Goal: Task Accomplishment & Management: Manage account settings

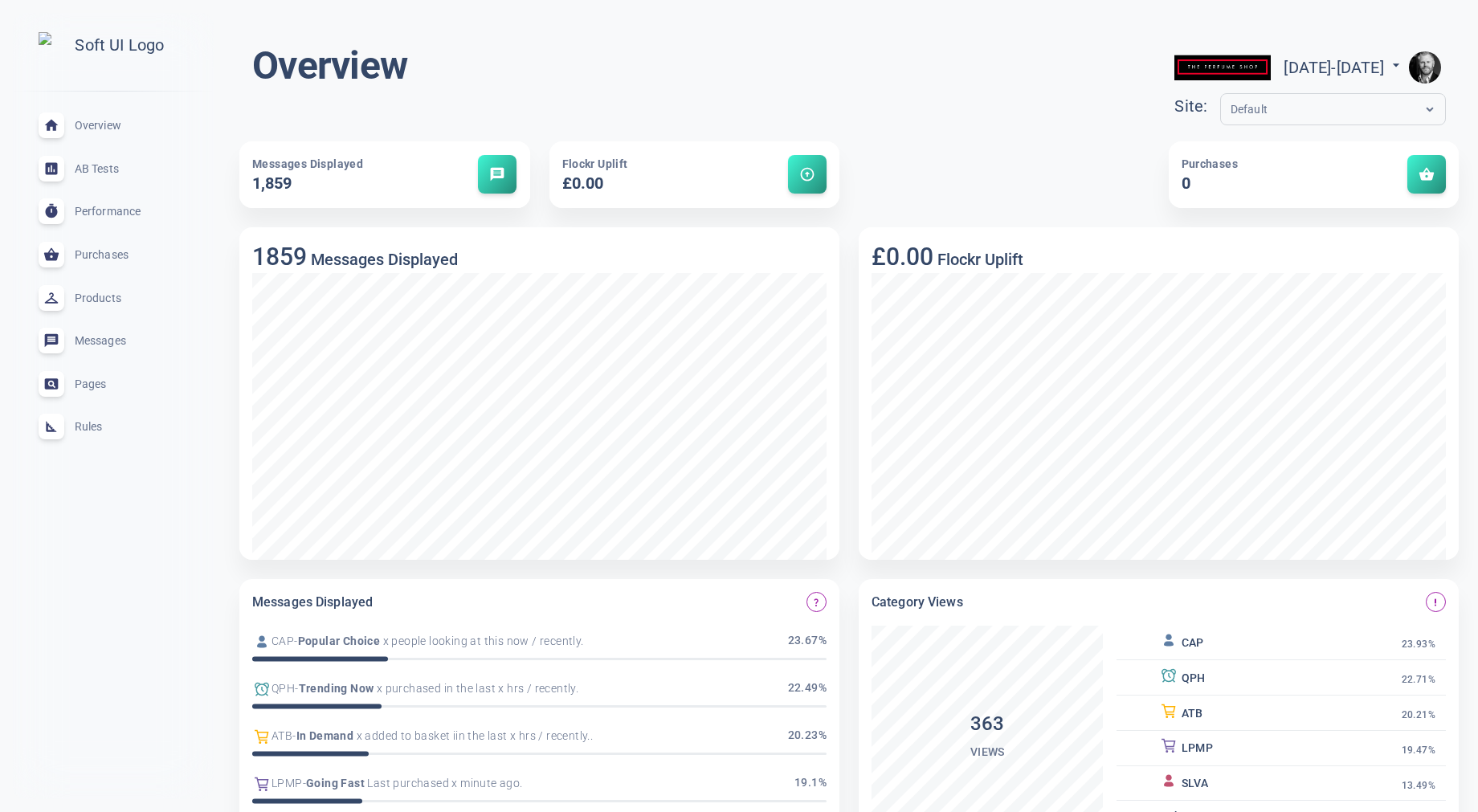
click at [1432, 54] on img "button" at bounding box center [1424, 67] width 32 height 32
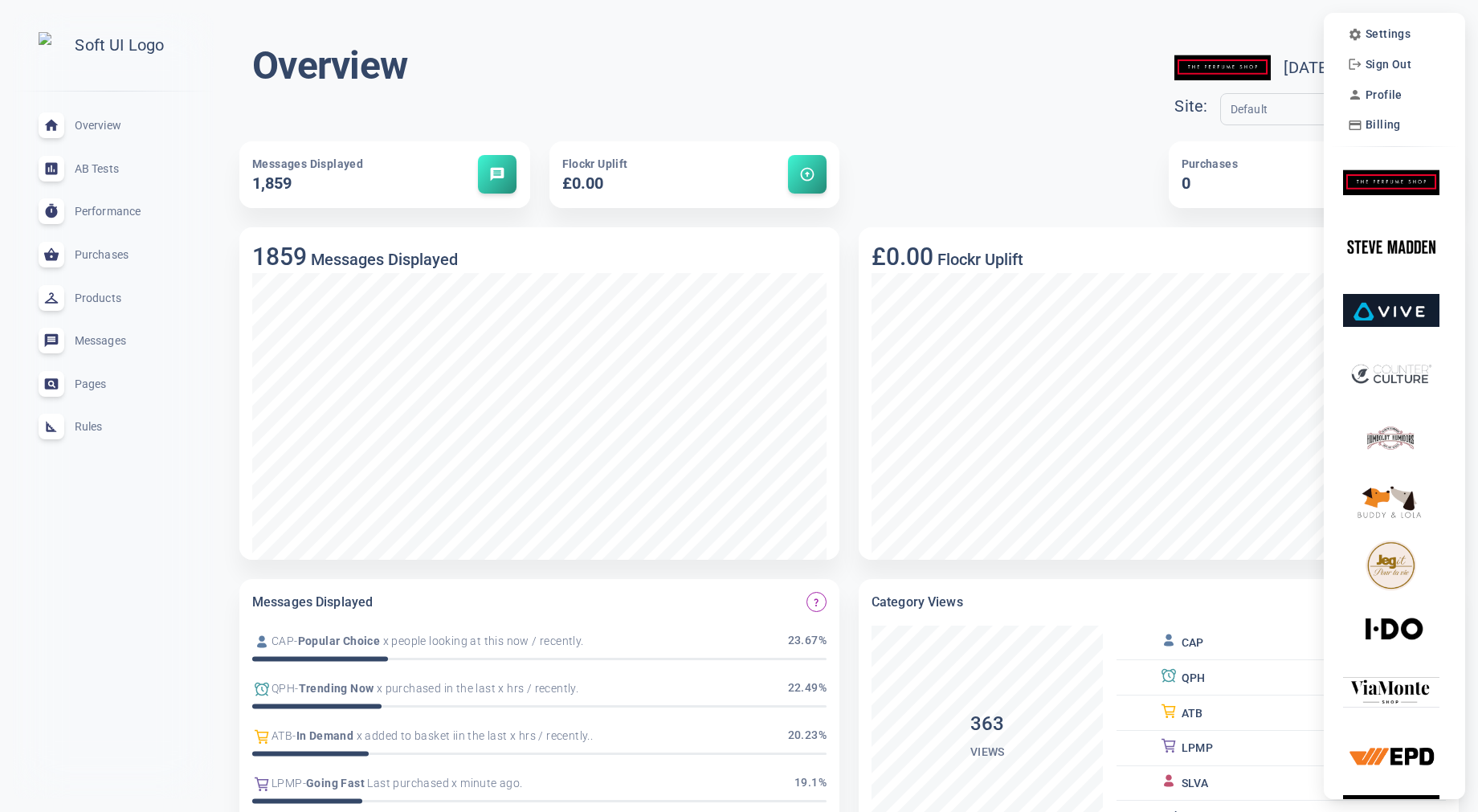
scroll to position [6, 0]
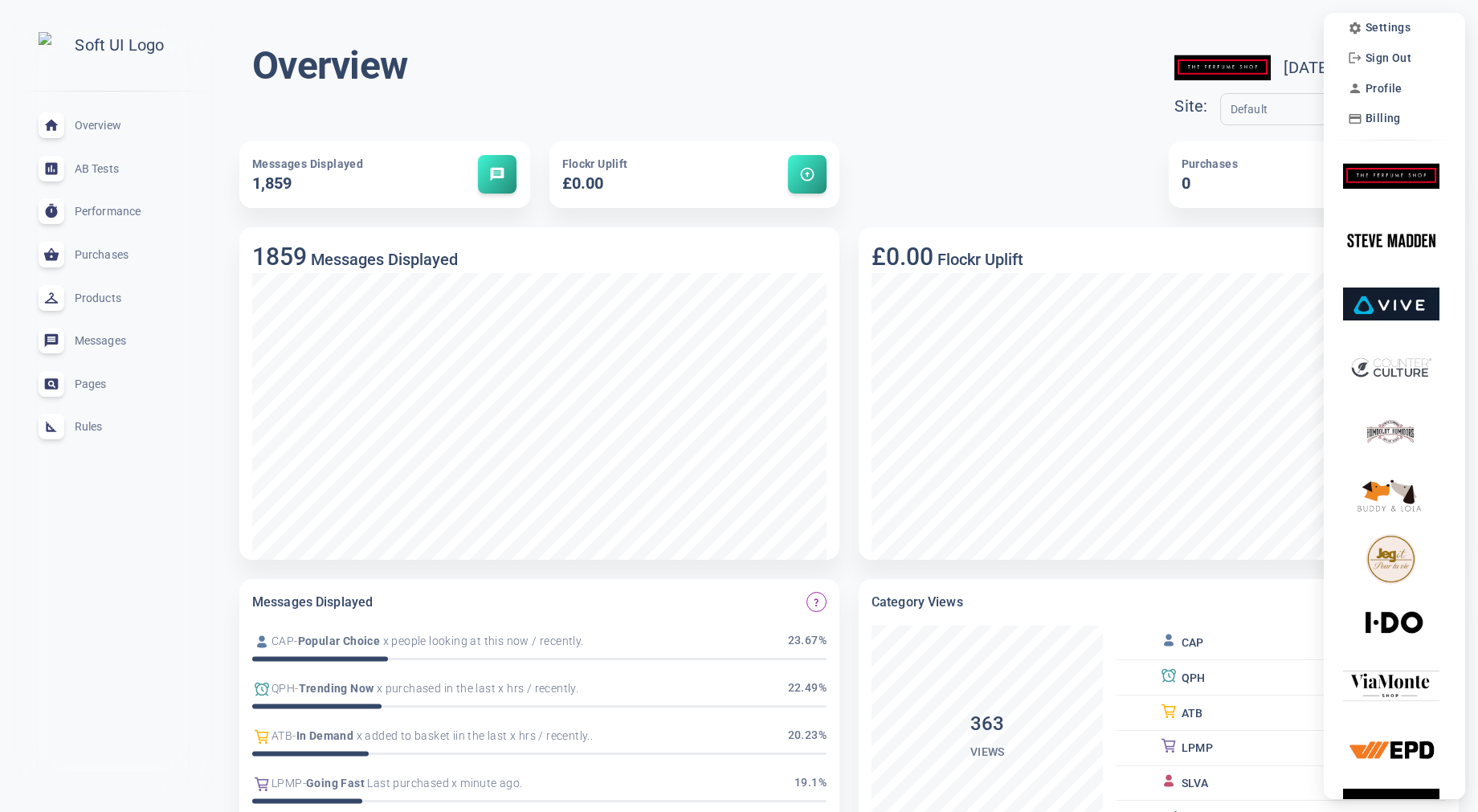
click at [1265, 17] on div at bounding box center [739, 406] width 1478 height 812
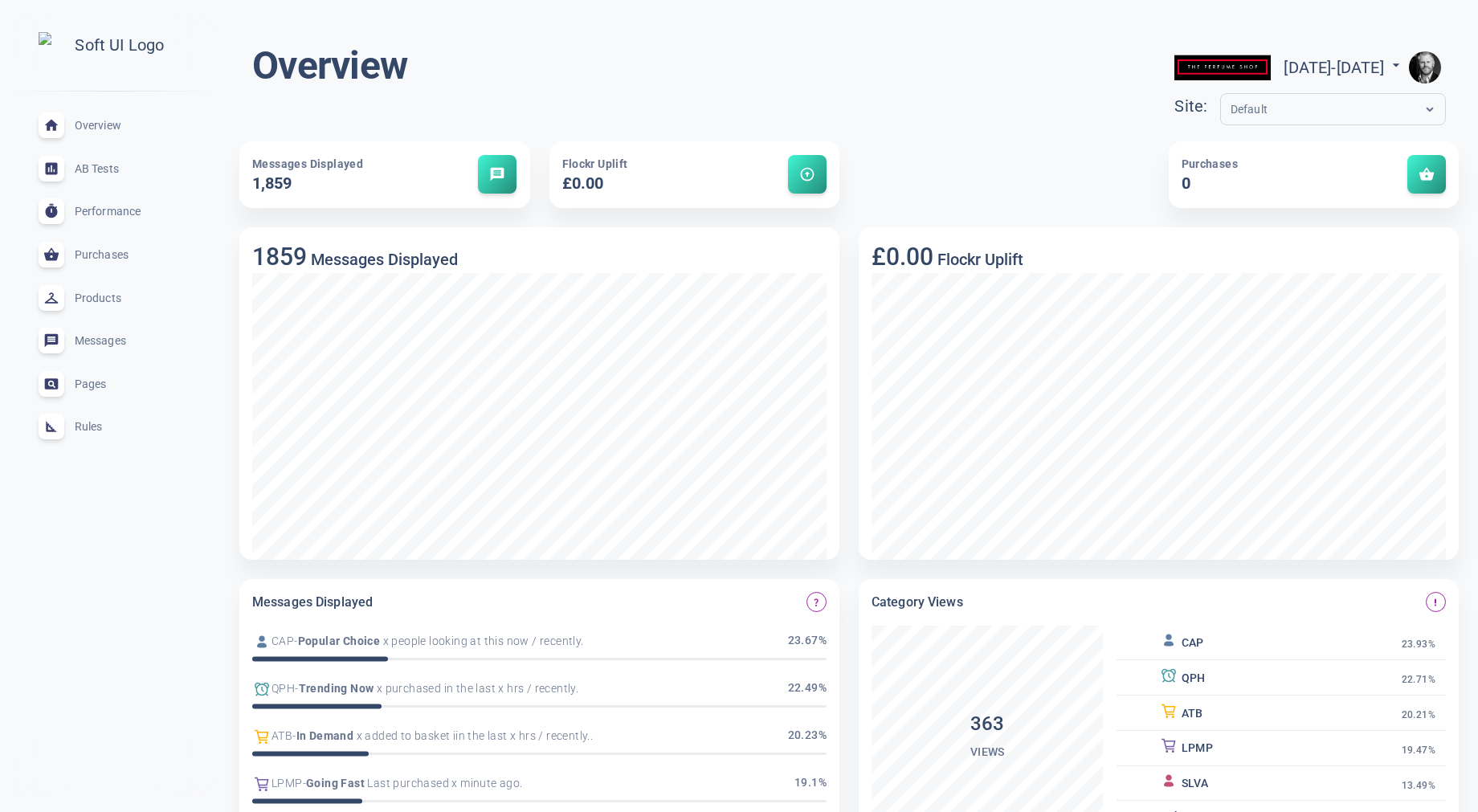
click at [1423, 65] on img "button" at bounding box center [1424, 67] width 32 height 32
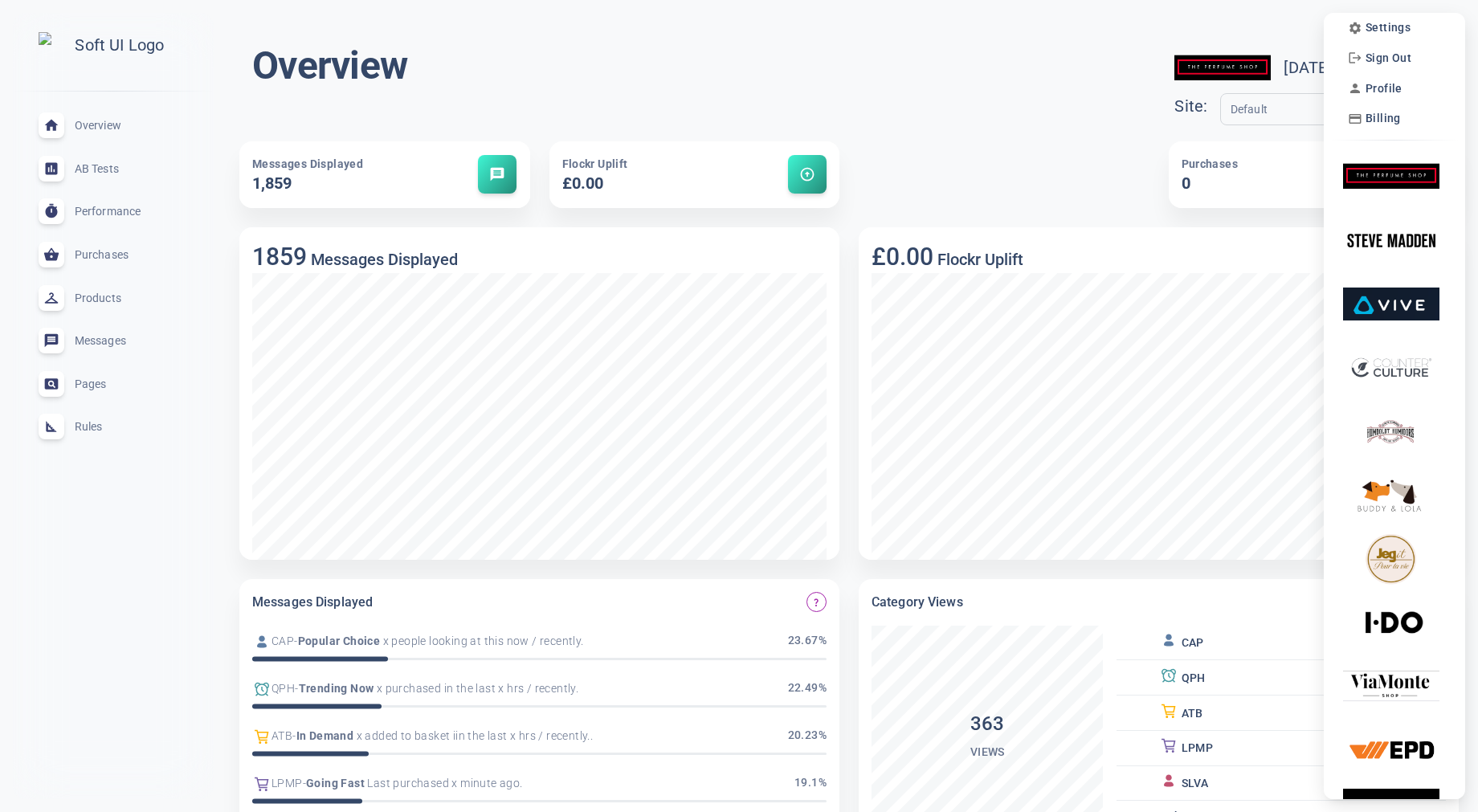
click at [1247, 4] on div at bounding box center [739, 406] width 1478 height 812
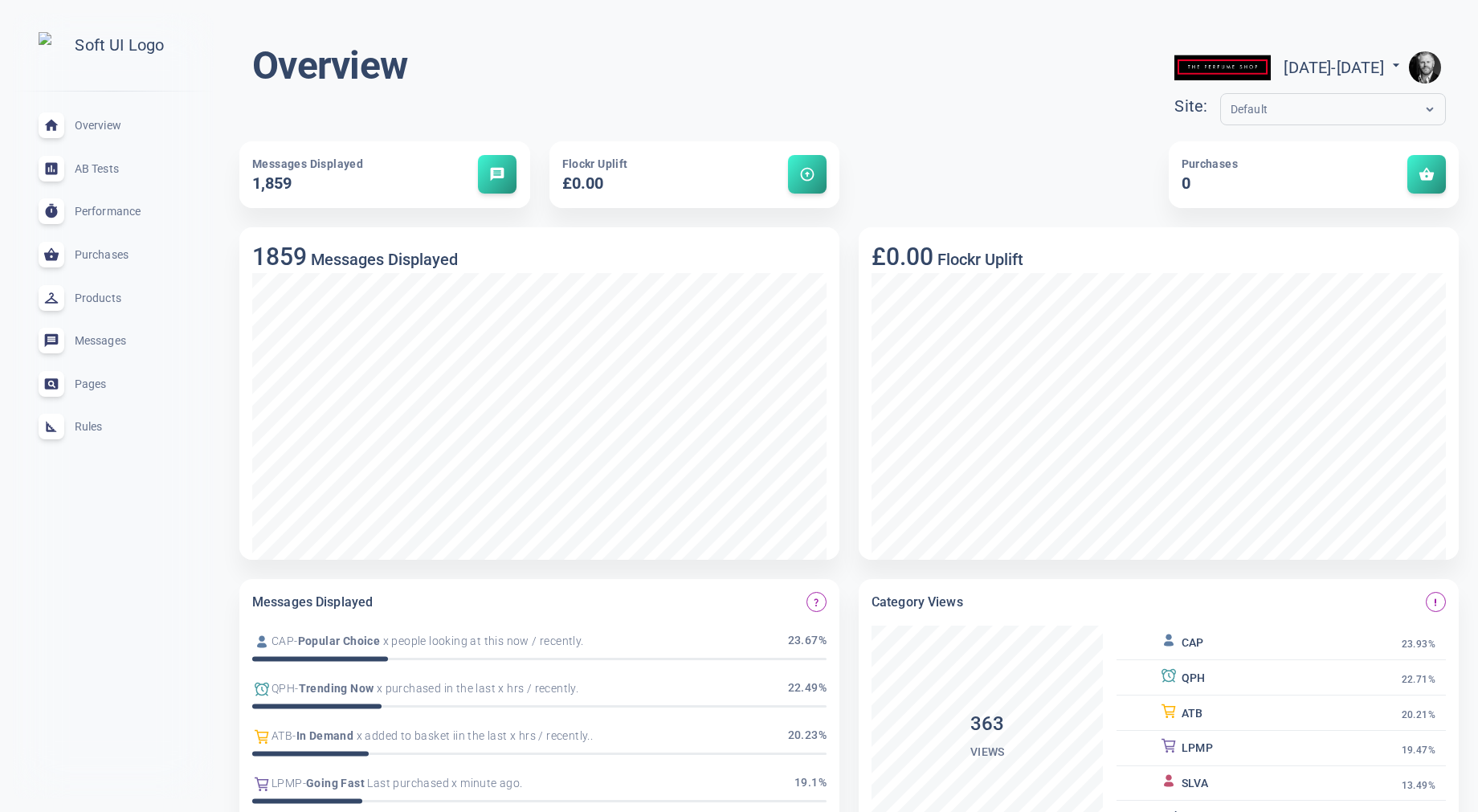
click at [1231, 108] on input "text" at bounding box center [1294, 109] width 128 height 18
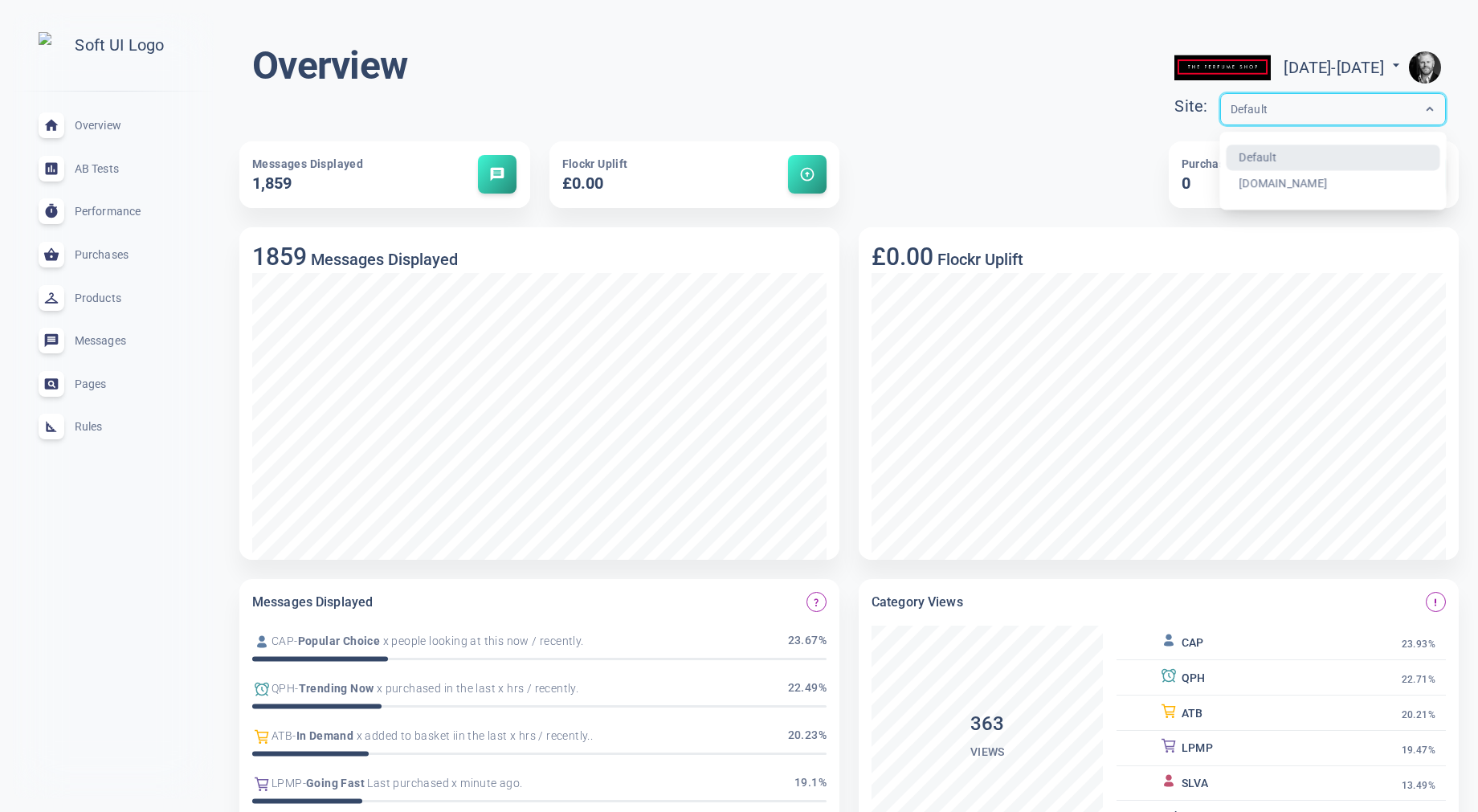
click at [1231, 108] on input "text" at bounding box center [1294, 109] width 128 height 18
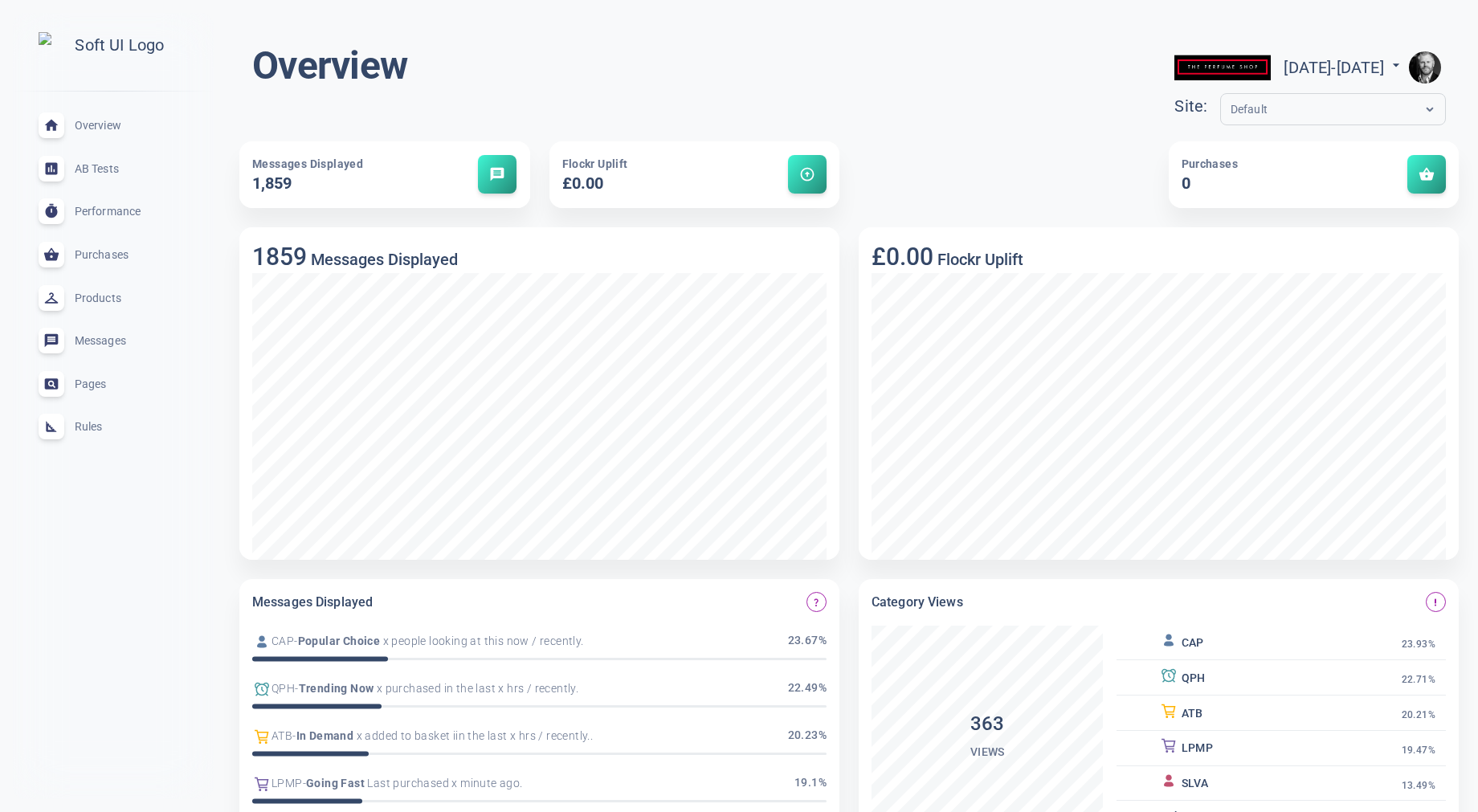
click at [1432, 68] on img "button" at bounding box center [1424, 67] width 32 height 32
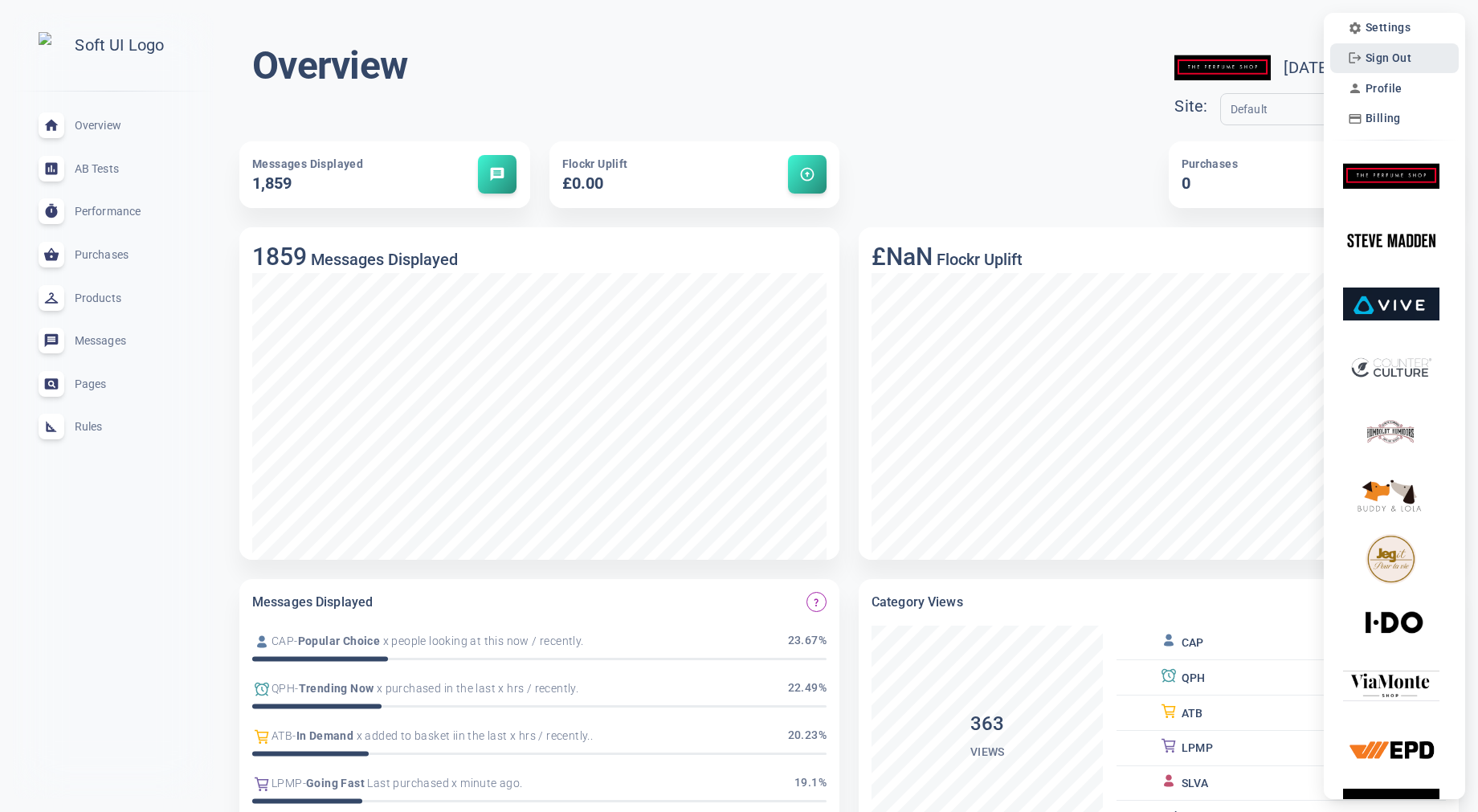
click at [1432, 68] on li "Sign Out" at bounding box center [1394, 59] width 128 height 31
click at [817, 52] on div at bounding box center [739, 406] width 1478 height 812
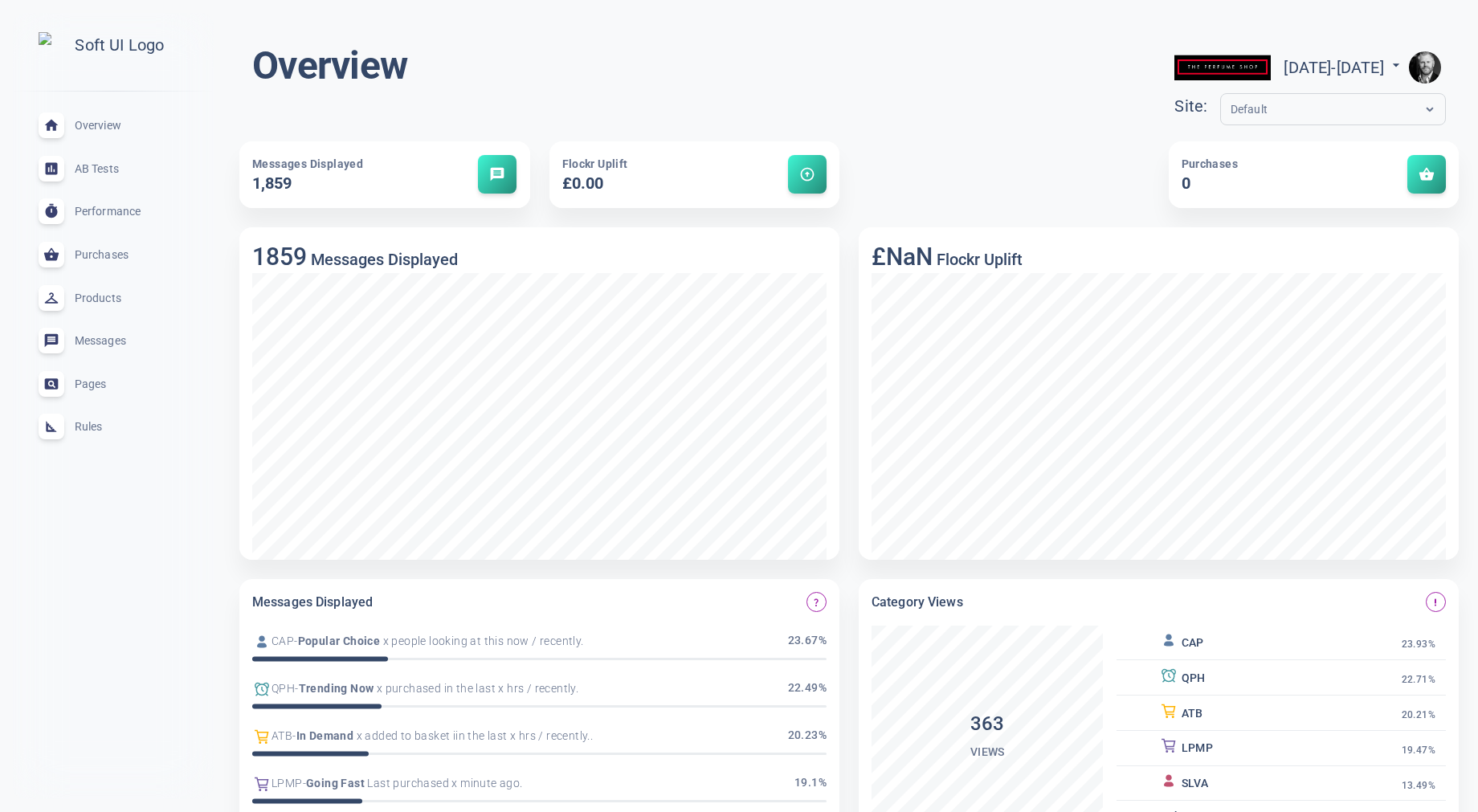
click at [1423, 68] on img "button" at bounding box center [1424, 67] width 32 height 32
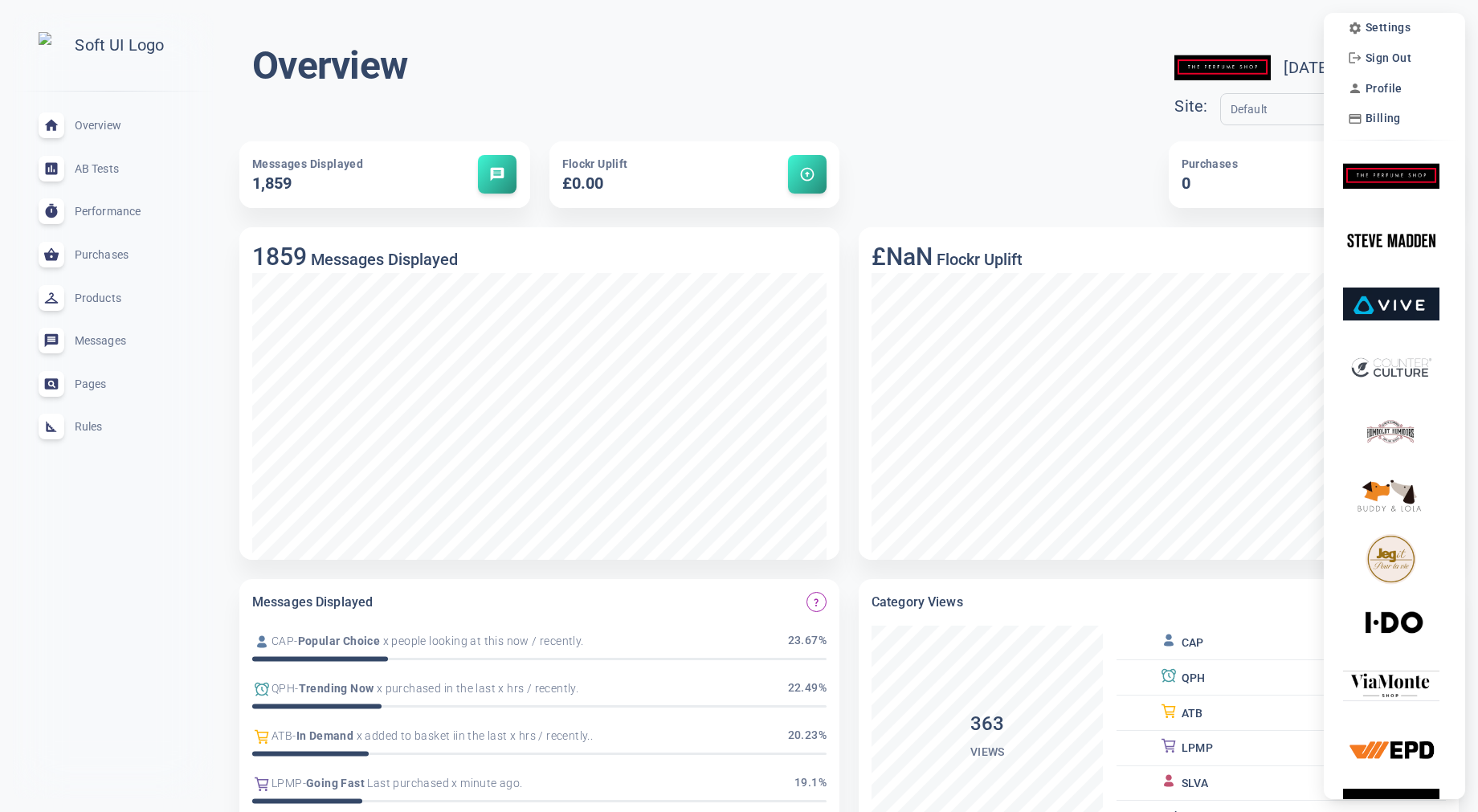
scroll to position [0, 0]
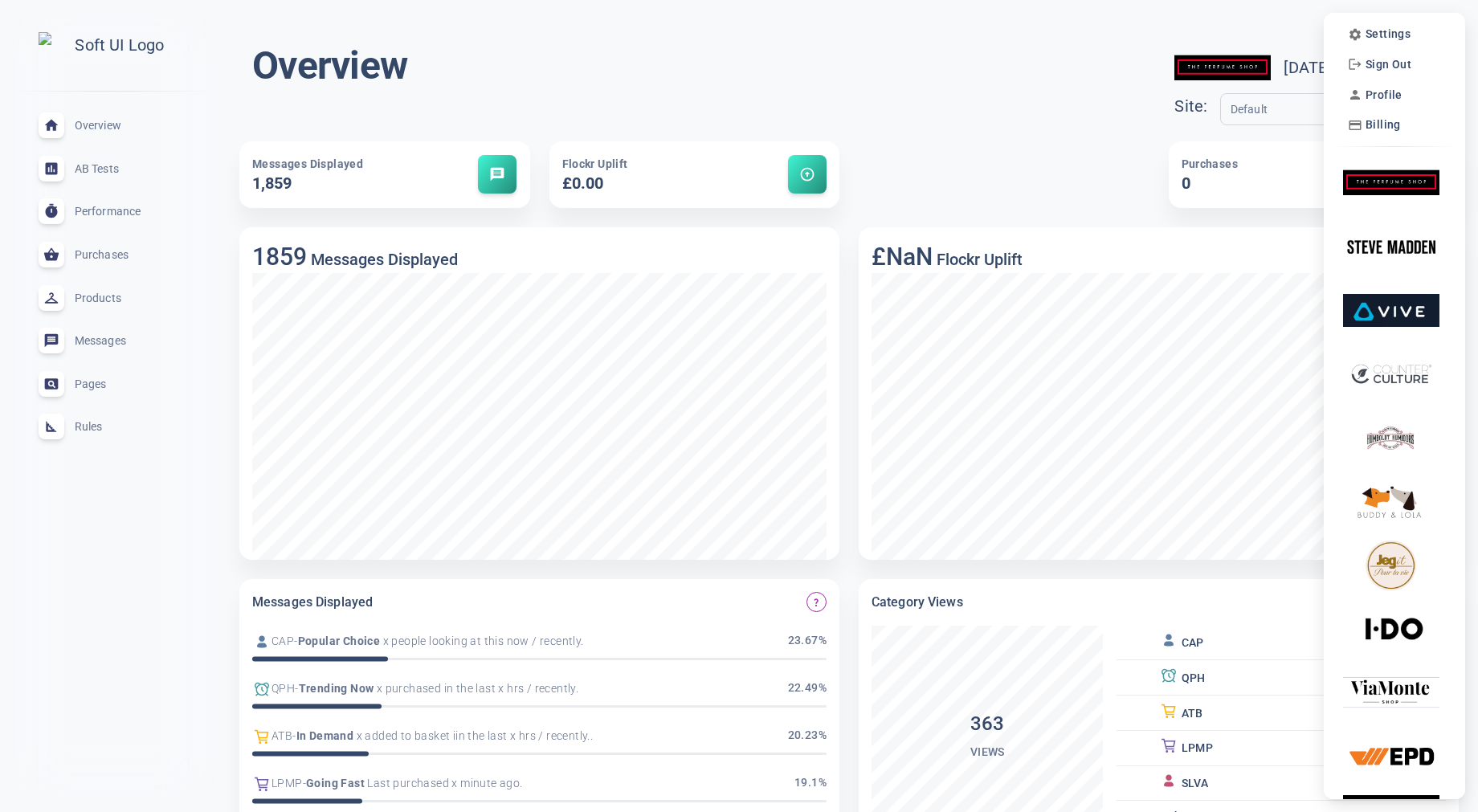
click at [1235, 27] on div at bounding box center [739, 406] width 1478 height 812
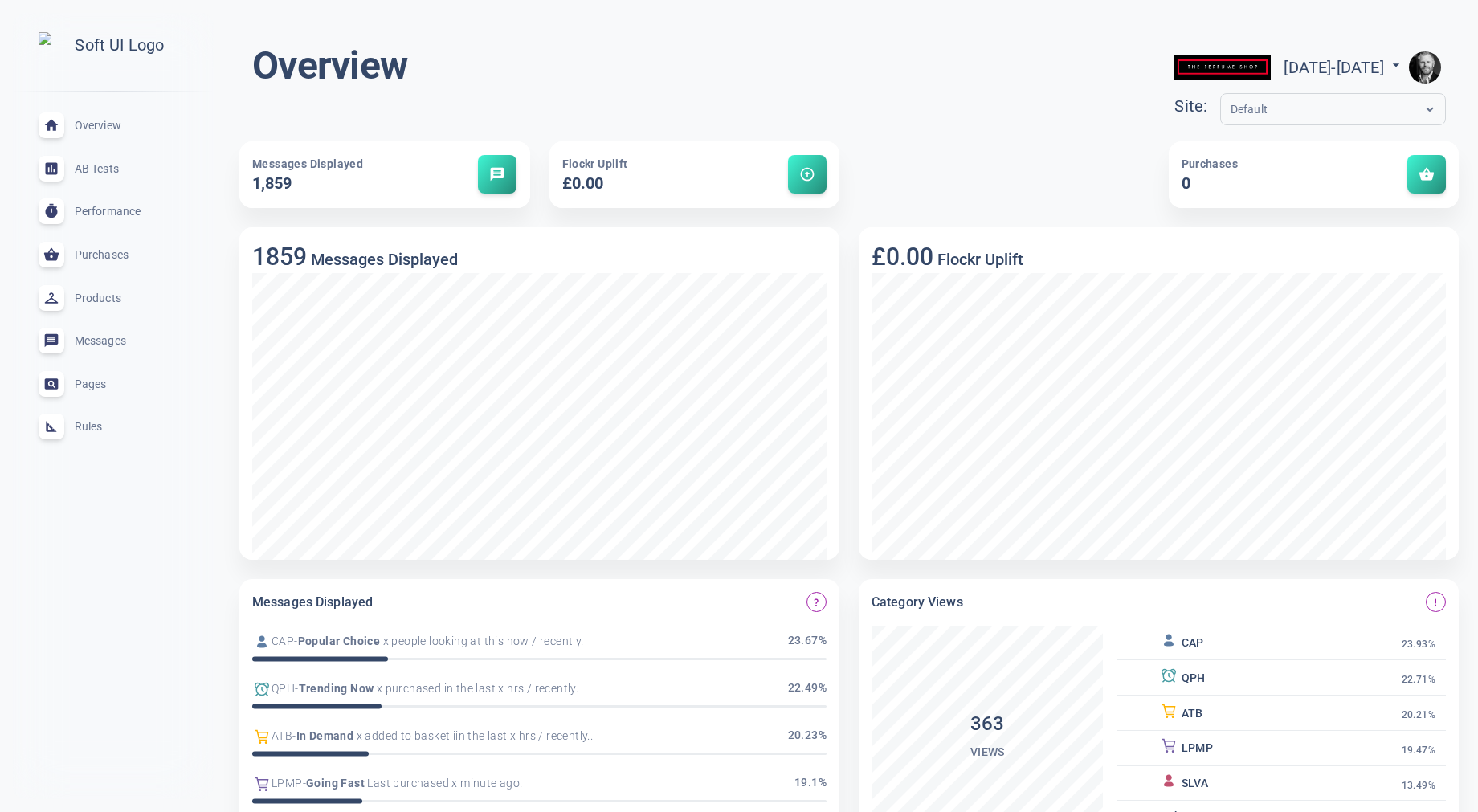
click at [1431, 71] on img "button" at bounding box center [1424, 67] width 32 height 32
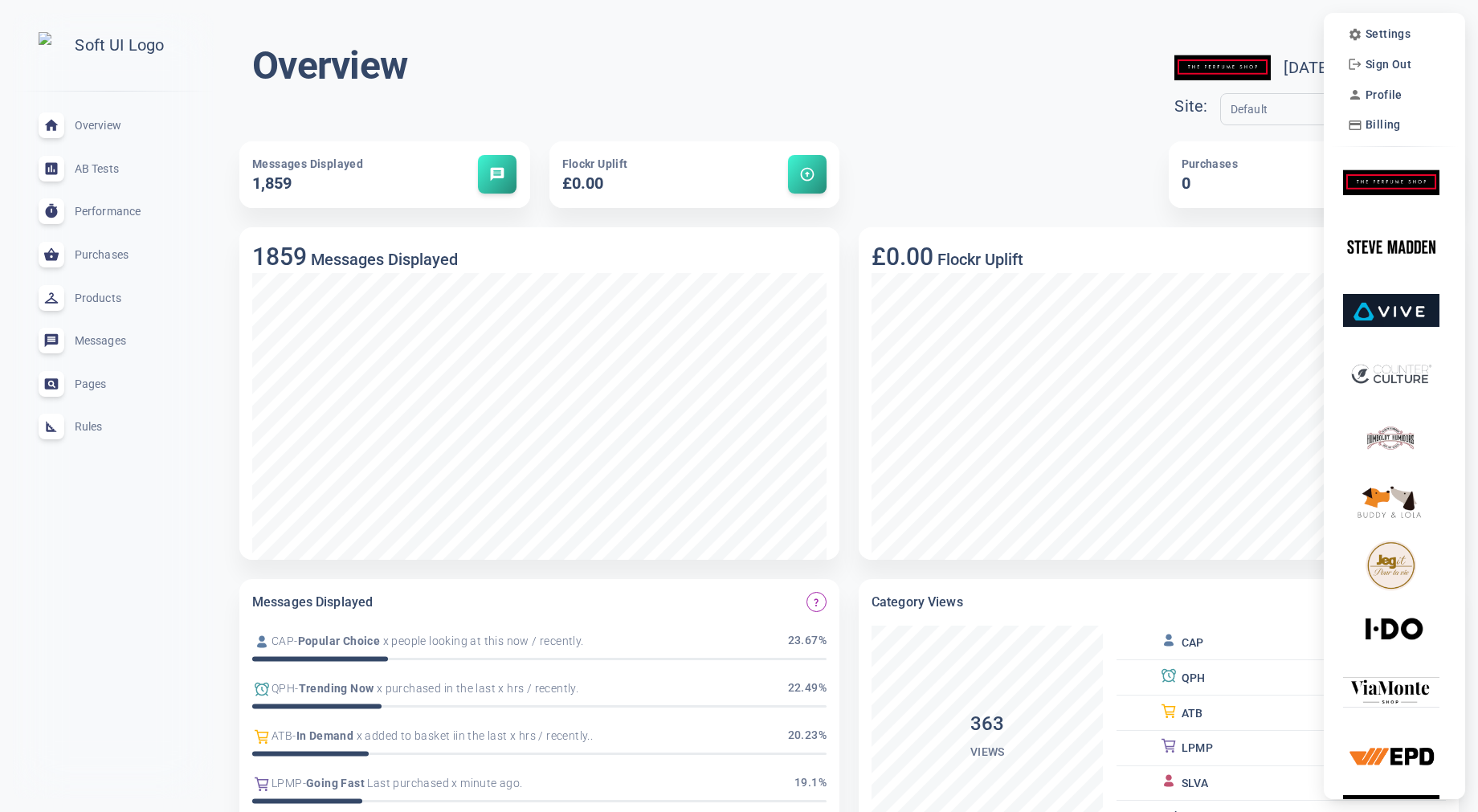
scroll to position [6, 0]
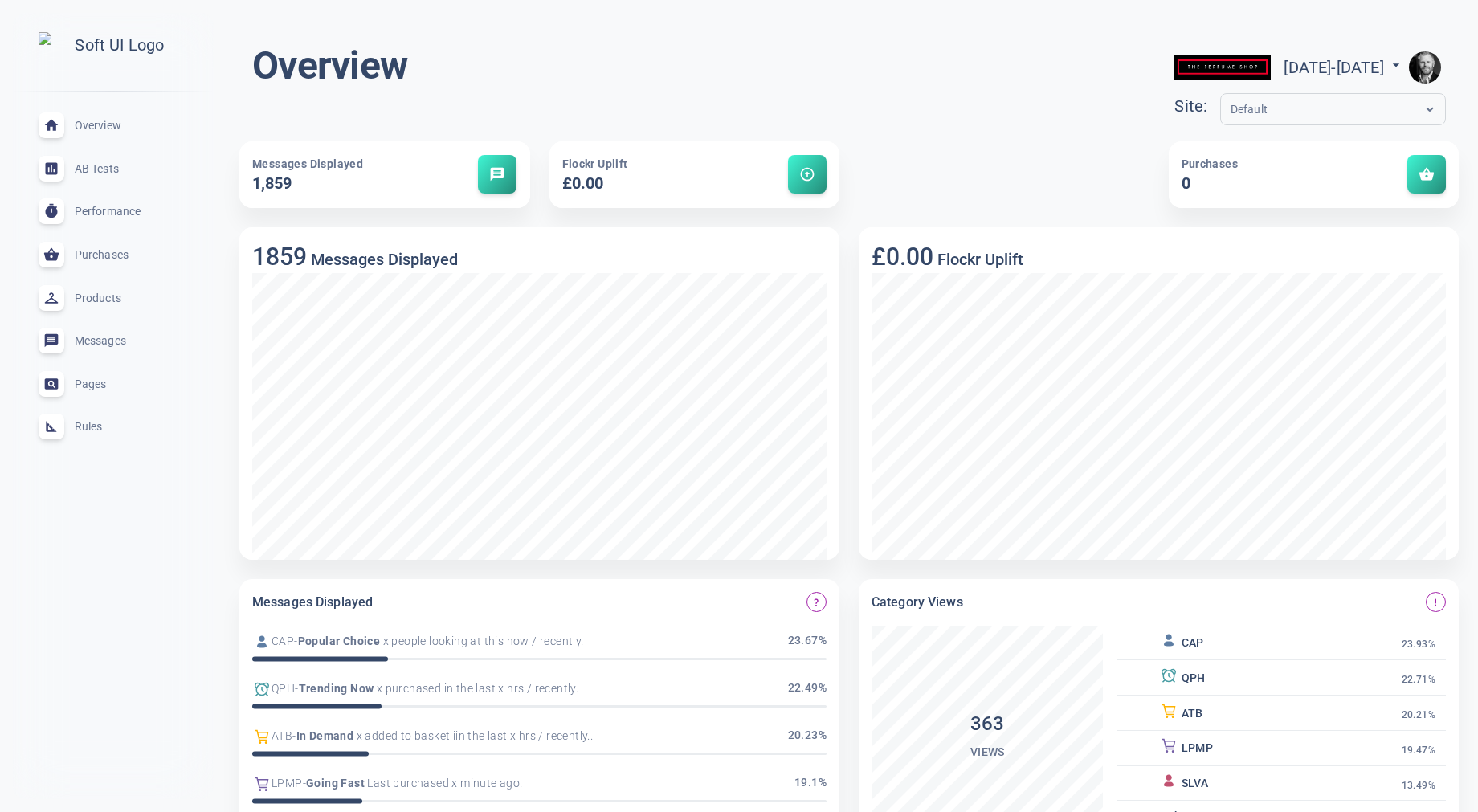
click at [865, 69] on div "Settings Sign Out Profile Billing" at bounding box center [739, 406] width 1478 height 812
click at [1432, 76] on img "button" at bounding box center [1424, 67] width 32 height 32
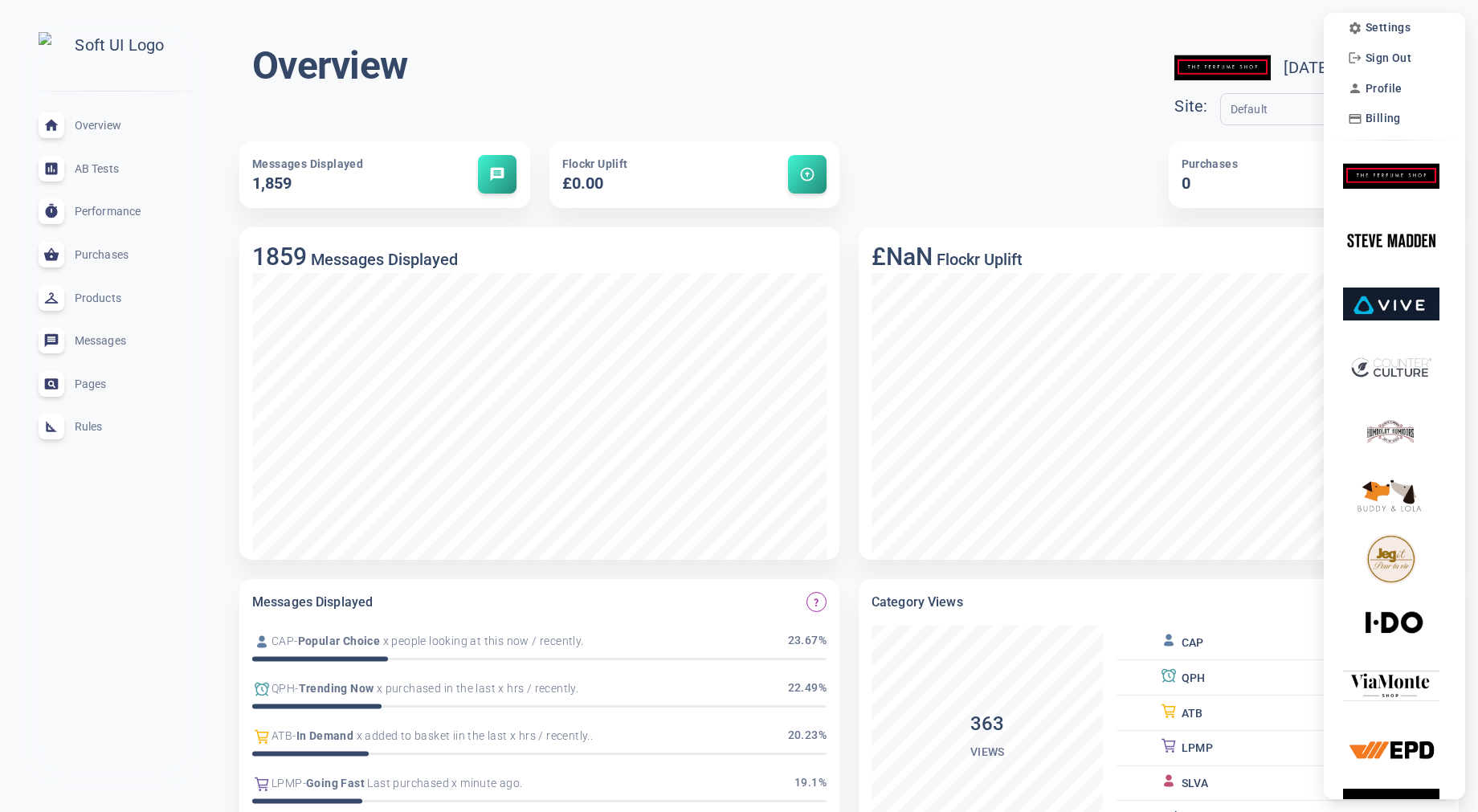
scroll to position [0, 0]
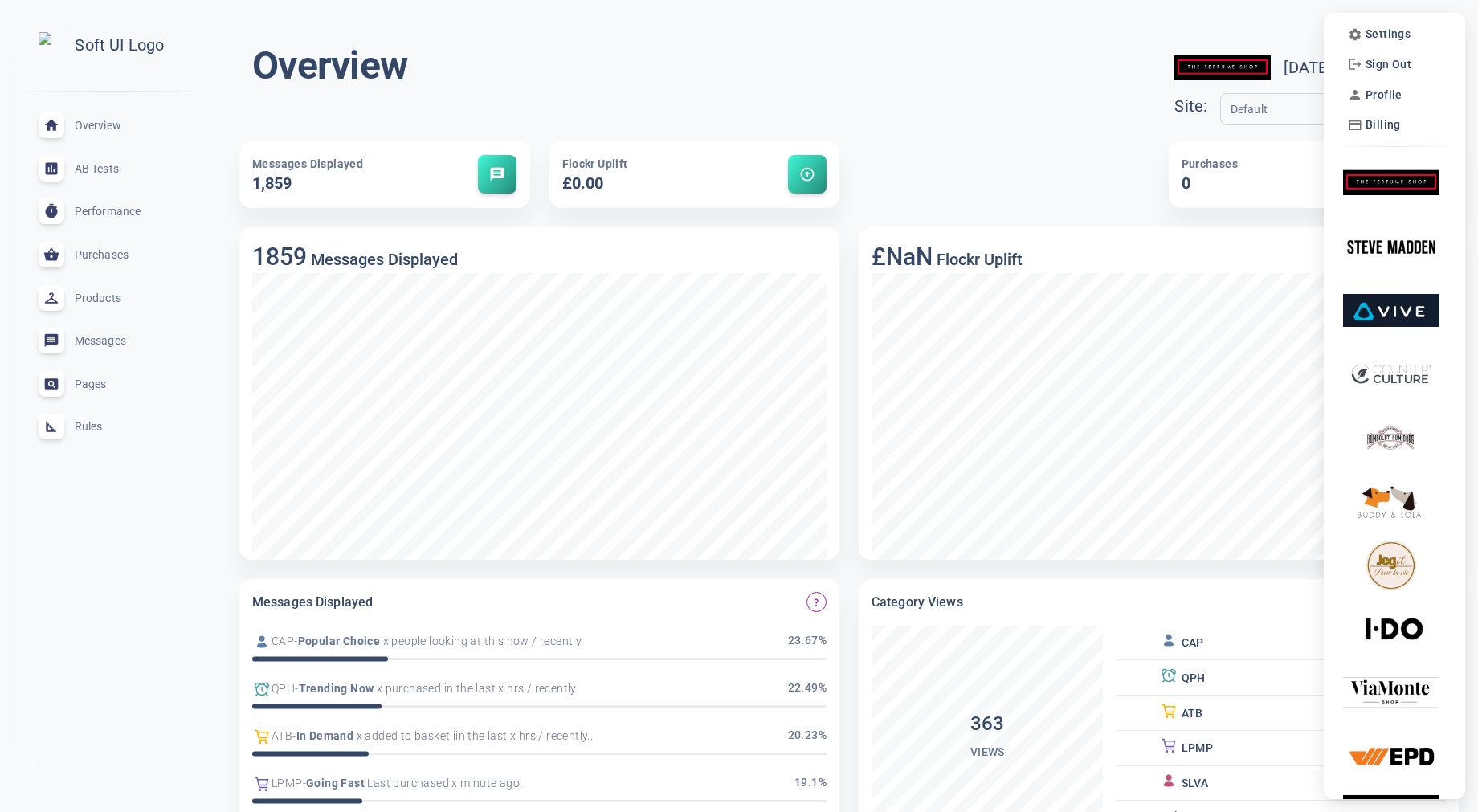
click at [920, 109] on div at bounding box center [739, 406] width 1478 height 812
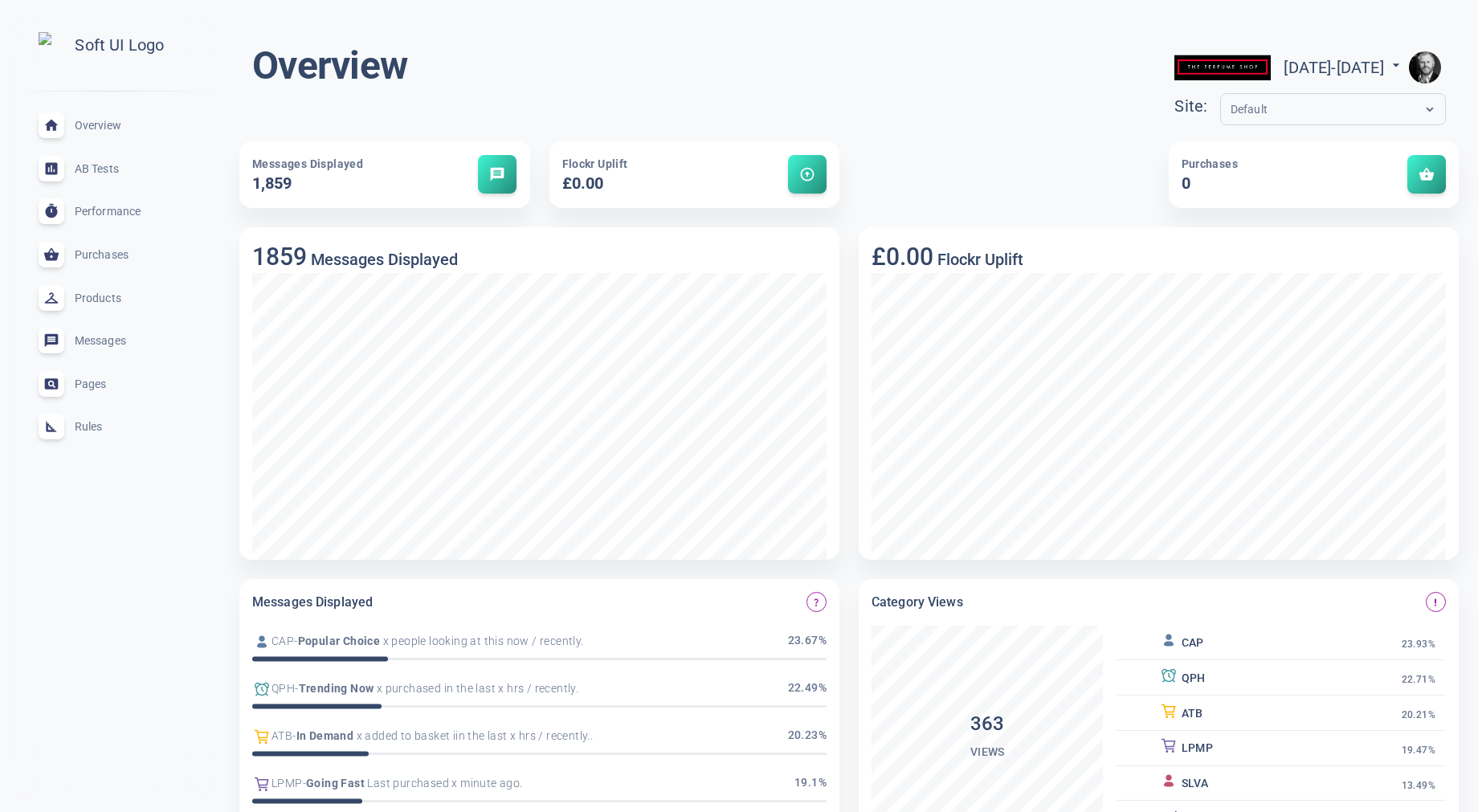
click at [1429, 64] on img "button" at bounding box center [1424, 67] width 32 height 32
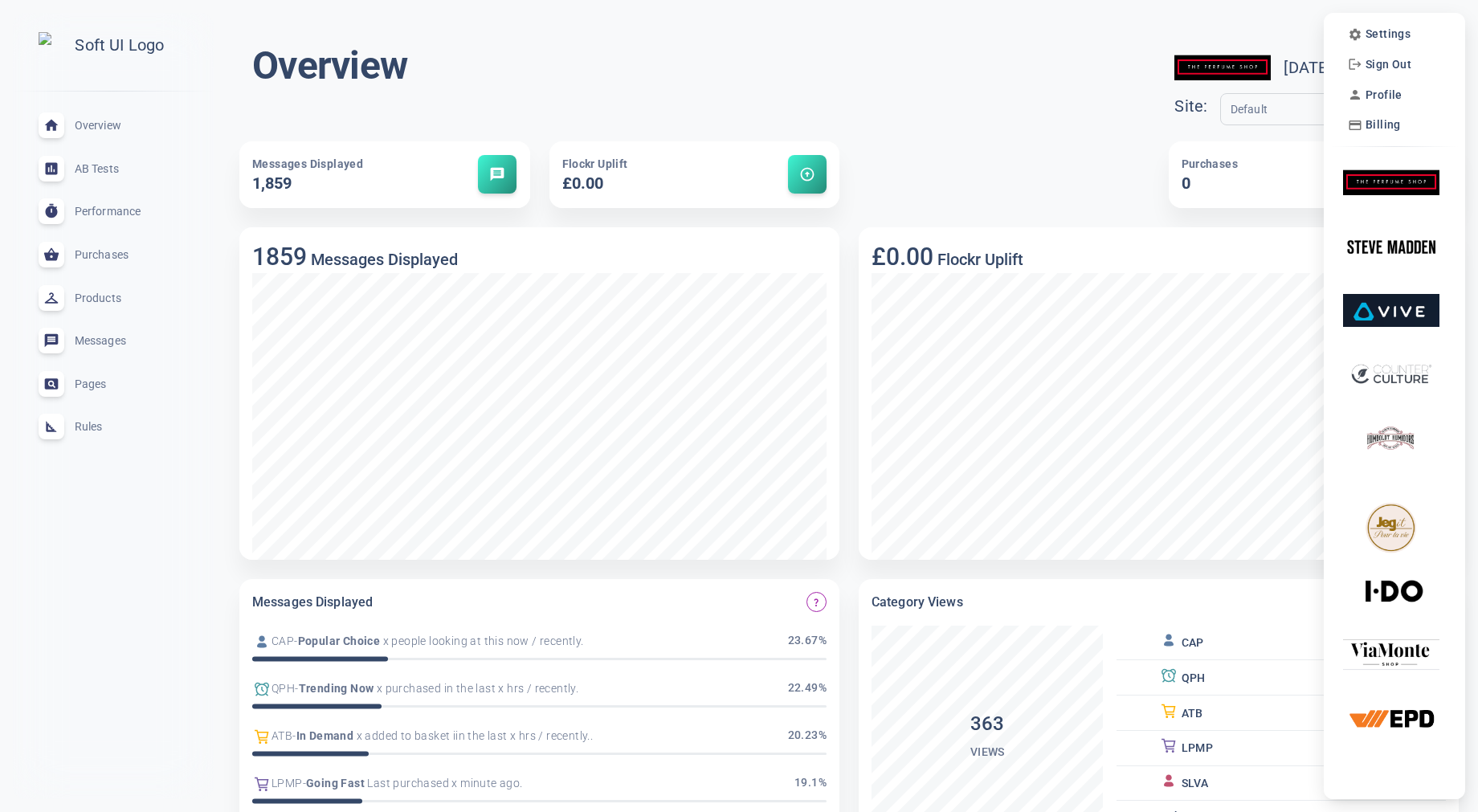
scroll to position [6, 0]
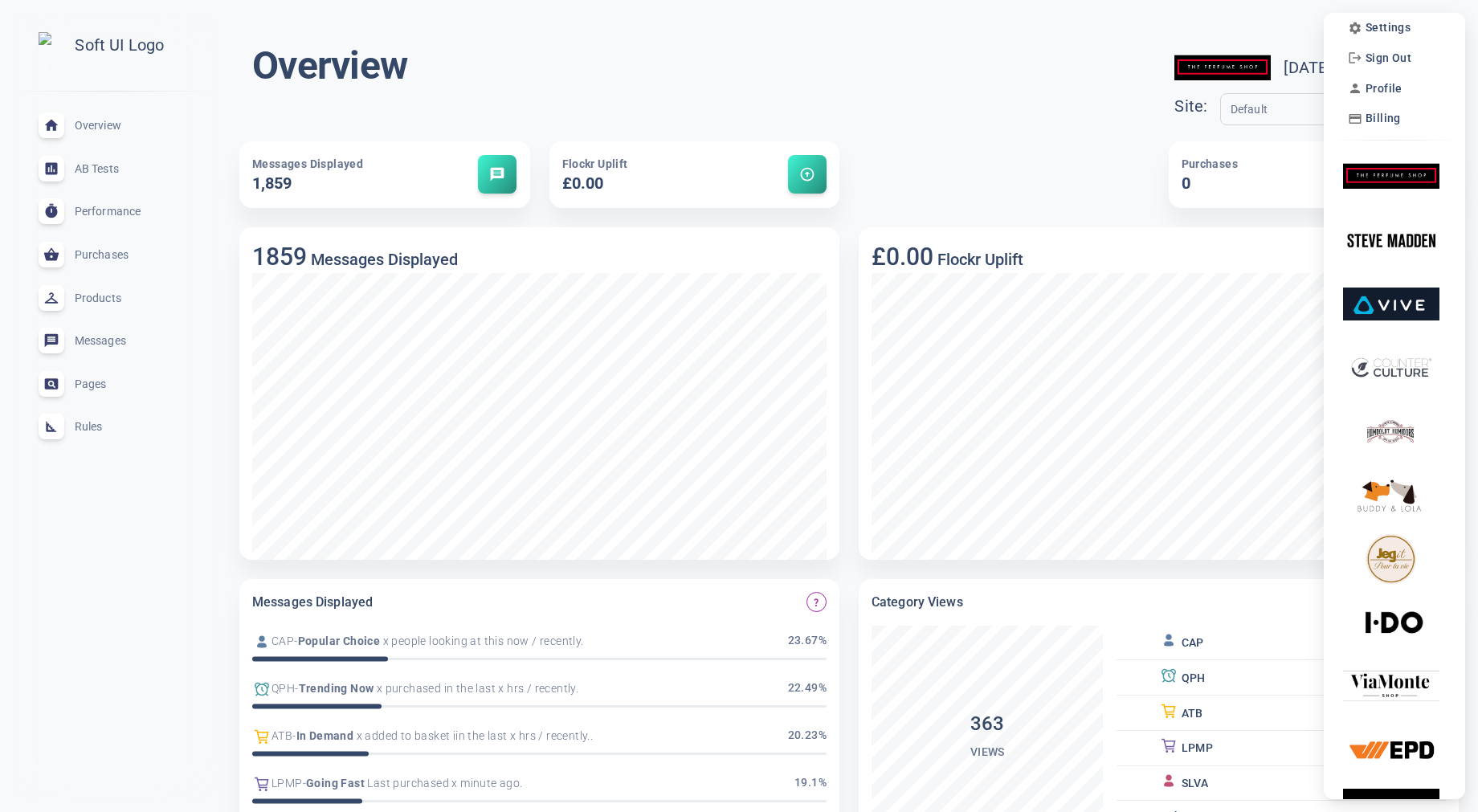
click at [871, 72] on div at bounding box center [739, 406] width 1478 height 812
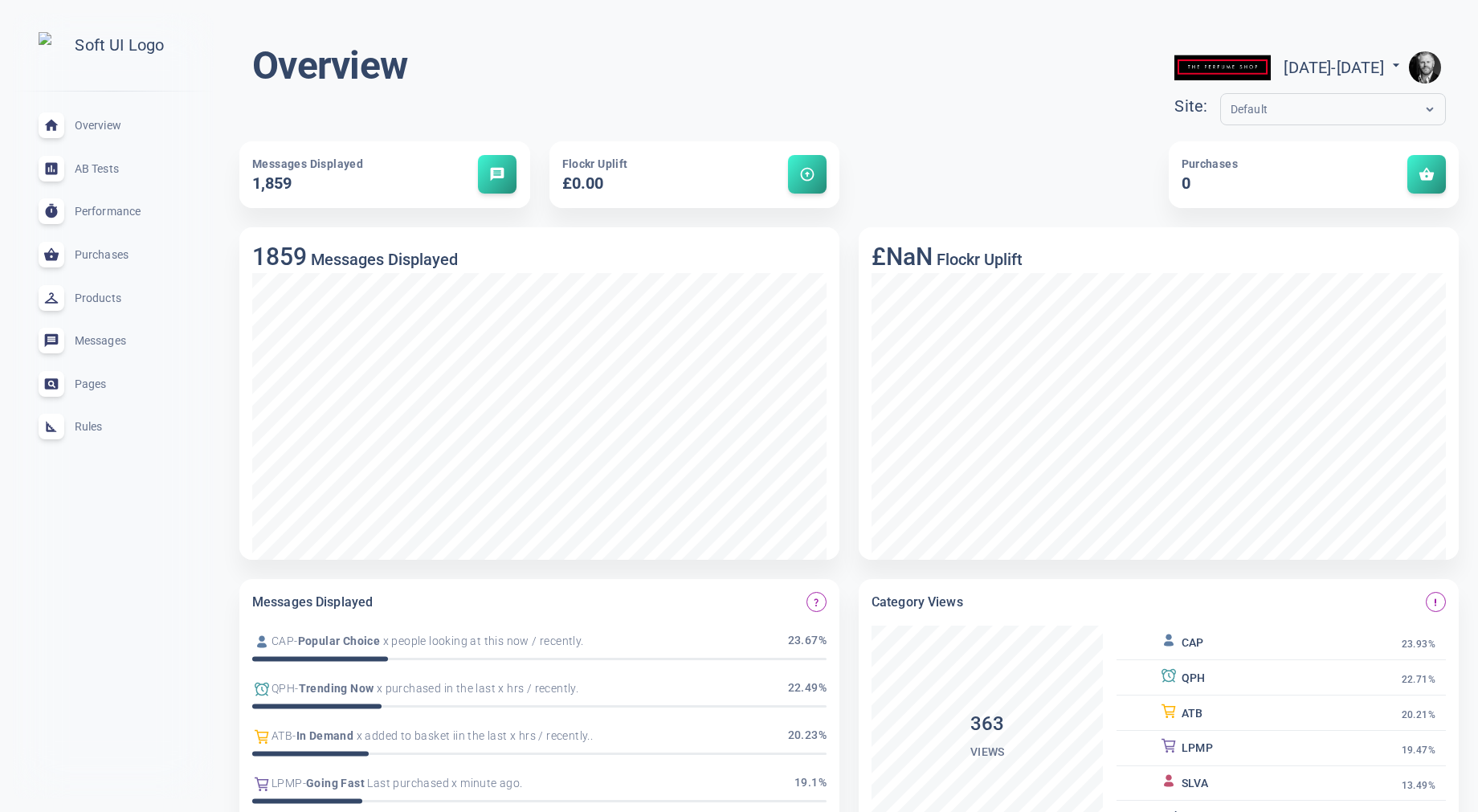
click at [1432, 62] on img "button" at bounding box center [1424, 67] width 32 height 32
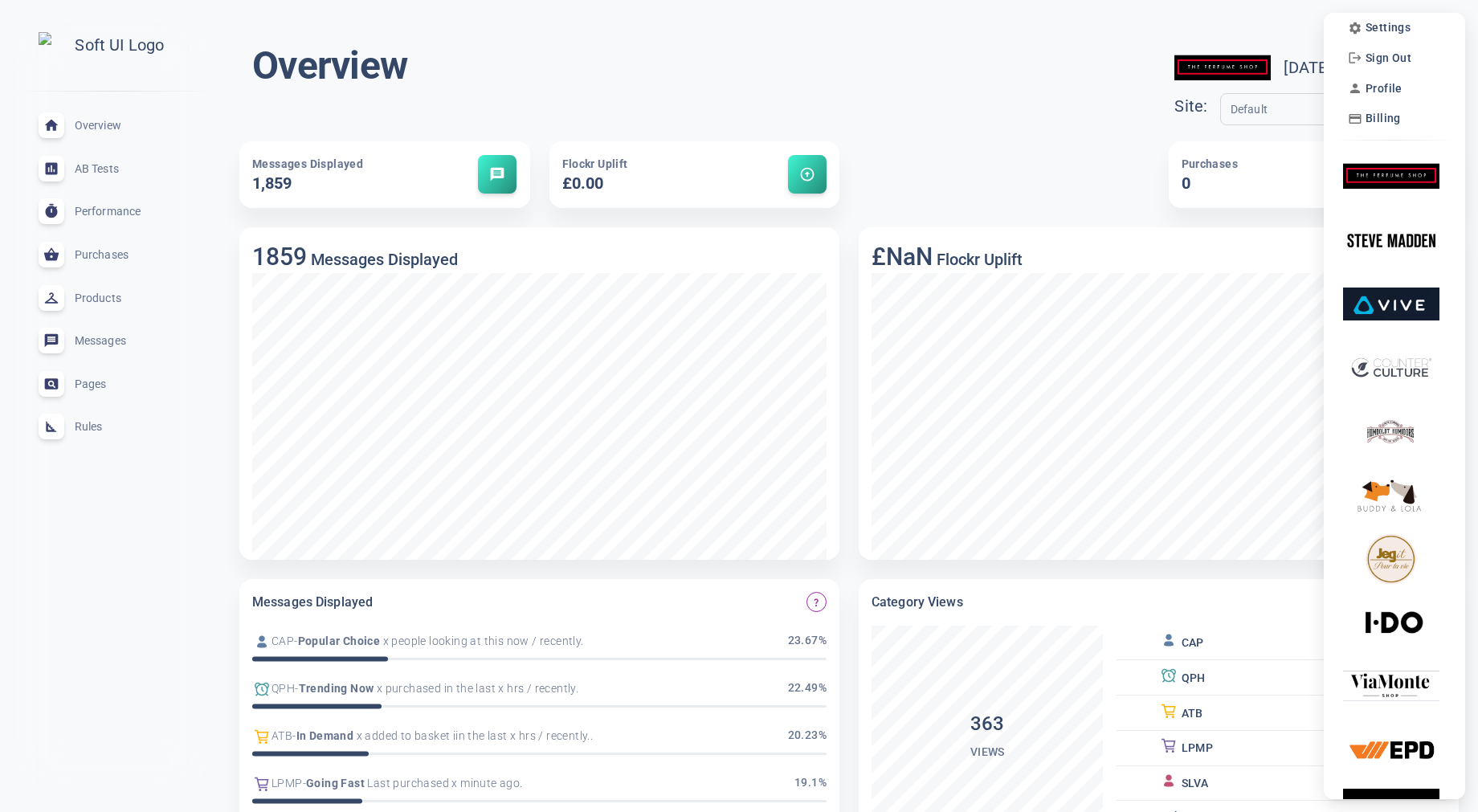
click at [1281, 26] on div at bounding box center [739, 406] width 1478 height 812
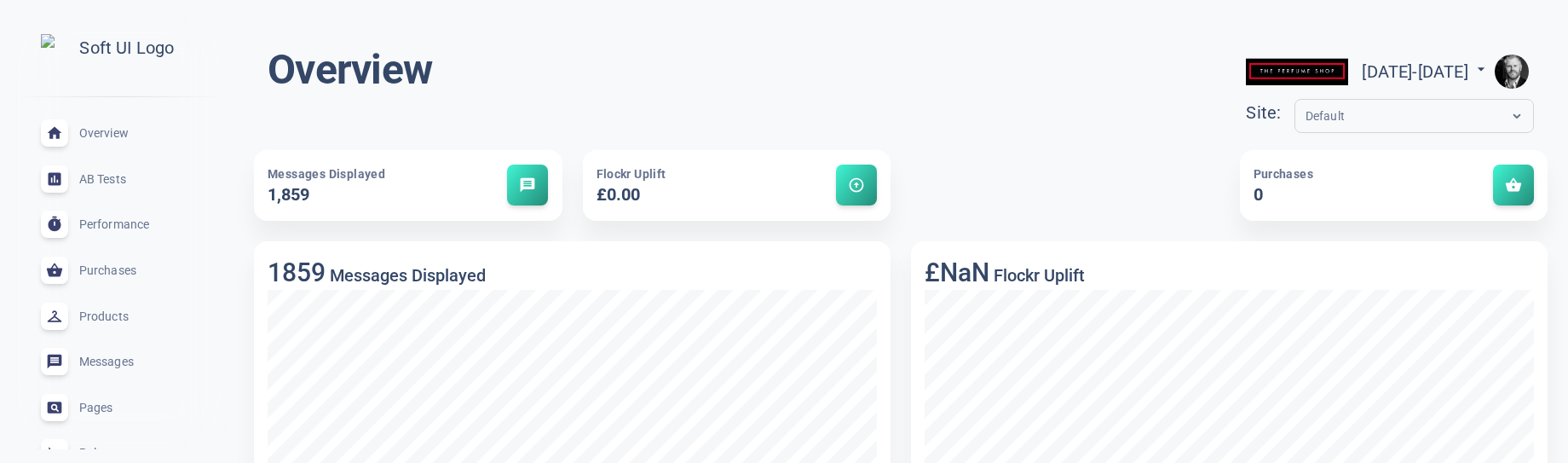
click at [1521, 64] on img "button" at bounding box center [1511, 71] width 34 height 34
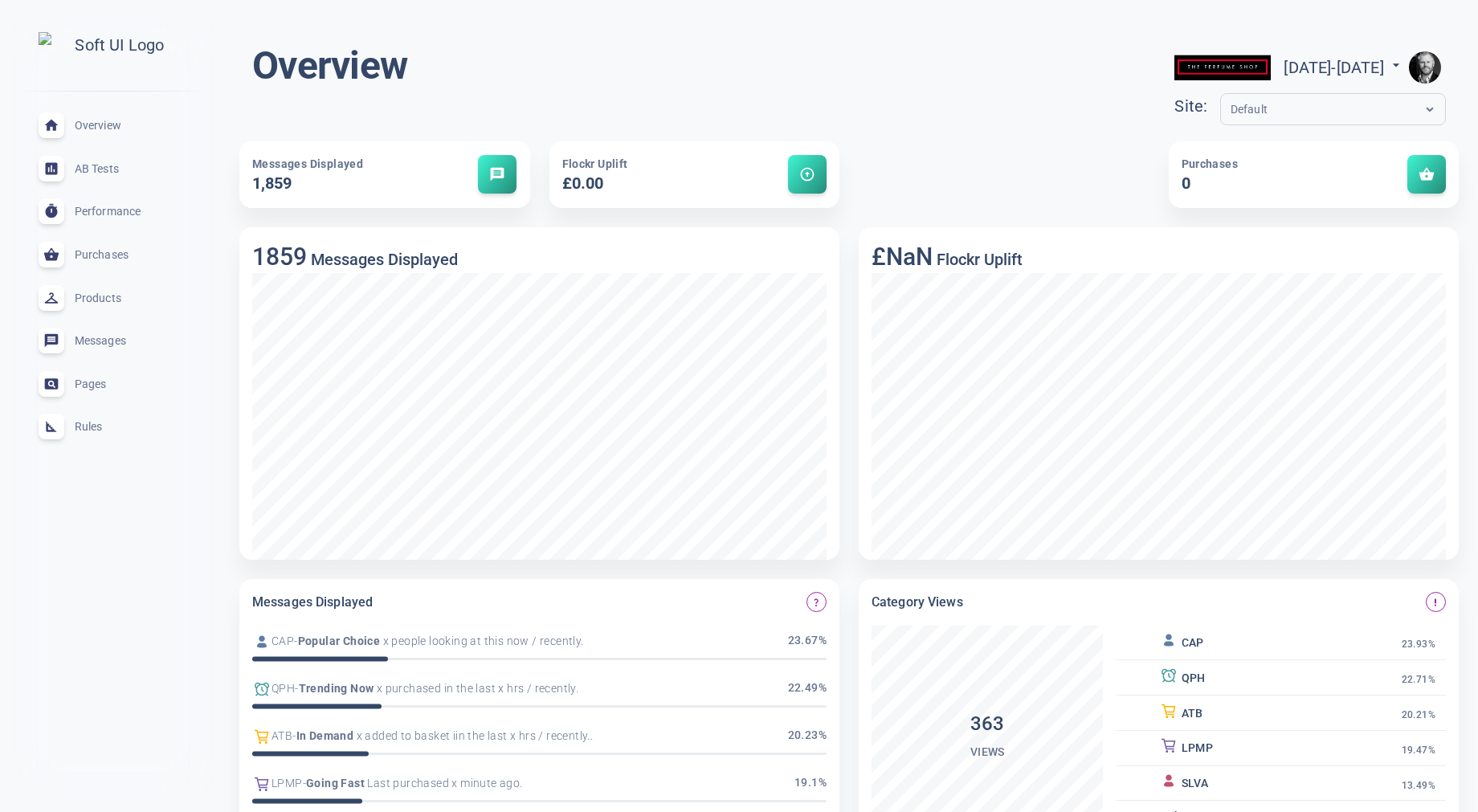
click at [1434, 62] on img "button" at bounding box center [1424, 67] width 32 height 32
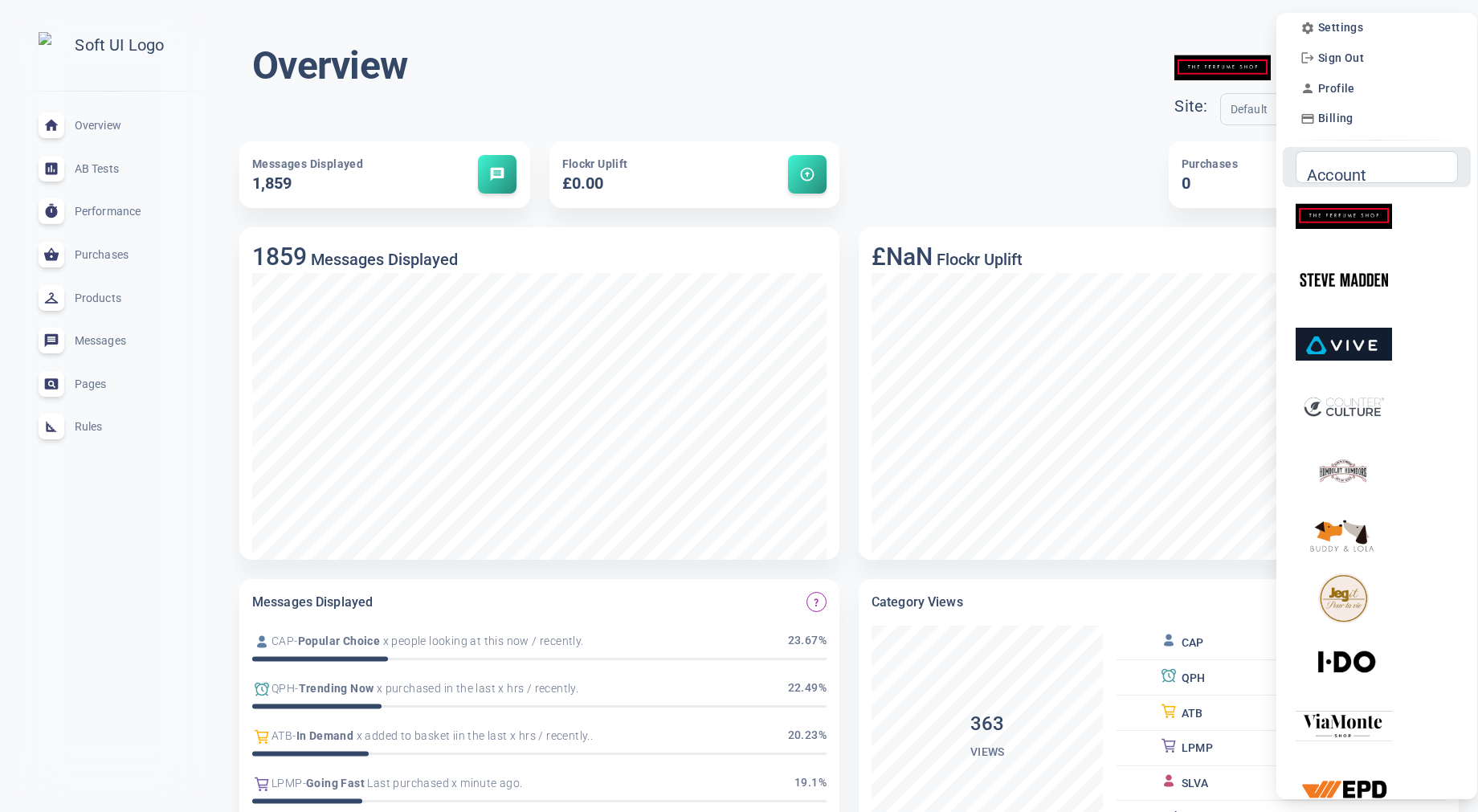
click at [1362, 164] on input "Account" at bounding box center [1370, 166] width 128 height 17
click at [1369, 169] on input "Account" at bounding box center [1370, 166] width 128 height 17
click at [1225, 136] on div at bounding box center [739, 406] width 1478 height 812
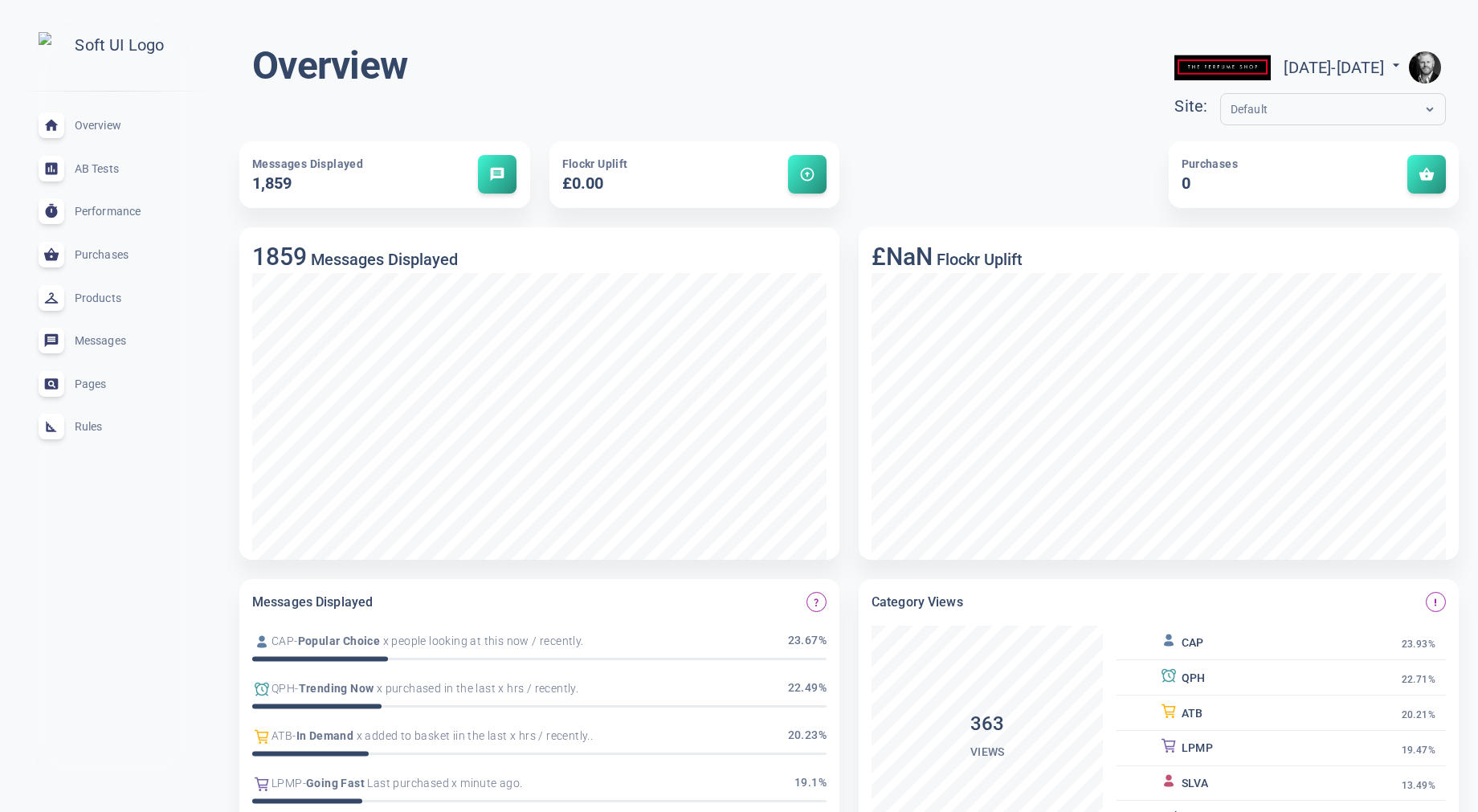
click at [1432, 77] on img "button" at bounding box center [1424, 67] width 32 height 32
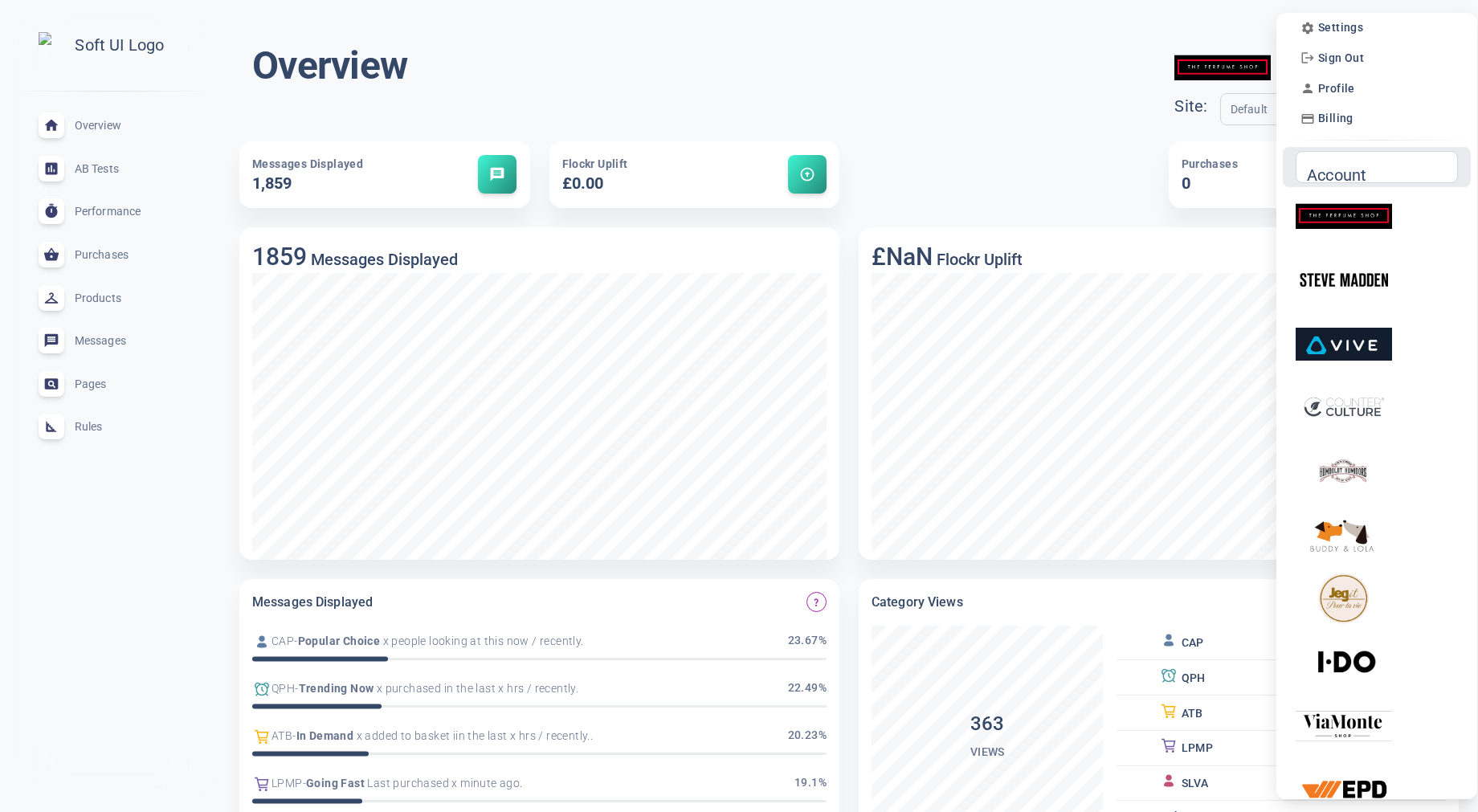
scroll to position [0, 0]
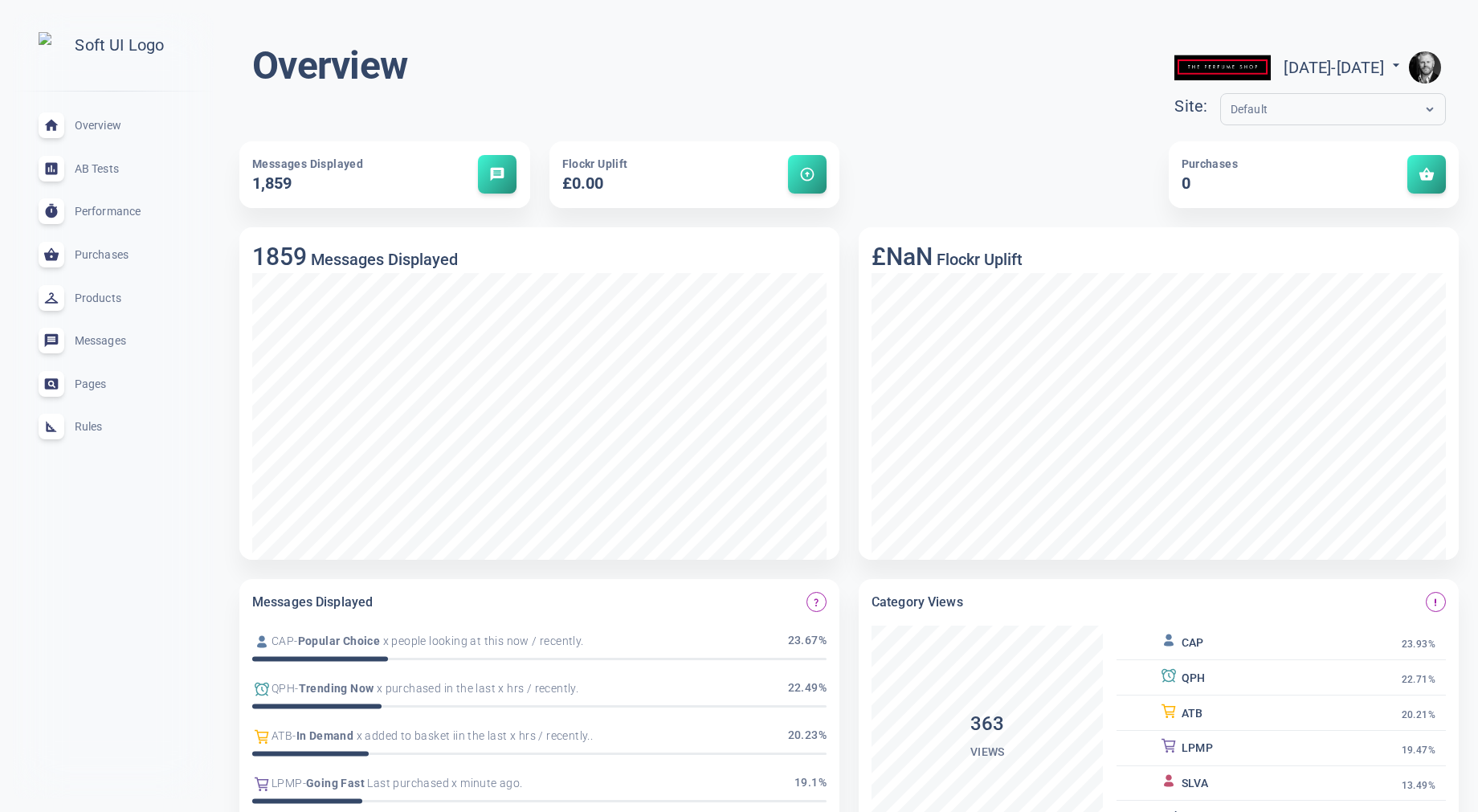
click at [1421, 61] on img "button" at bounding box center [1424, 67] width 32 height 32
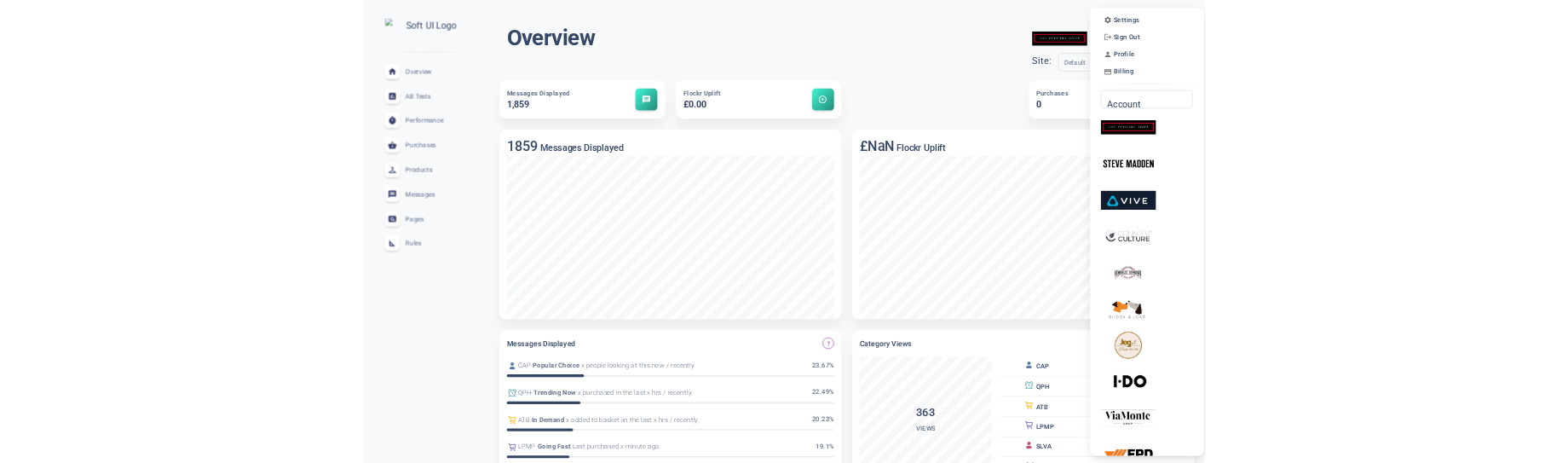
scroll to position [7, 0]
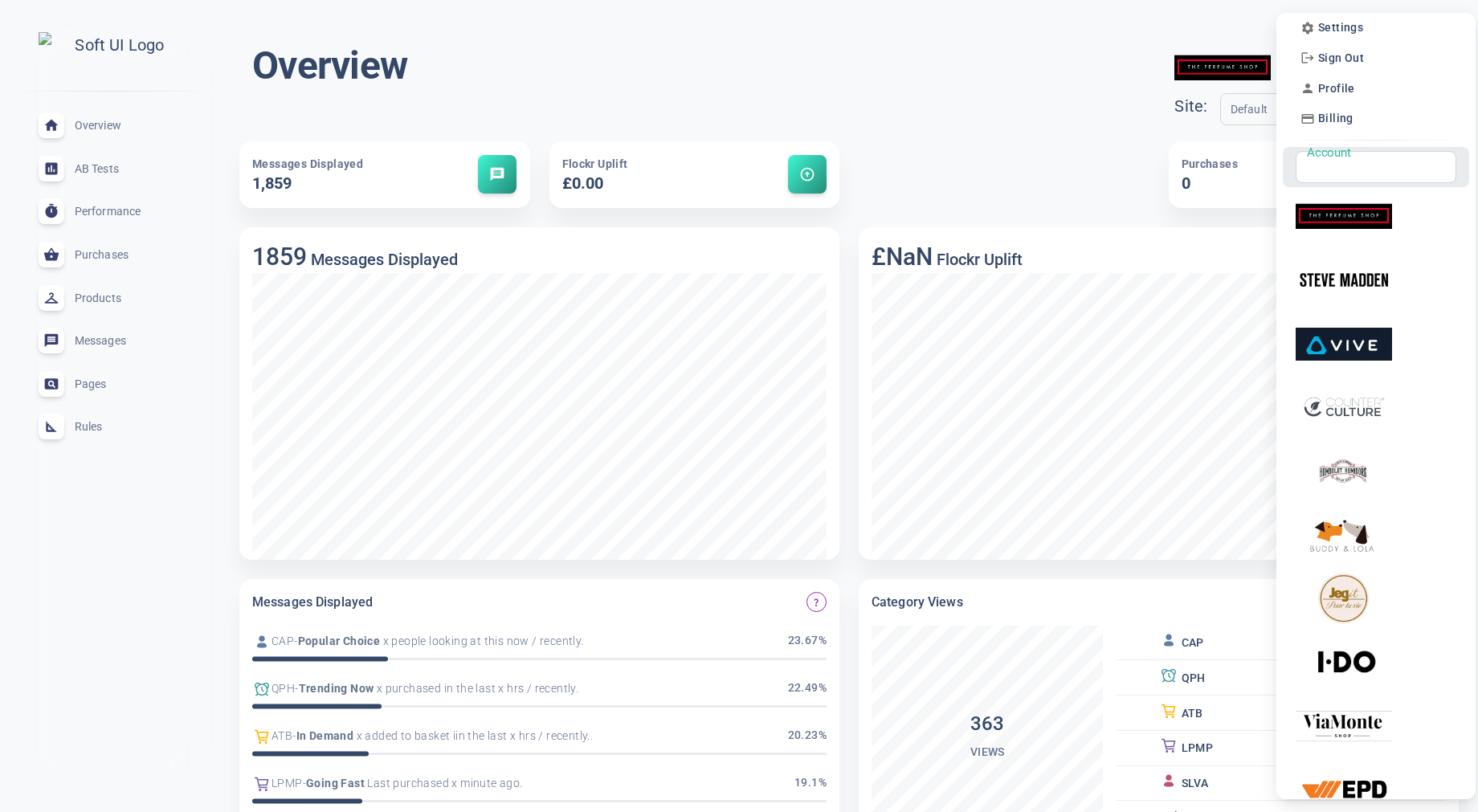
click at [1373, 171] on input "Account" at bounding box center [1370, 166] width 127 height 17
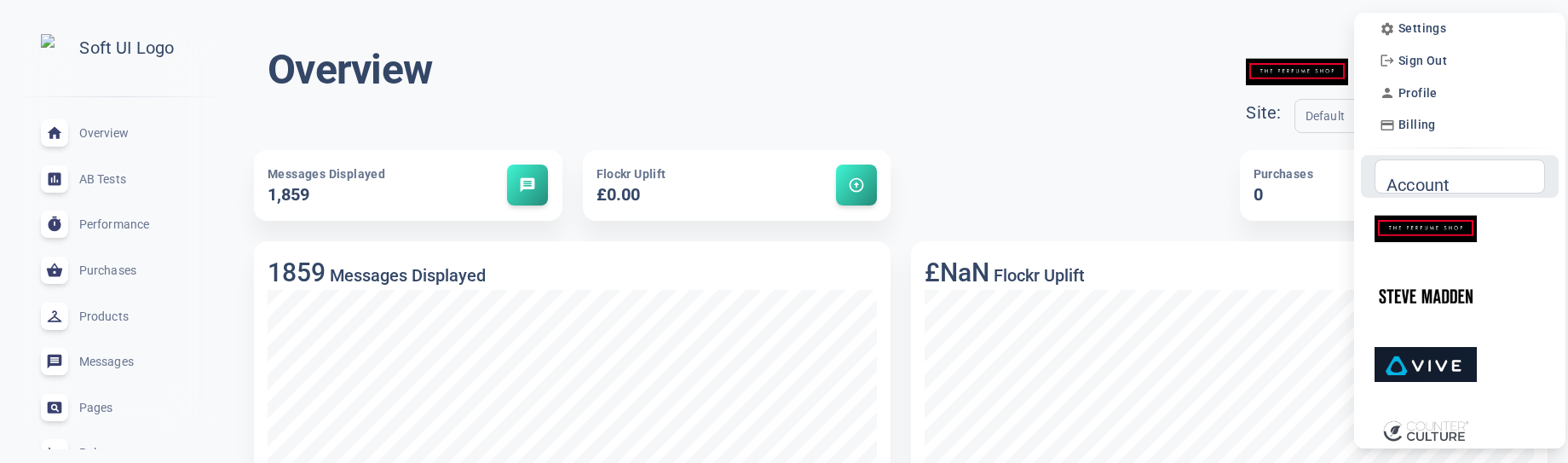
click at [1435, 184] on div "Account Account" at bounding box center [1460, 176] width 171 height 34
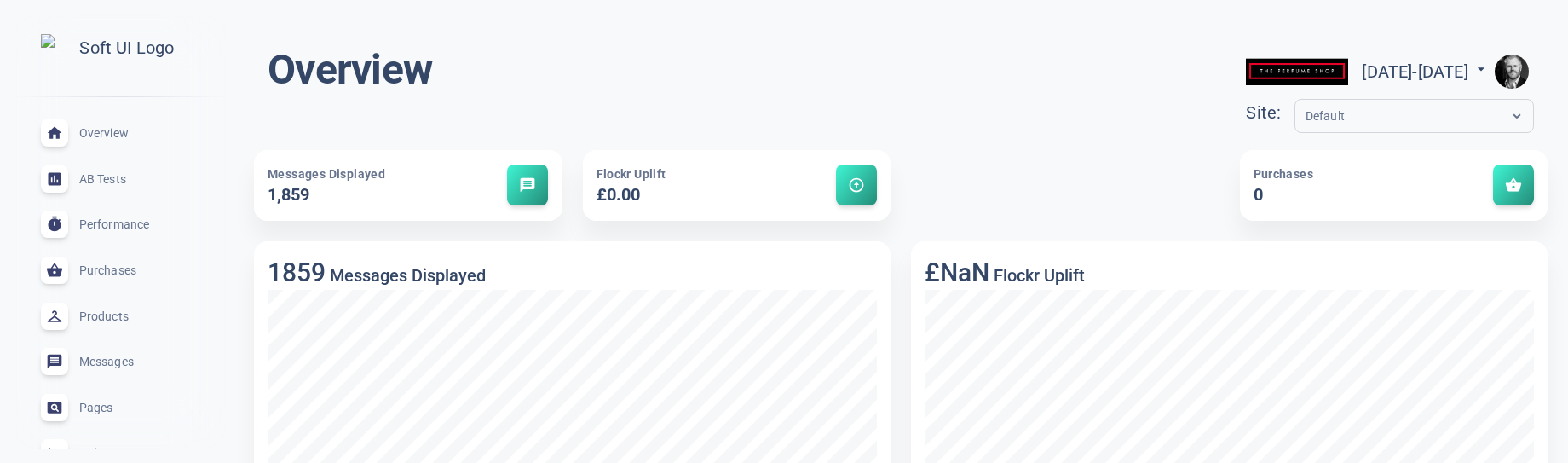
click at [1515, 68] on img "button" at bounding box center [1511, 71] width 34 height 34
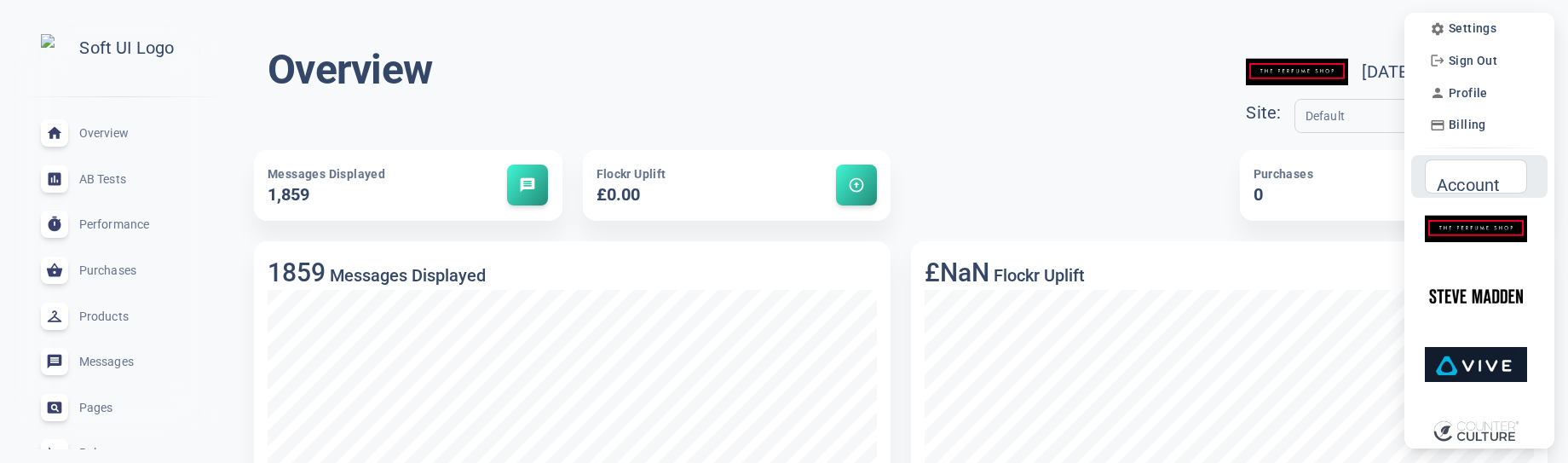
click at [1481, 180] on input "Account" at bounding box center [1469, 176] width 67 height 18
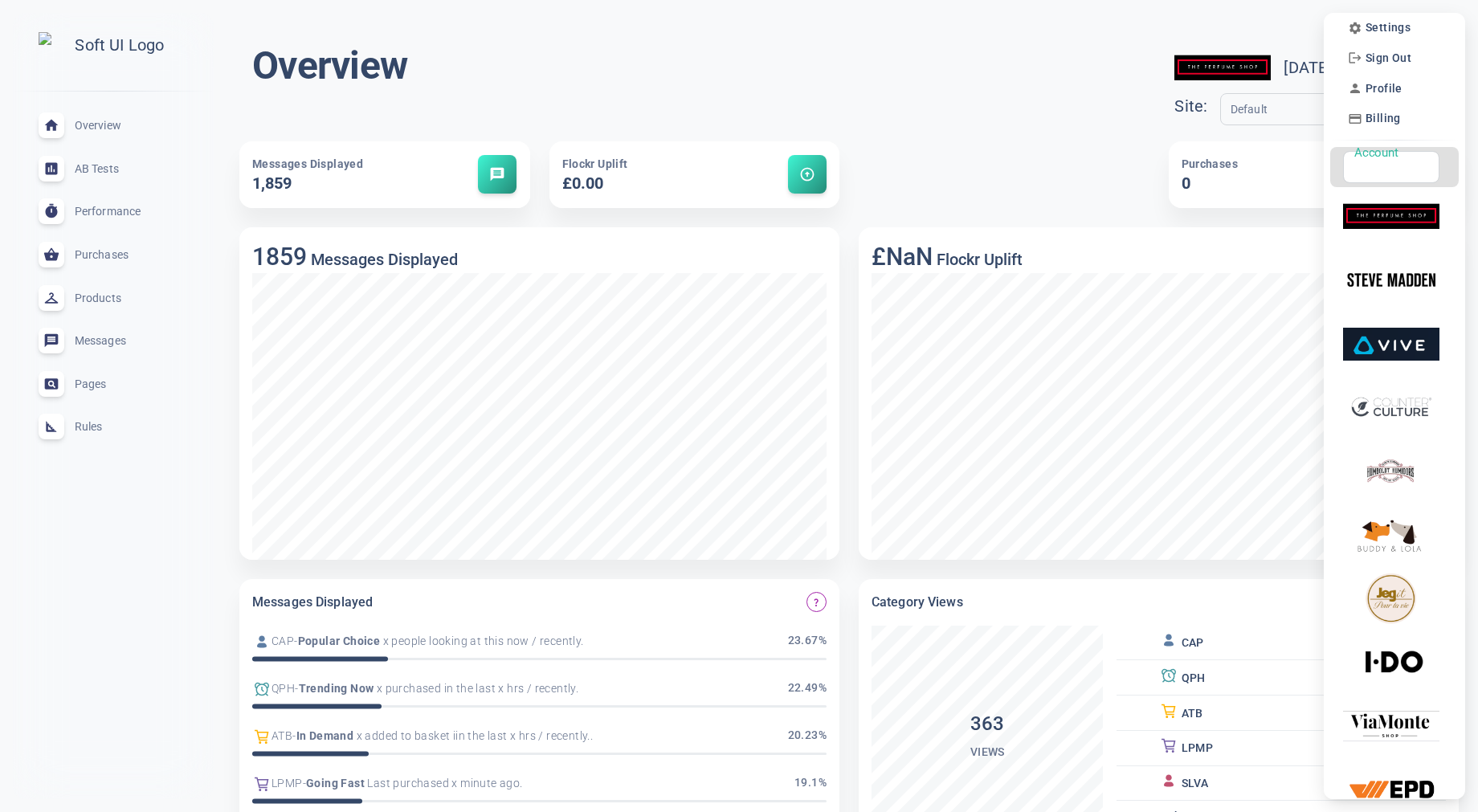
click at [793, 104] on div at bounding box center [739, 406] width 1478 height 812
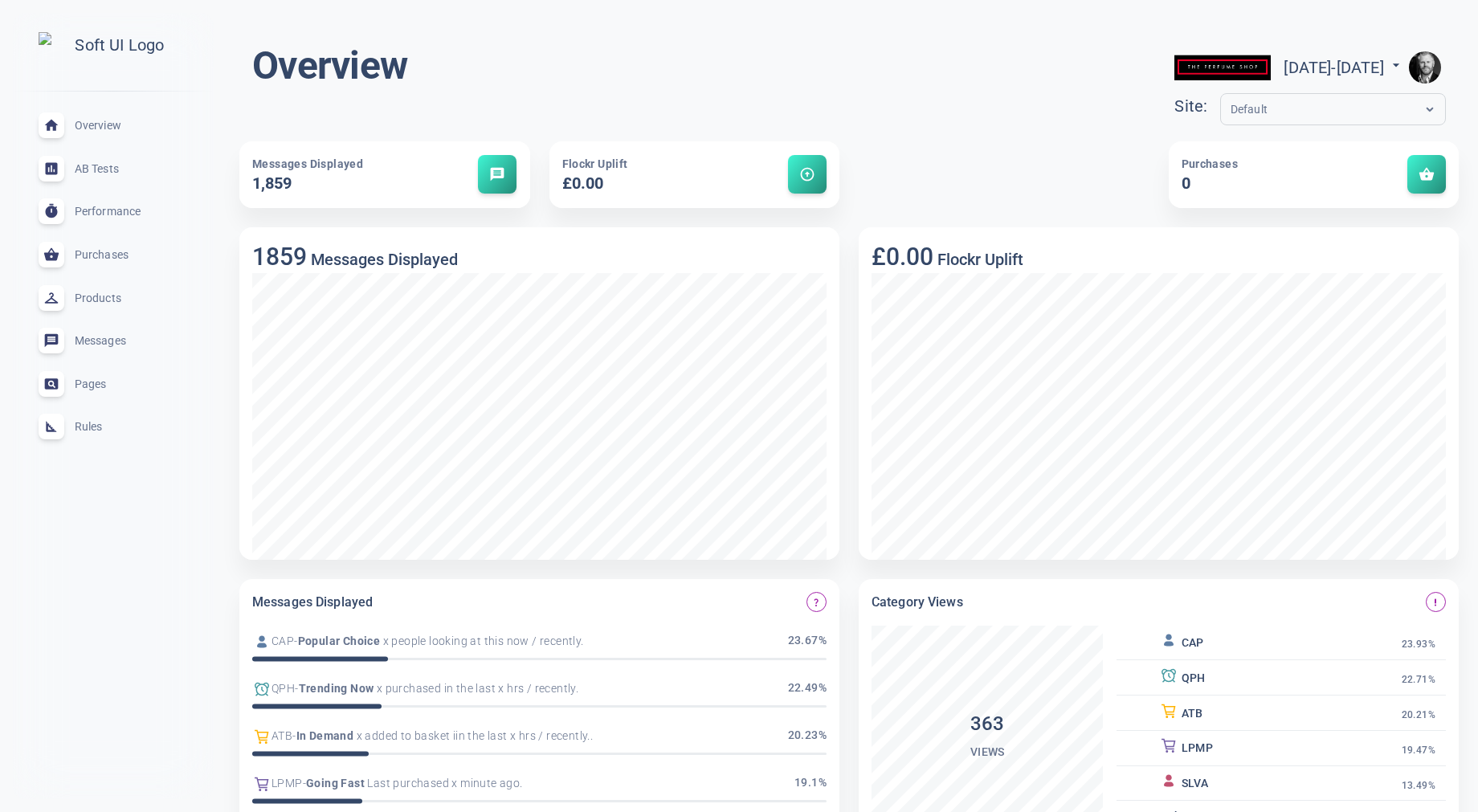
click at [1425, 65] on img "button" at bounding box center [1424, 67] width 32 height 32
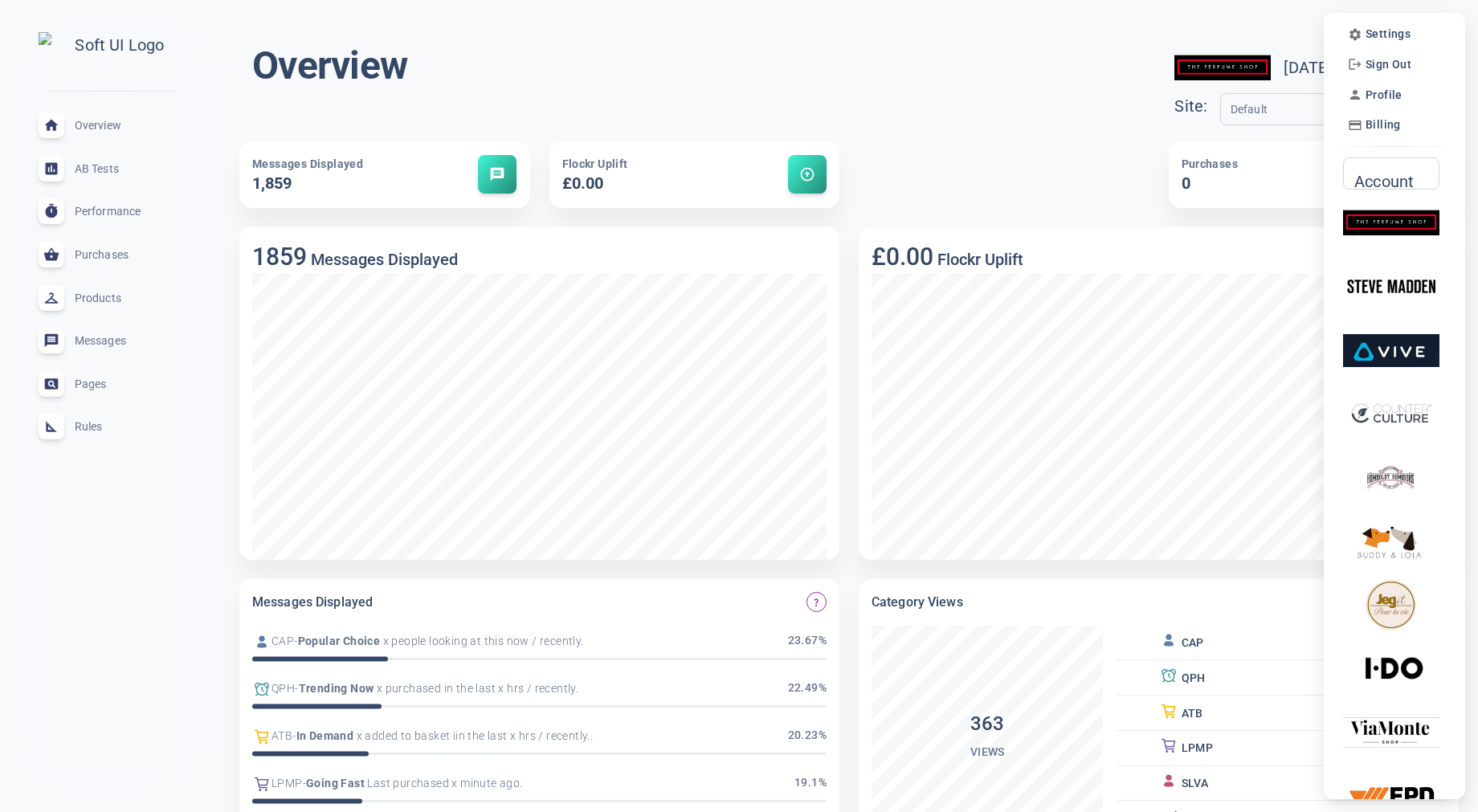
scroll to position [6, 0]
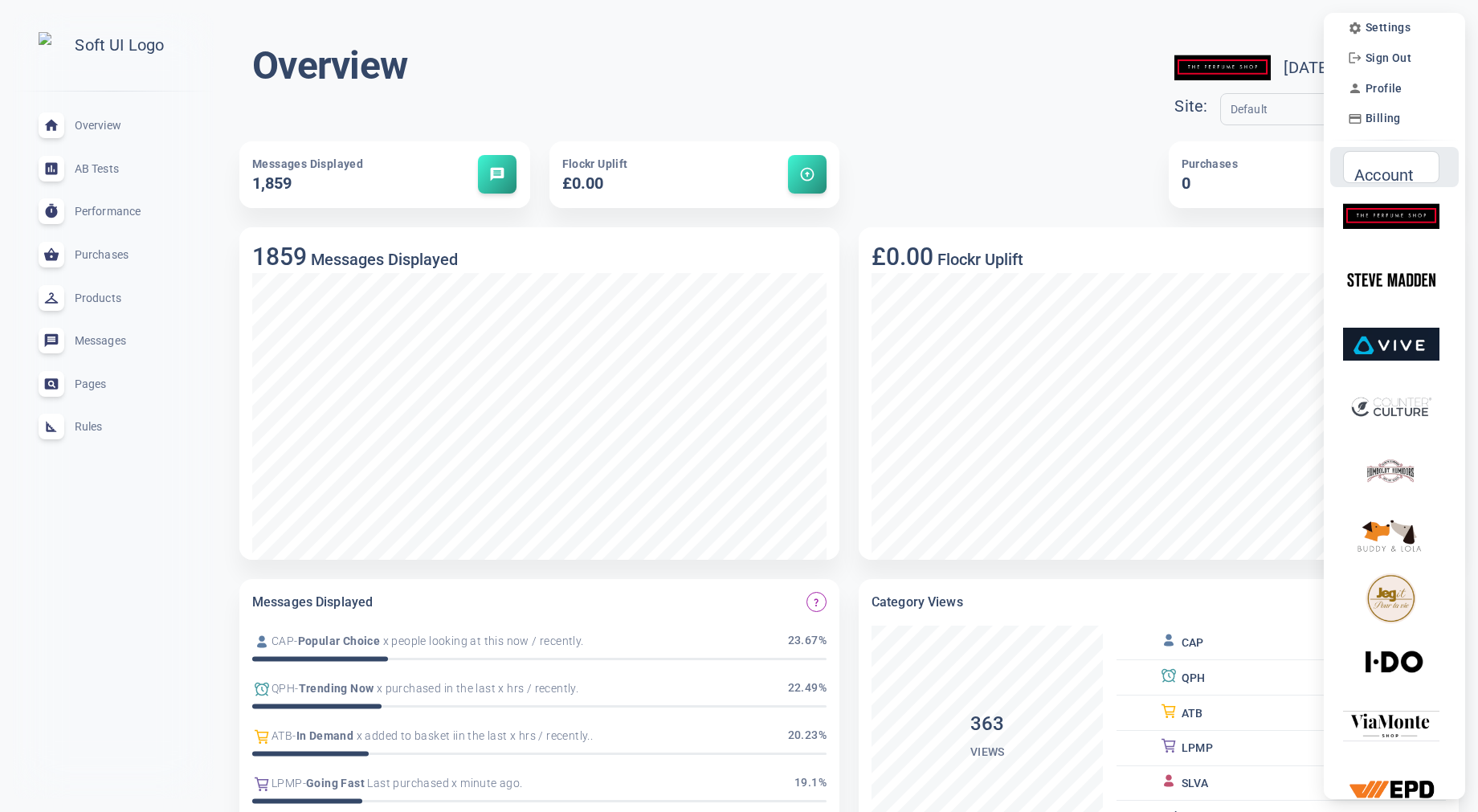
click at [1376, 177] on div "Account" at bounding box center [1392, 166] width 96 height 32
click at [1378, 174] on input "Account" at bounding box center [1384, 166] width 63 height 17
click at [1387, 174] on input "Account" at bounding box center [1384, 166] width 63 height 17
click at [1400, 175] on input "Account" at bounding box center [1384, 166] width 63 height 17
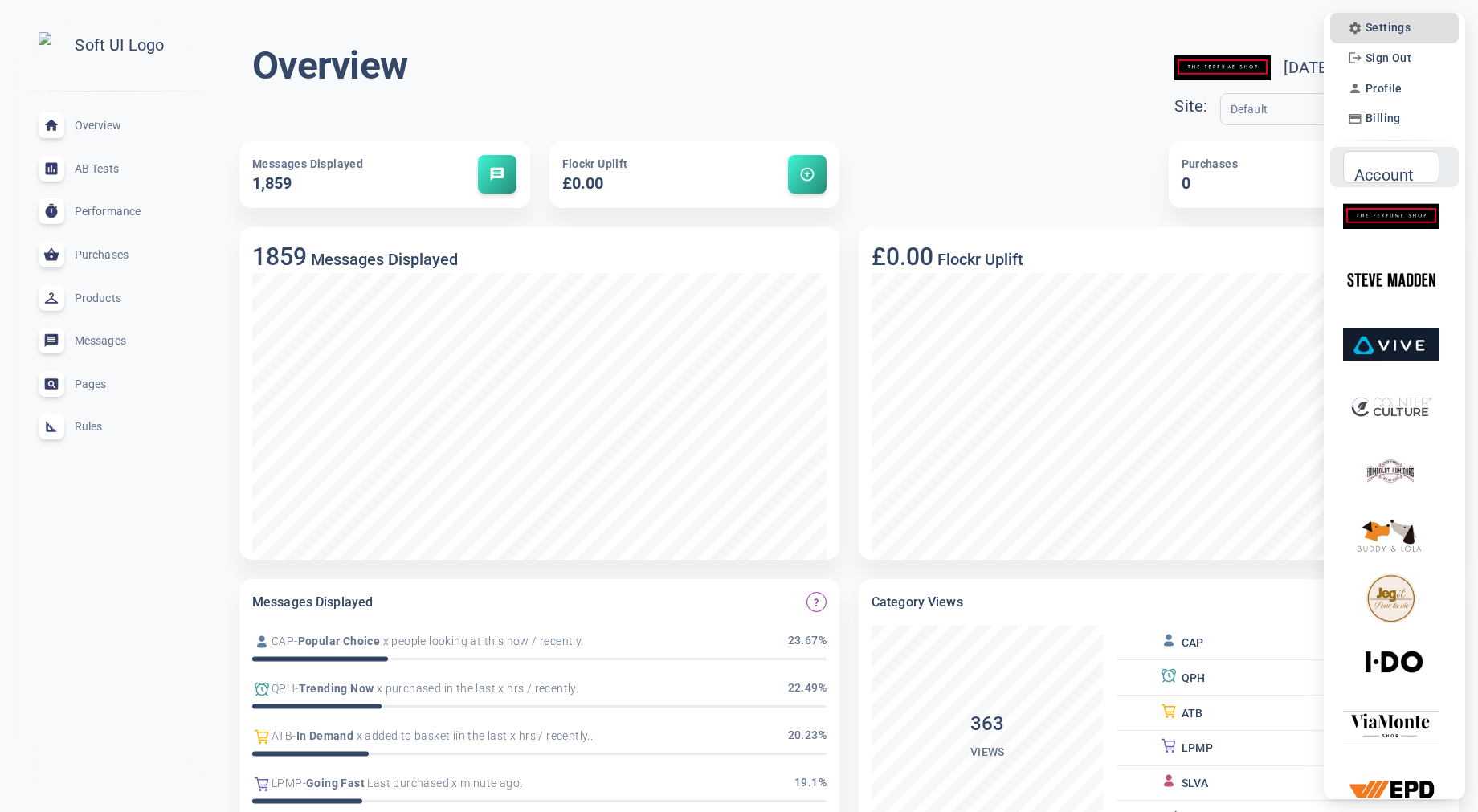
click at [1400, 175] on input "Account" at bounding box center [1384, 166] width 63 height 17
click at [1398, 175] on input "Account" at bounding box center [1384, 166] width 63 height 17
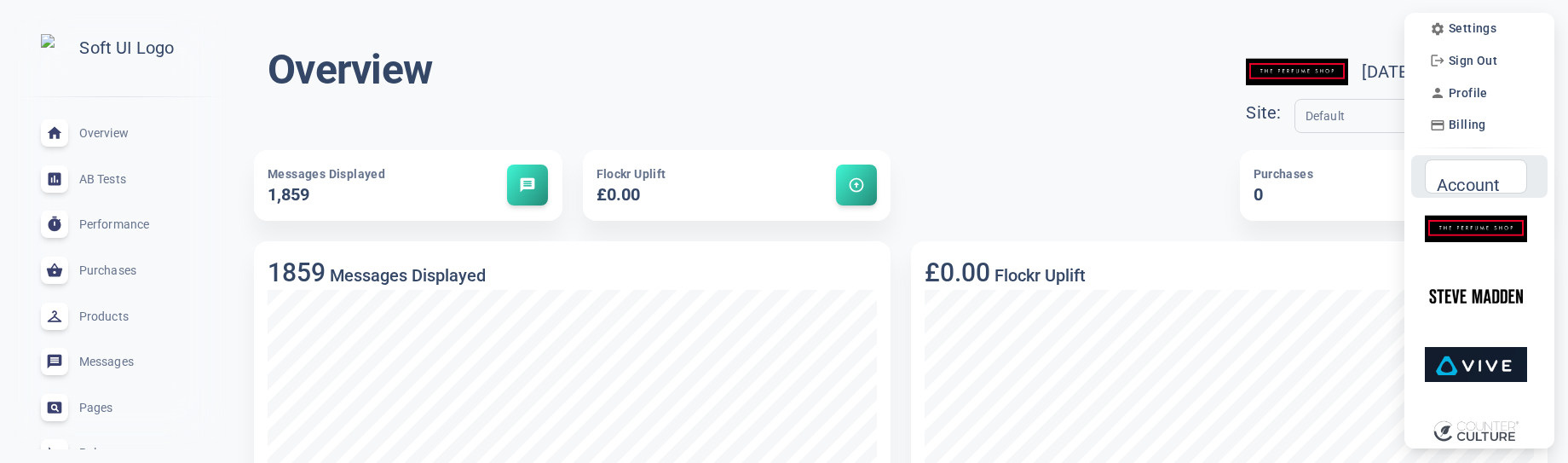
click at [1478, 184] on input "Account" at bounding box center [1469, 176] width 67 height 18
click at [1474, 184] on input "Account" at bounding box center [1469, 176] width 67 height 18
click at [1478, 179] on input "Account" at bounding box center [1469, 176] width 67 height 18
click at [1469, 172] on div "Account Account" at bounding box center [1476, 176] width 102 height 34
click at [1459, 180] on input "Account" at bounding box center [1469, 176] width 67 height 18
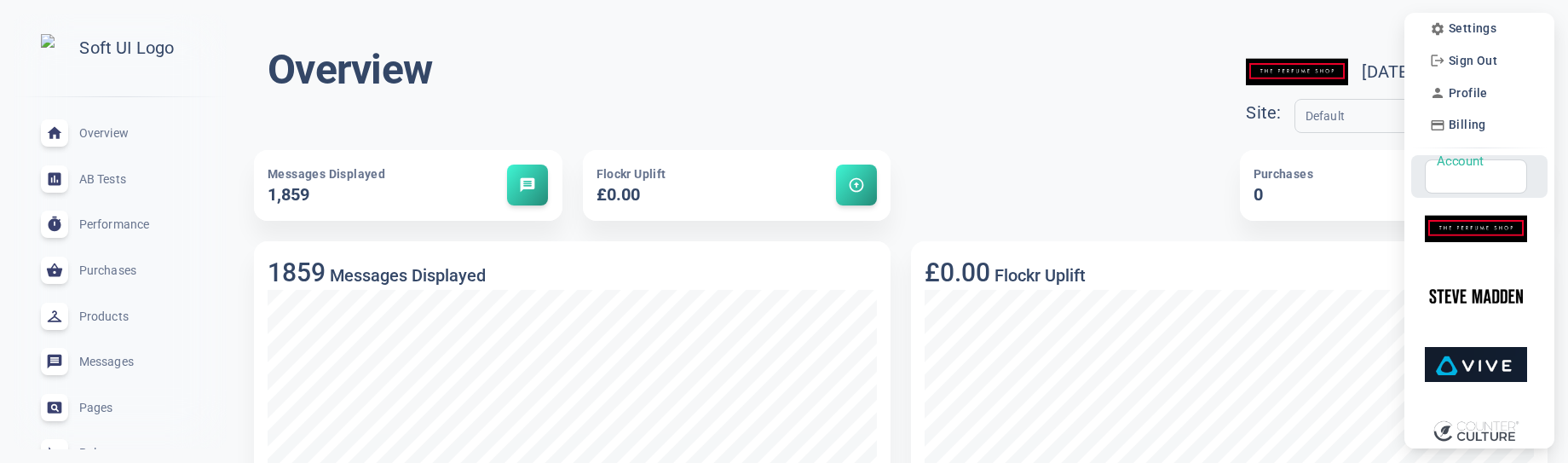
click at [1497, 175] on input "Account" at bounding box center [1469, 176] width 67 height 18
type input "w"
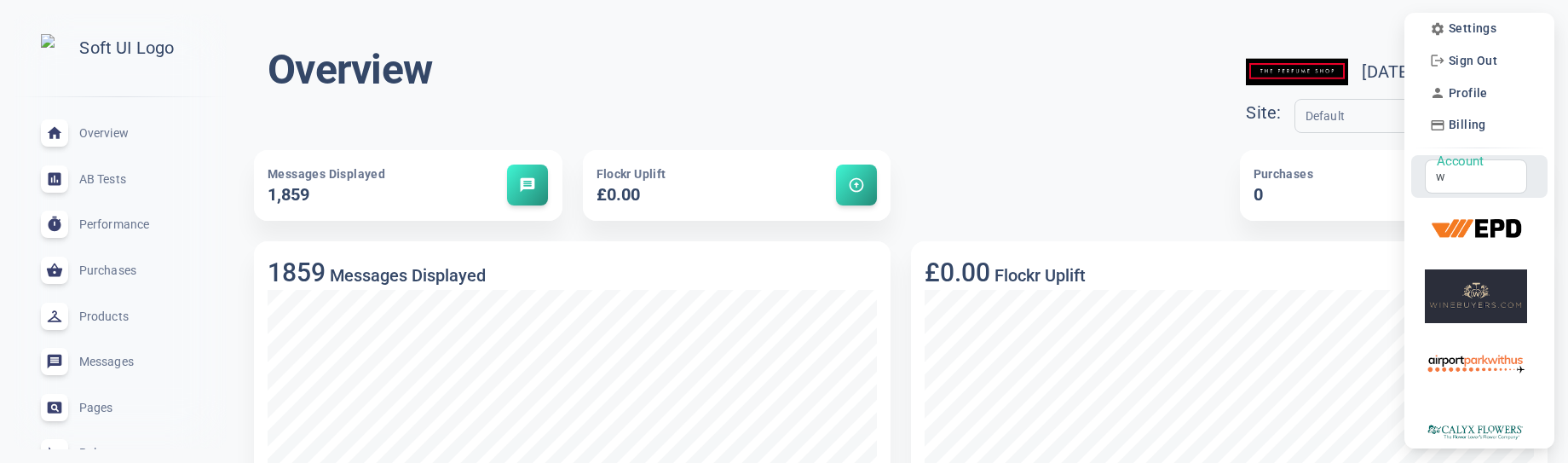
click at [1487, 168] on input "w" at bounding box center [1469, 176] width 67 height 18
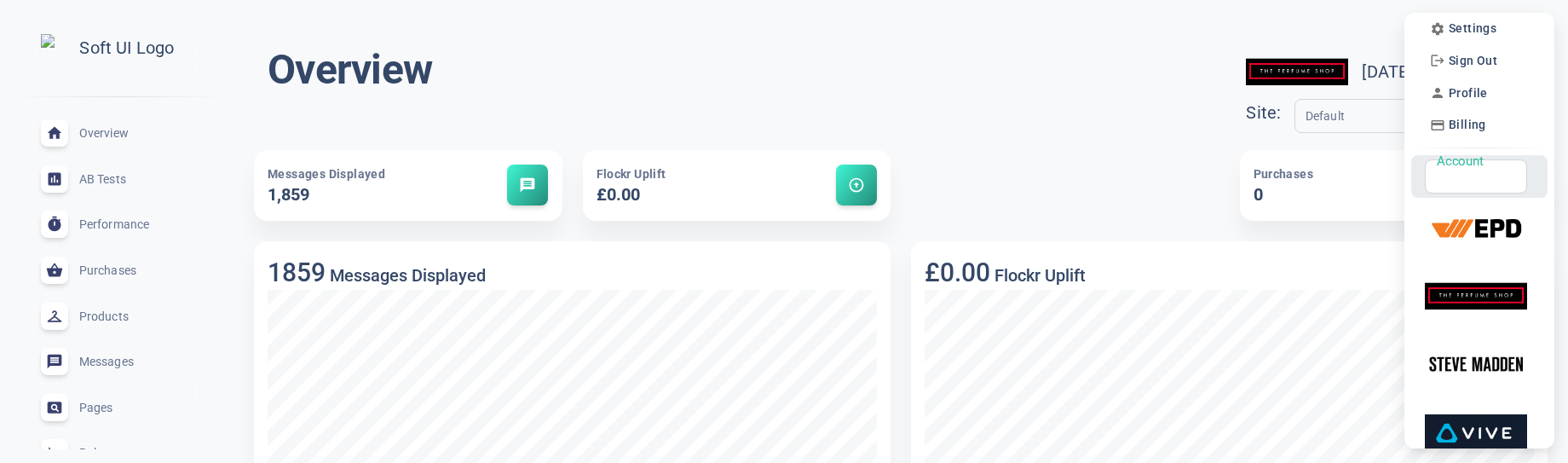
click at [1446, 178] on input "Account" at bounding box center [1469, 176] width 67 height 18
click at [1468, 181] on input "Account" at bounding box center [1469, 176] width 67 height 18
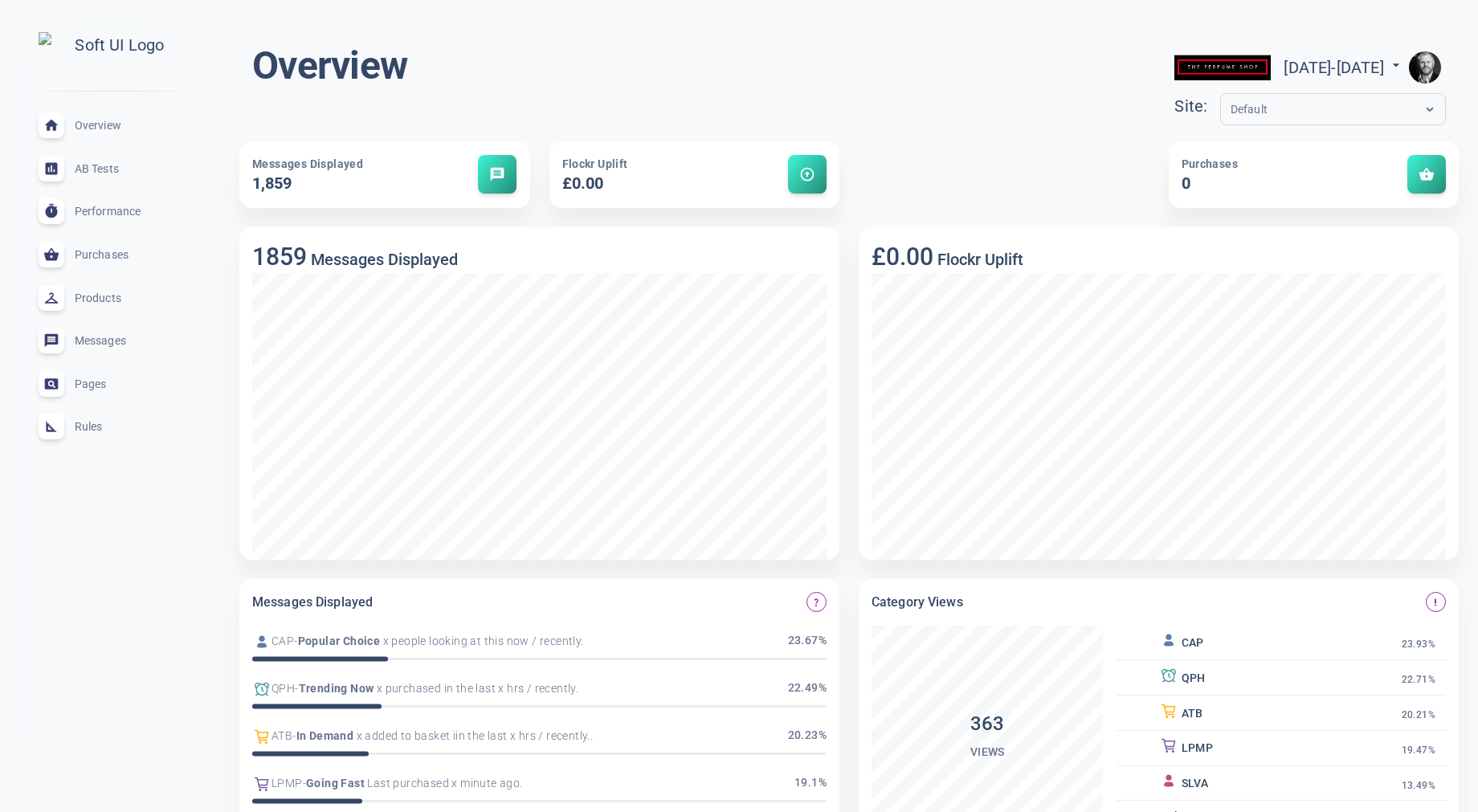
click at [1427, 67] on img "button" at bounding box center [1424, 67] width 32 height 32
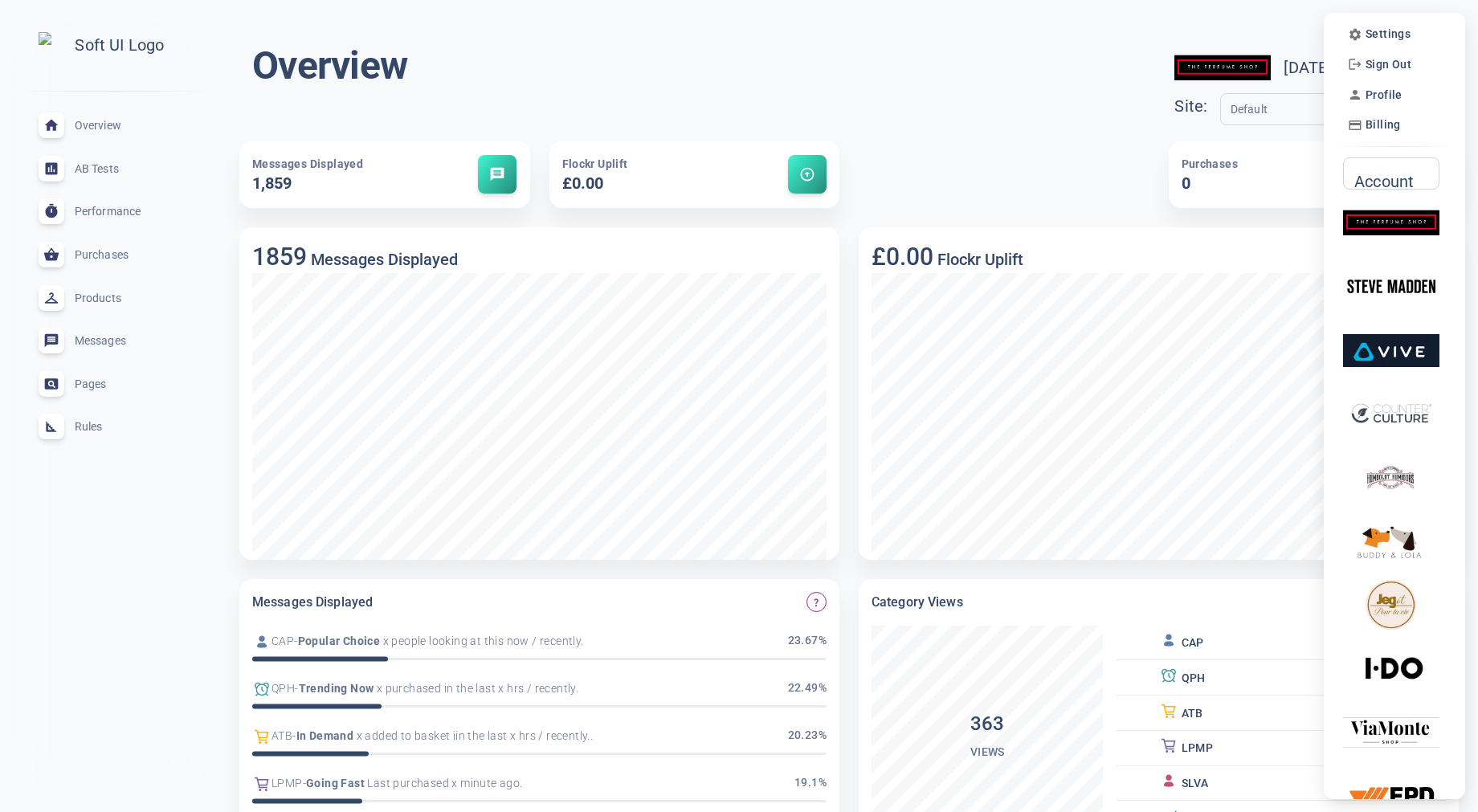
scroll to position [6, 0]
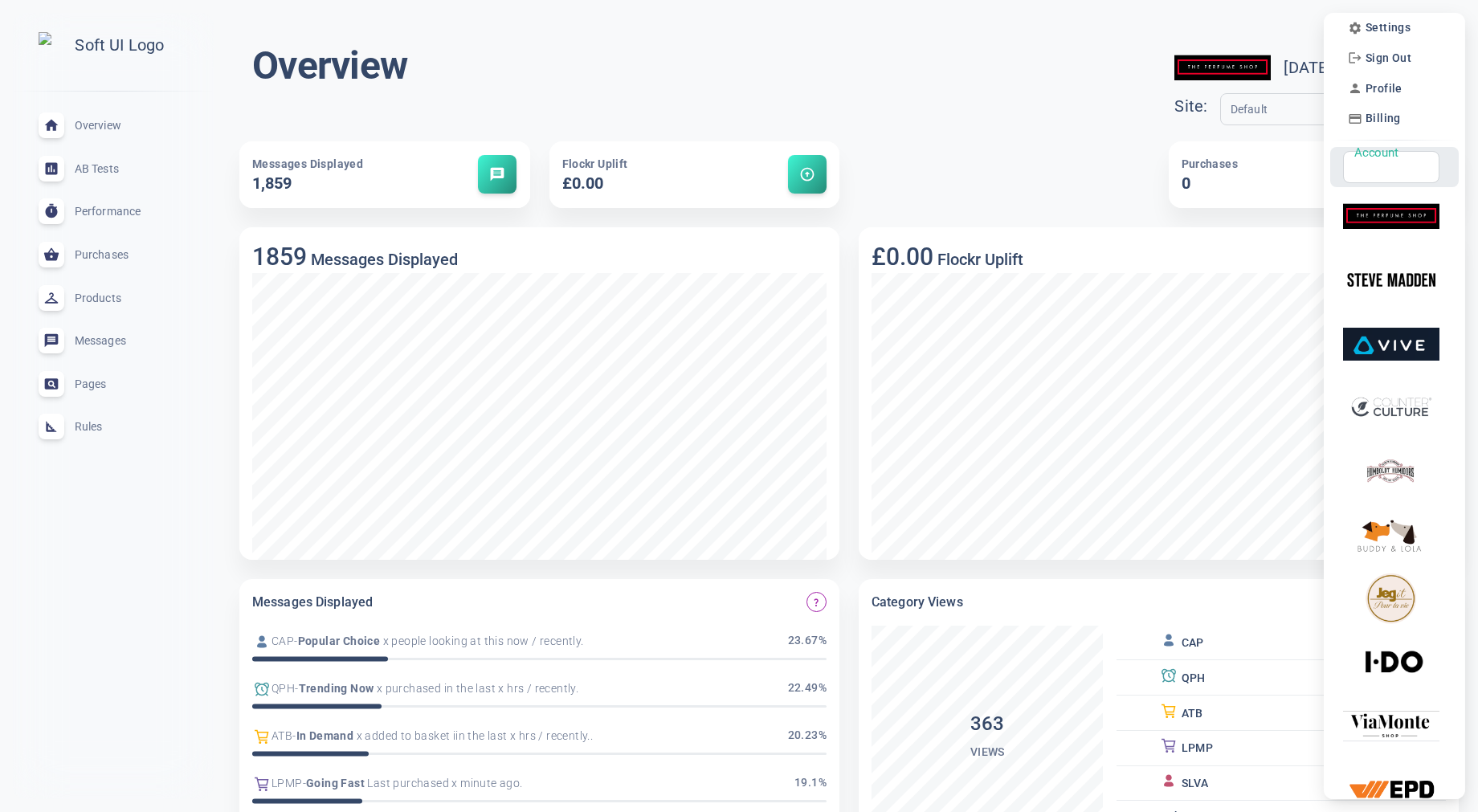
click at [1396, 173] on input "Account" at bounding box center [1384, 166] width 63 height 17
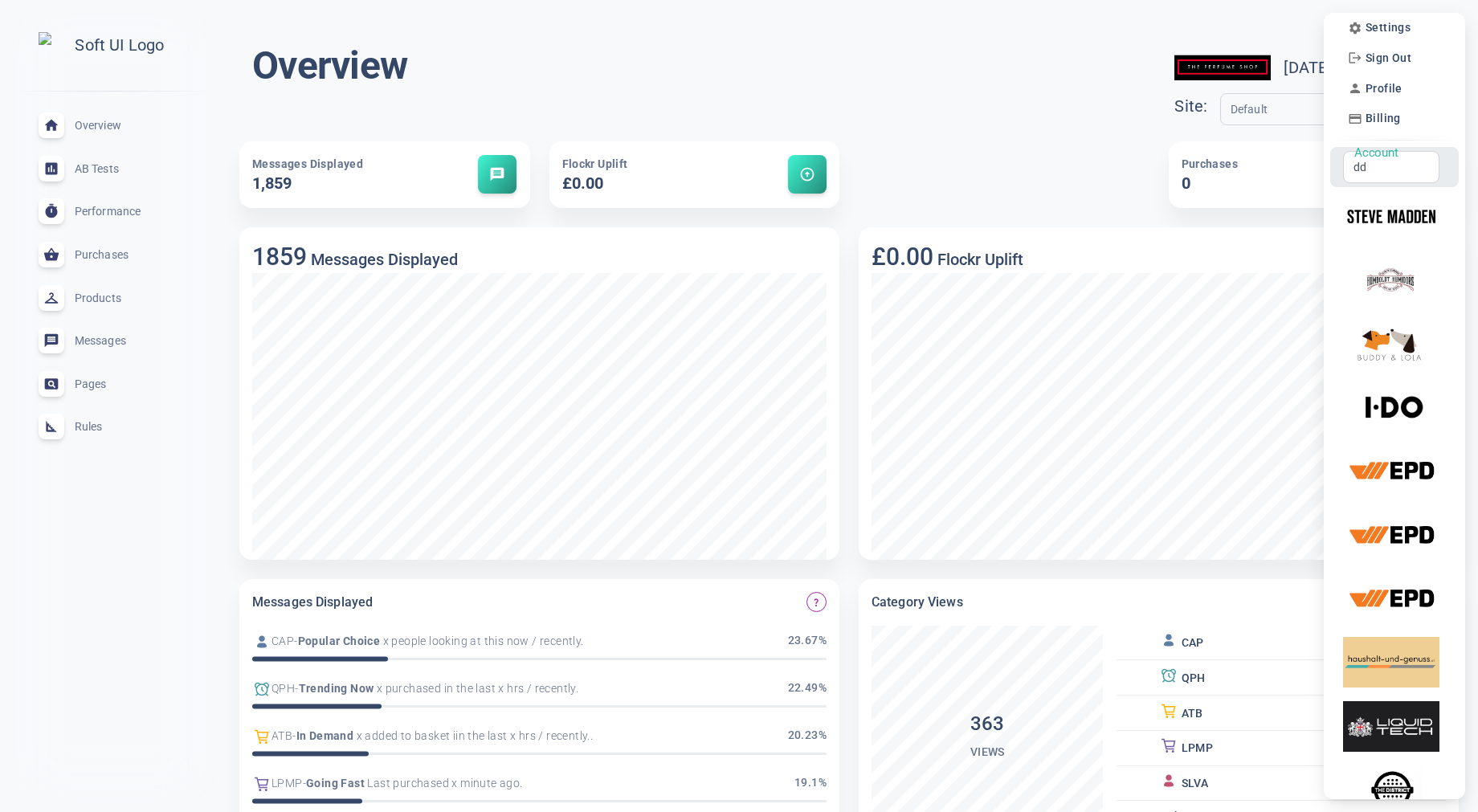
scroll to position [0, 0]
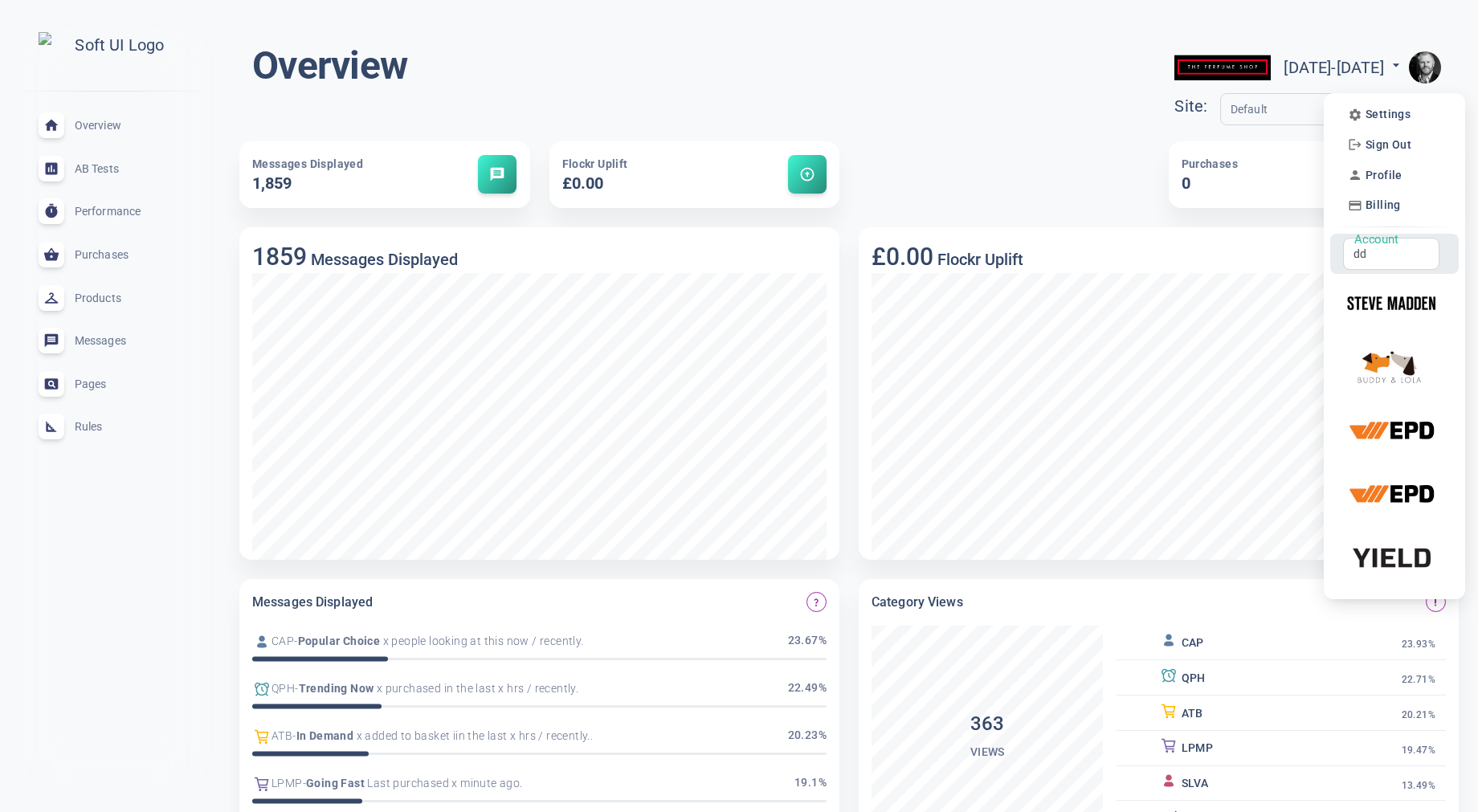
type input "d"
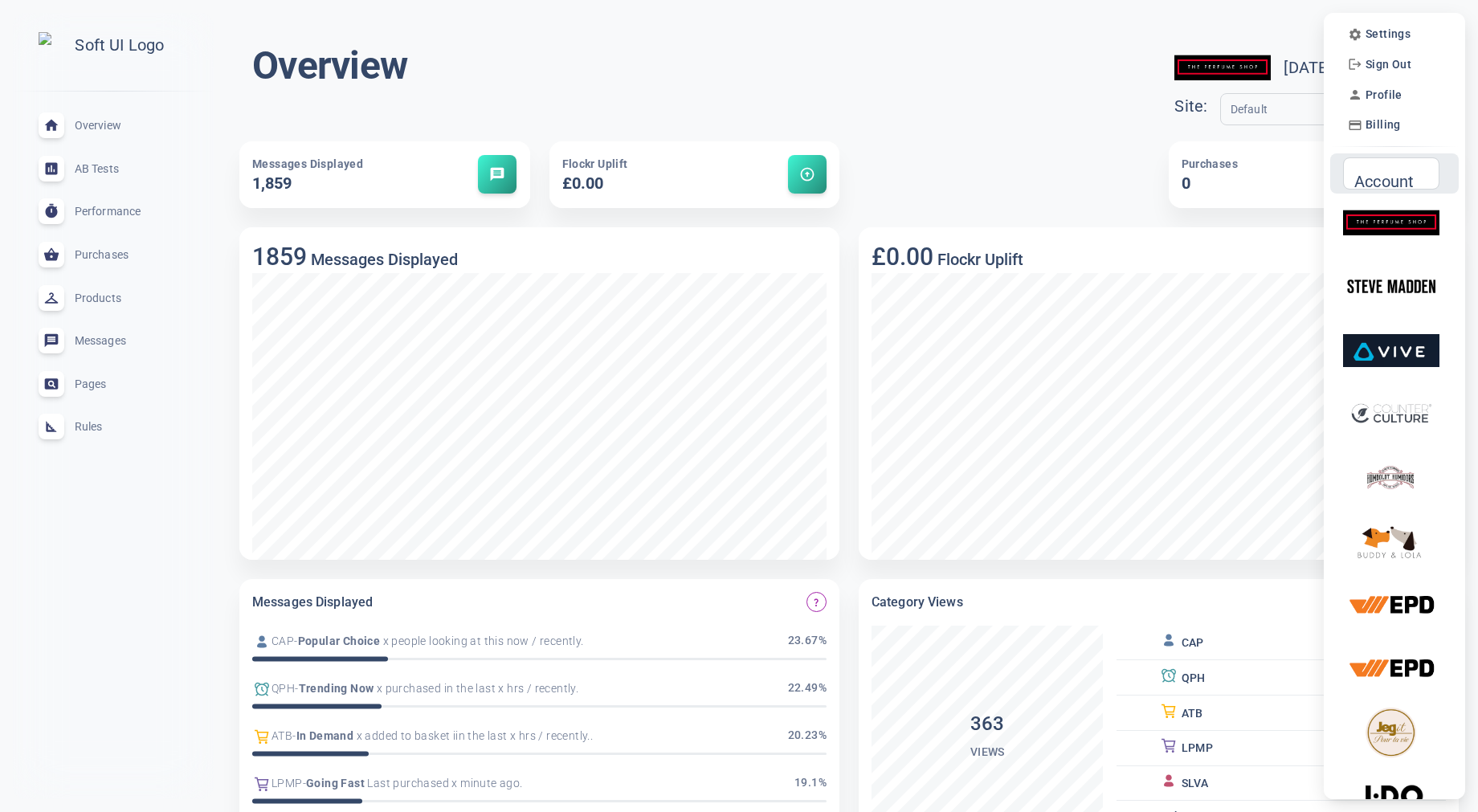
click at [1390, 189] on li "Account Account" at bounding box center [1394, 174] width 128 height 40
click at [1393, 180] on input "Account" at bounding box center [1384, 173] width 63 height 17
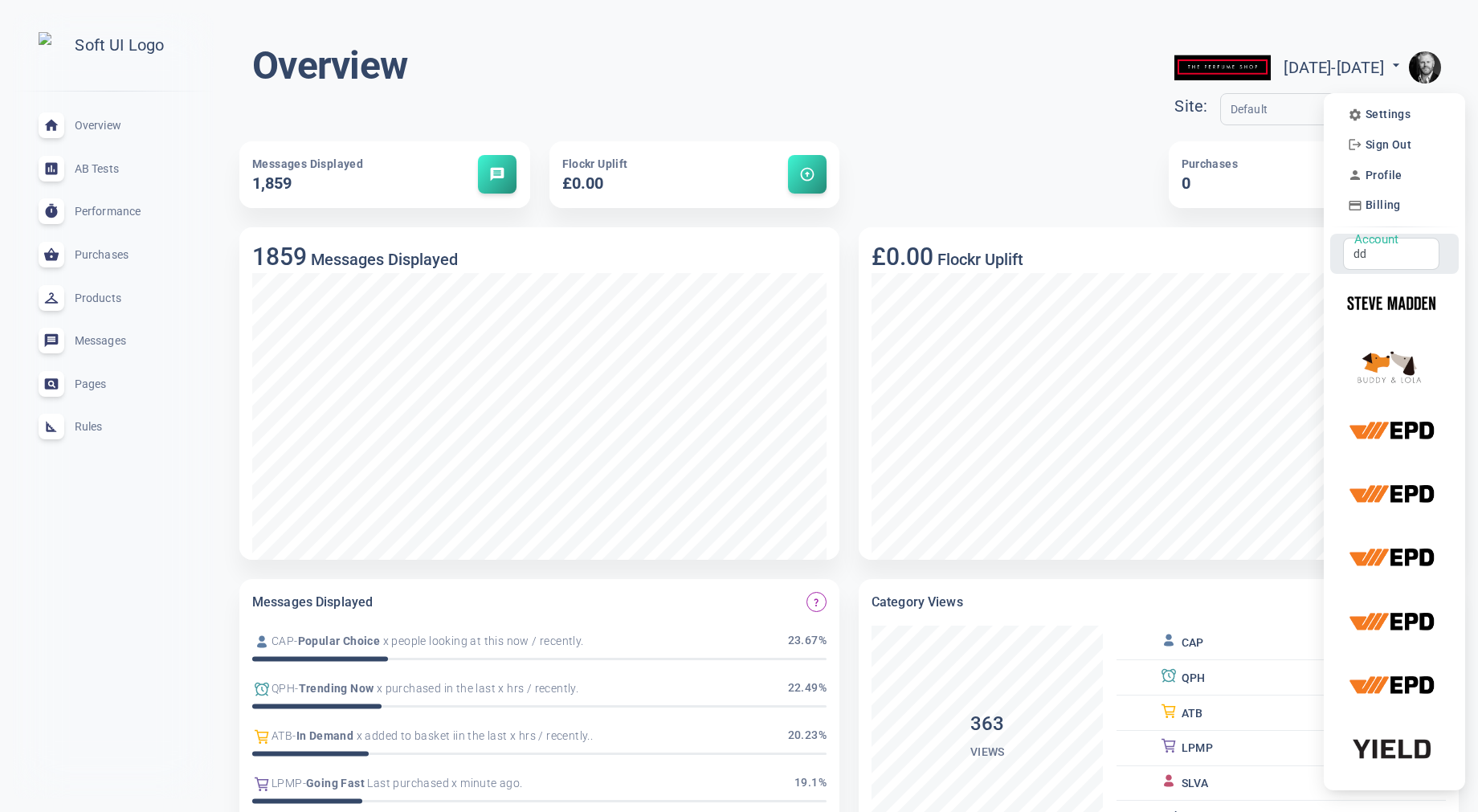
type input "d"
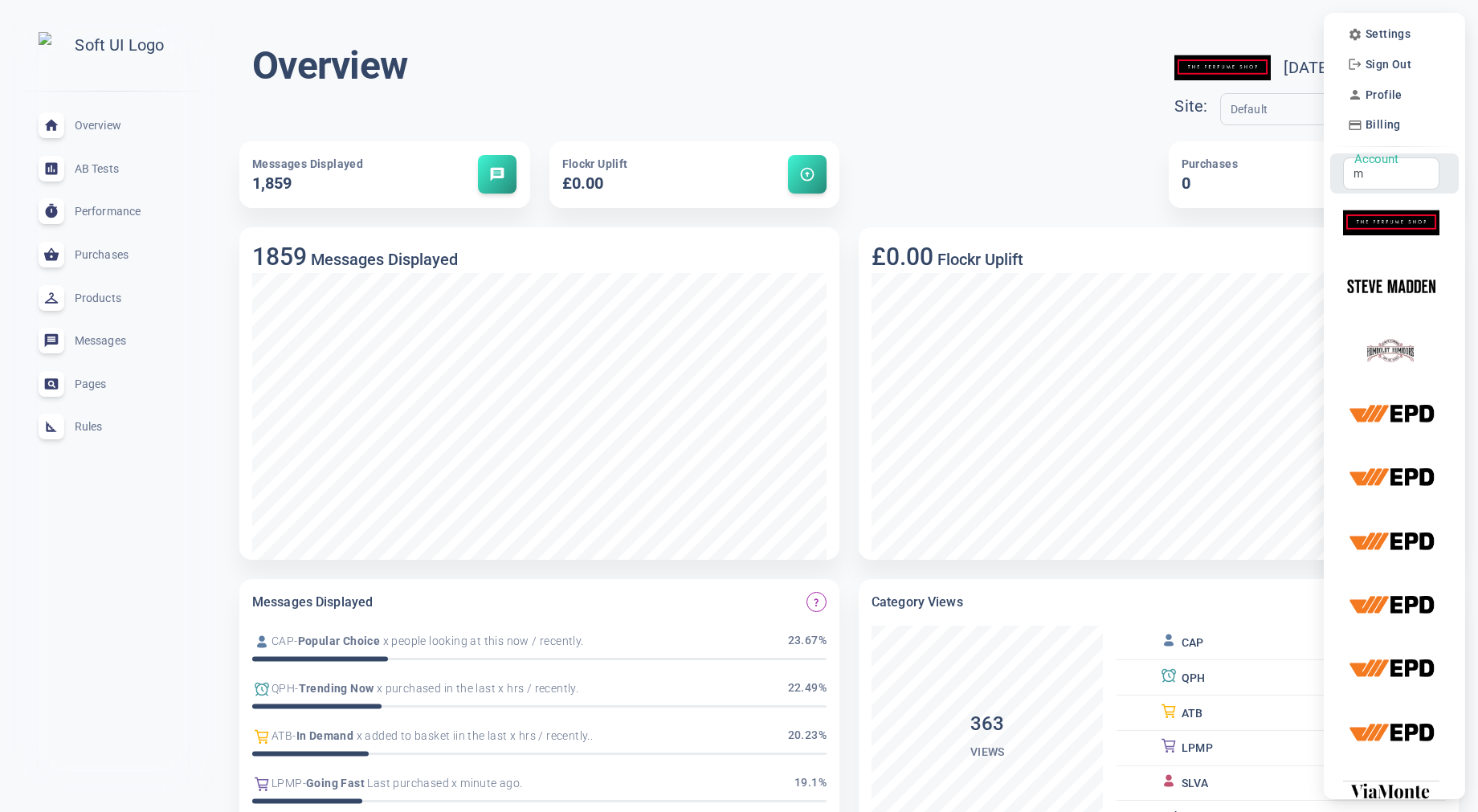
type input "m"
click at [1395, 183] on div "m Account" at bounding box center [1392, 173] width 96 height 32
click at [1396, 183] on div "m Account" at bounding box center [1392, 173] width 96 height 32
click at [1382, 183] on div "m Account" at bounding box center [1392, 173] width 96 height 32
type input "v"
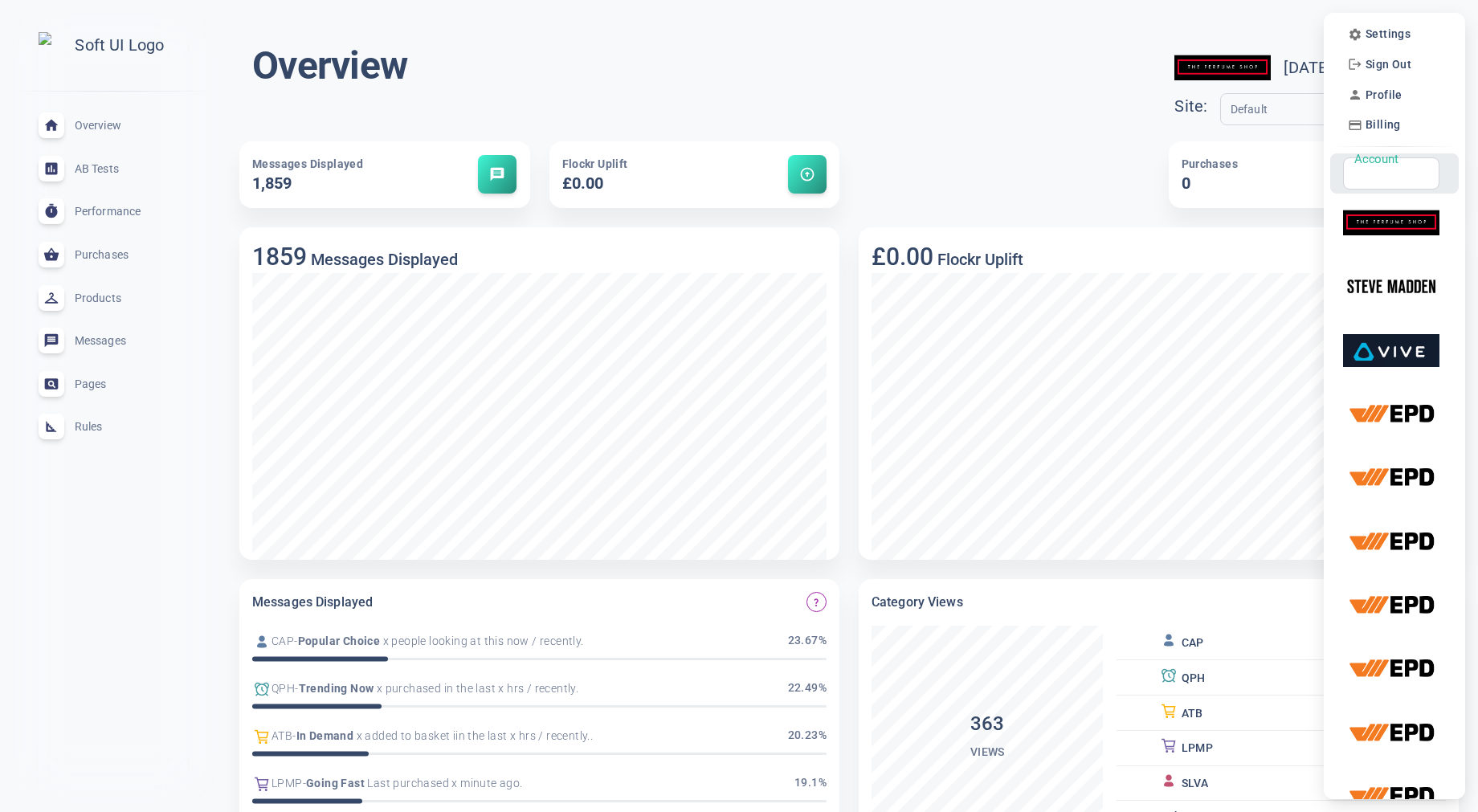
click at [1380, 177] on input "Account" at bounding box center [1384, 173] width 63 height 17
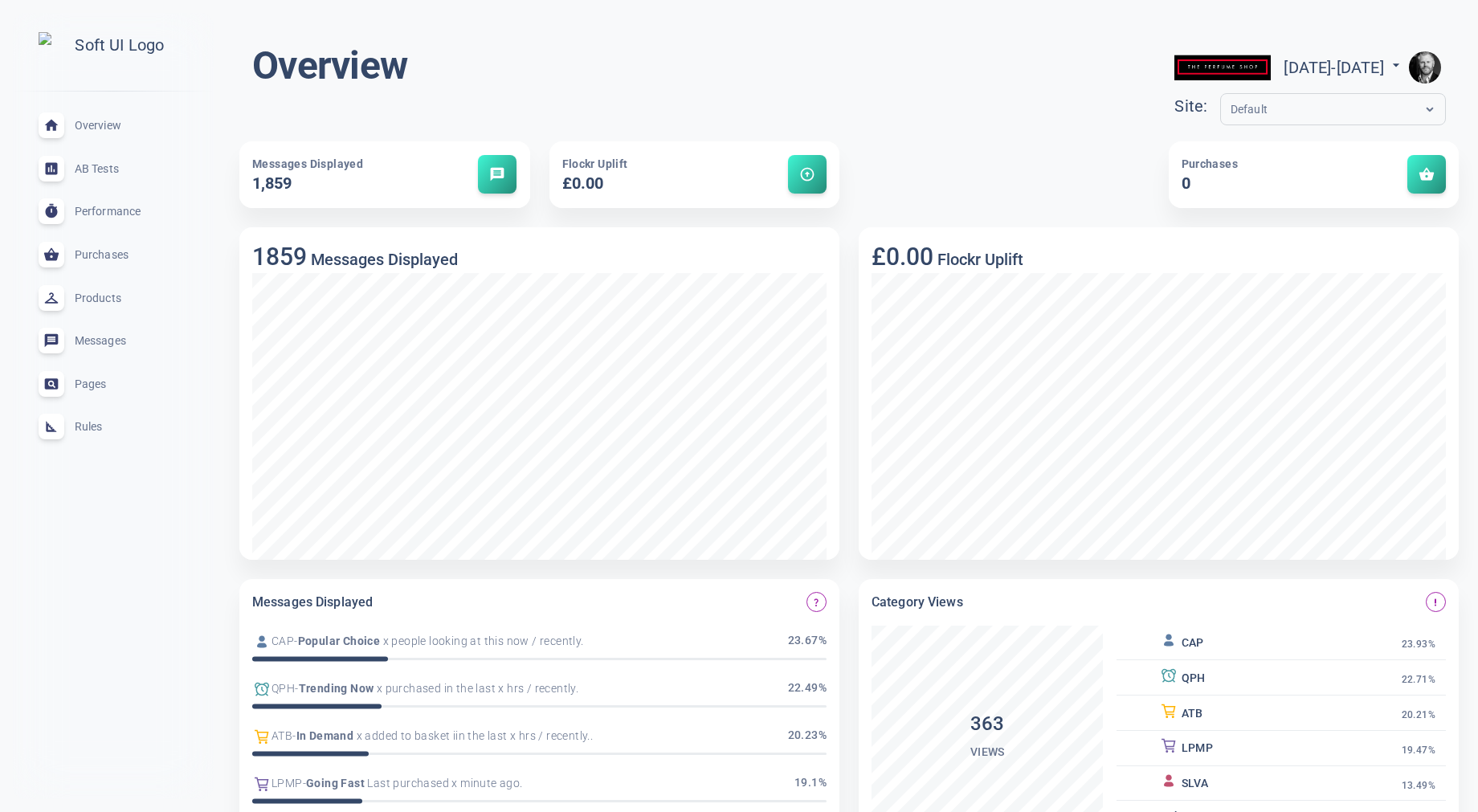
click at [1423, 65] on img "button" at bounding box center [1424, 67] width 32 height 32
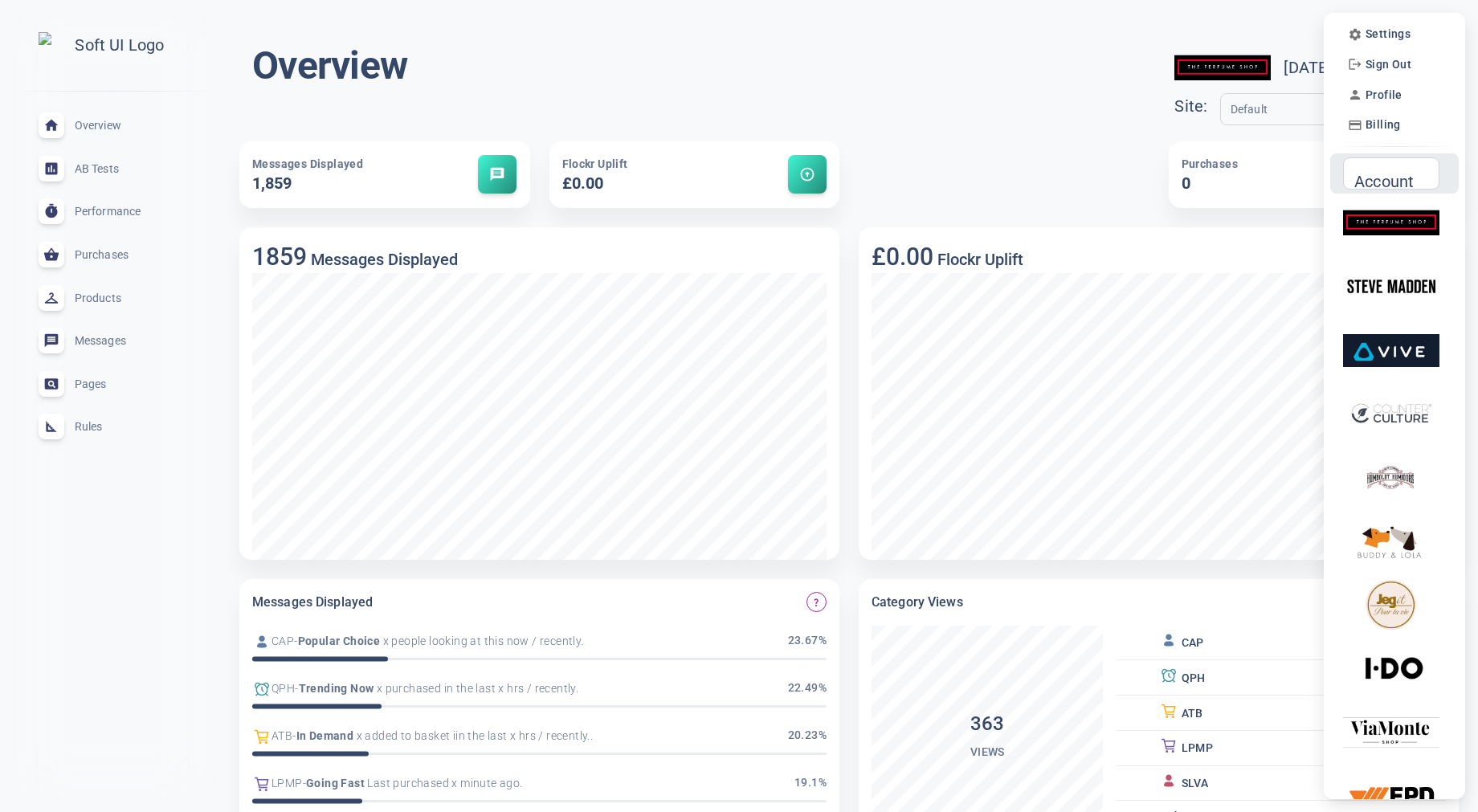
click at [1403, 179] on input "Account" at bounding box center [1384, 173] width 63 height 17
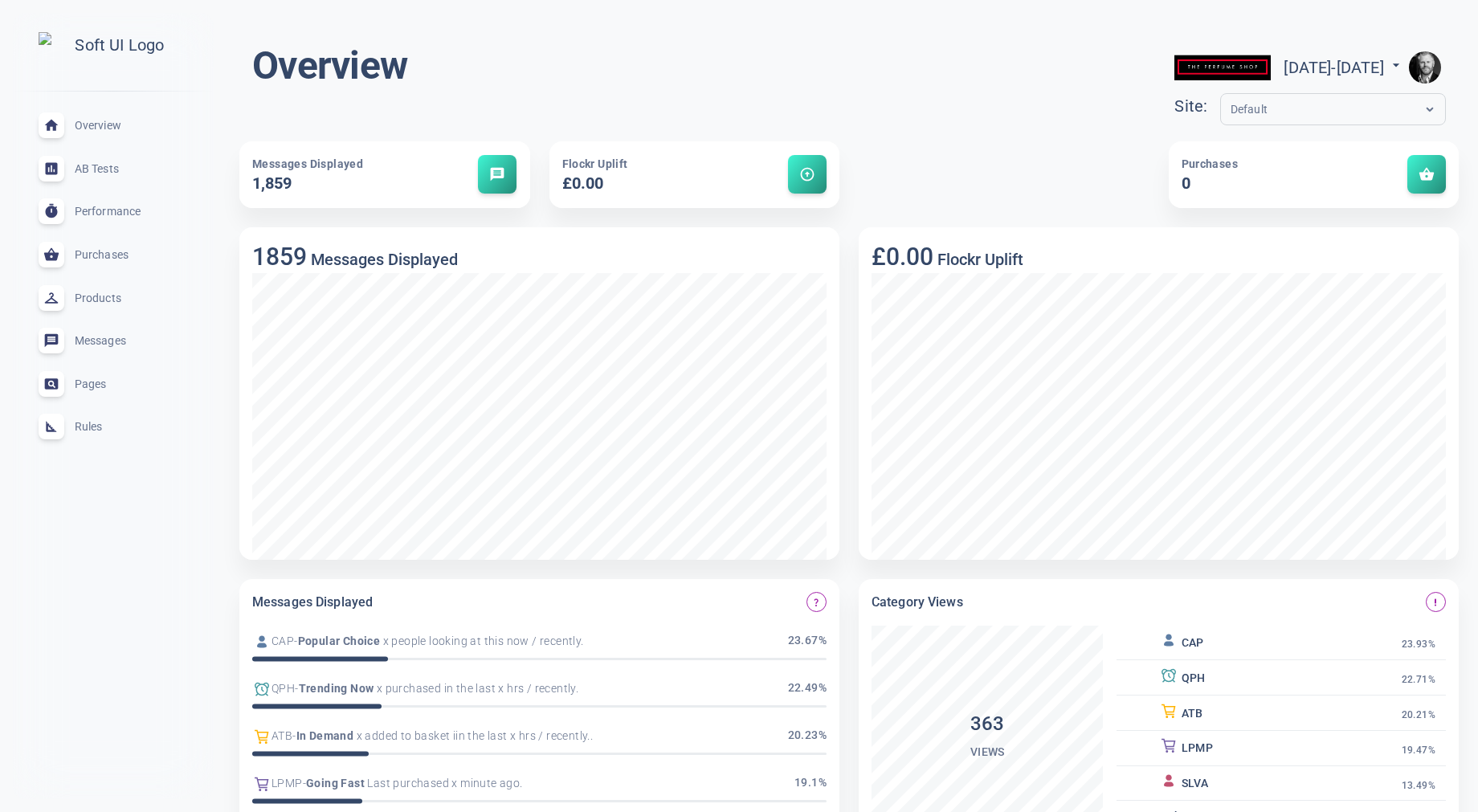
click at [1430, 69] on img "button" at bounding box center [1424, 67] width 32 height 32
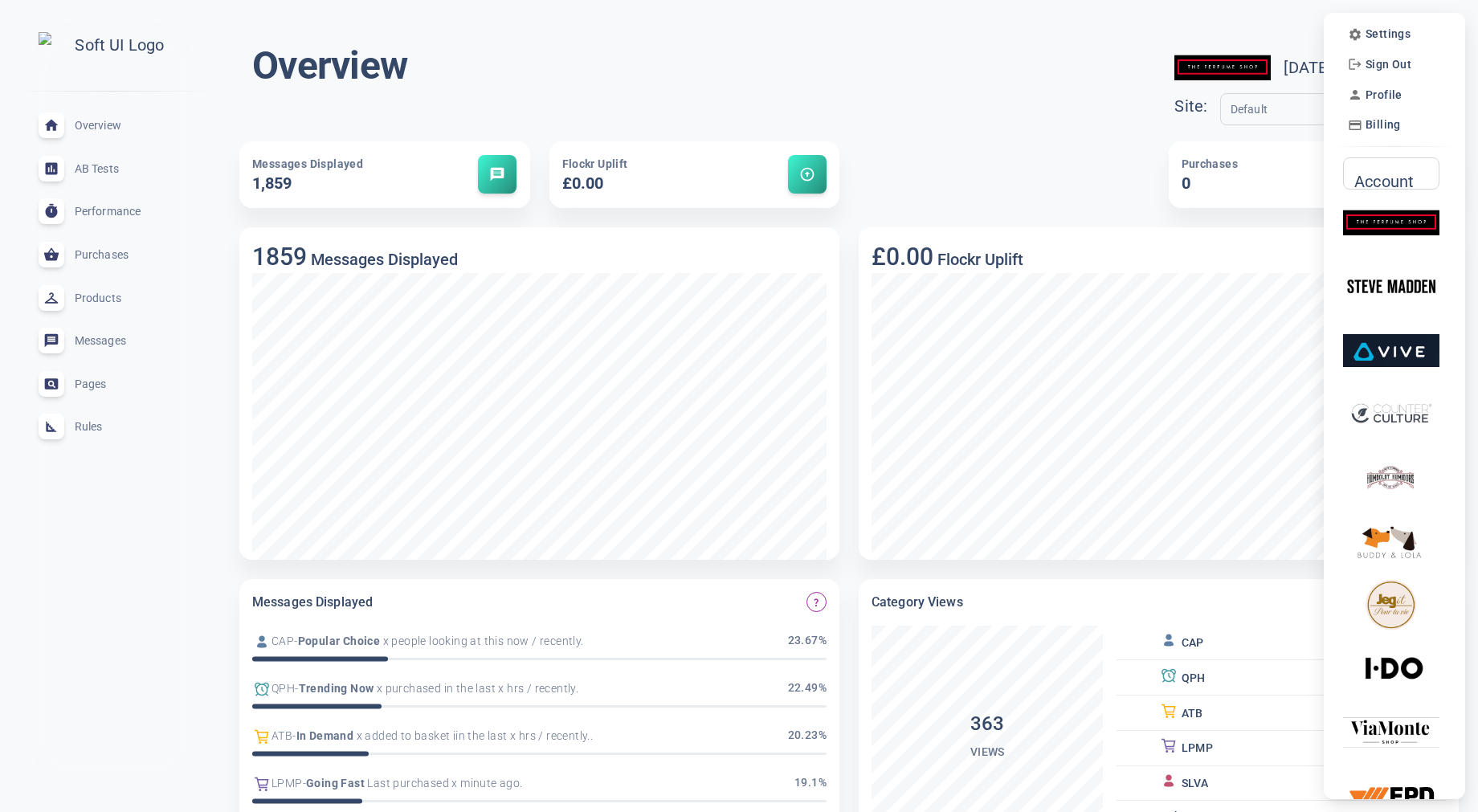
scroll to position [6, 0]
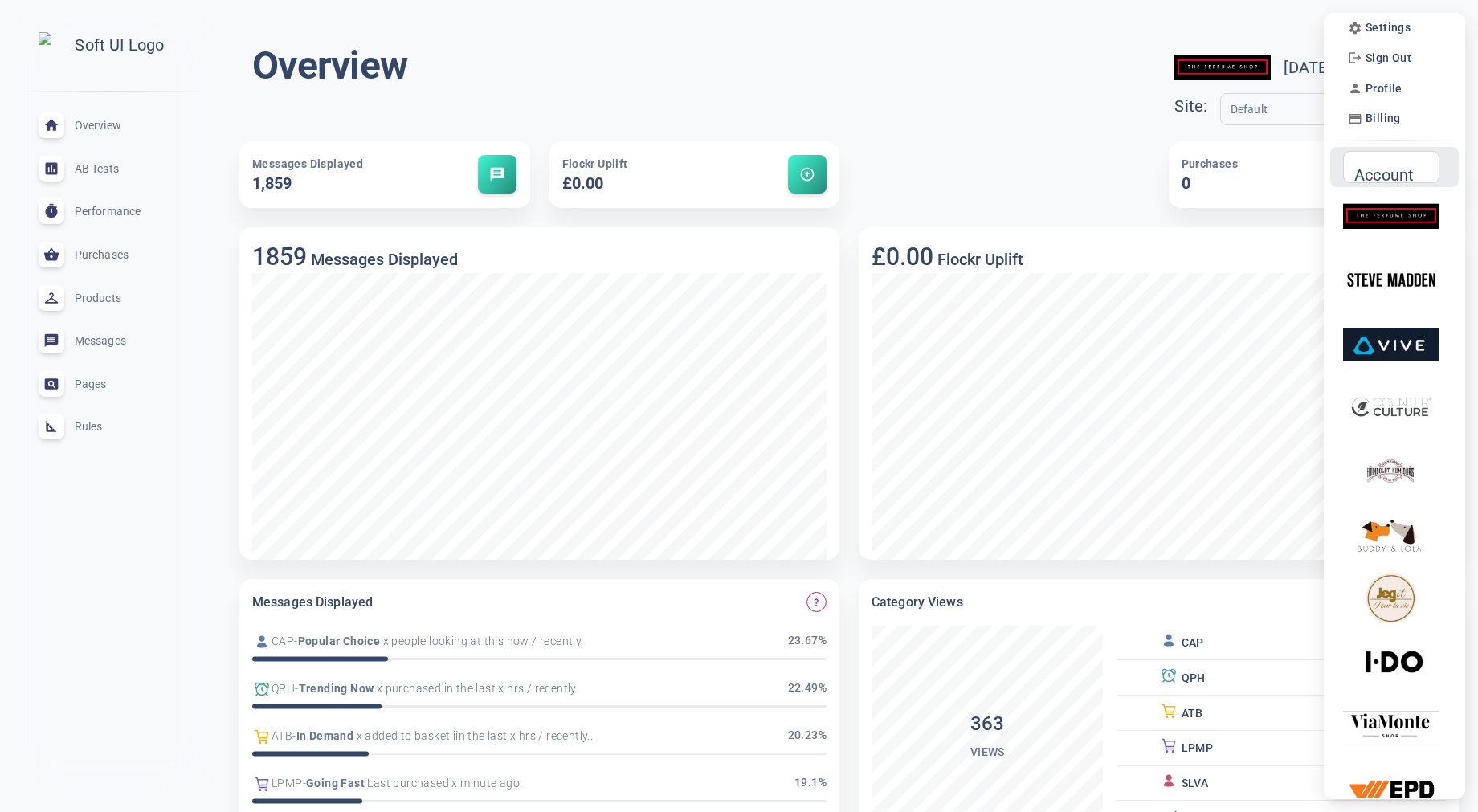
click at [1388, 170] on div "Account Account" at bounding box center [1392, 166] width 96 height 32
click at [1388, 171] on input "Account" at bounding box center [1384, 166] width 63 height 17
type input "d"
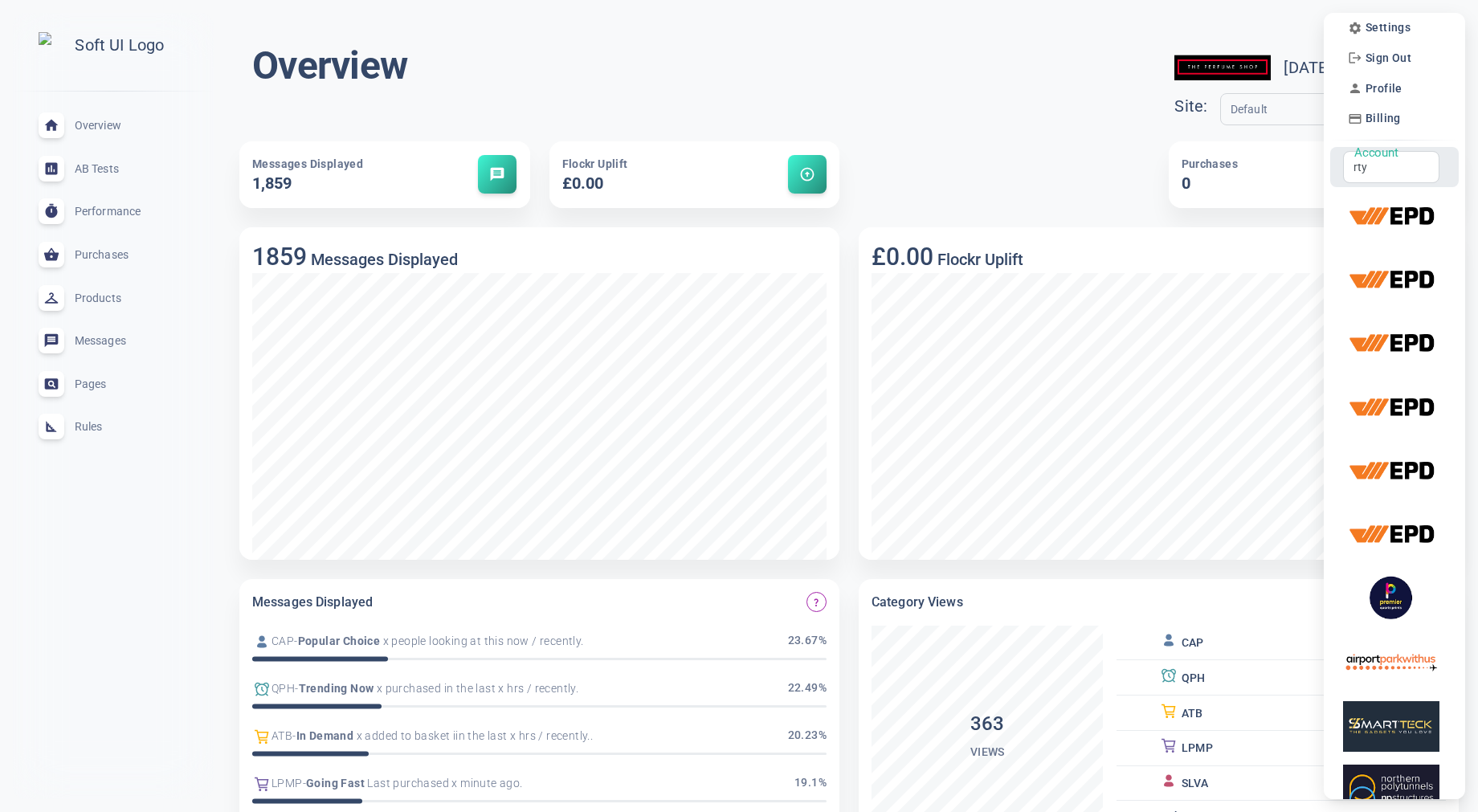
scroll to position [0, 0]
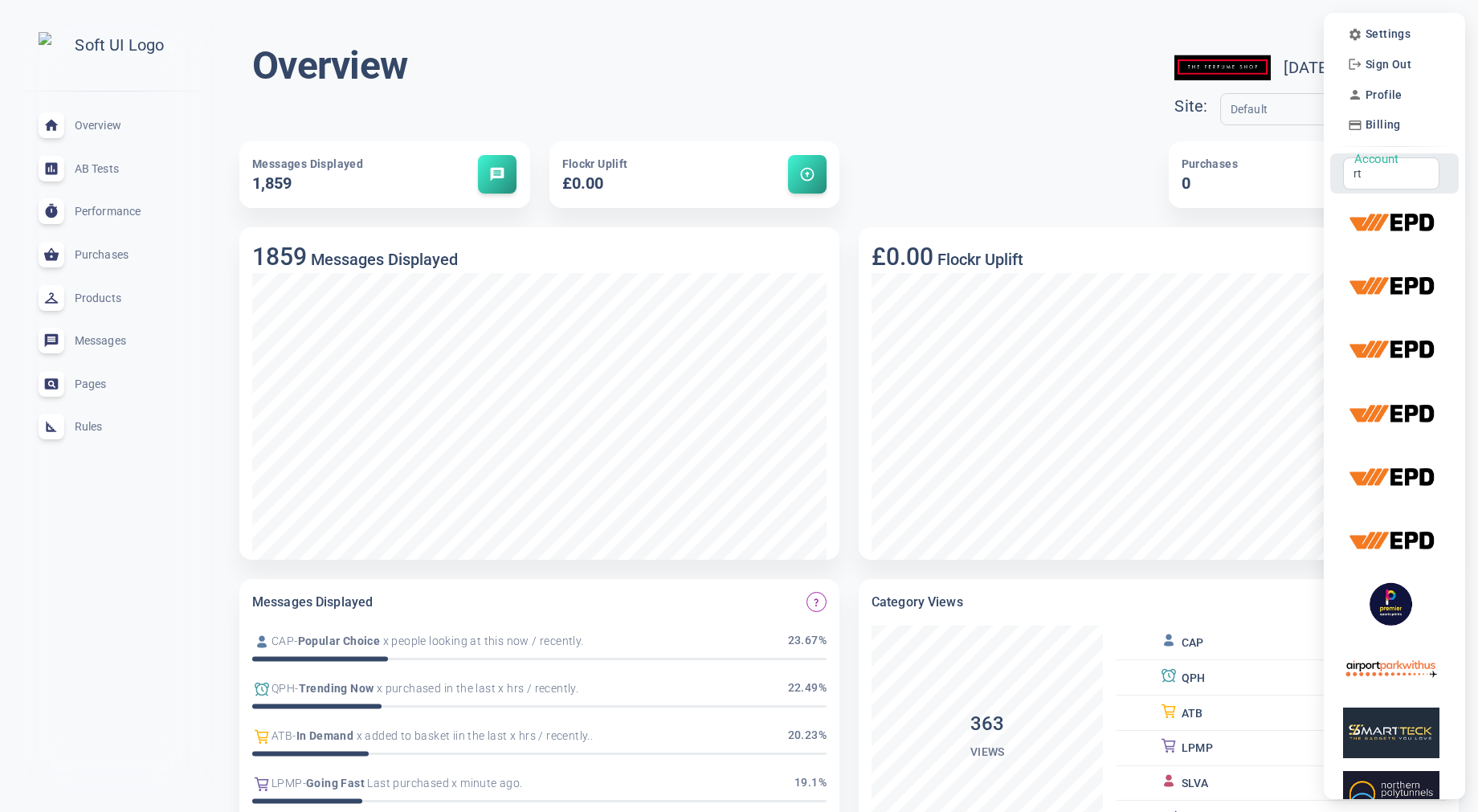
type input "r"
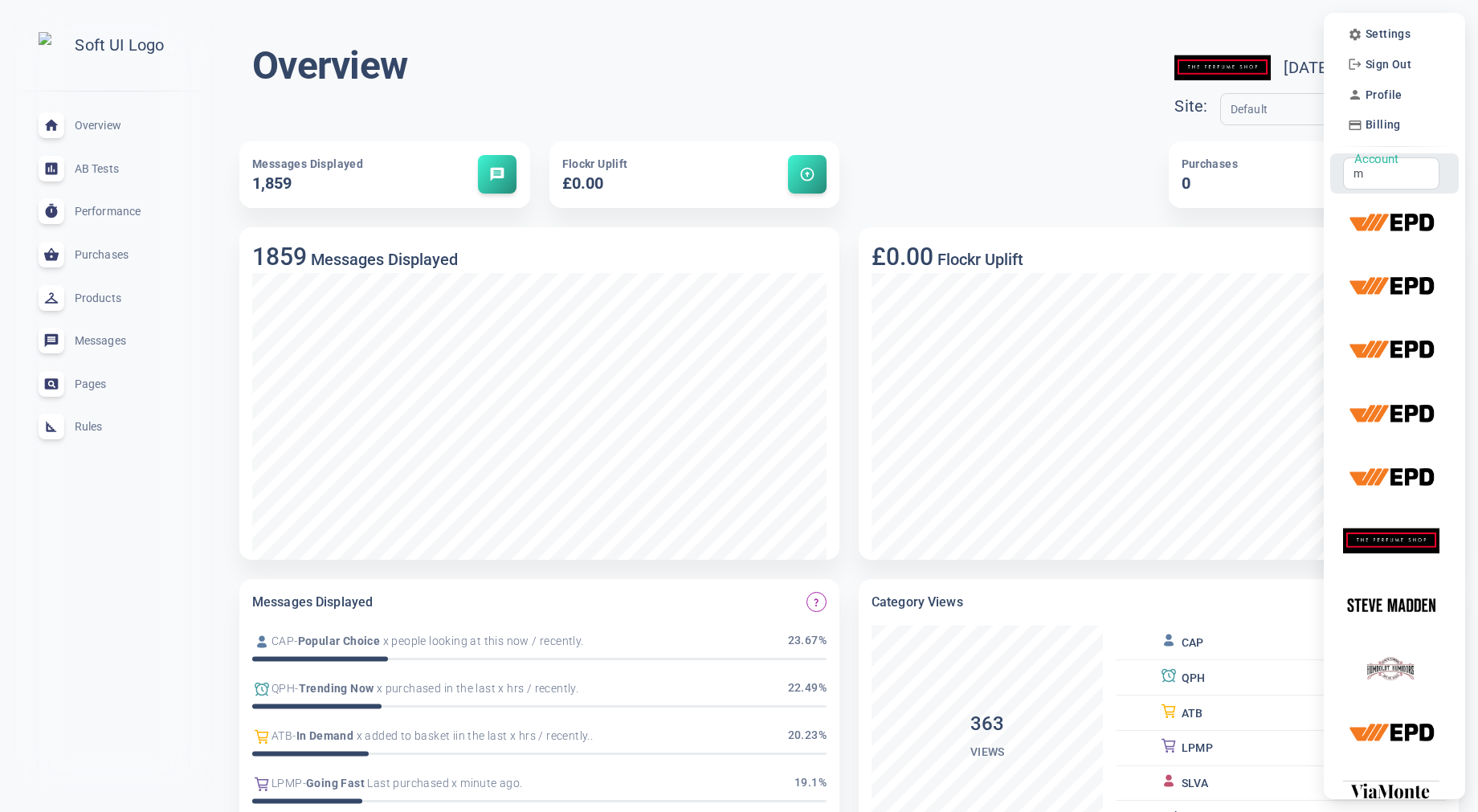
type input "m"
click at [1401, 175] on input "m" at bounding box center [1384, 173] width 63 height 17
click at [1400, 175] on input "m" at bounding box center [1384, 173] width 63 height 17
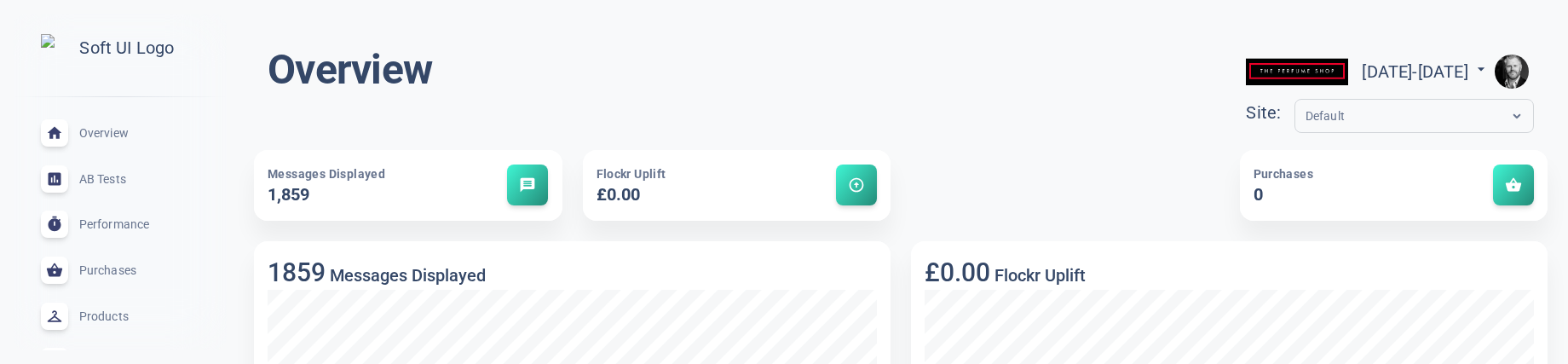
click at [1504, 61] on img "button" at bounding box center [1511, 71] width 34 height 34
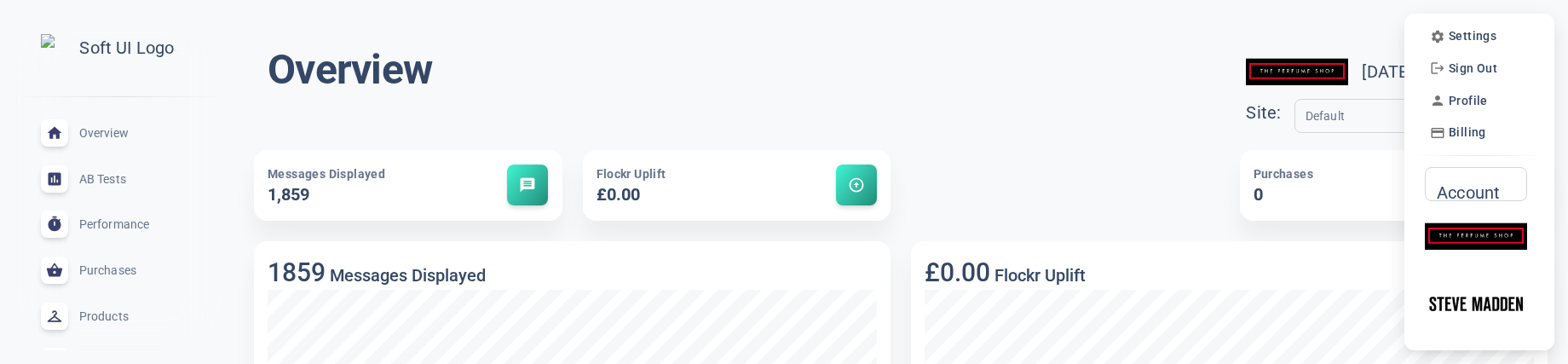
scroll to position [7, 0]
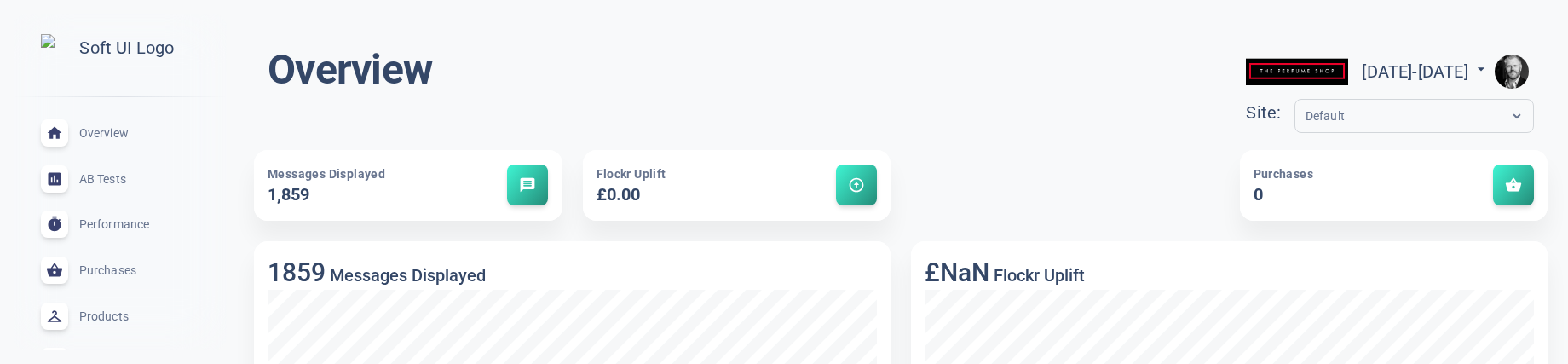
click at [1518, 70] on img "button" at bounding box center [1511, 71] width 34 height 34
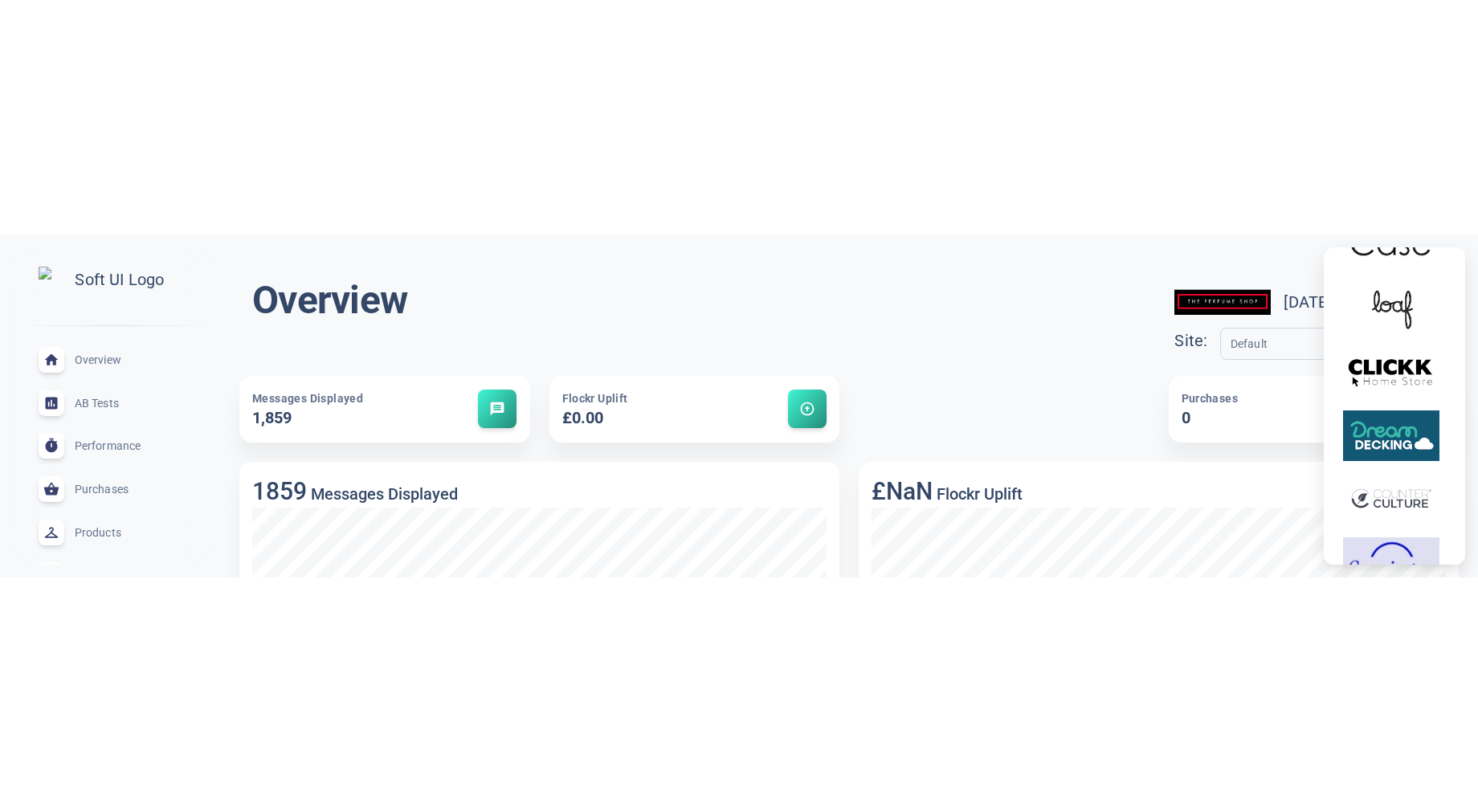
scroll to position [0, 0]
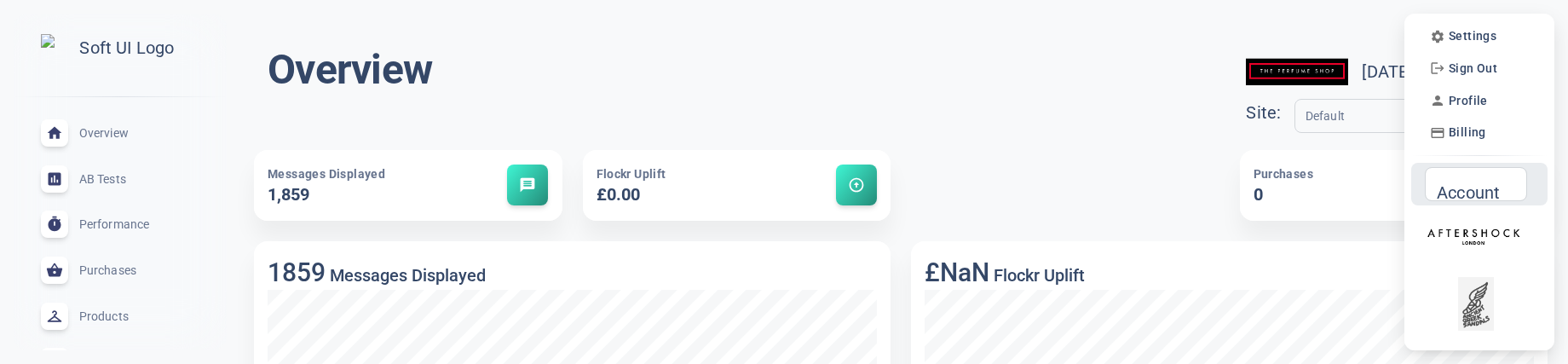
click at [1468, 186] on div "Account Account" at bounding box center [1476, 183] width 102 height 34
click at [1468, 186] on input "Account" at bounding box center [1469, 183] width 67 height 18
click at [1477, 190] on input "Account" at bounding box center [1469, 183] width 67 height 18
click at [1451, 188] on input "Account" at bounding box center [1469, 183] width 67 height 18
type input "m"
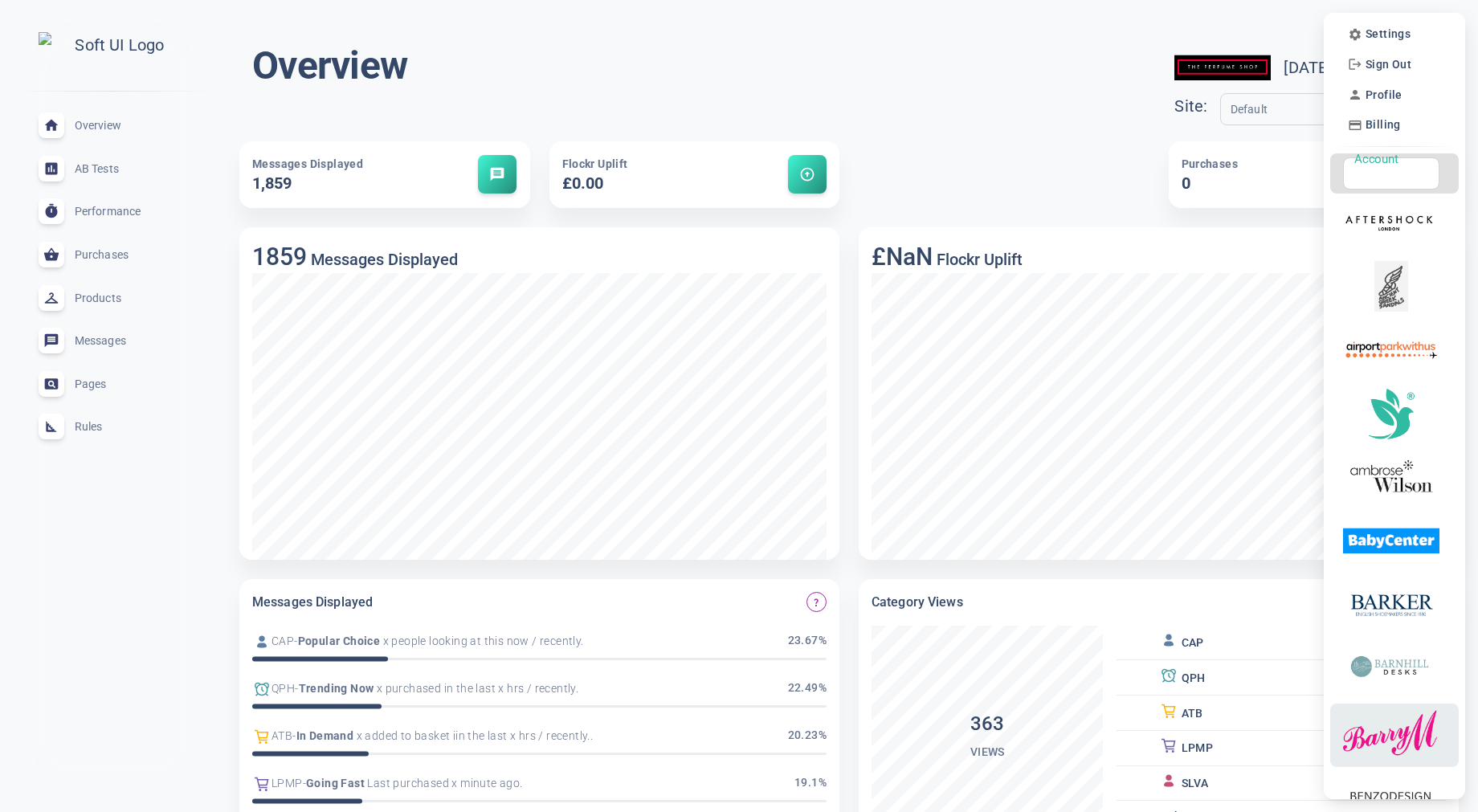
type input "e"
click at [1389, 189] on div "Account" at bounding box center [1392, 173] width 96 height 32
click at [1393, 180] on input "Account" at bounding box center [1384, 173] width 63 height 17
click at [1380, 181] on input "Account" at bounding box center [1384, 173] width 63 height 17
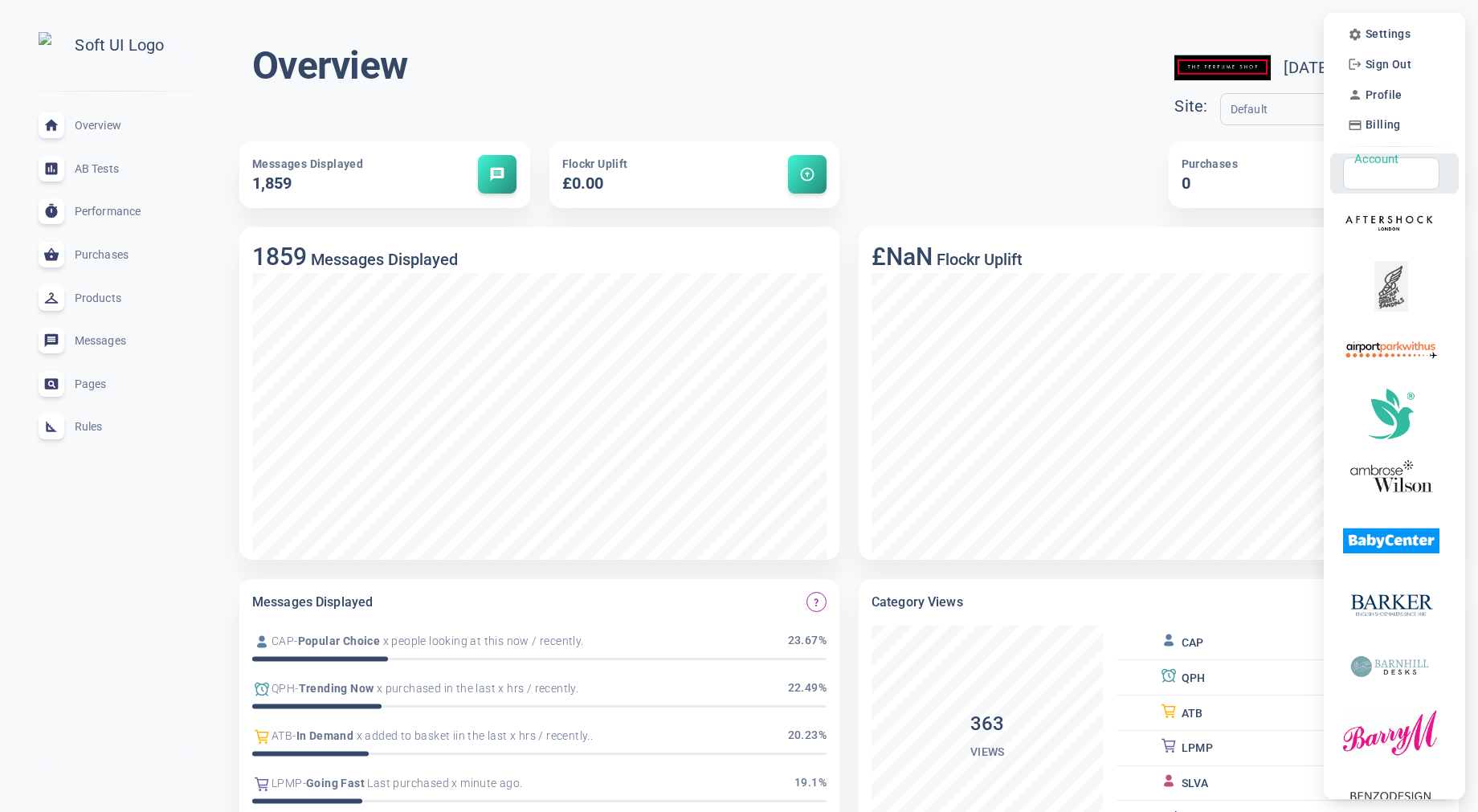
type input "f"
type input "r"
click at [1381, 180] on input "Account" at bounding box center [1384, 173] width 63 height 17
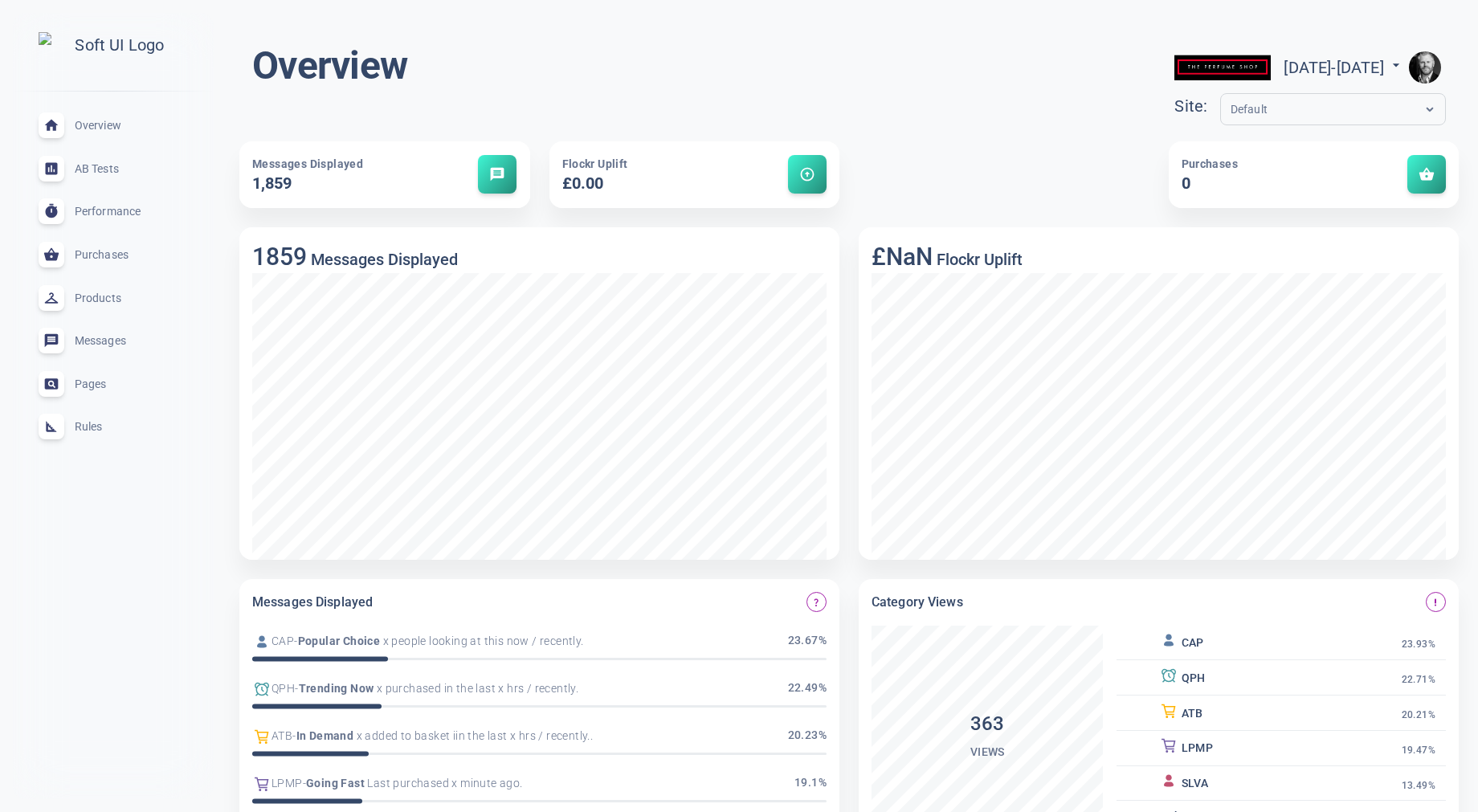
click at [1434, 72] on img "button" at bounding box center [1424, 67] width 32 height 32
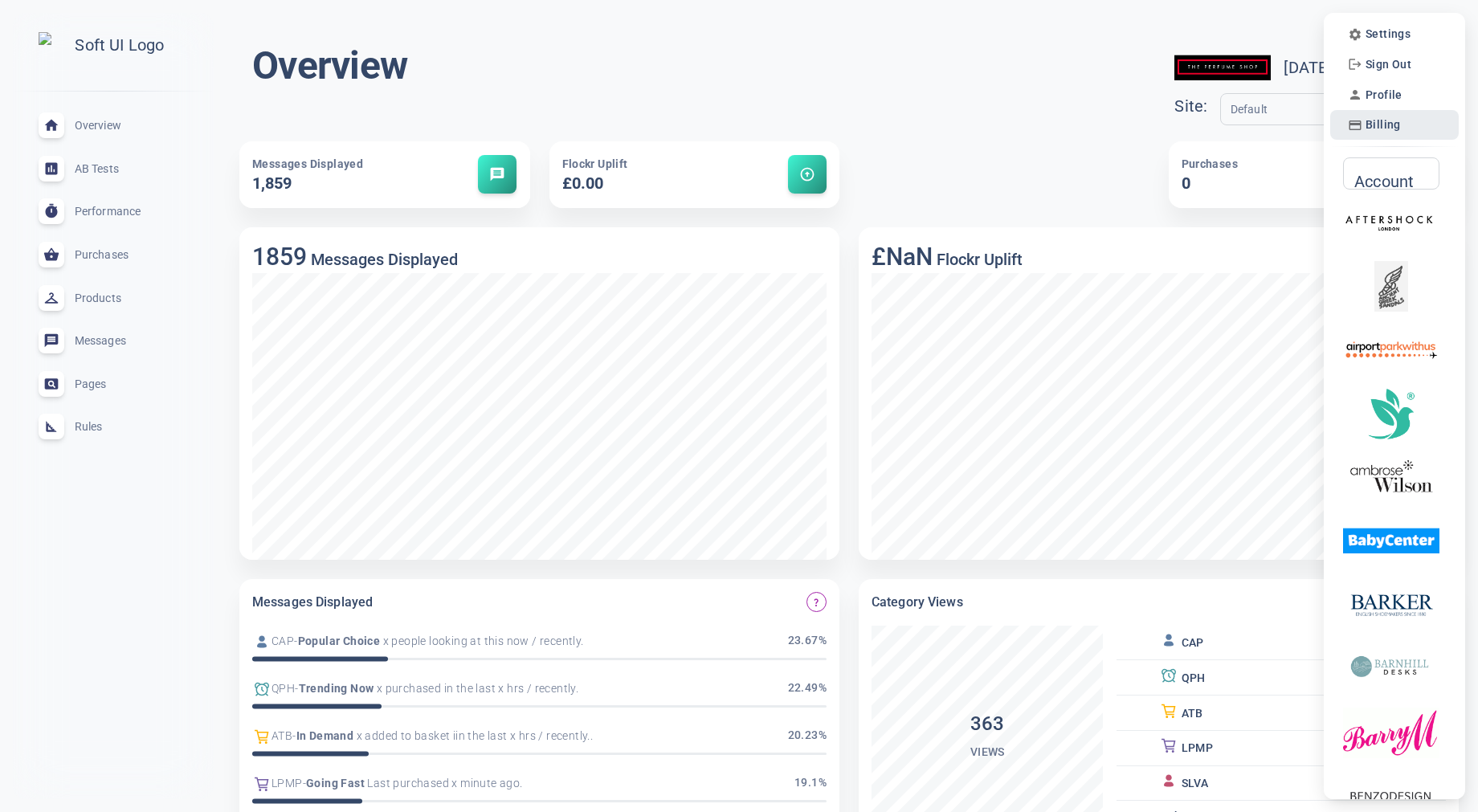
scroll to position [6, 0]
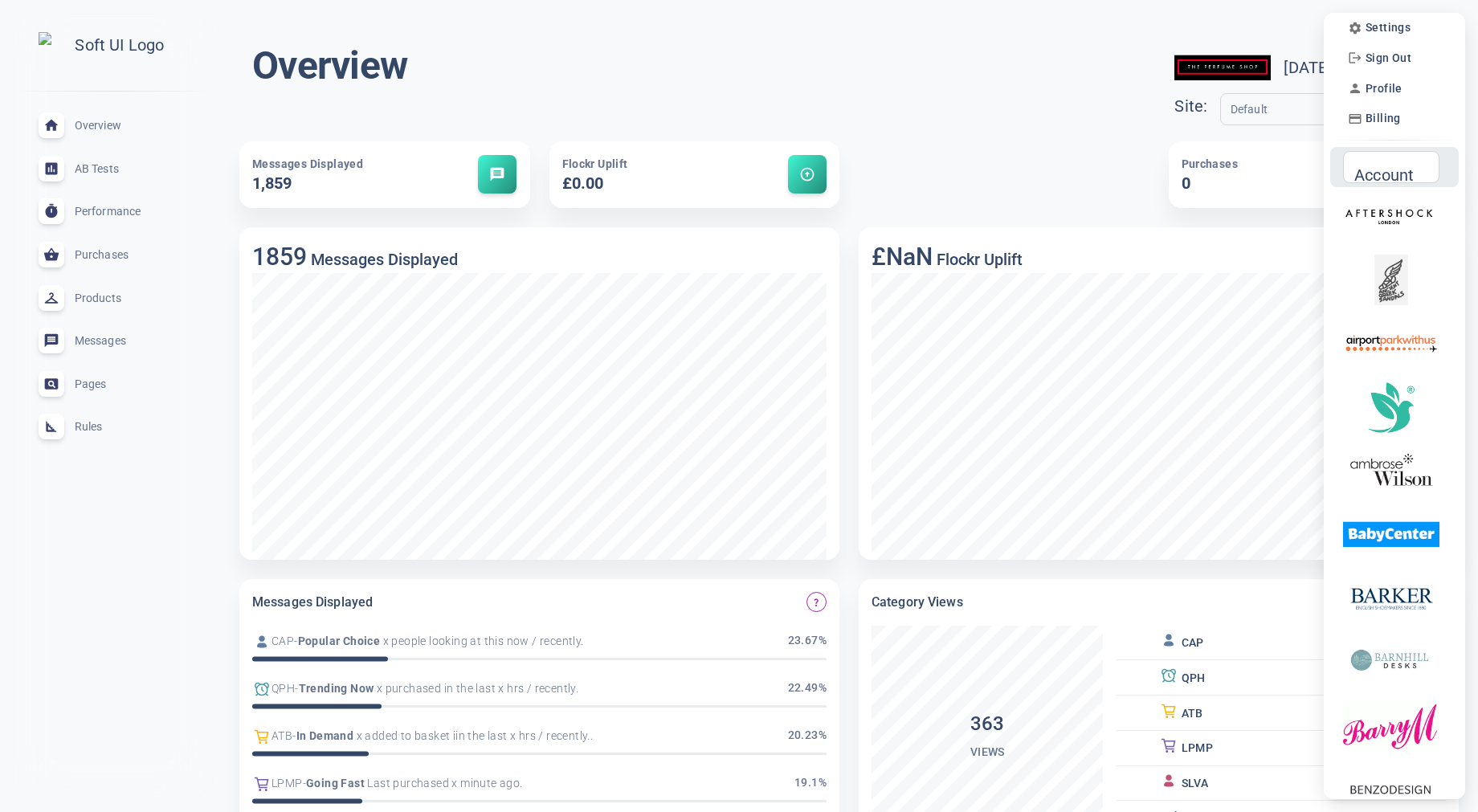
click at [1391, 172] on input "Account" at bounding box center [1384, 166] width 63 height 17
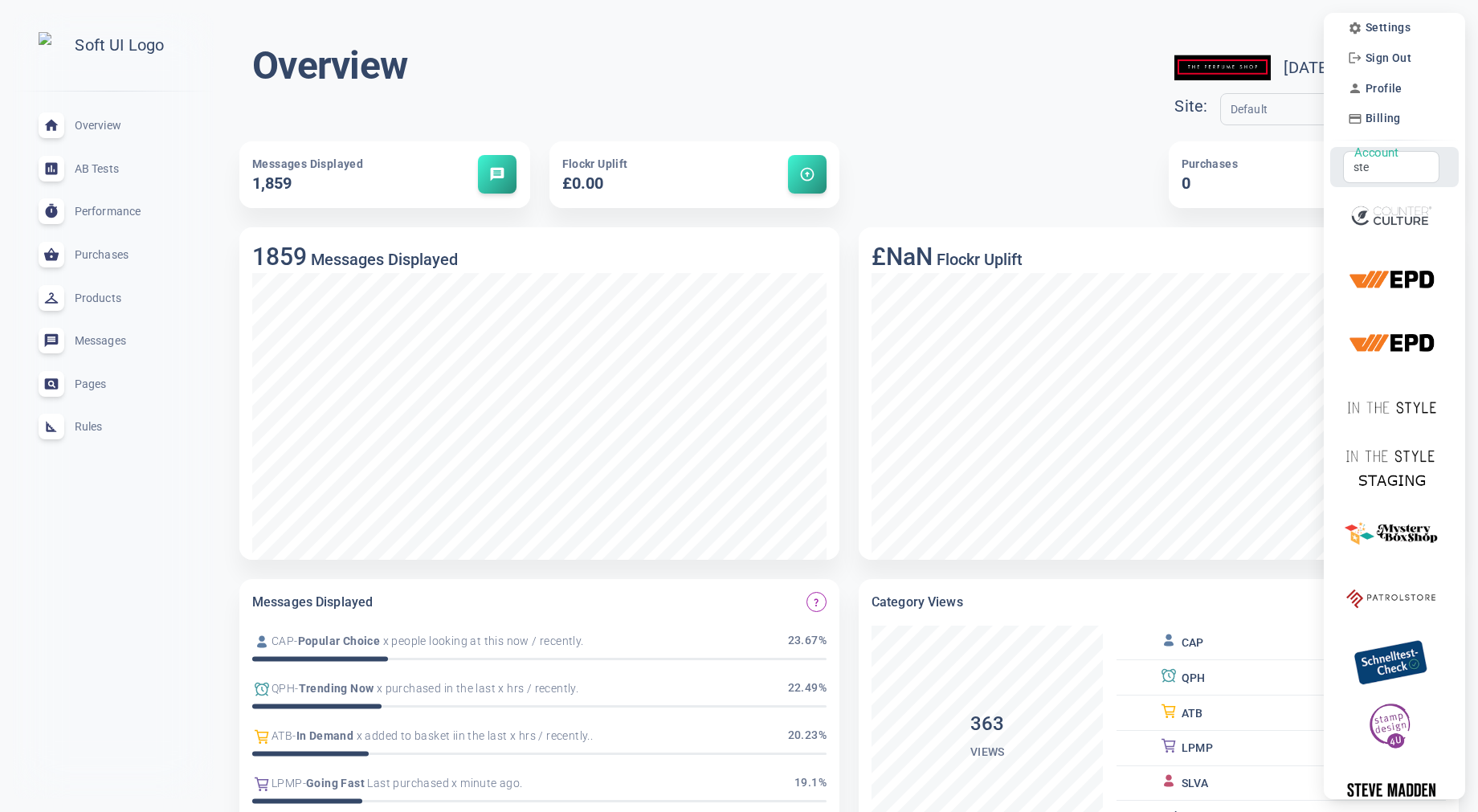
scroll to position [0, 0]
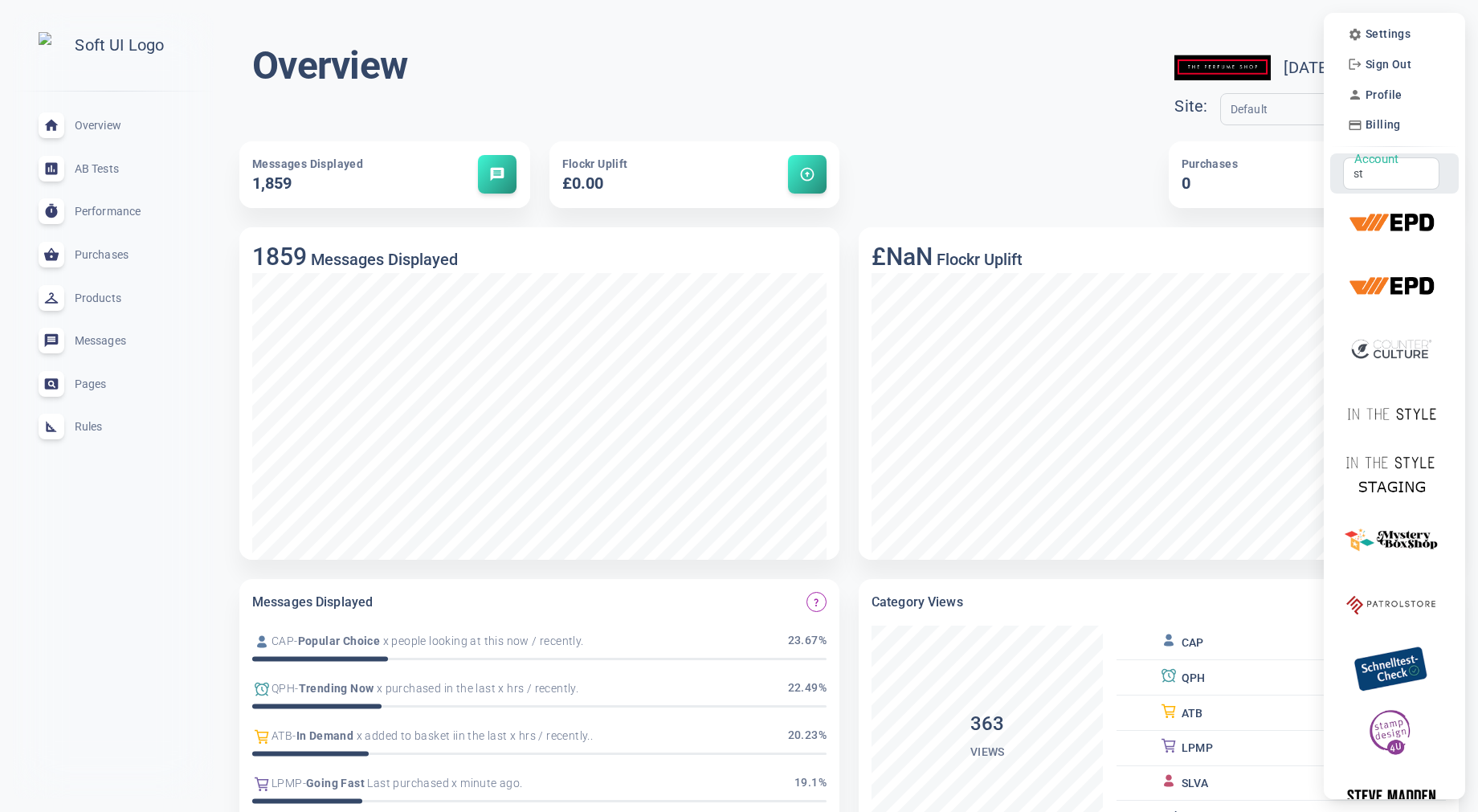
type input "s"
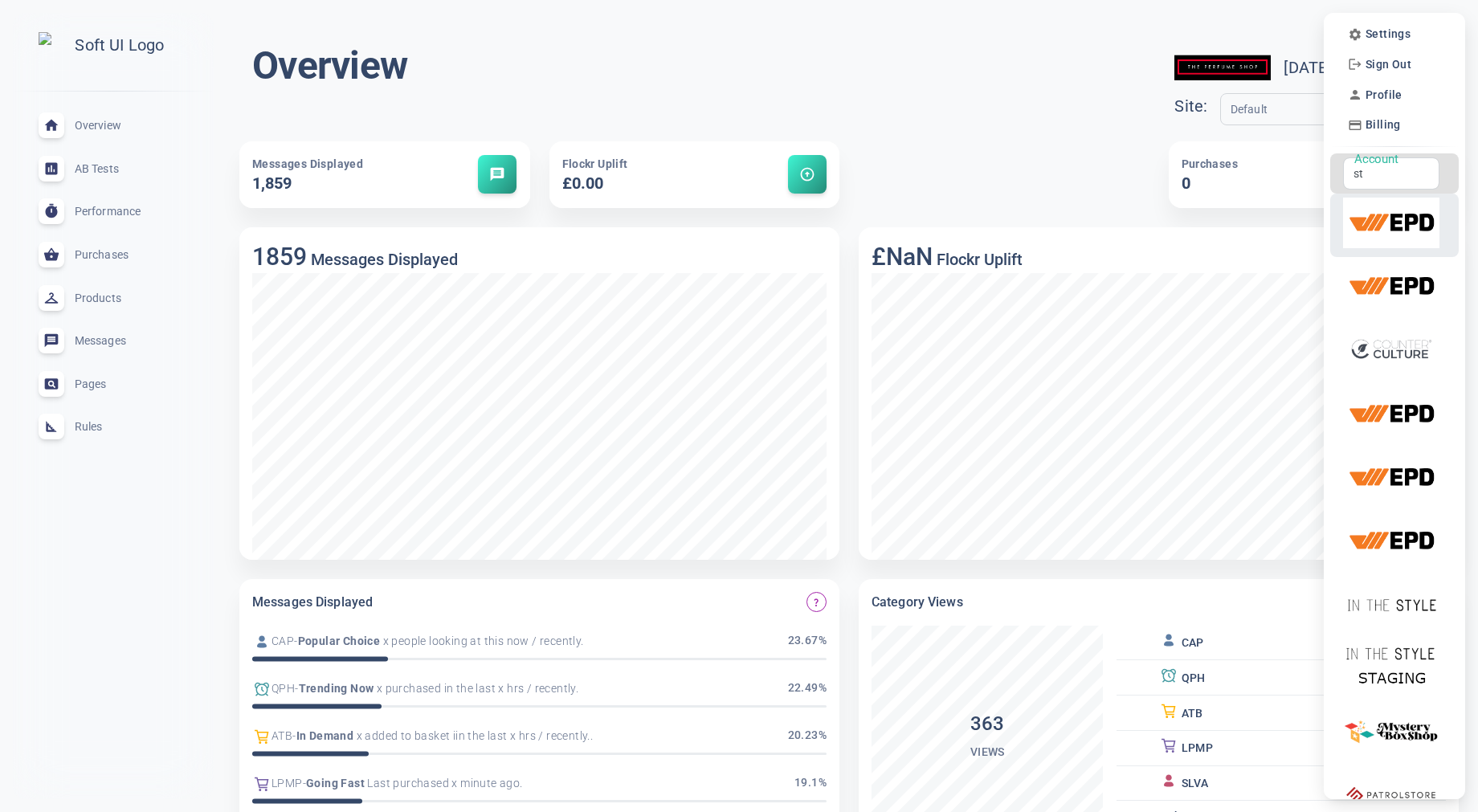
type input "s"
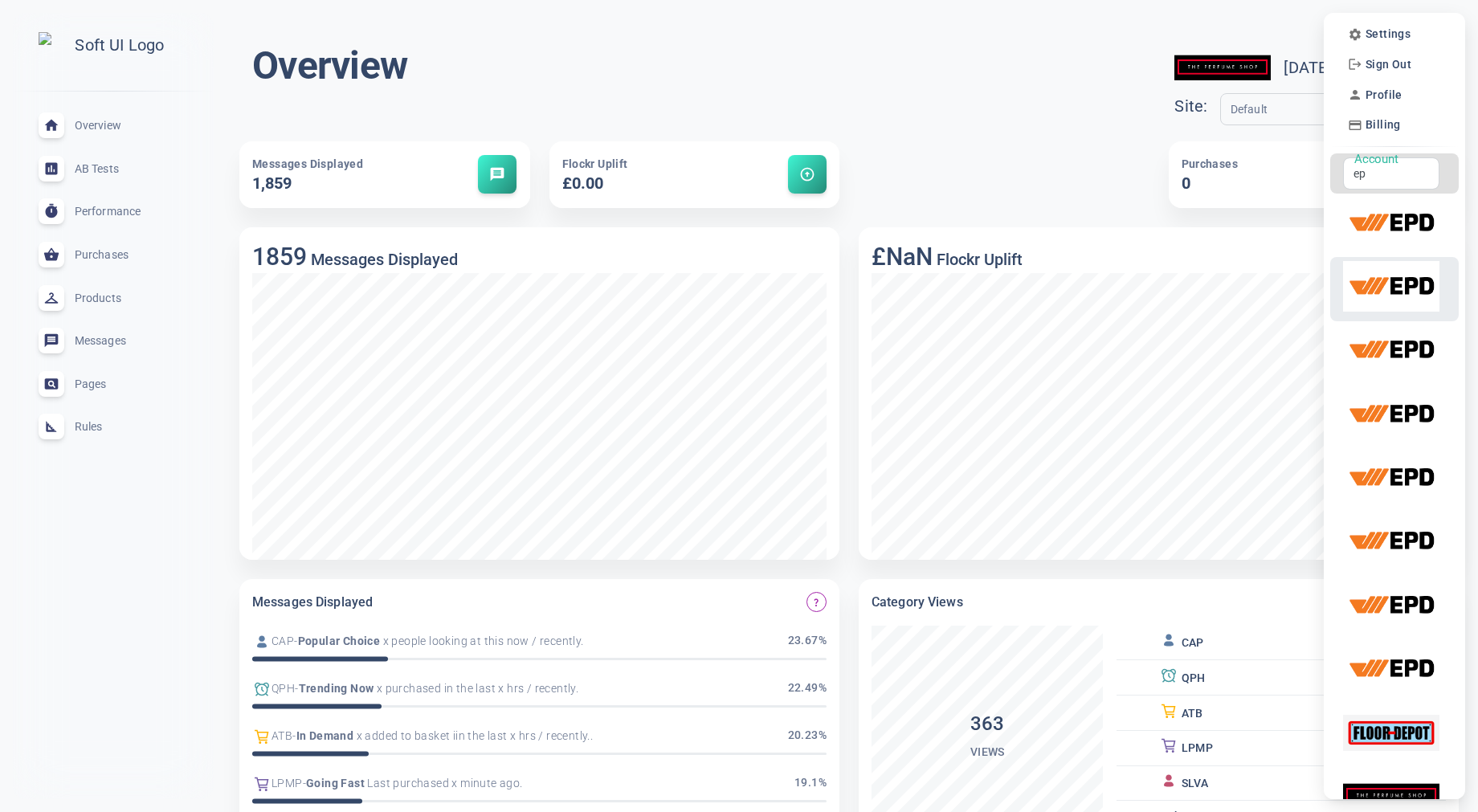
type input "e"
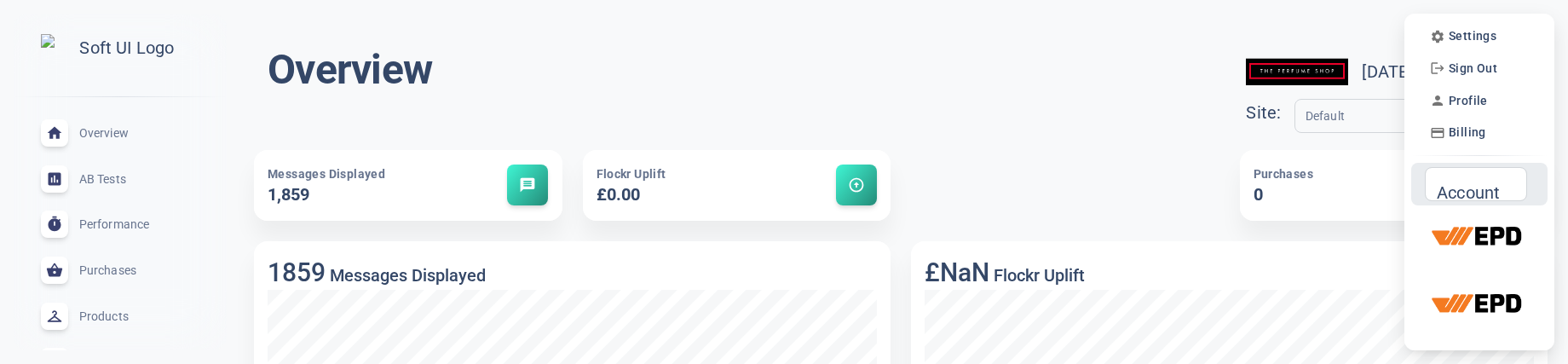
click at [1466, 189] on input "Account" at bounding box center [1469, 183] width 67 height 18
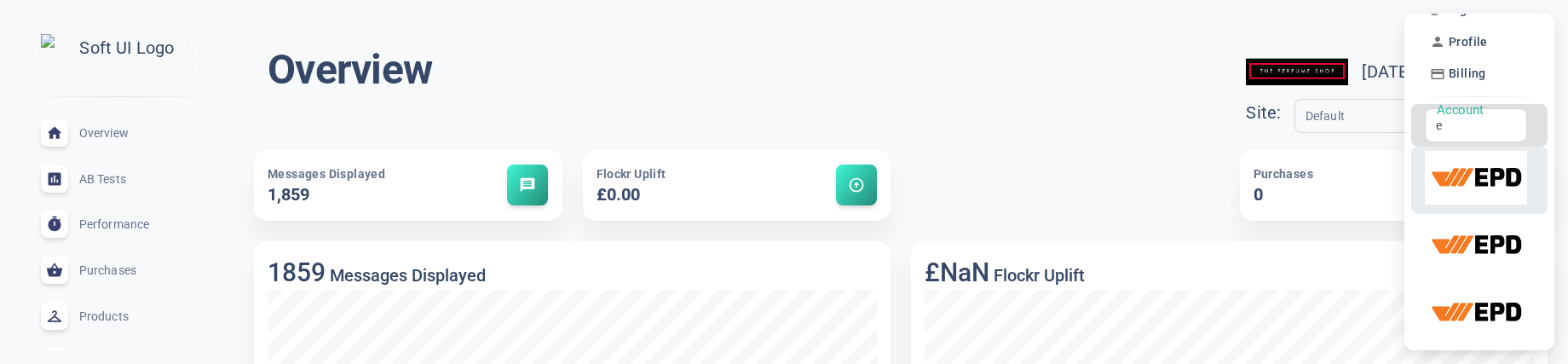
scroll to position [50, 0]
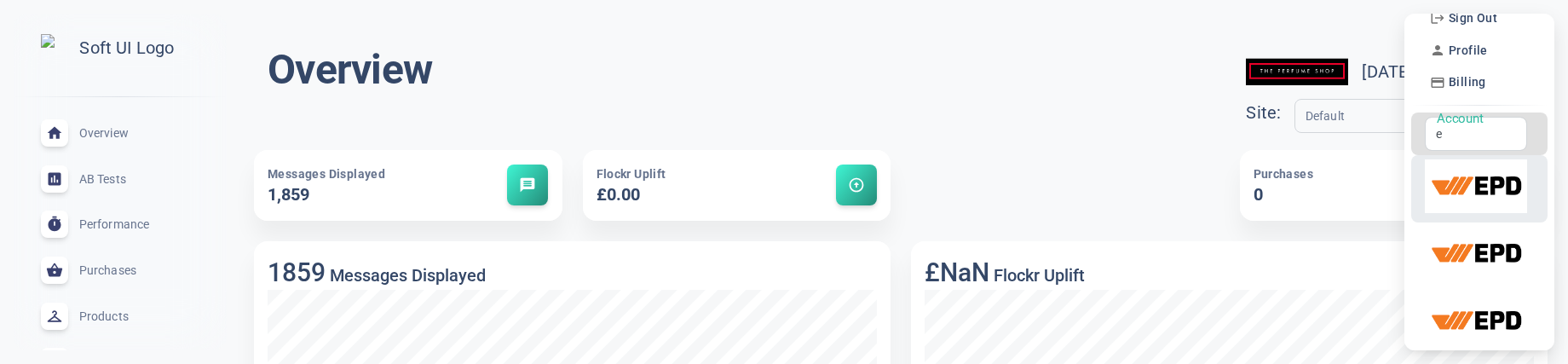
type input "e"
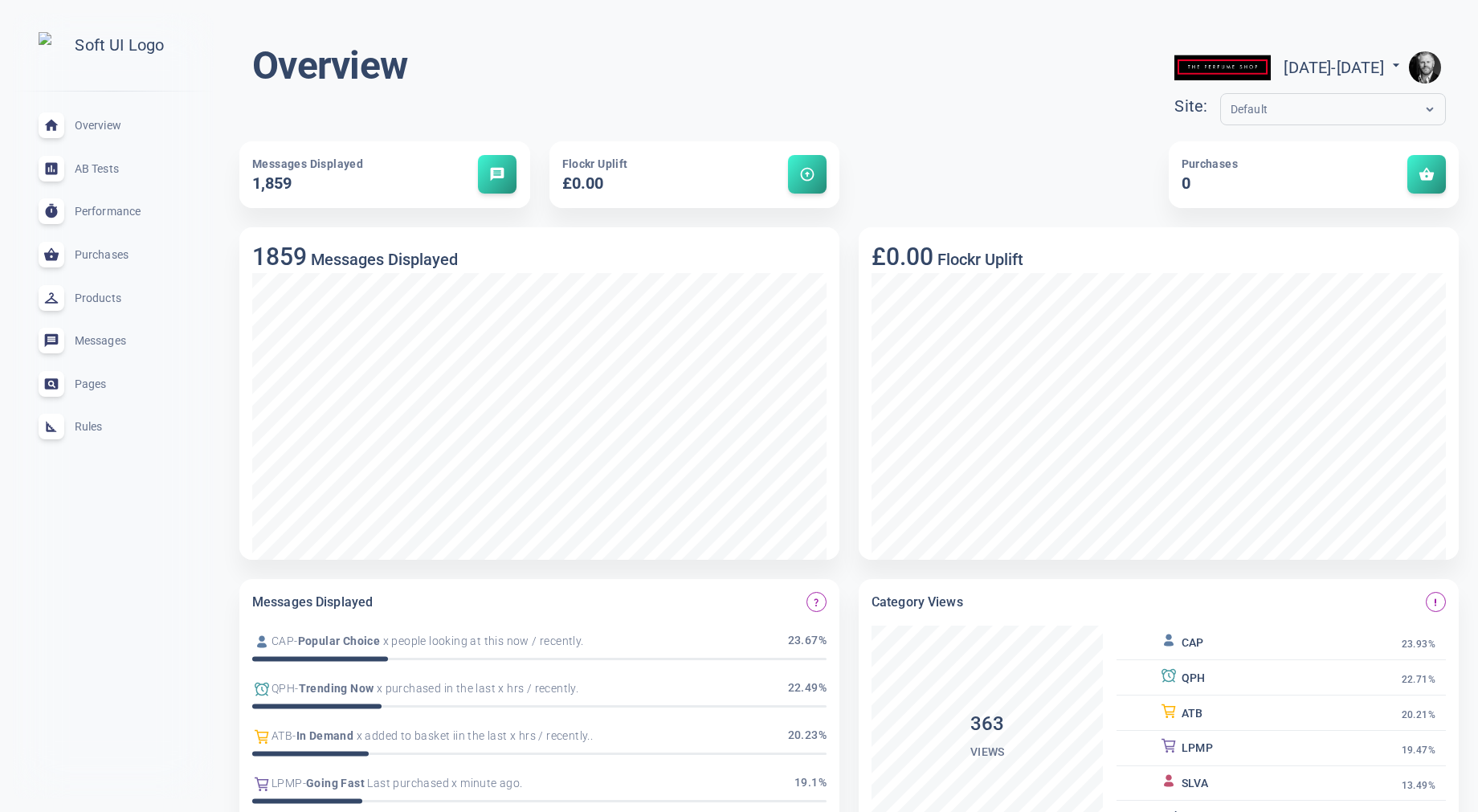
click at [1423, 71] on img "button" at bounding box center [1424, 67] width 32 height 32
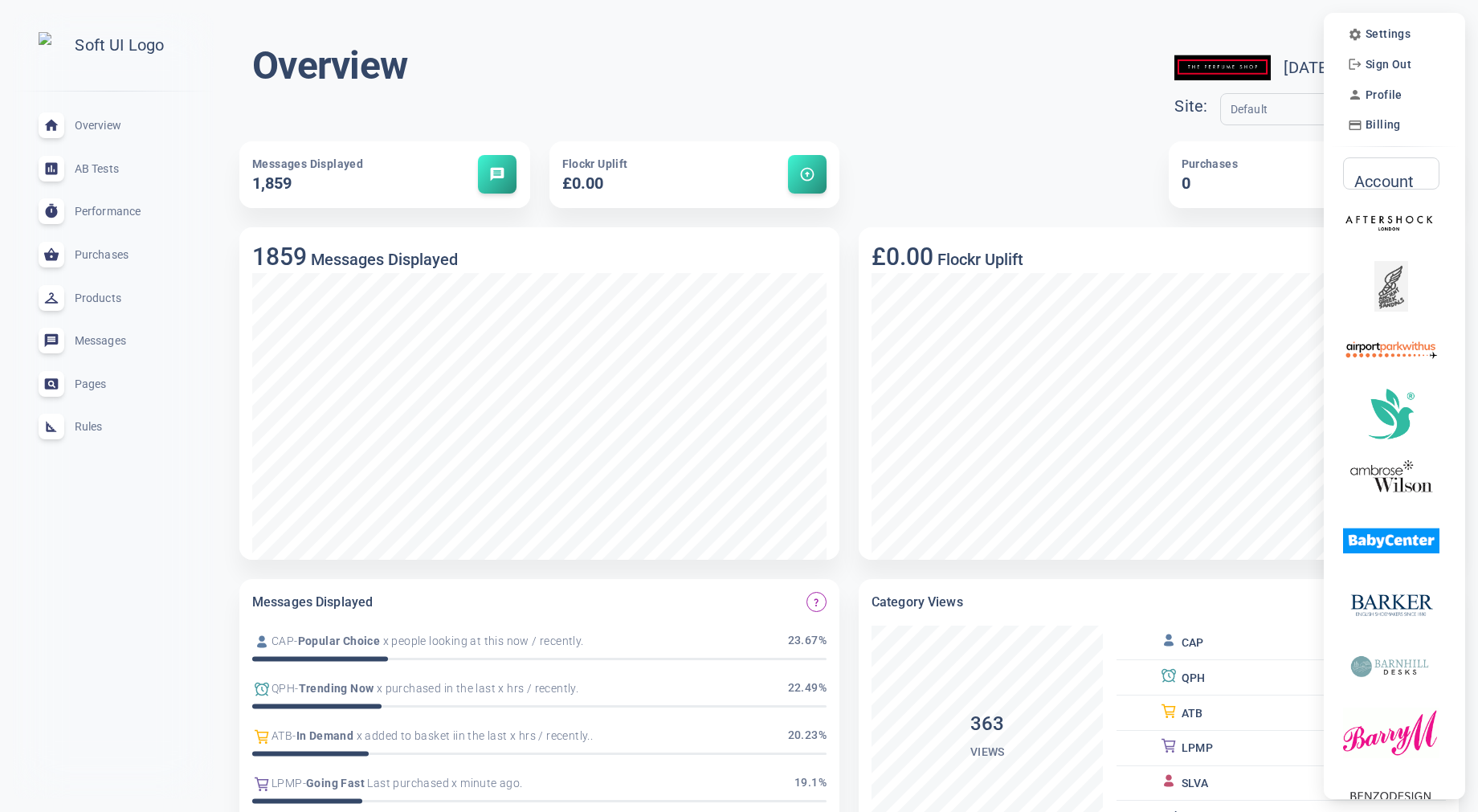
scroll to position [6, 0]
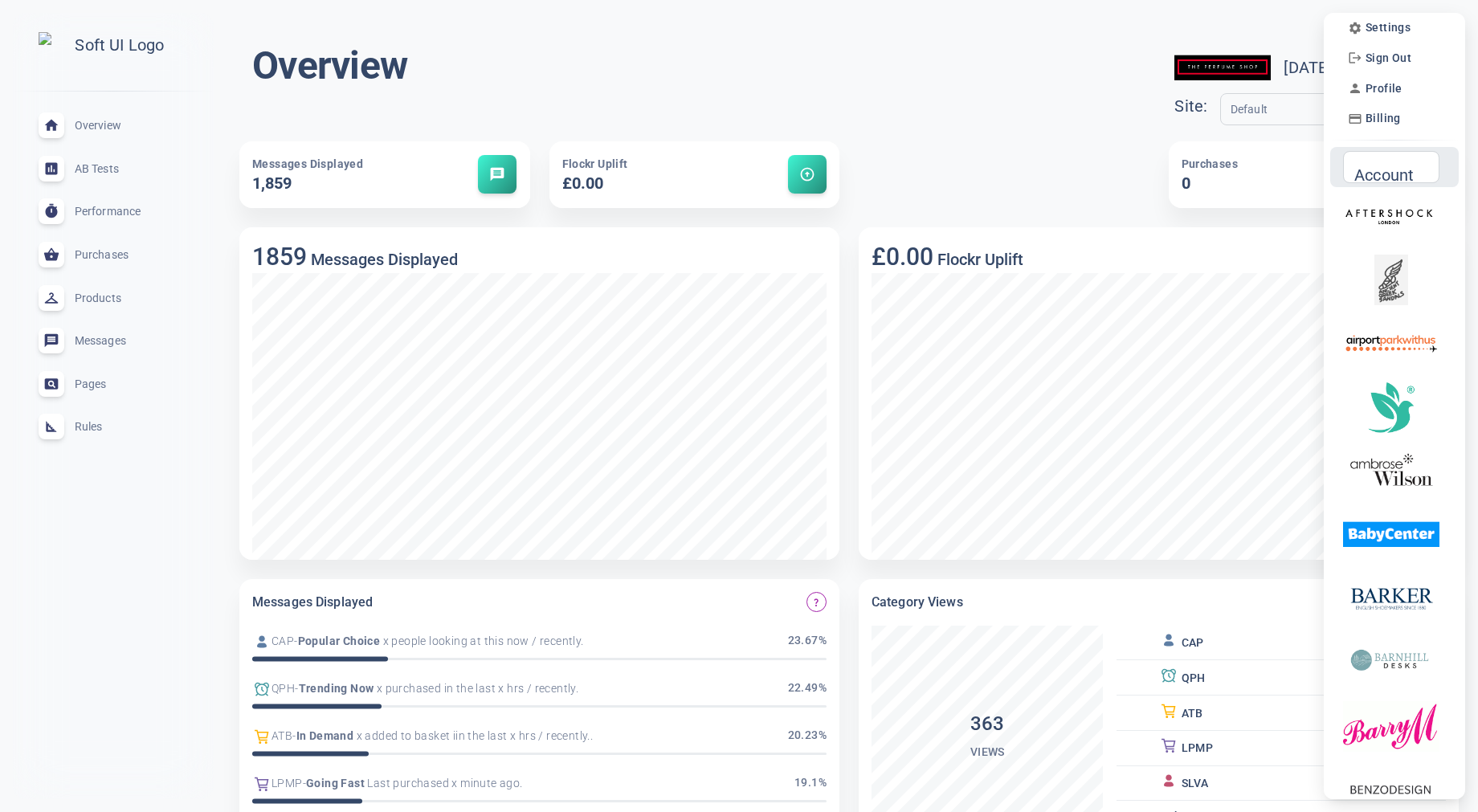
click at [1394, 172] on div "Account Account" at bounding box center [1392, 166] width 96 height 32
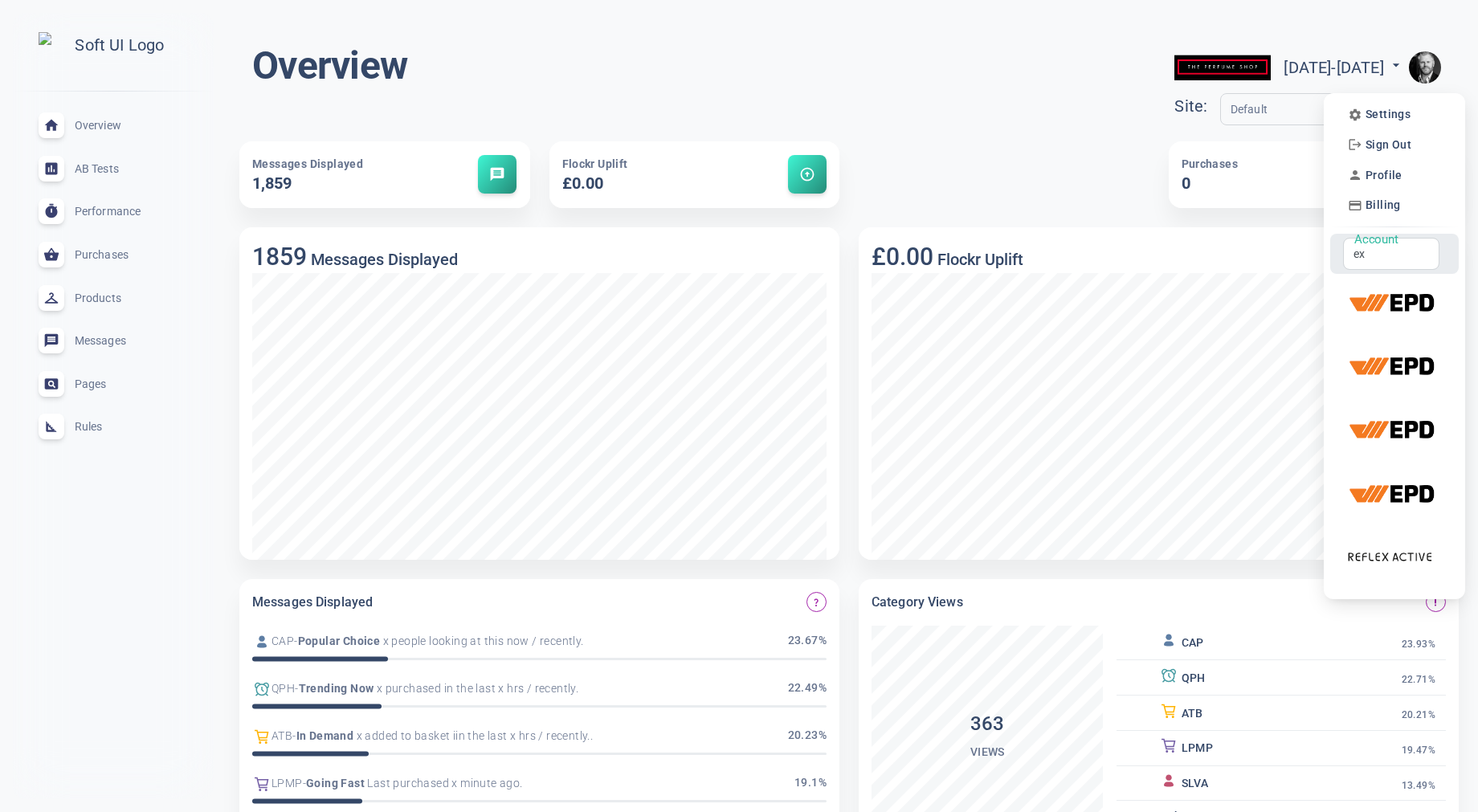
scroll to position [0, 0]
type input "e"
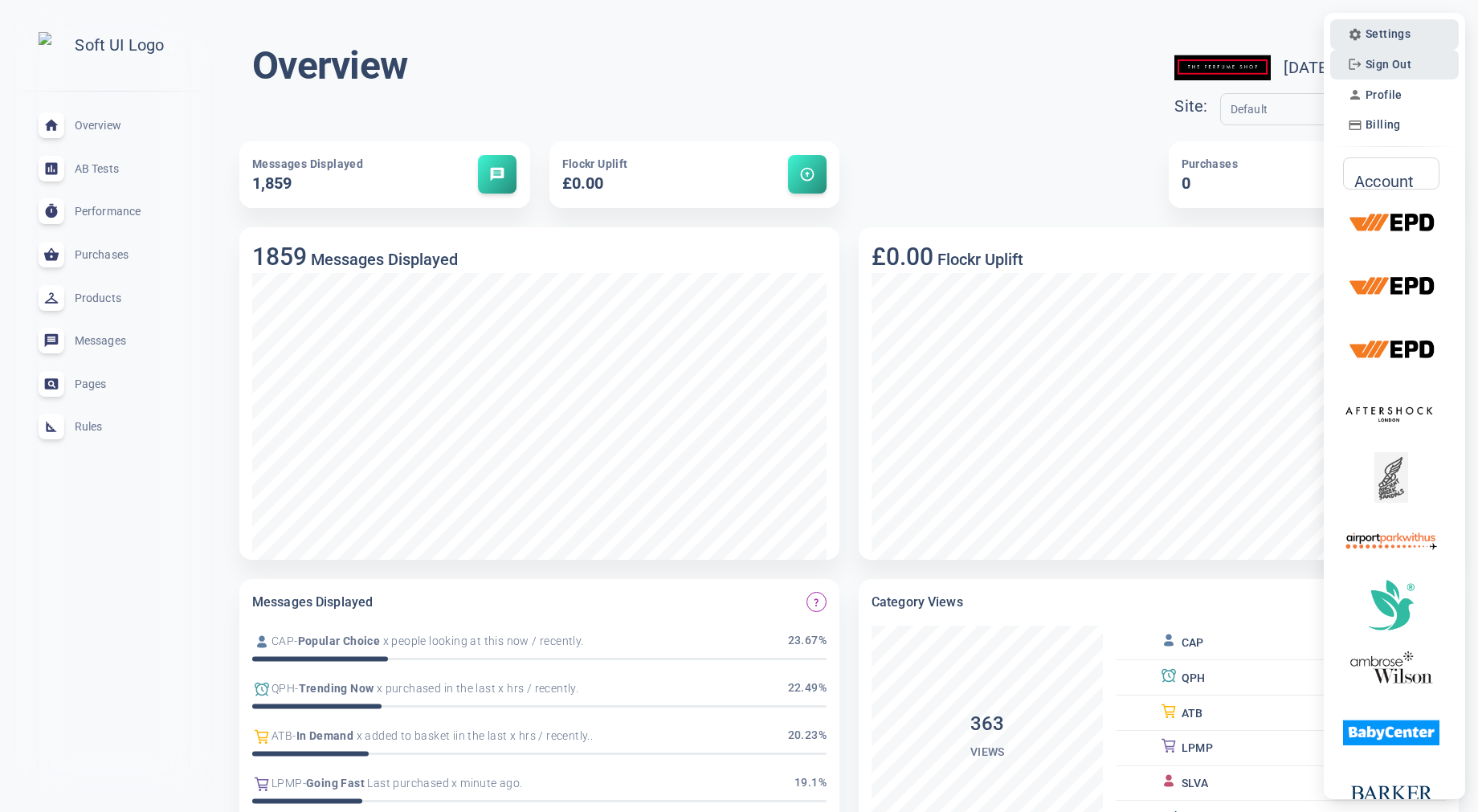
drag, startPoint x: 1423, startPoint y: 45, endPoint x: 1417, endPoint y: 64, distance: 19.9
click at [1417, 64] on li "Sign Out" at bounding box center [1394, 65] width 128 height 31
click at [1416, 66] on li "Sign Out" at bounding box center [1394, 65] width 128 height 31
click at [1388, 175] on div "Account Account" at bounding box center [1392, 173] width 96 height 32
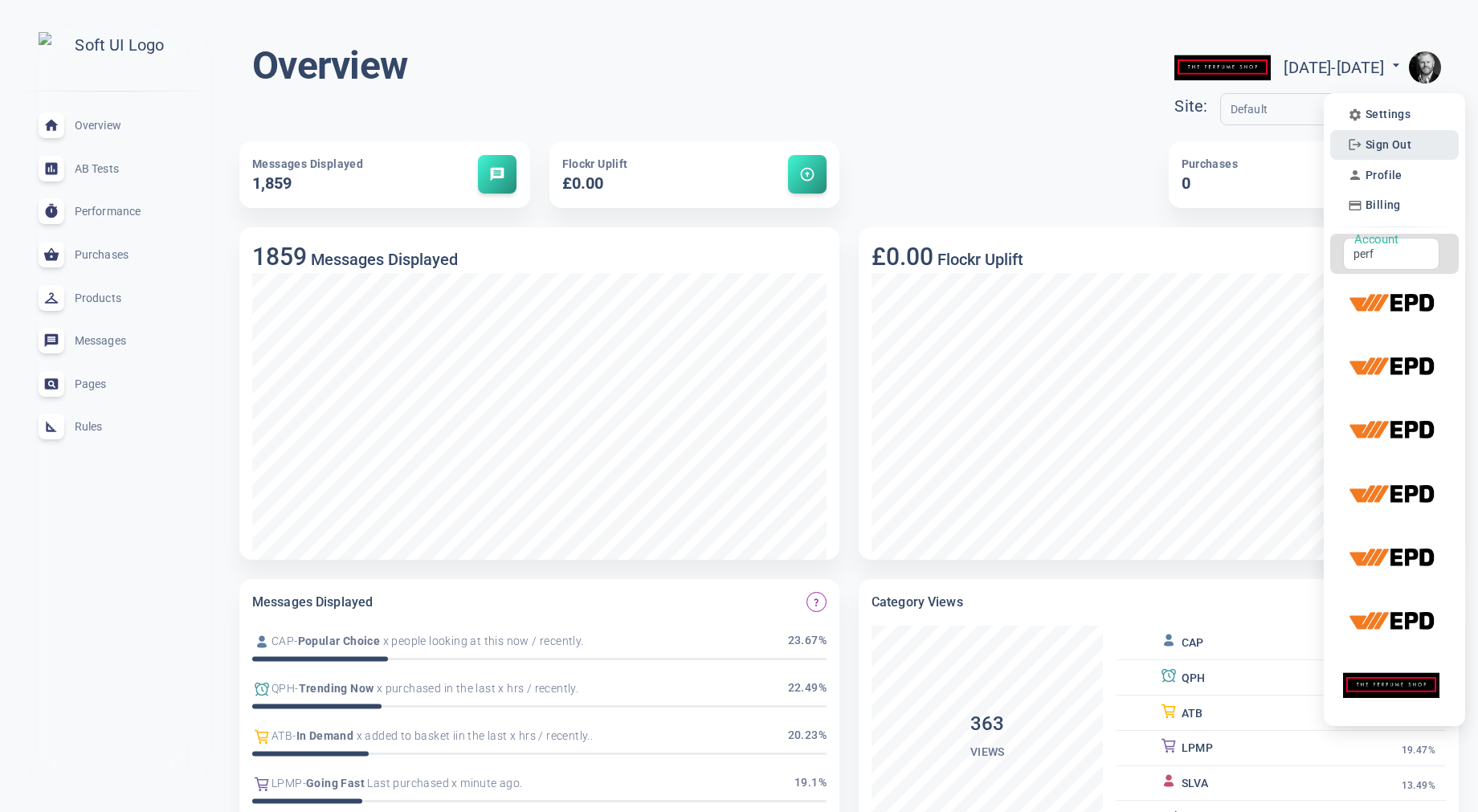
type input "perf"
click at [1382, 141] on span "Sign Out" at bounding box center [1389, 145] width 45 height 14
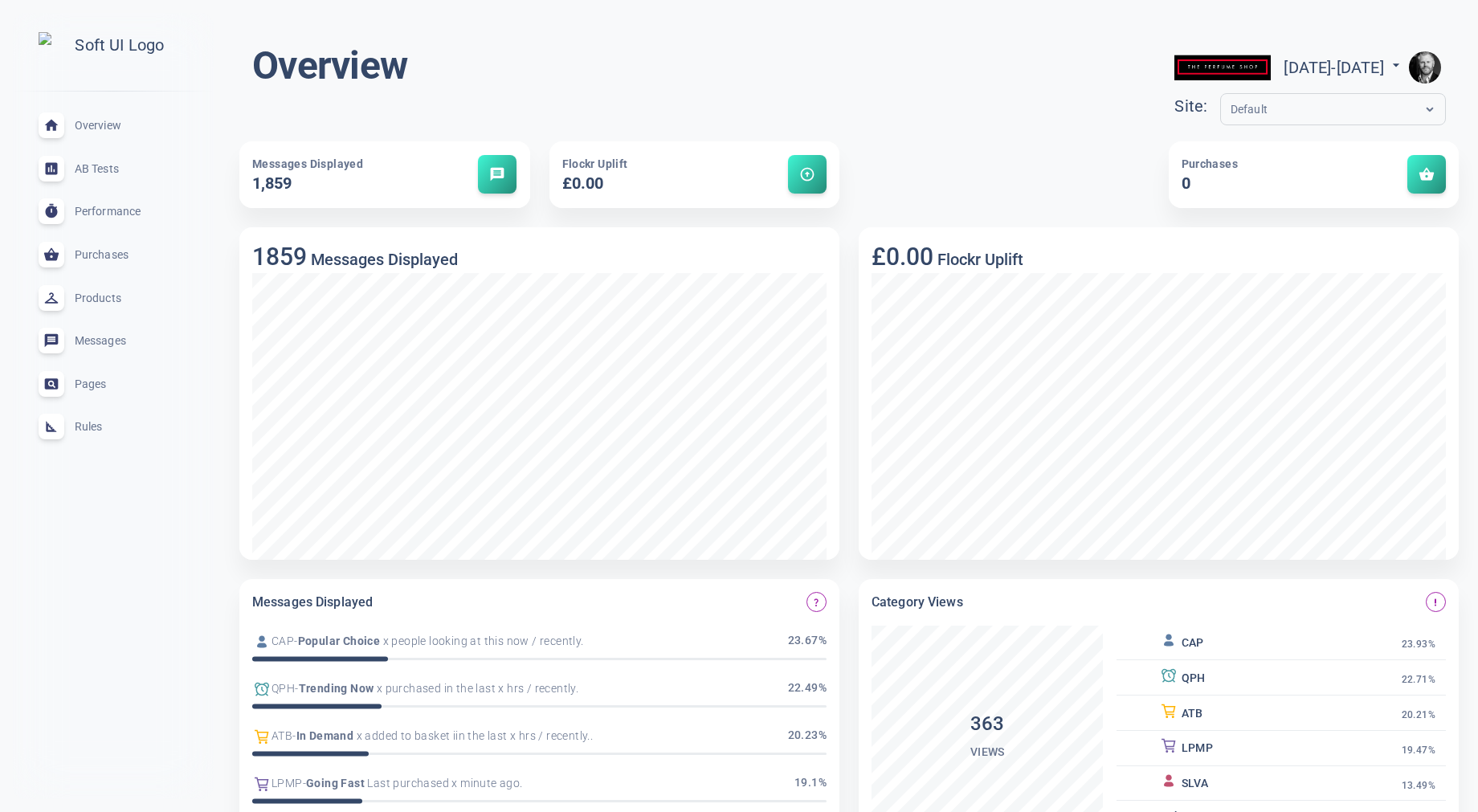
click at [1426, 73] on img "button" at bounding box center [1424, 67] width 32 height 32
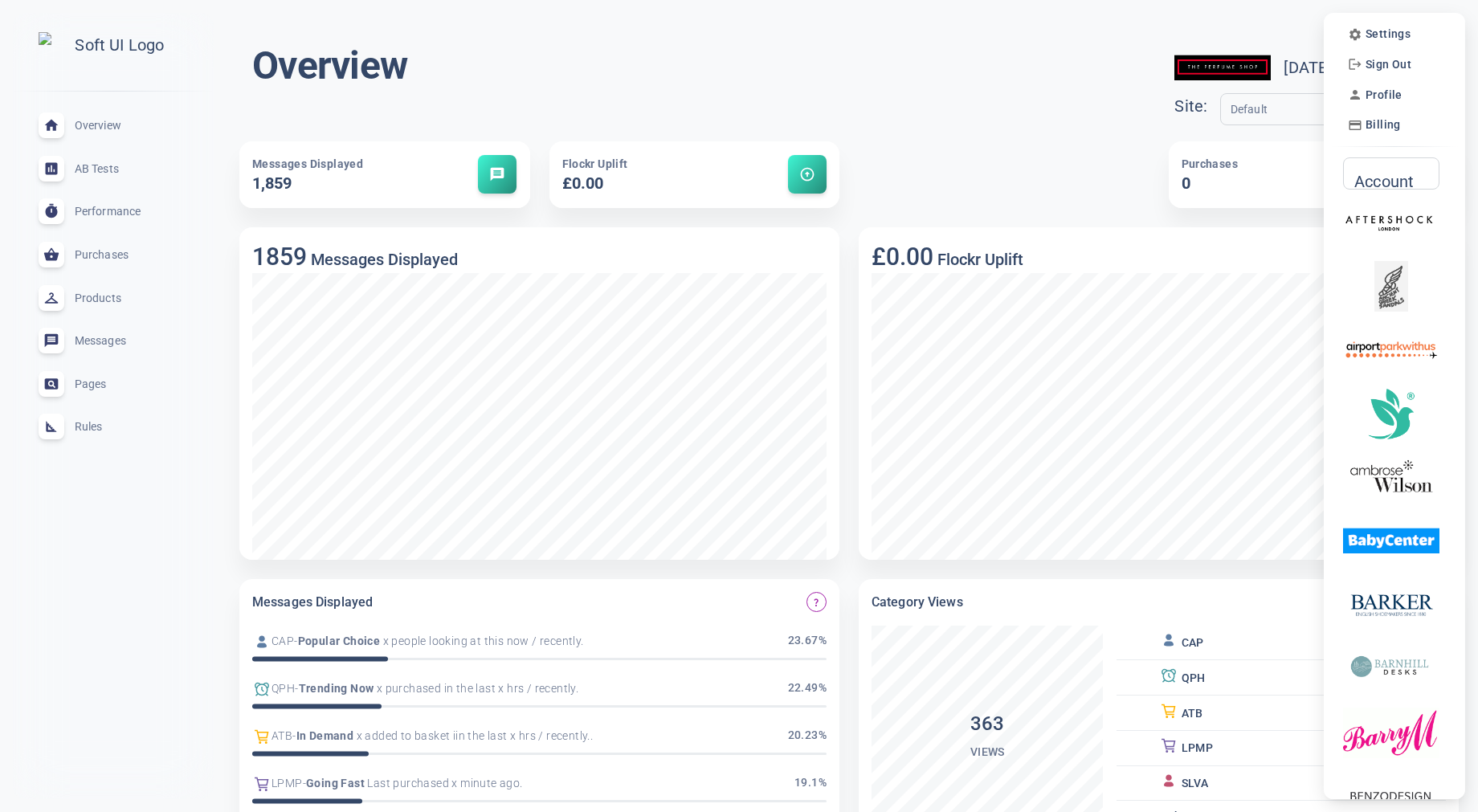
scroll to position [6, 0]
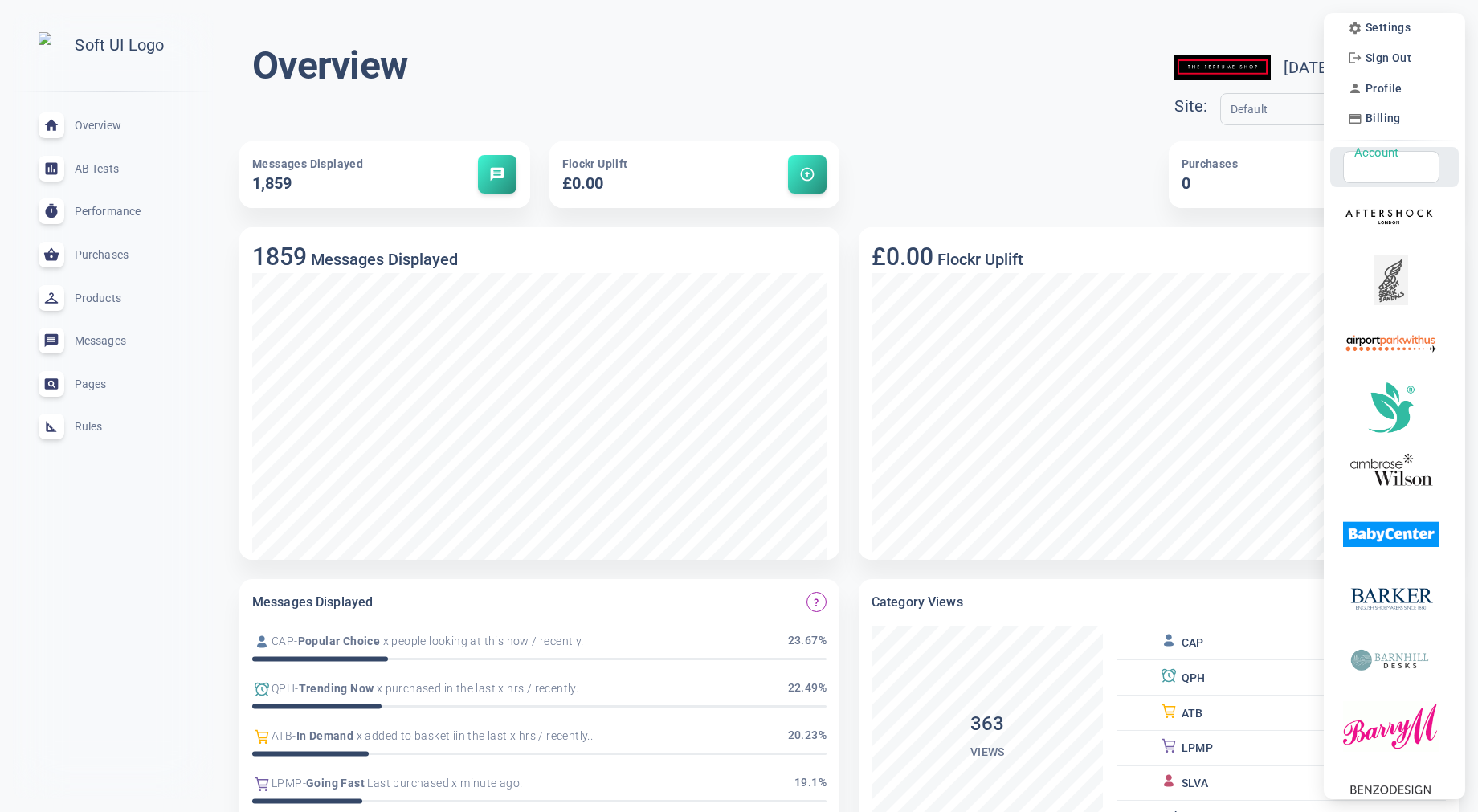
click at [1391, 175] on input "Account" at bounding box center [1384, 166] width 63 height 17
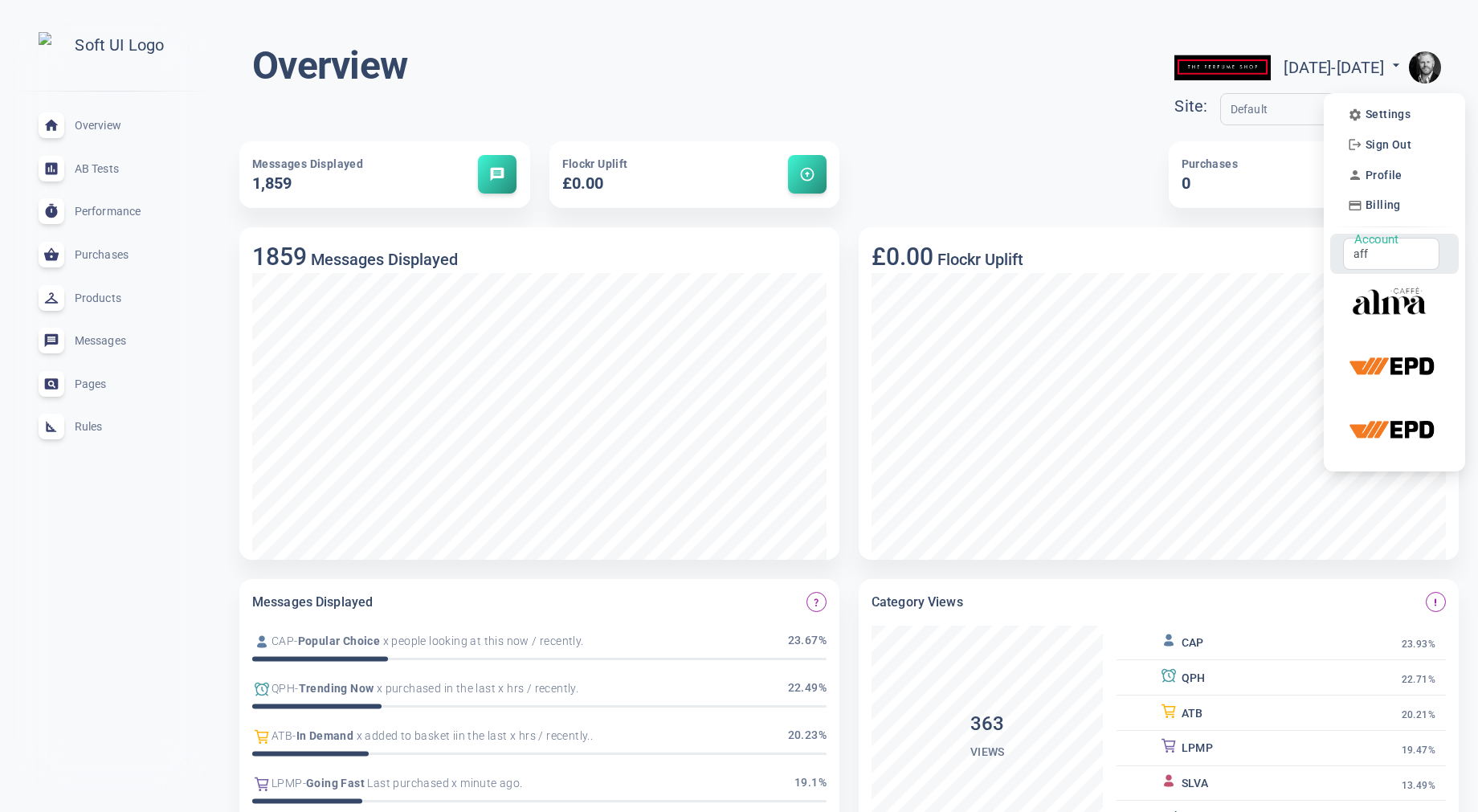
scroll to position [0, 0]
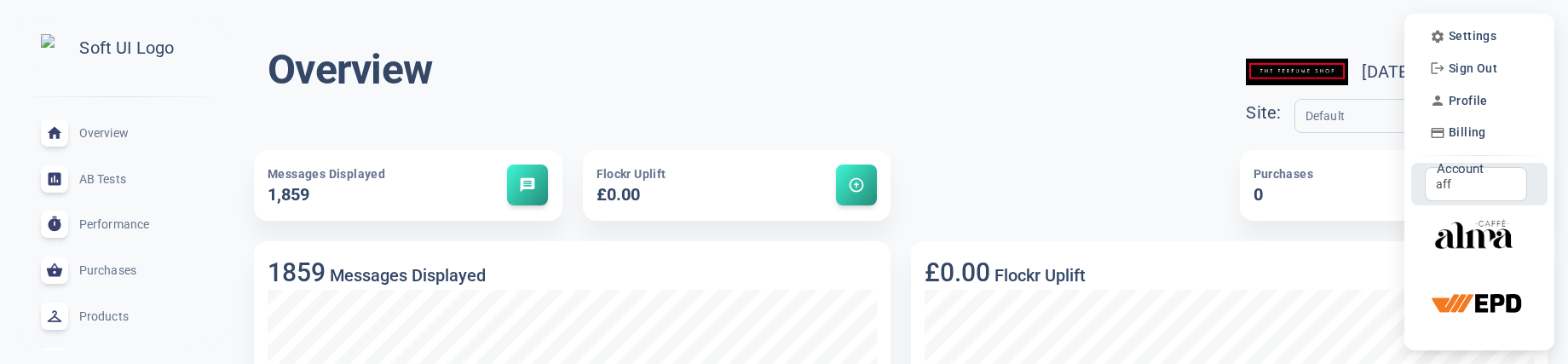
click at [1464, 186] on input "aff" at bounding box center [1469, 183] width 67 height 18
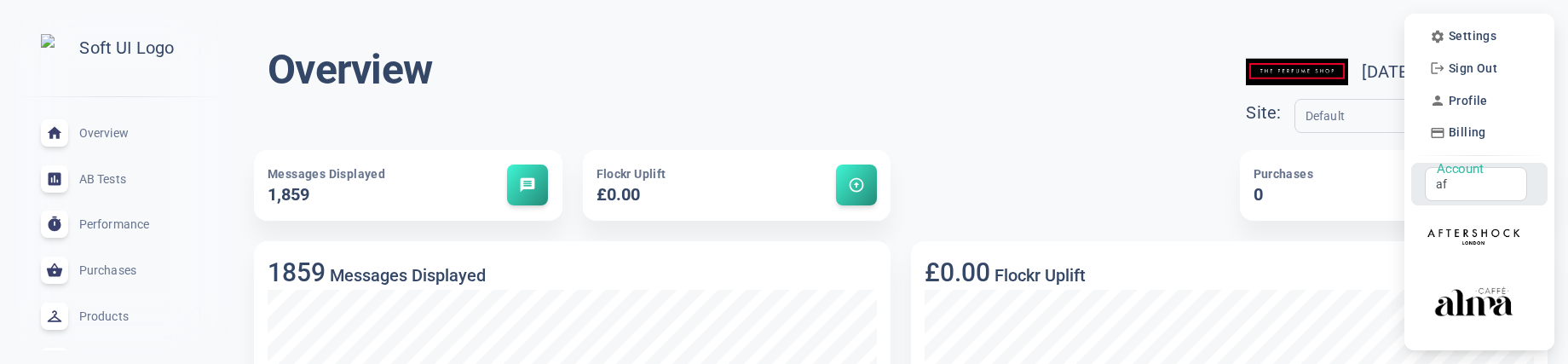
type input "a"
click at [1465, 190] on div "Account Account" at bounding box center [1476, 183] width 102 height 34
click at [1465, 190] on input "Account" at bounding box center [1469, 183] width 67 height 18
type input "a"
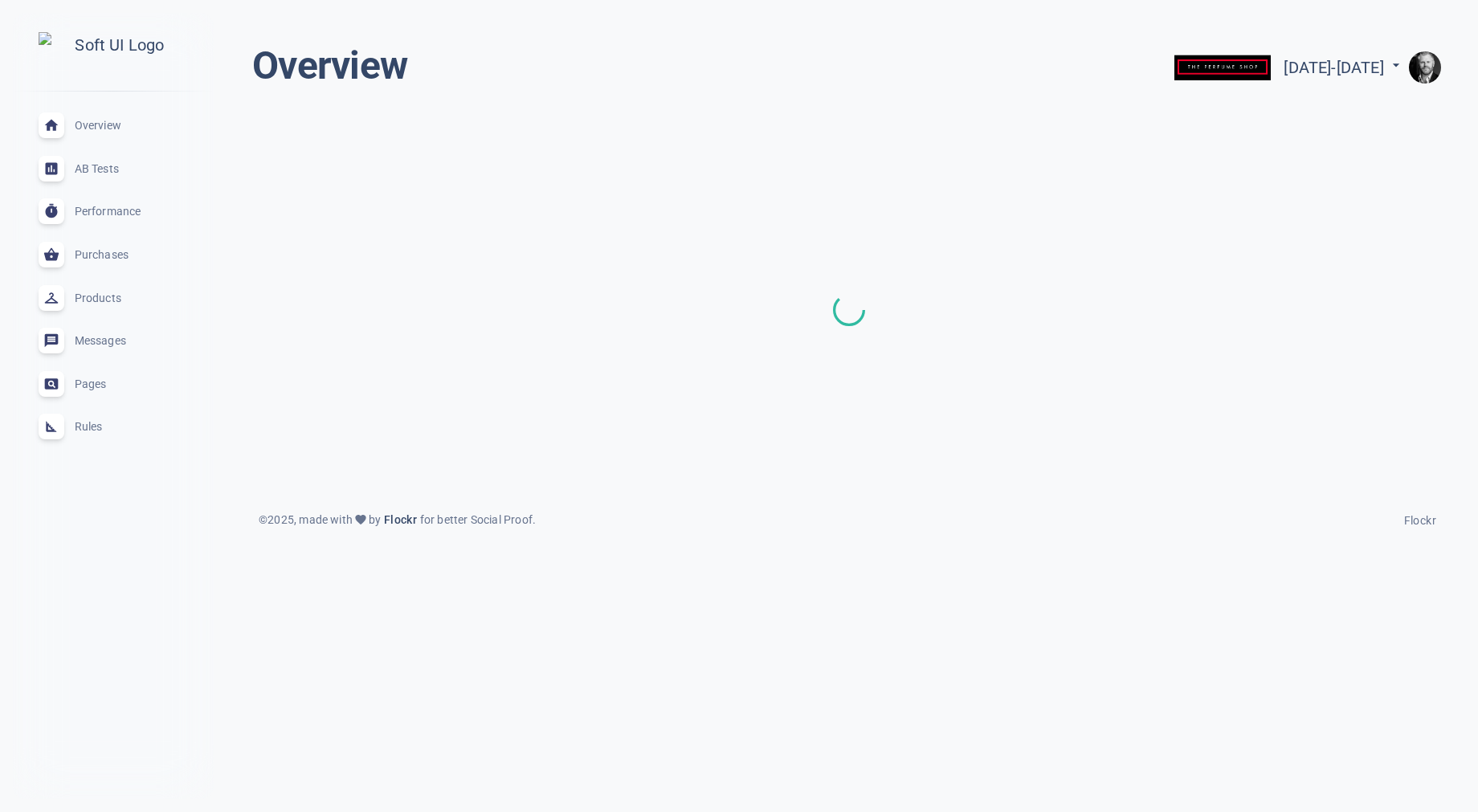
click at [1425, 58] on img "button" at bounding box center [1424, 67] width 32 height 32
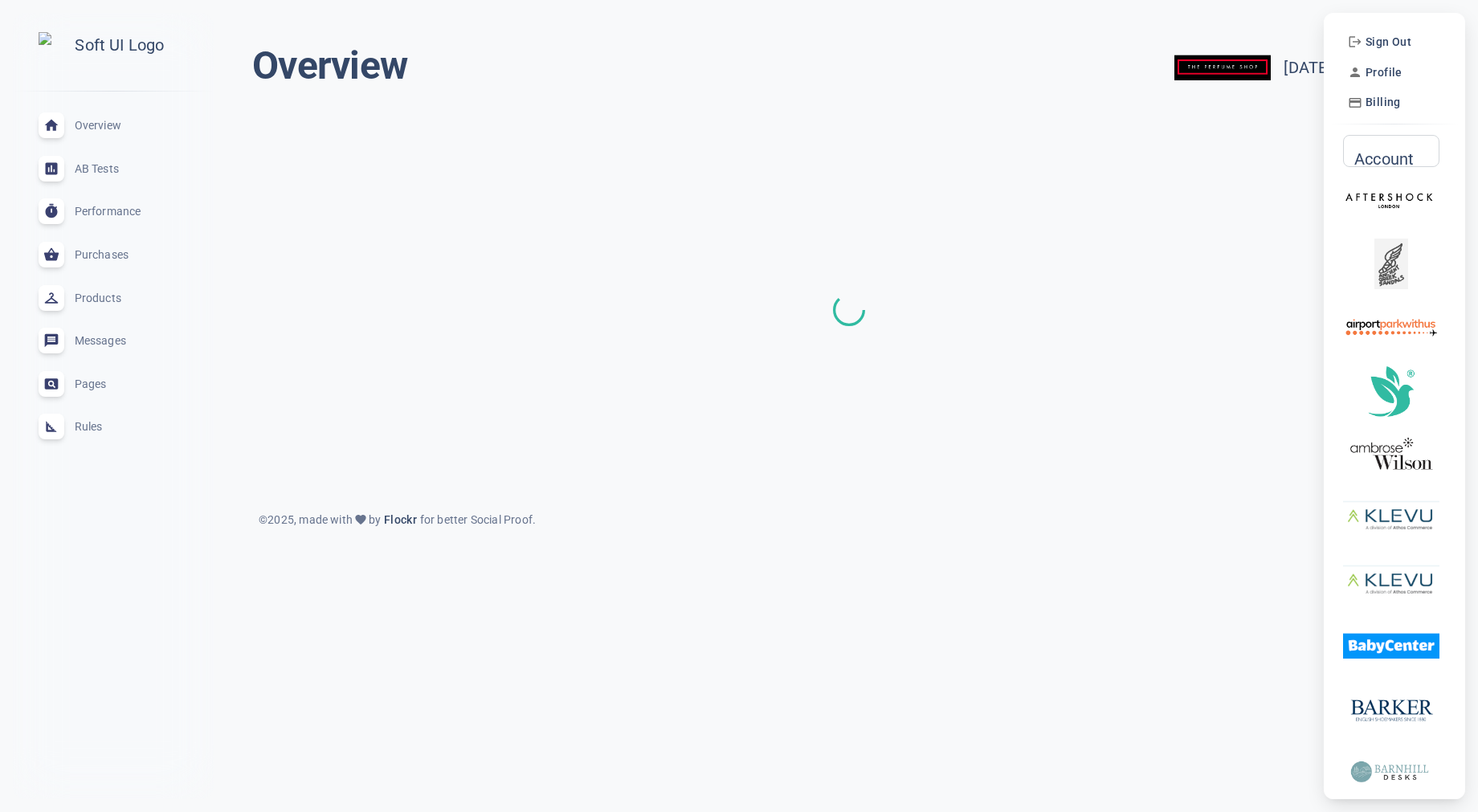
scroll to position [6, 0]
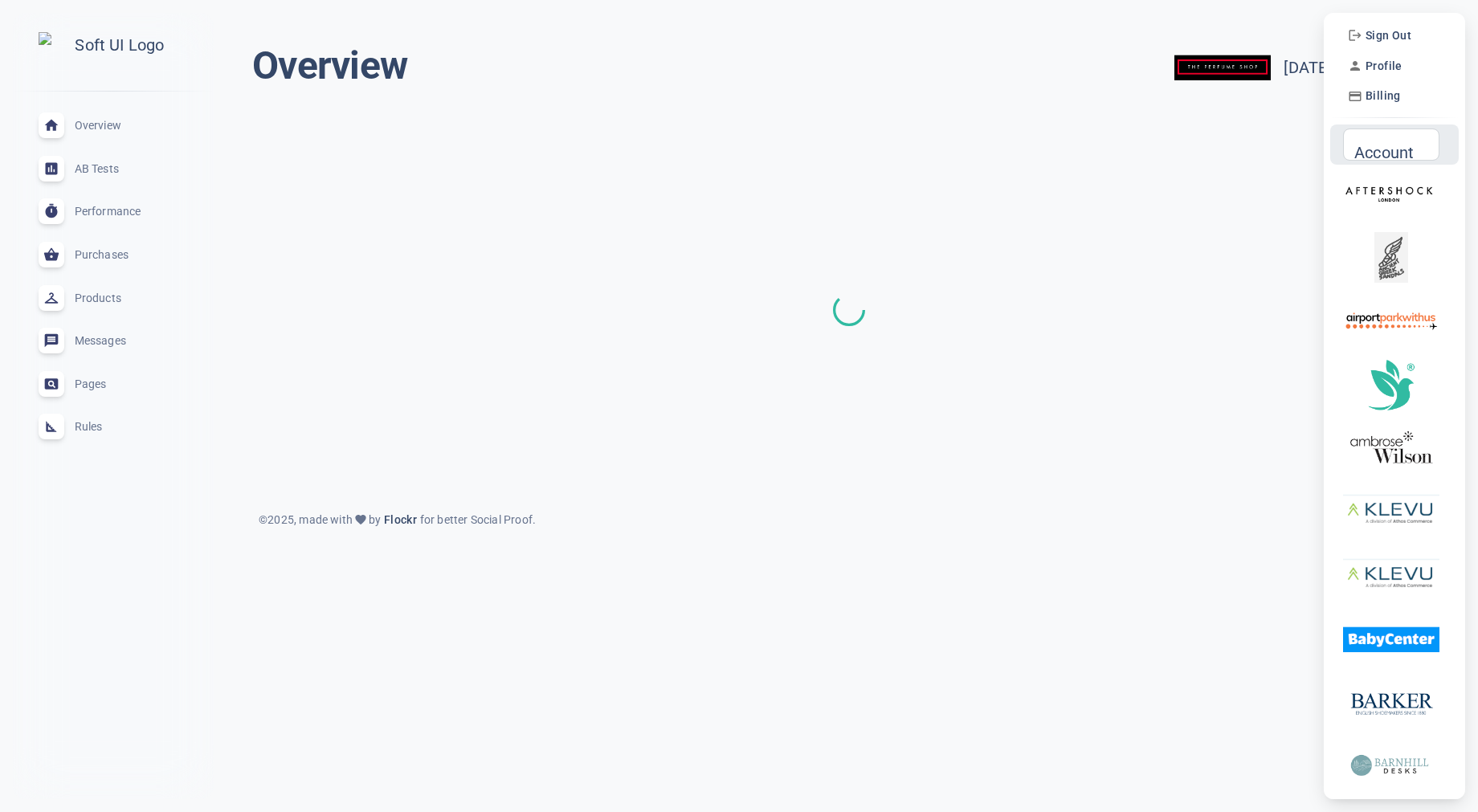
click at [1389, 150] on input "Account" at bounding box center [1384, 144] width 63 height 17
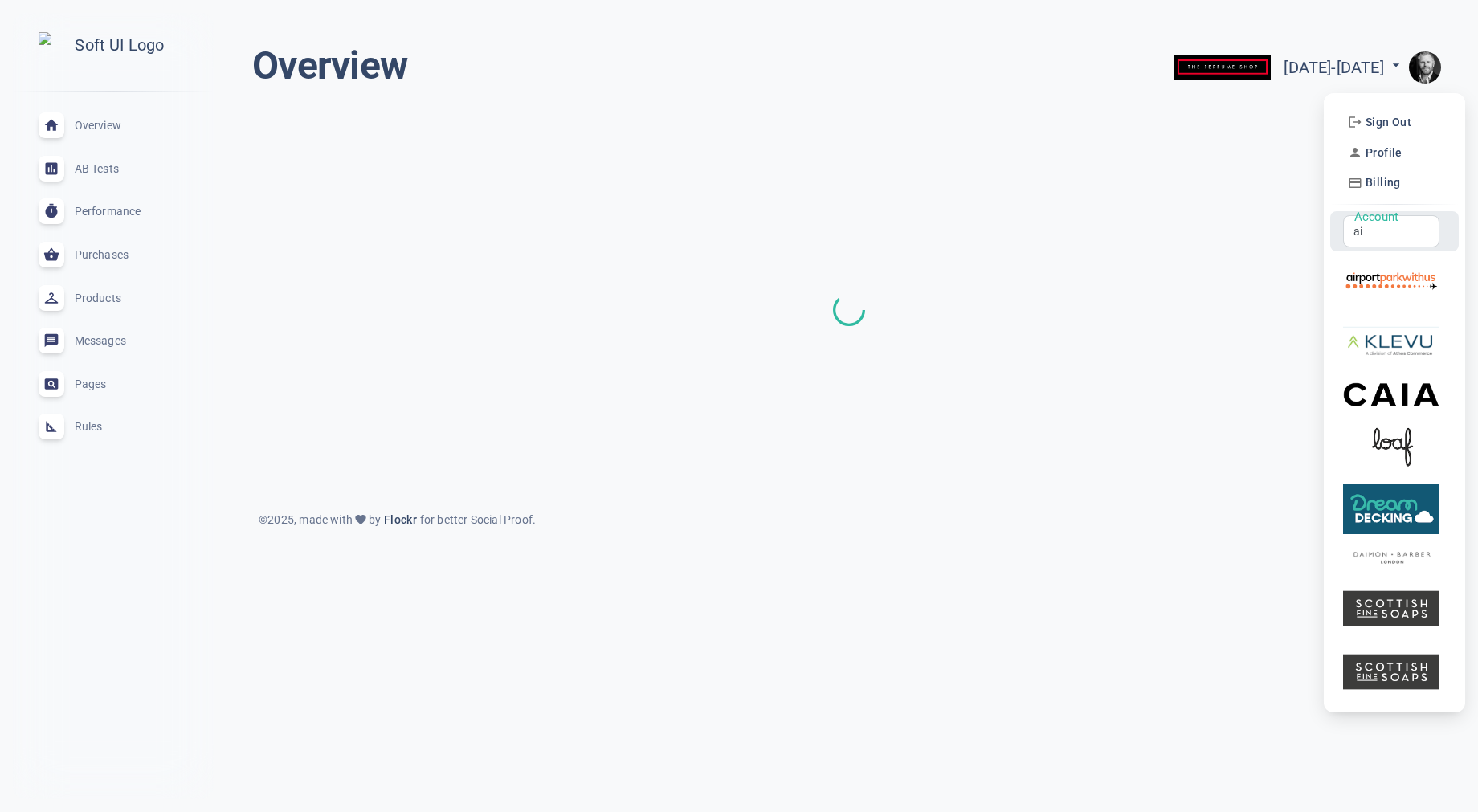
scroll to position [0, 0]
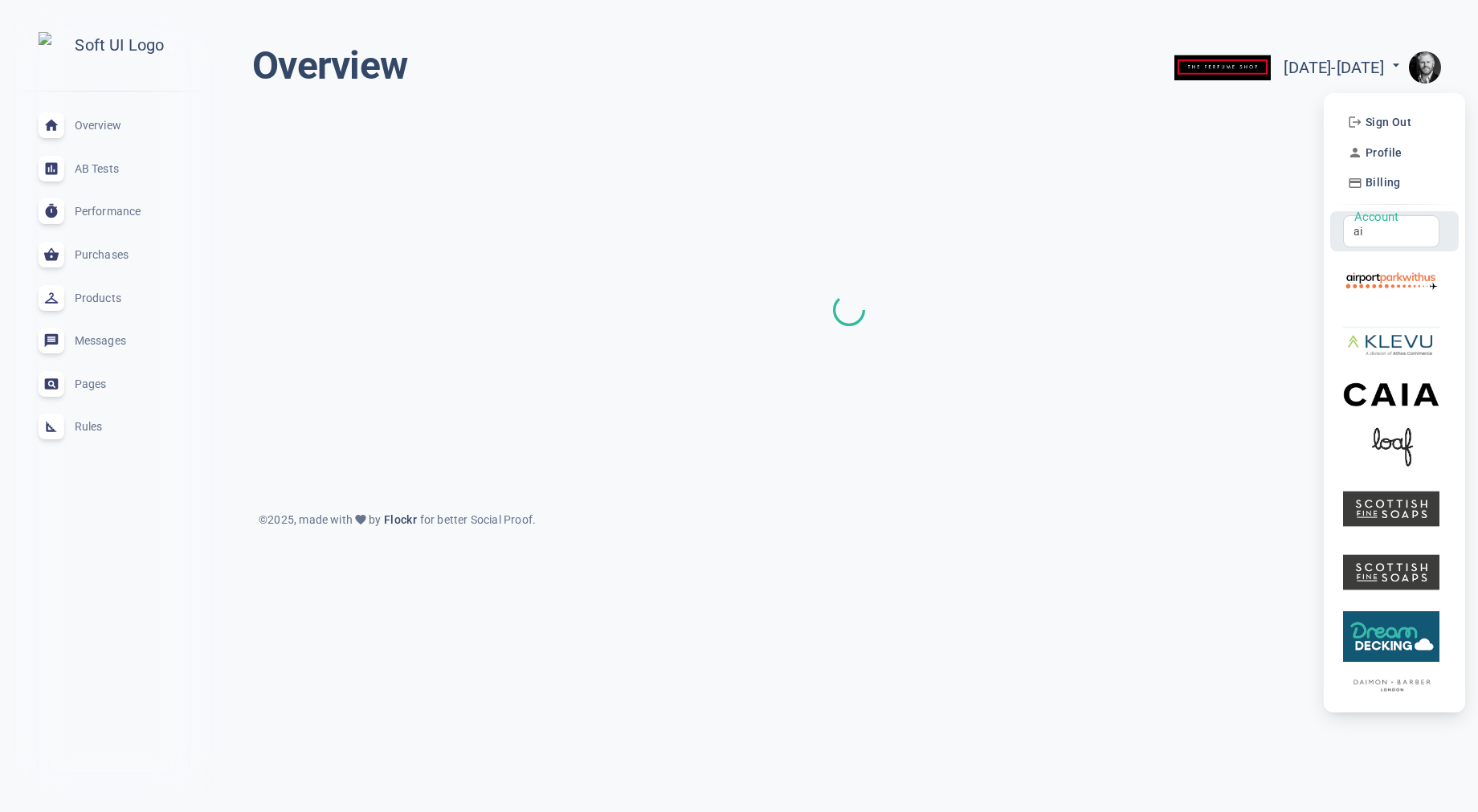
type input "a"
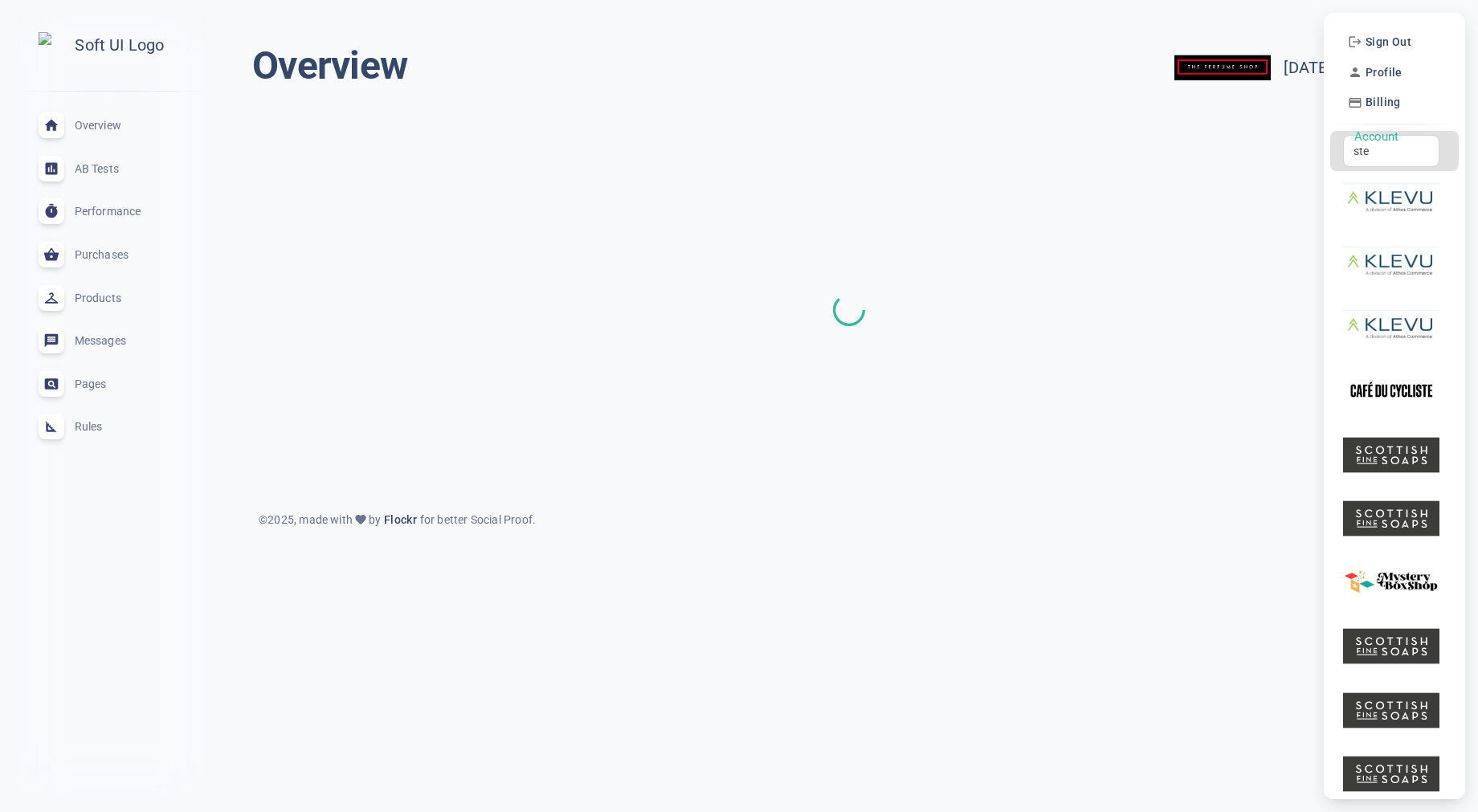
type input "ste"
click at [1200, 25] on div at bounding box center [739, 406] width 1478 height 812
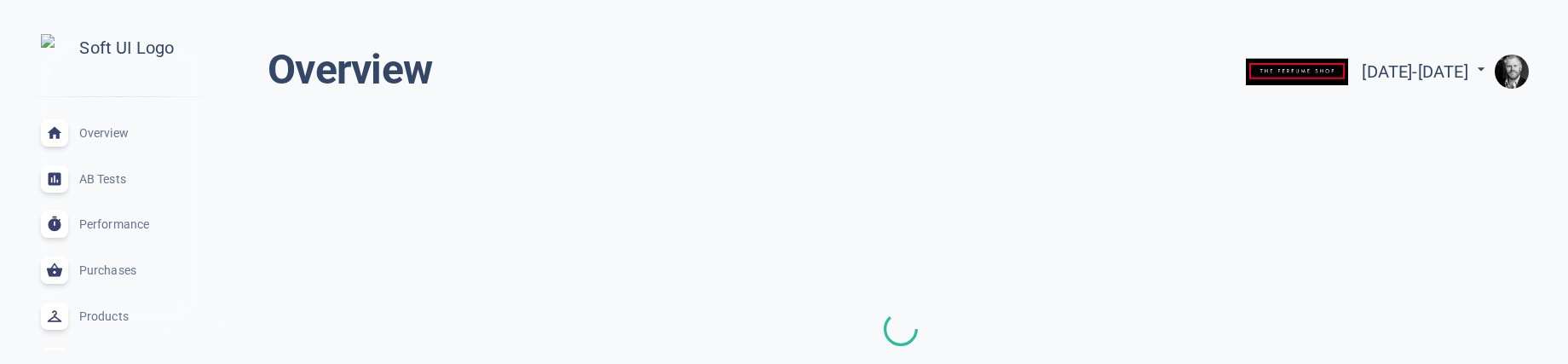
click at [1499, 77] on img "button" at bounding box center [1511, 71] width 34 height 34
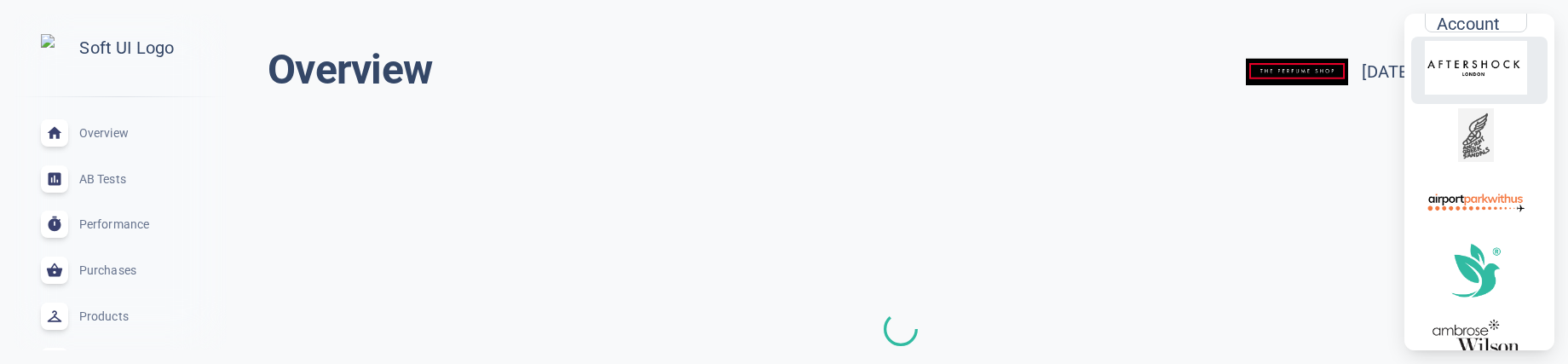
scroll to position [213, 0]
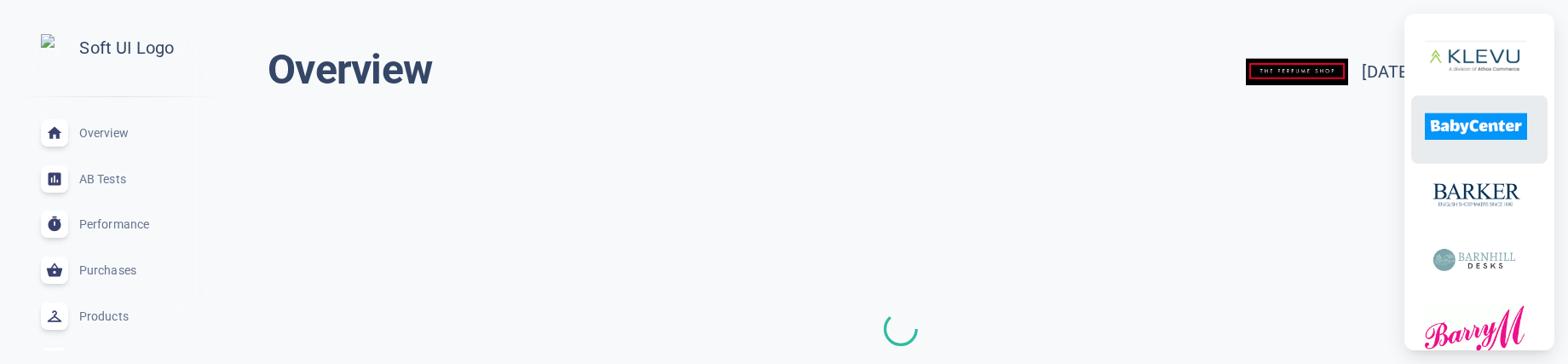
click at [1499, 141] on img at bounding box center [1476, 126] width 102 height 54
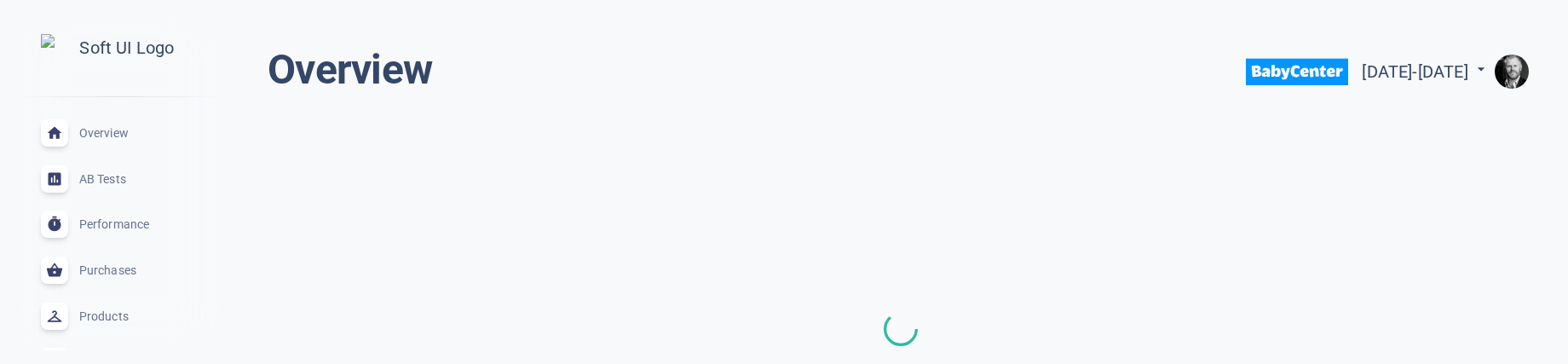
scroll to position [551, 0]
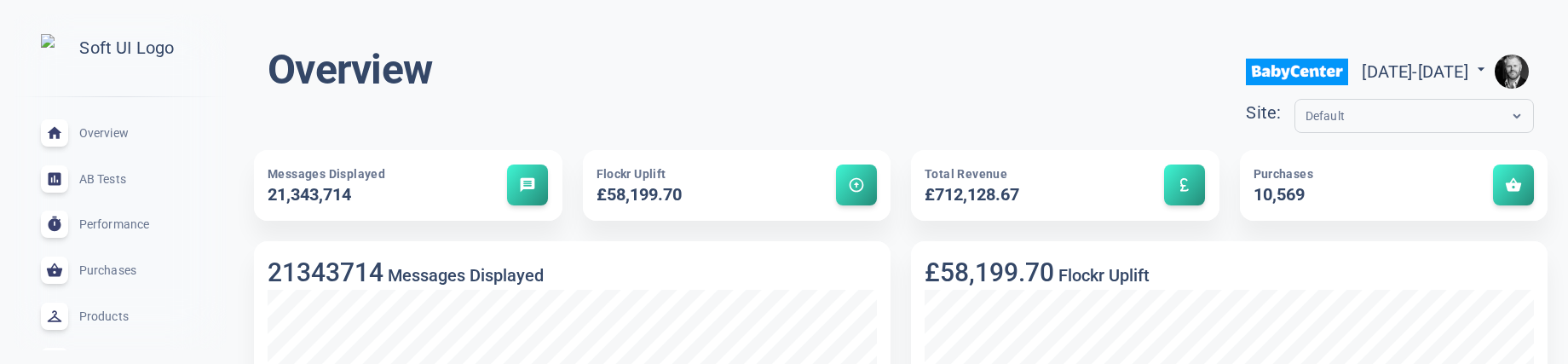
click at [1516, 70] on img "button" at bounding box center [1511, 71] width 34 height 34
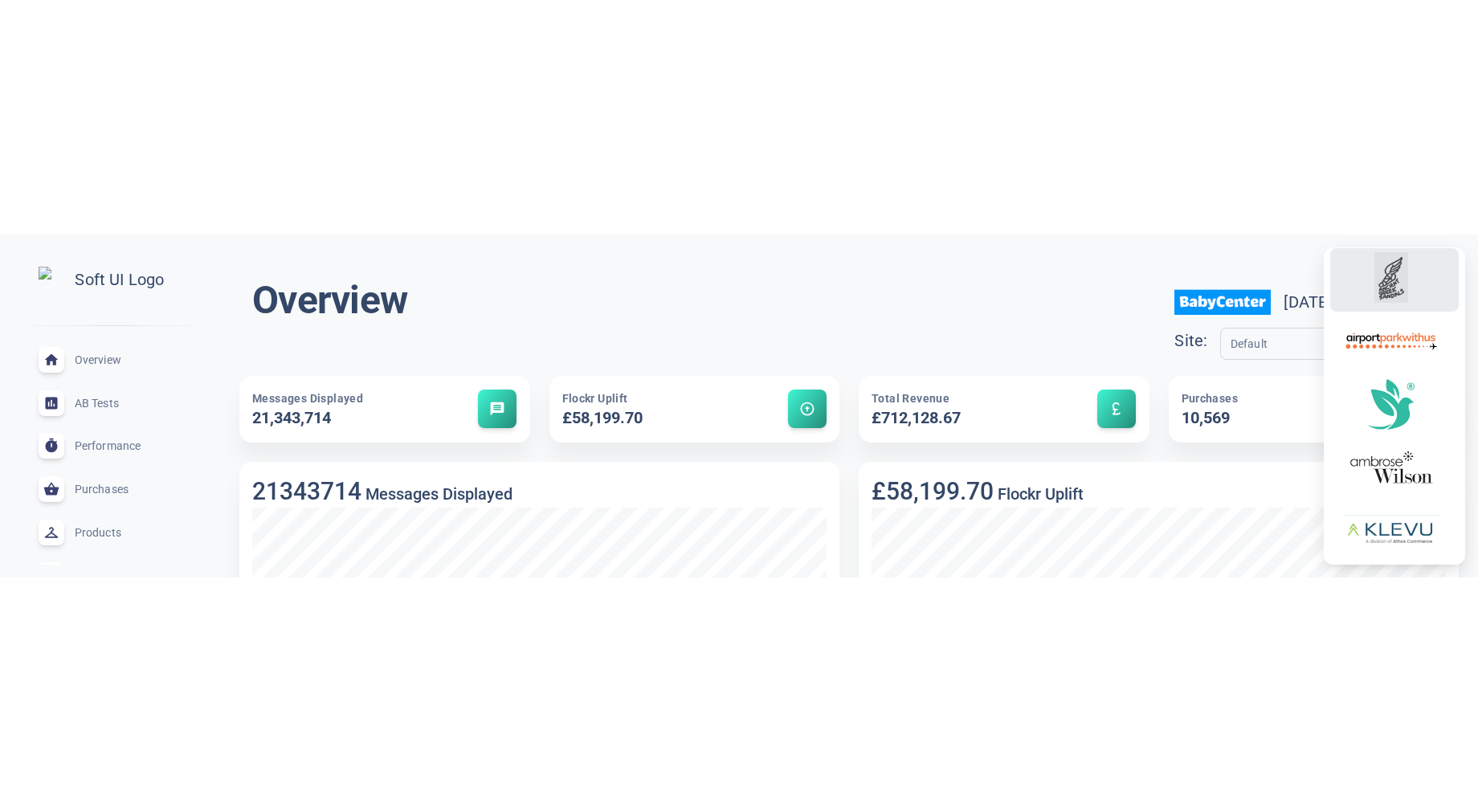
scroll to position [0, 0]
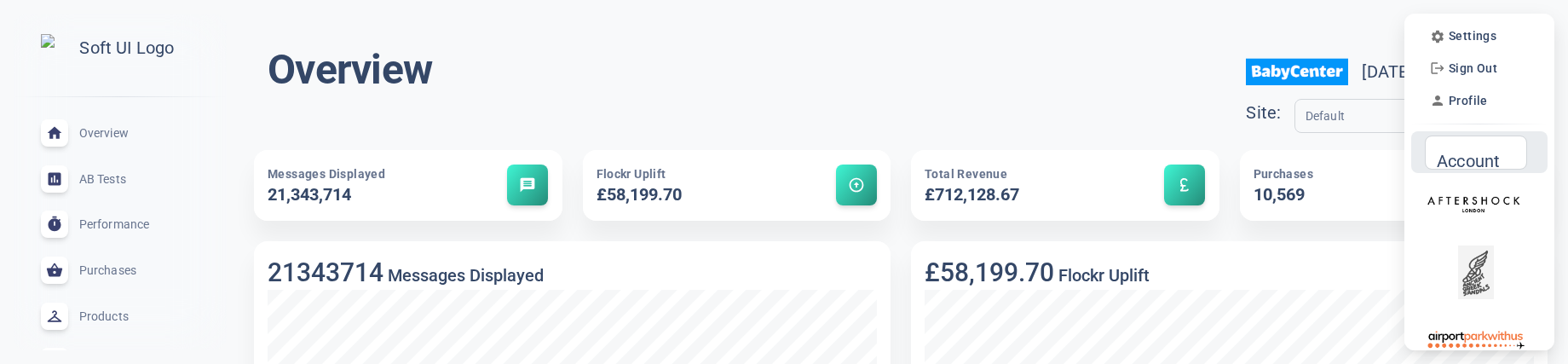
click at [1495, 156] on input "Account" at bounding box center [1469, 152] width 67 height 18
type input "a"
drag, startPoint x: 1493, startPoint y: 536, endPoint x: 560, endPoint y: 6, distance: 1073.0
click at [0, 0] on div "Settings Sign Out Profile Account a Account" at bounding box center [784, 182] width 1568 height 364
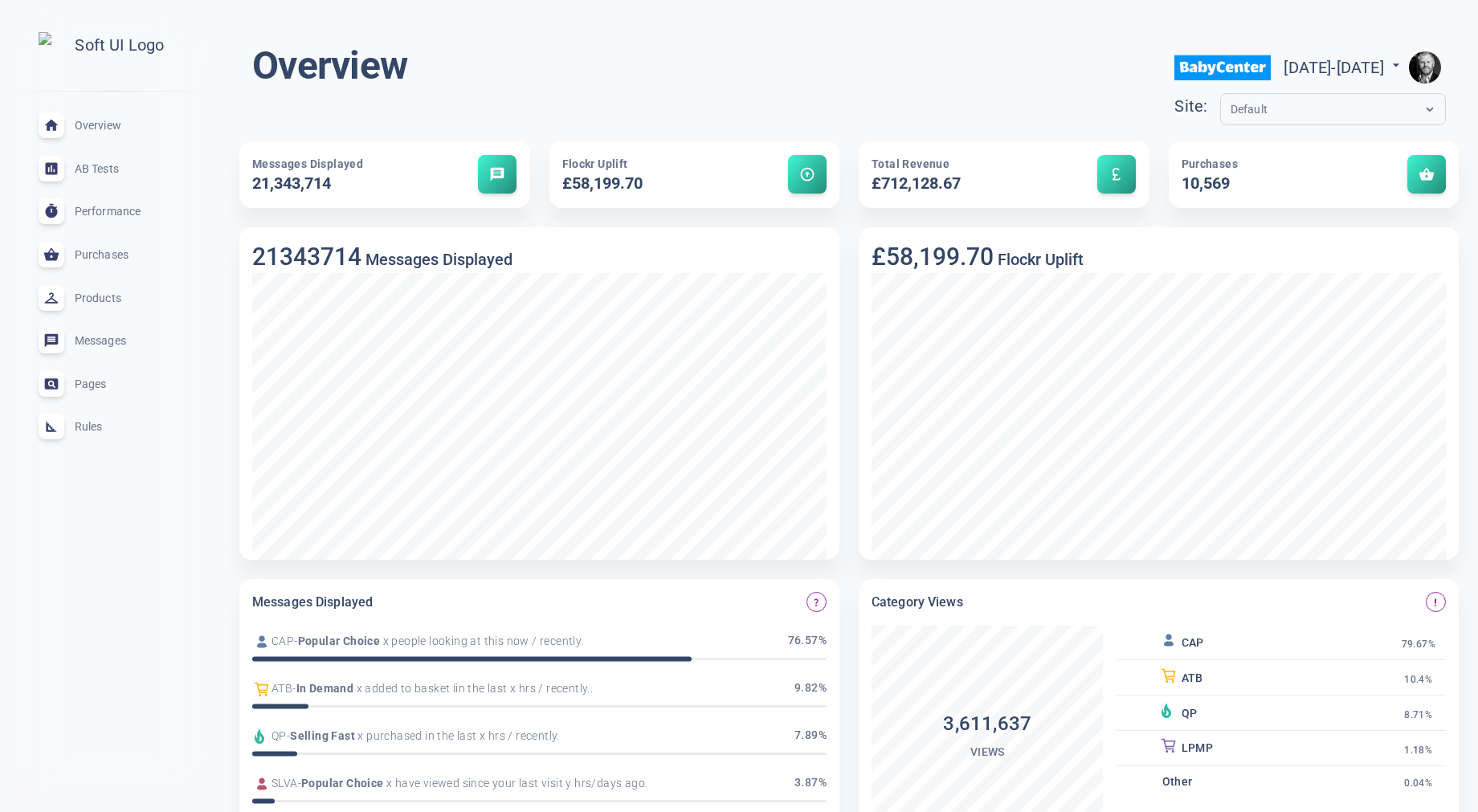
click at [1423, 66] on img "button" at bounding box center [1424, 67] width 32 height 32
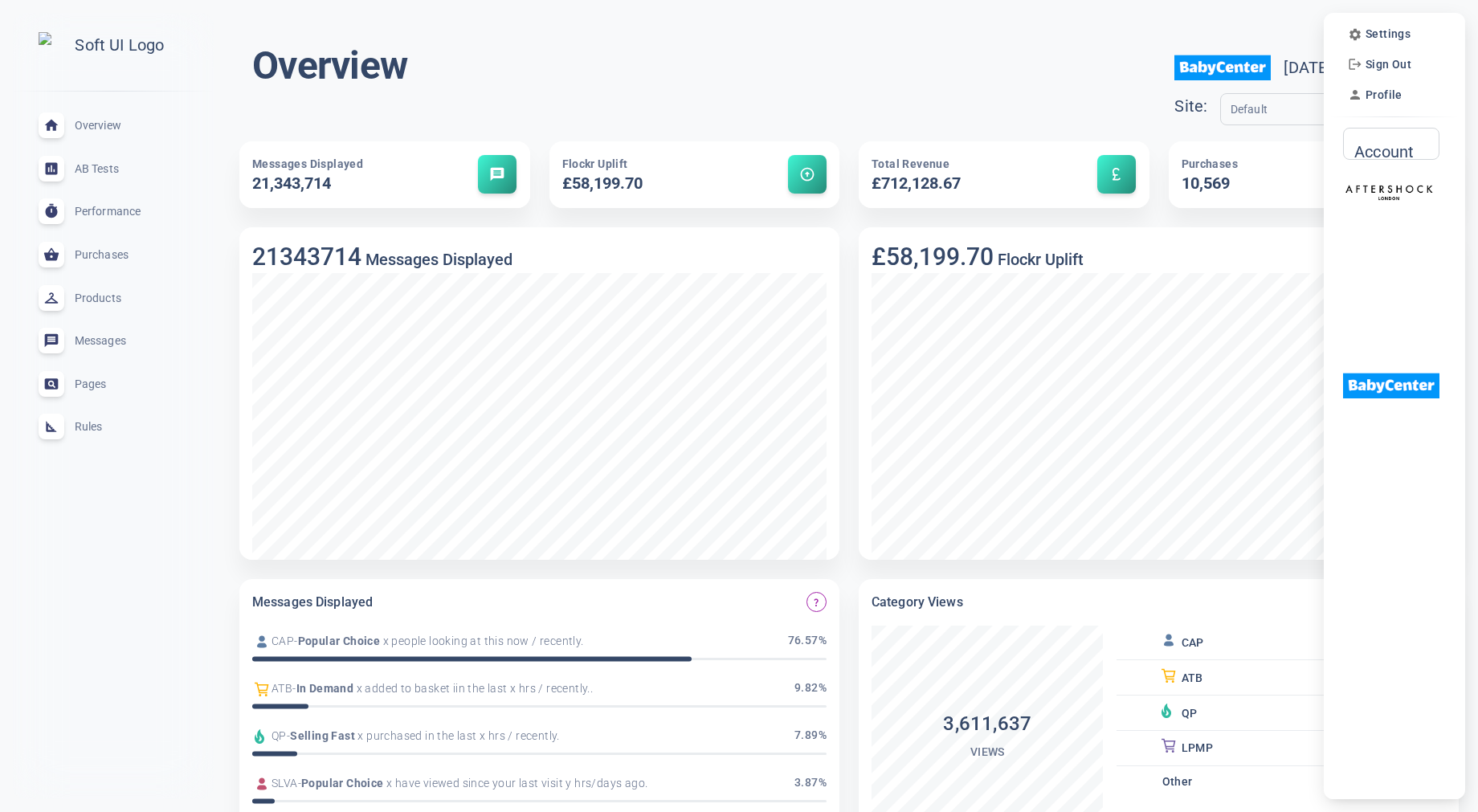
scroll to position [6, 0]
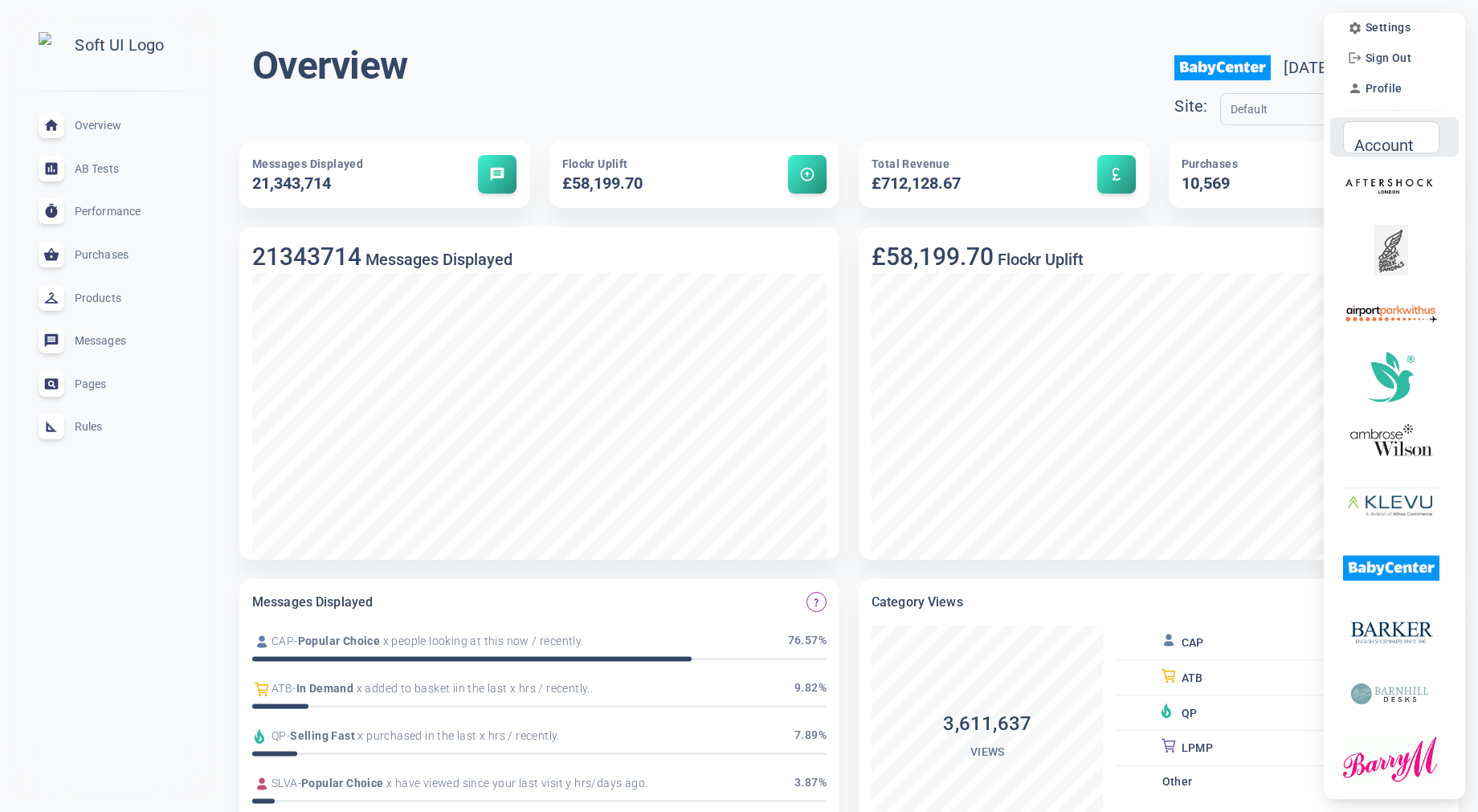
click at [1386, 140] on input "Account" at bounding box center [1384, 136] width 63 height 17
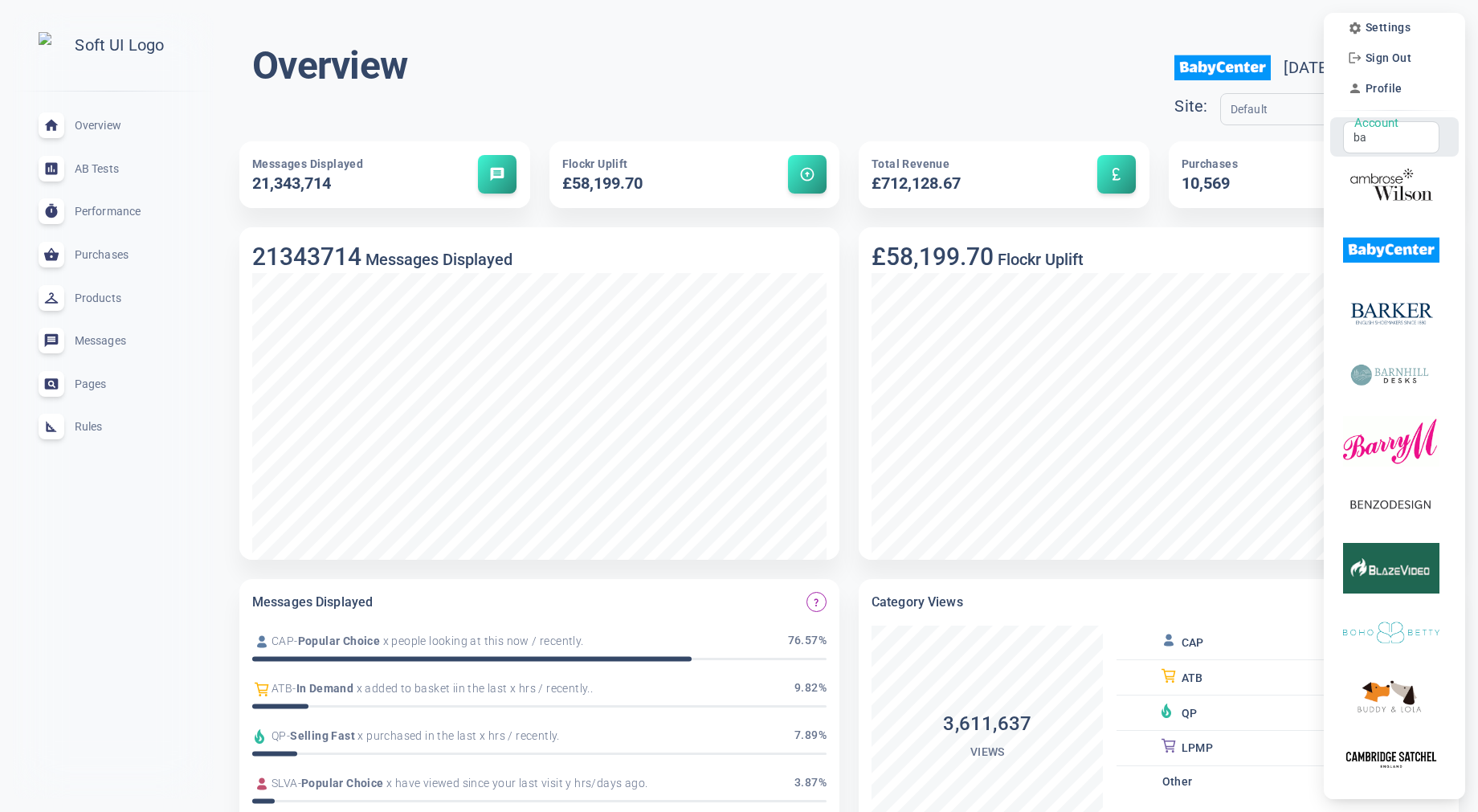
scroll to position [0, 0]
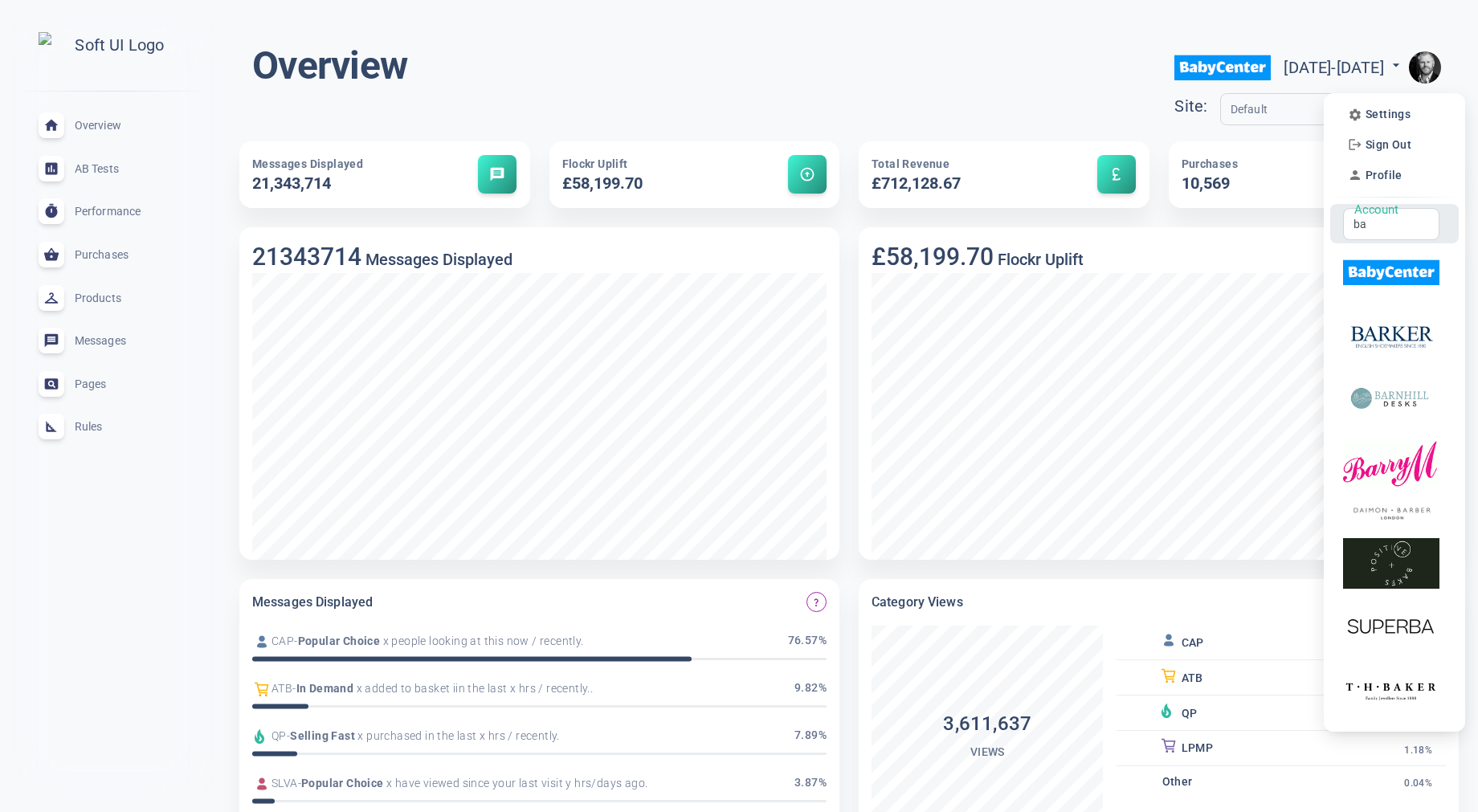
type input "b"
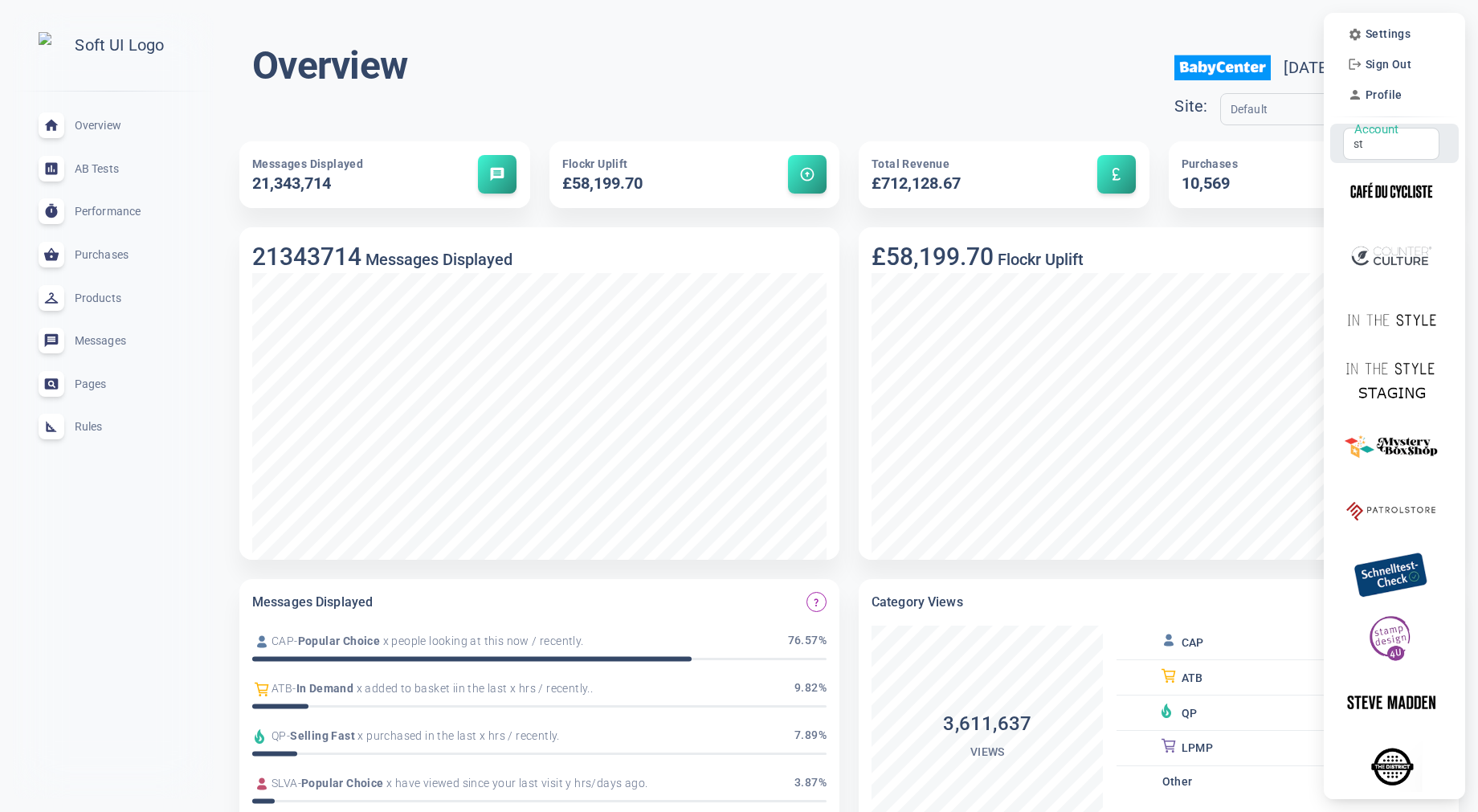
type input "s"
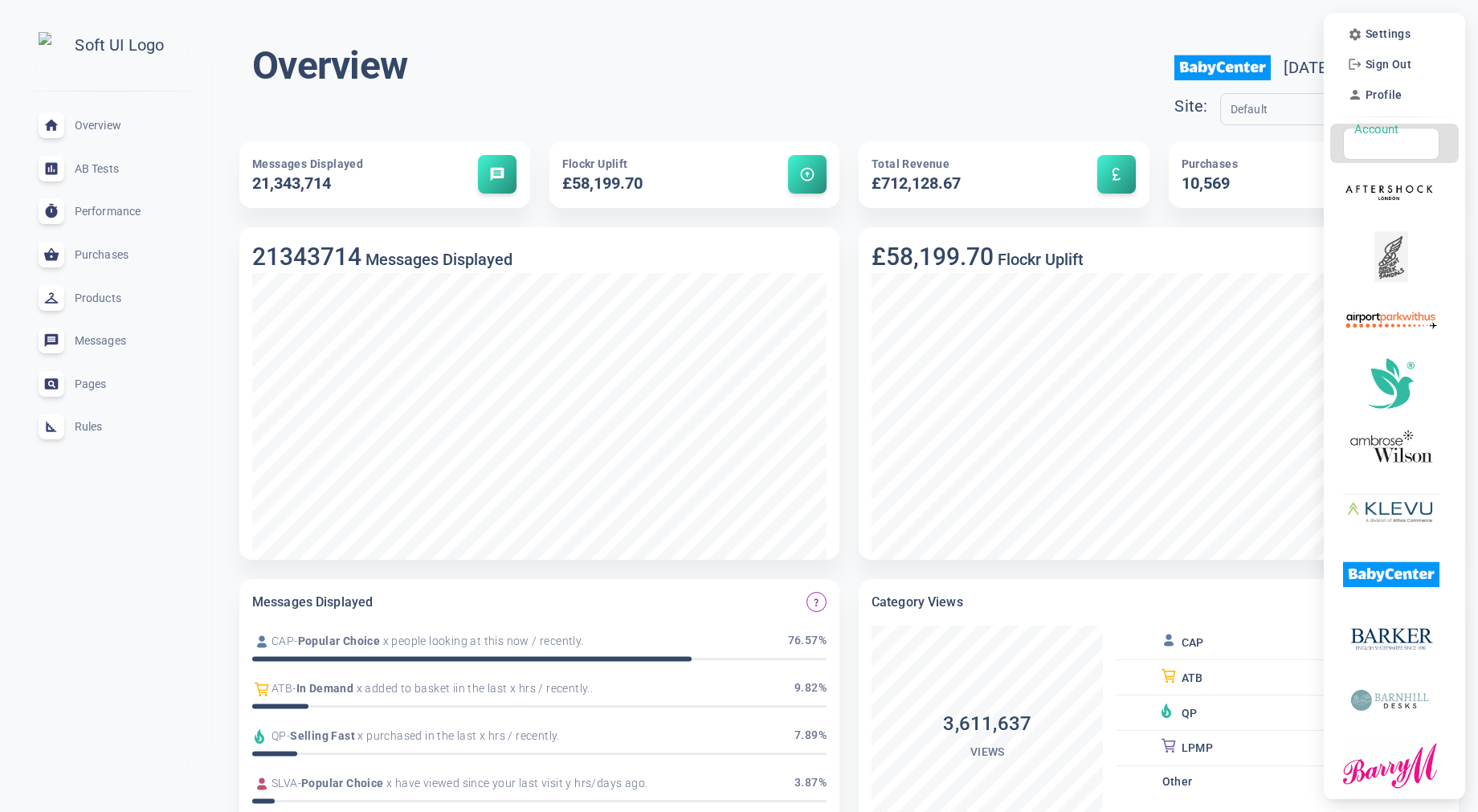
click at [881, 72] on div at bounding box center [739, 406] width 1478 height 812
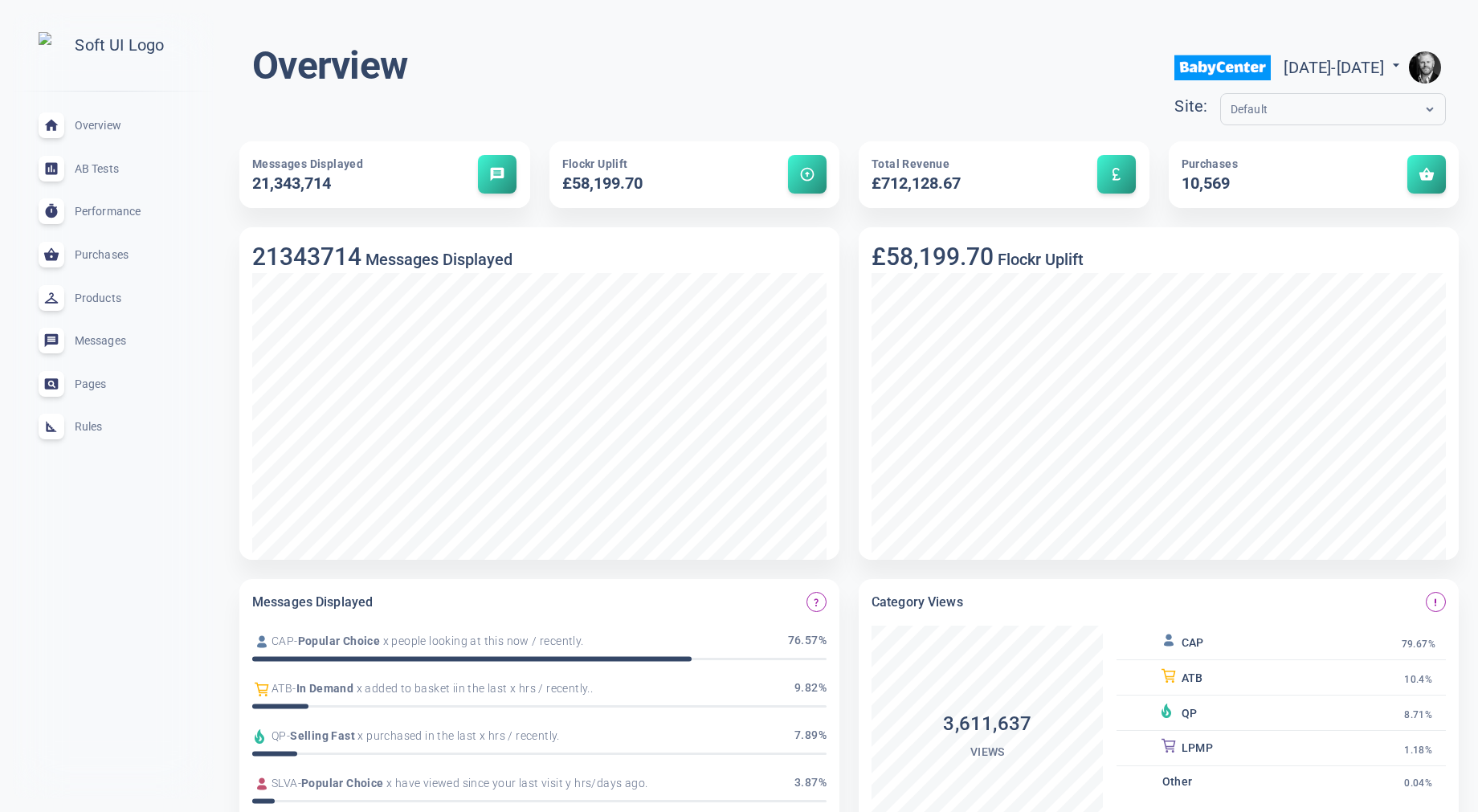
click at [1441, 65] on img "button" at bounding box center [1424, 67] width 32 height 32
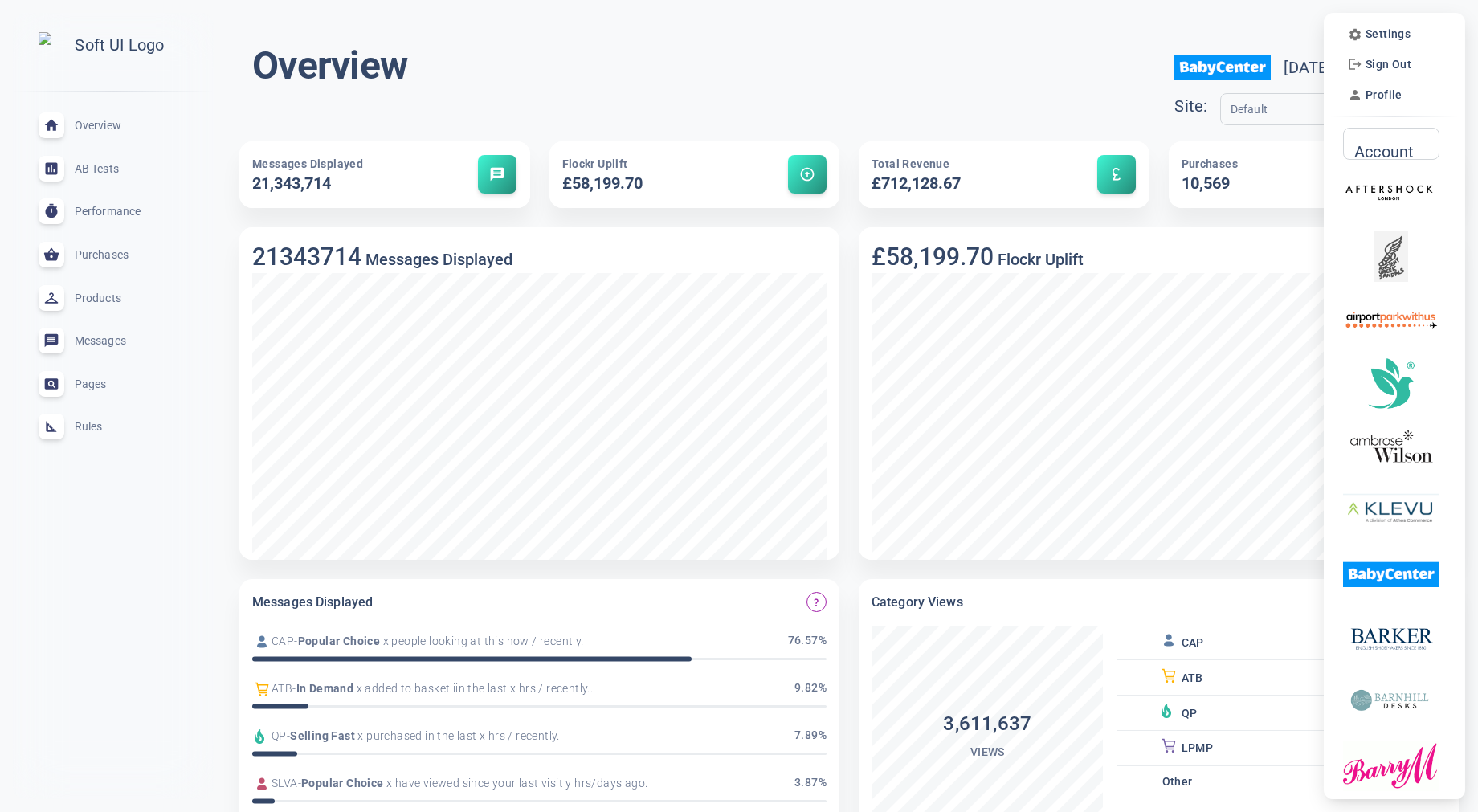
scroll to position [6, 0]
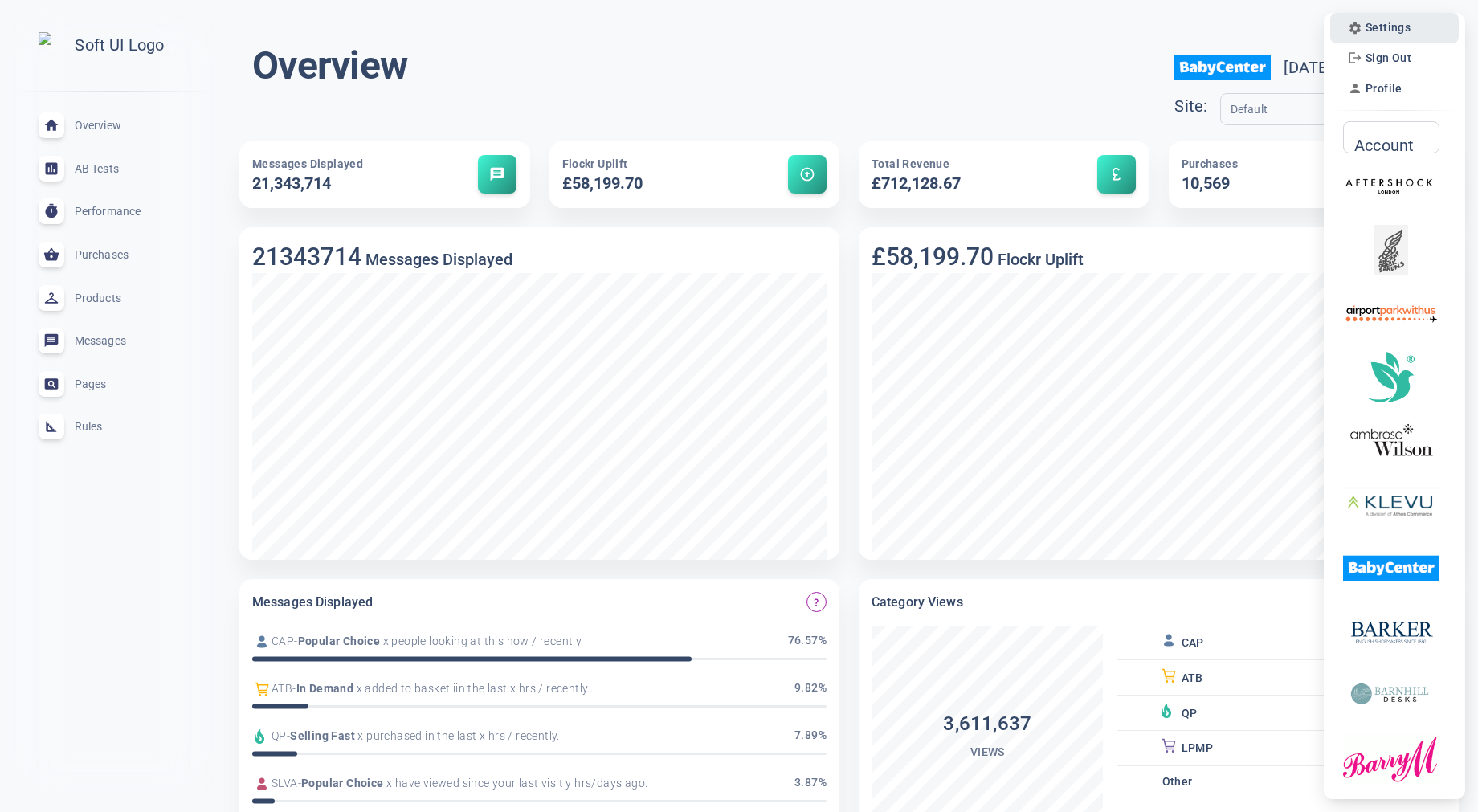
click at [1383, 25] on span "Settings" at bounding box center [1388, 27] width 45 height 14
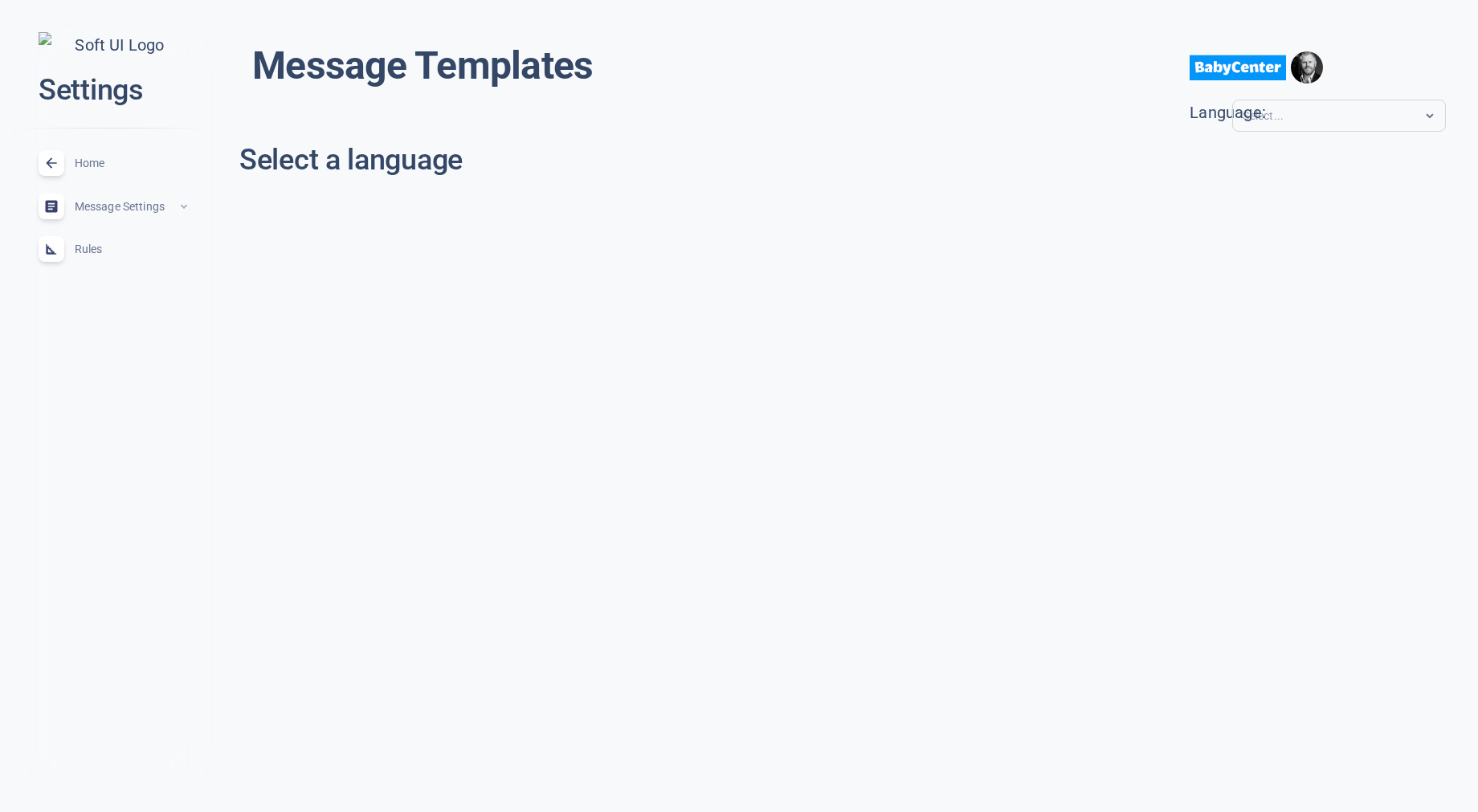
click at [106, 162] on div "Home expand_less" at bounding box center [113, 163] width 176 height 44
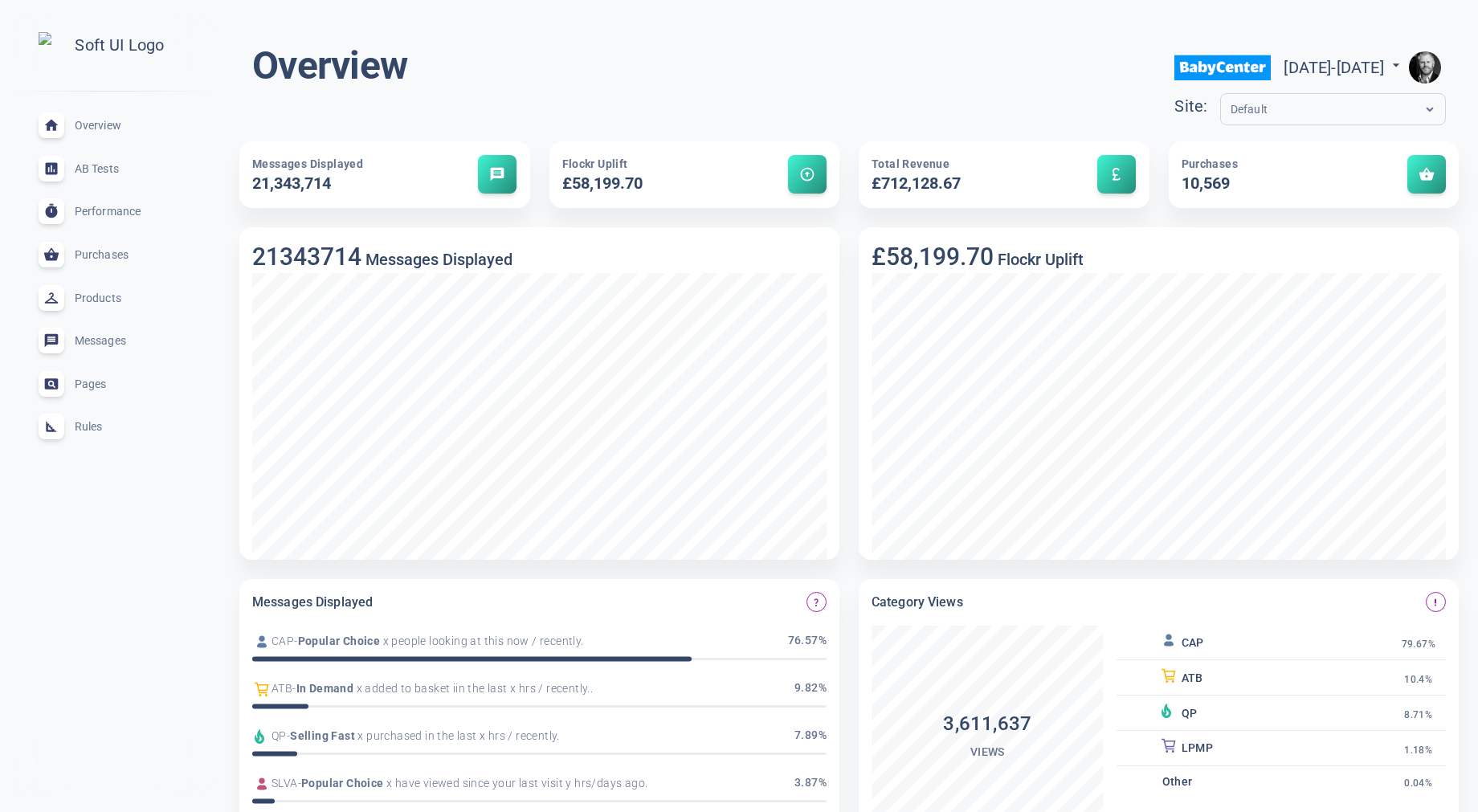
click at [86, 426] on span "Rules" at bounding box center [132, 426] width 116 height 0
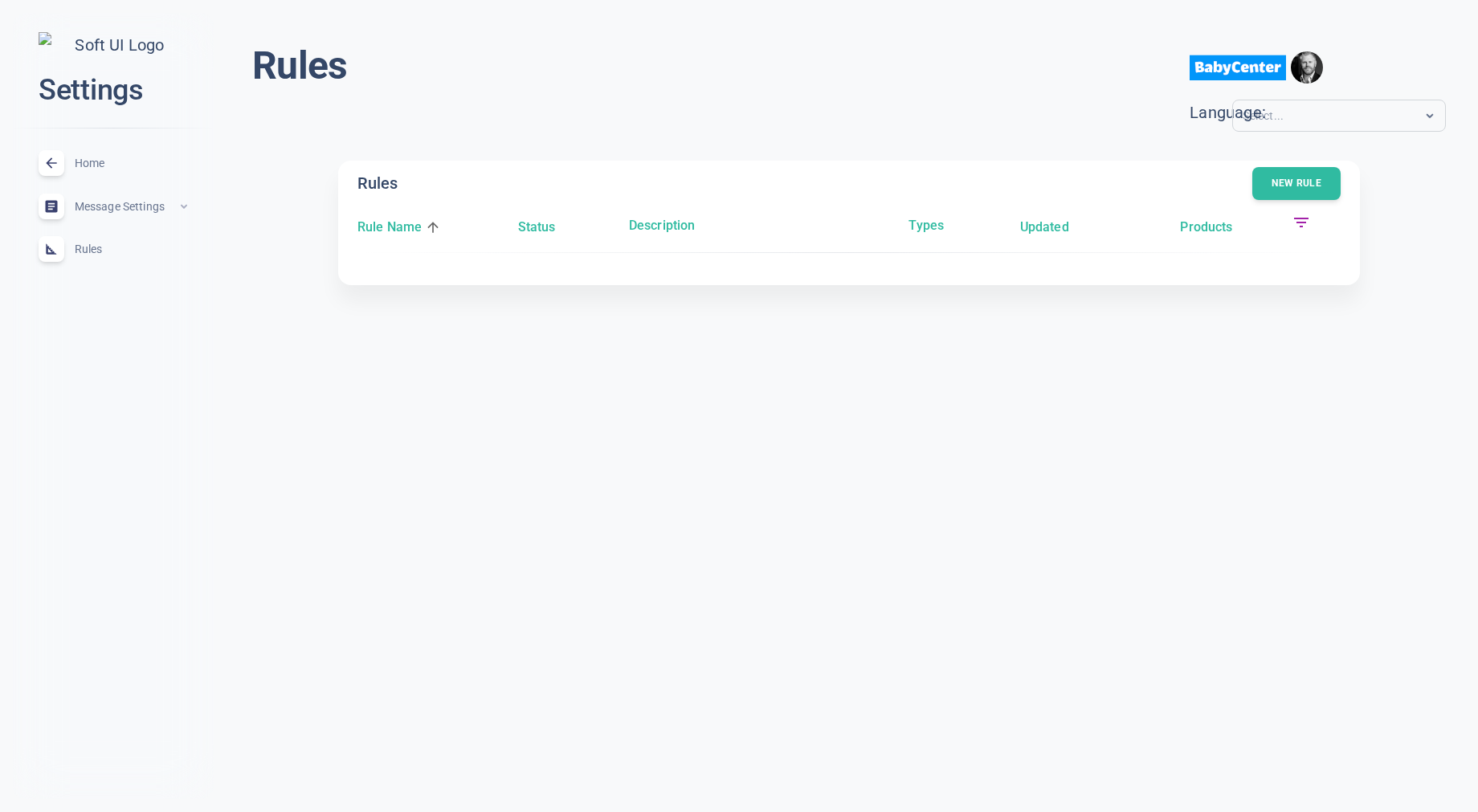
click at [94, 163] on span "Home" at bounding box center [132, 163] width 116 height 0
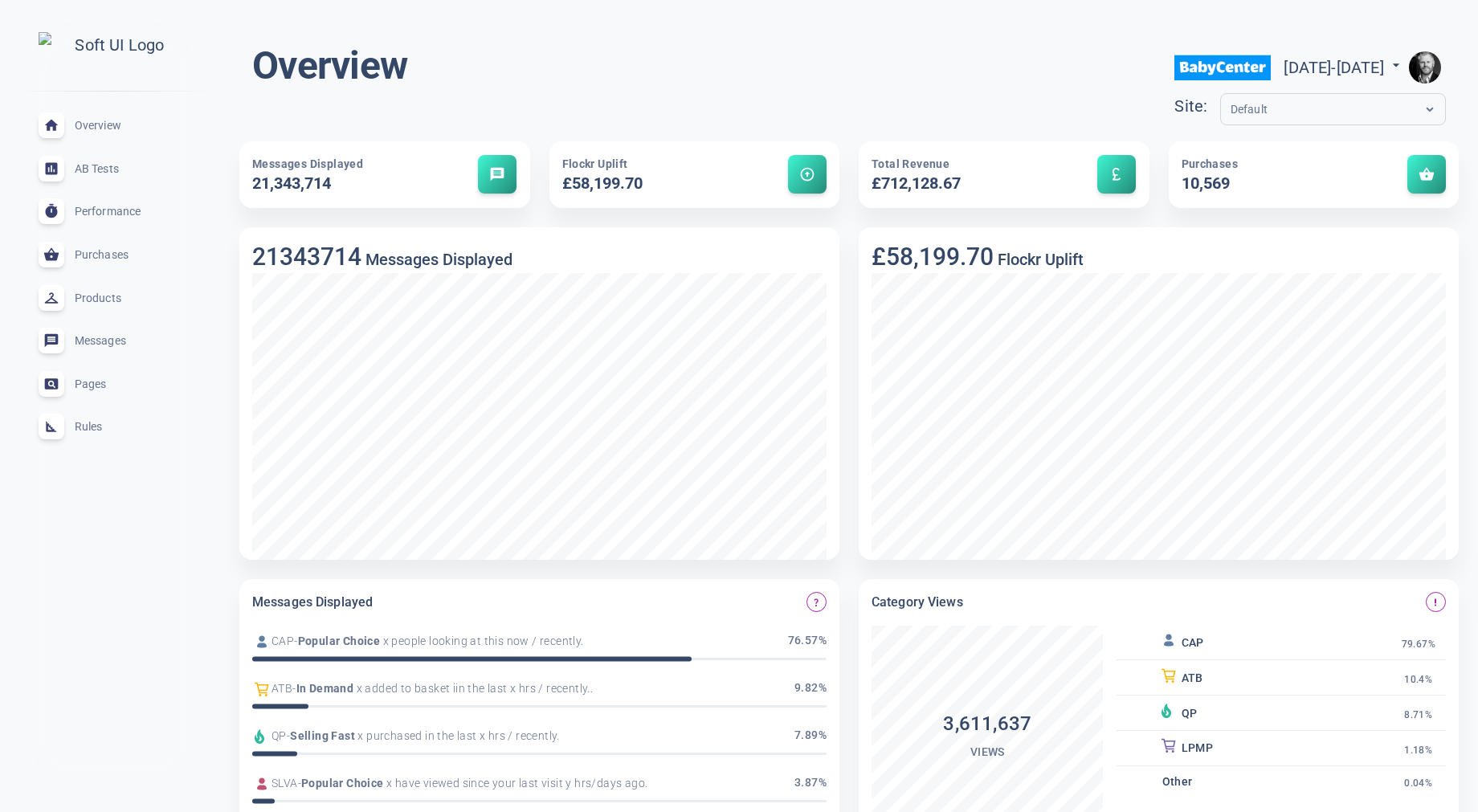
click at [1427, 70] on img "button" at bounding box center [1424, 67] width 32 height 32
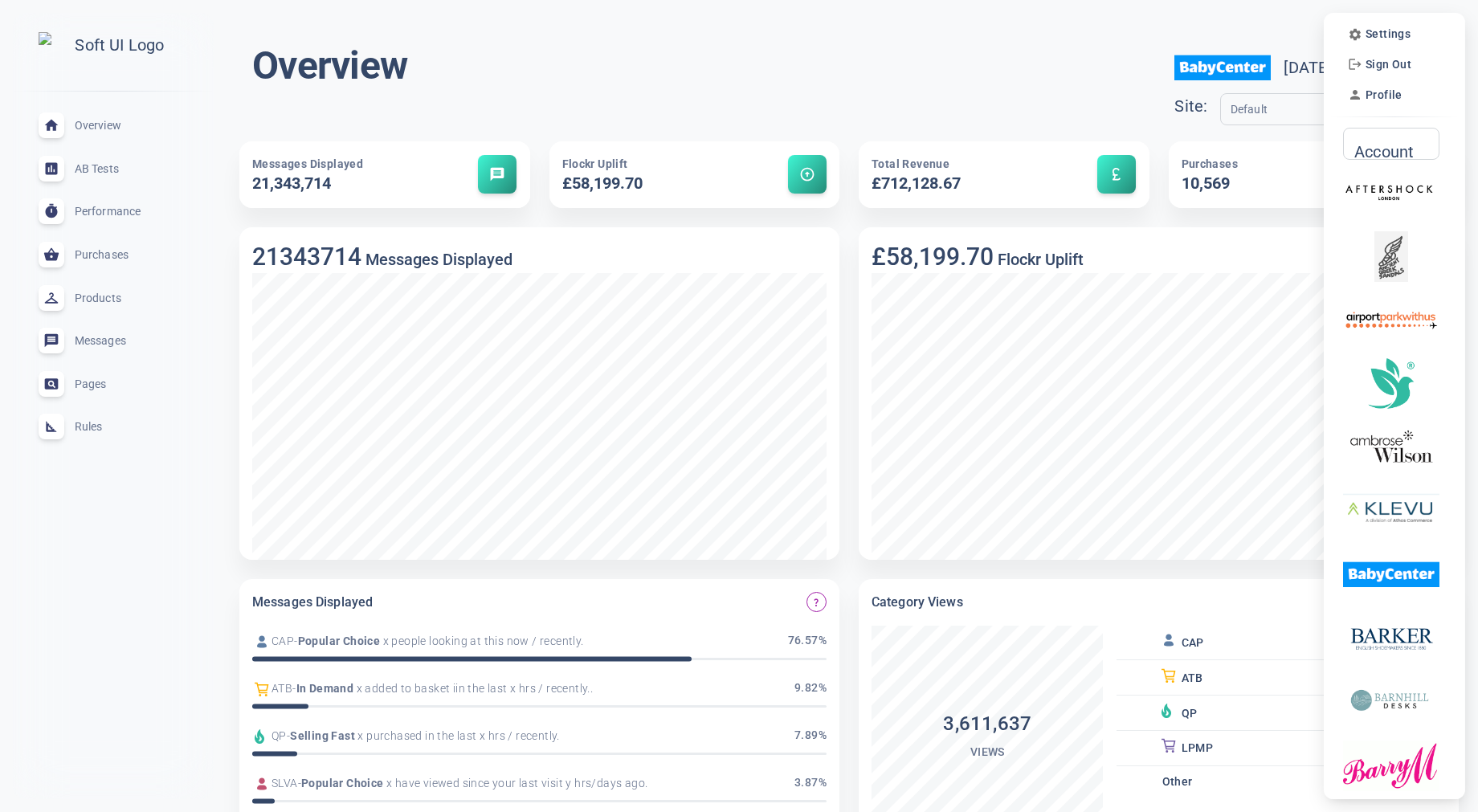
scroll to position [6, 0]
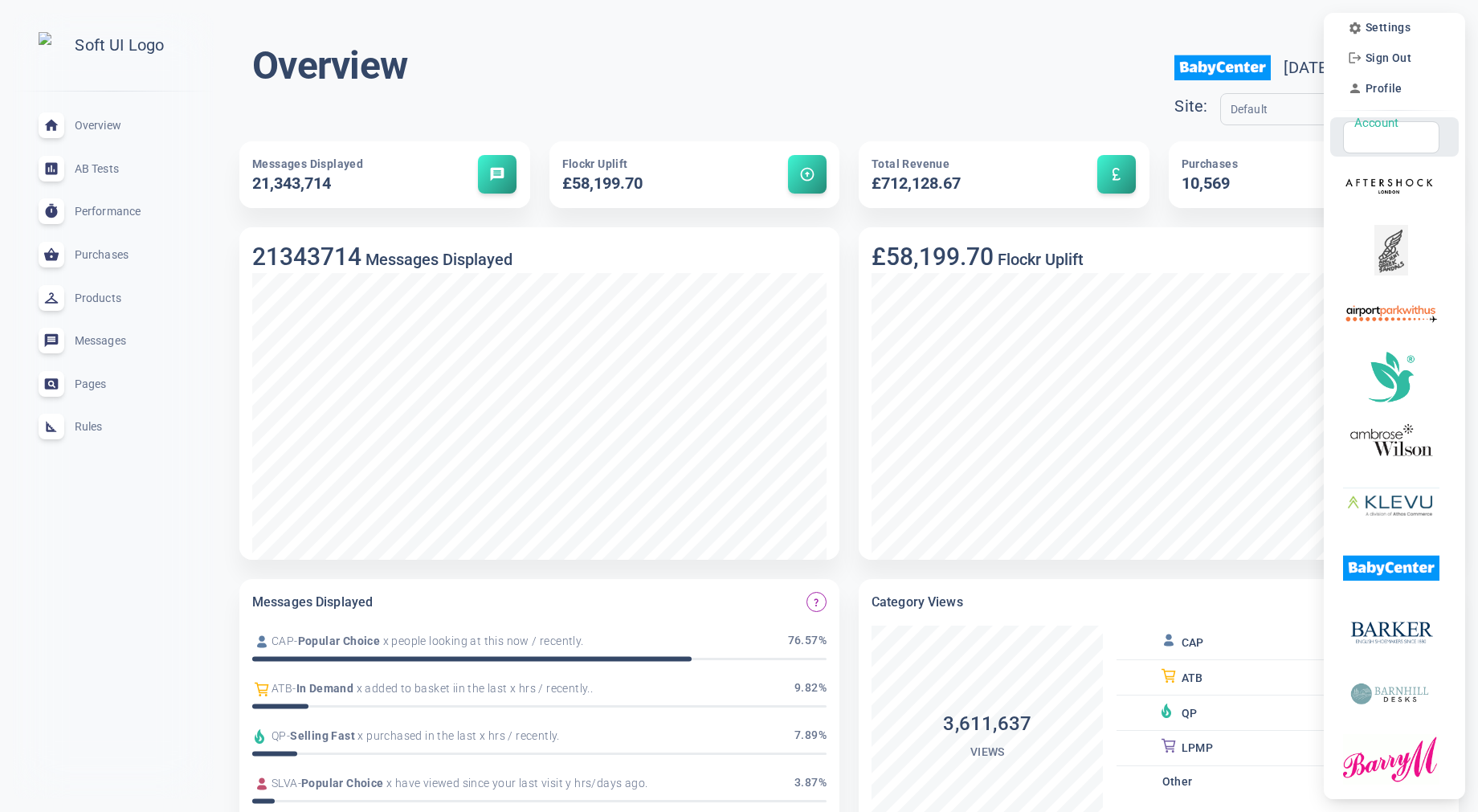
click at [1398, 139] on input "Account" at bounding box center [1384, 136] width 63 height 17
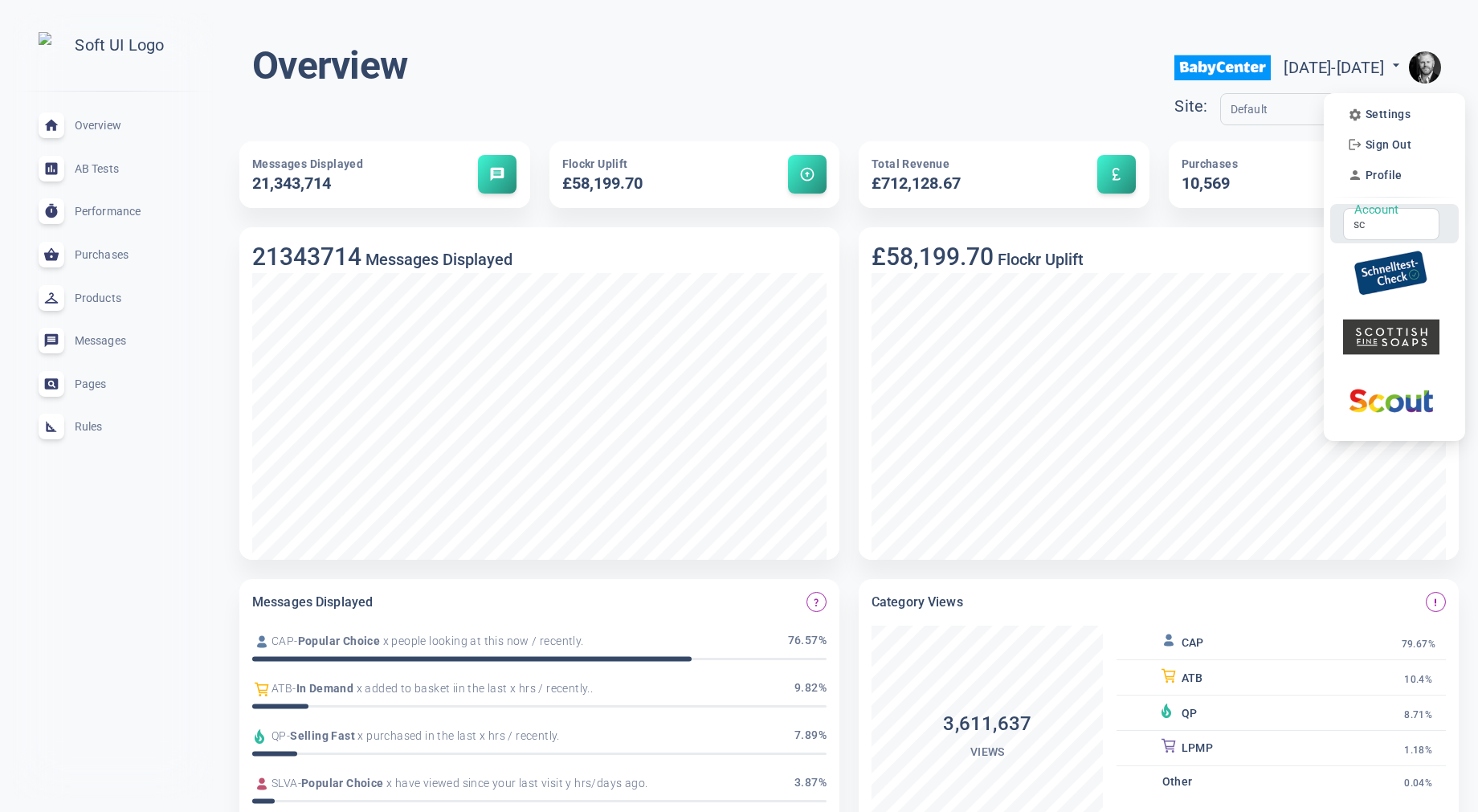
scroll to position [0, 0]
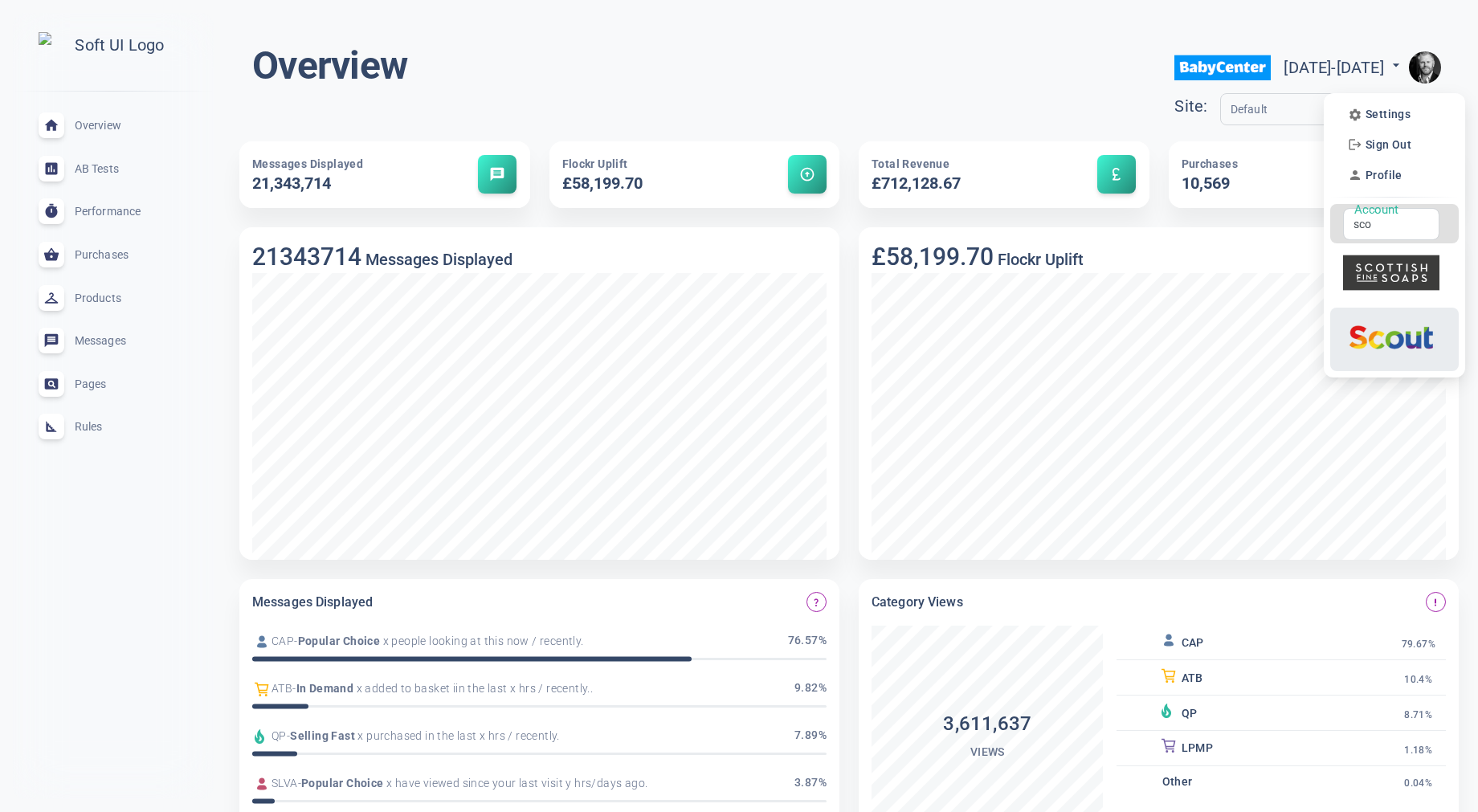
type input "sco"
click at [1388, 338] on img at bounding box center [1392, 337] width 96 height 51
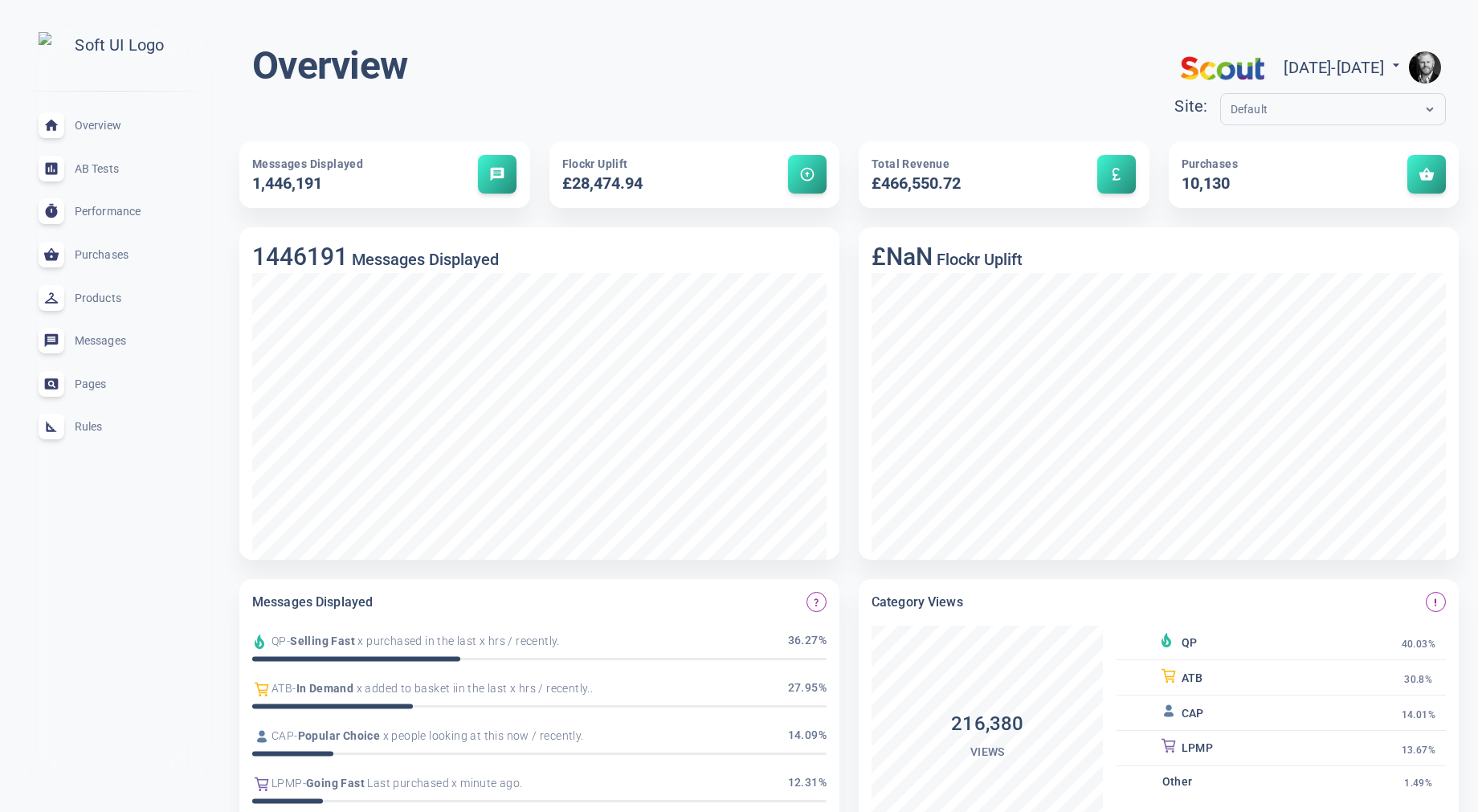
click at [91, 169] on span "AB Tests" at bounding box center [132, 169] width 116 height 0
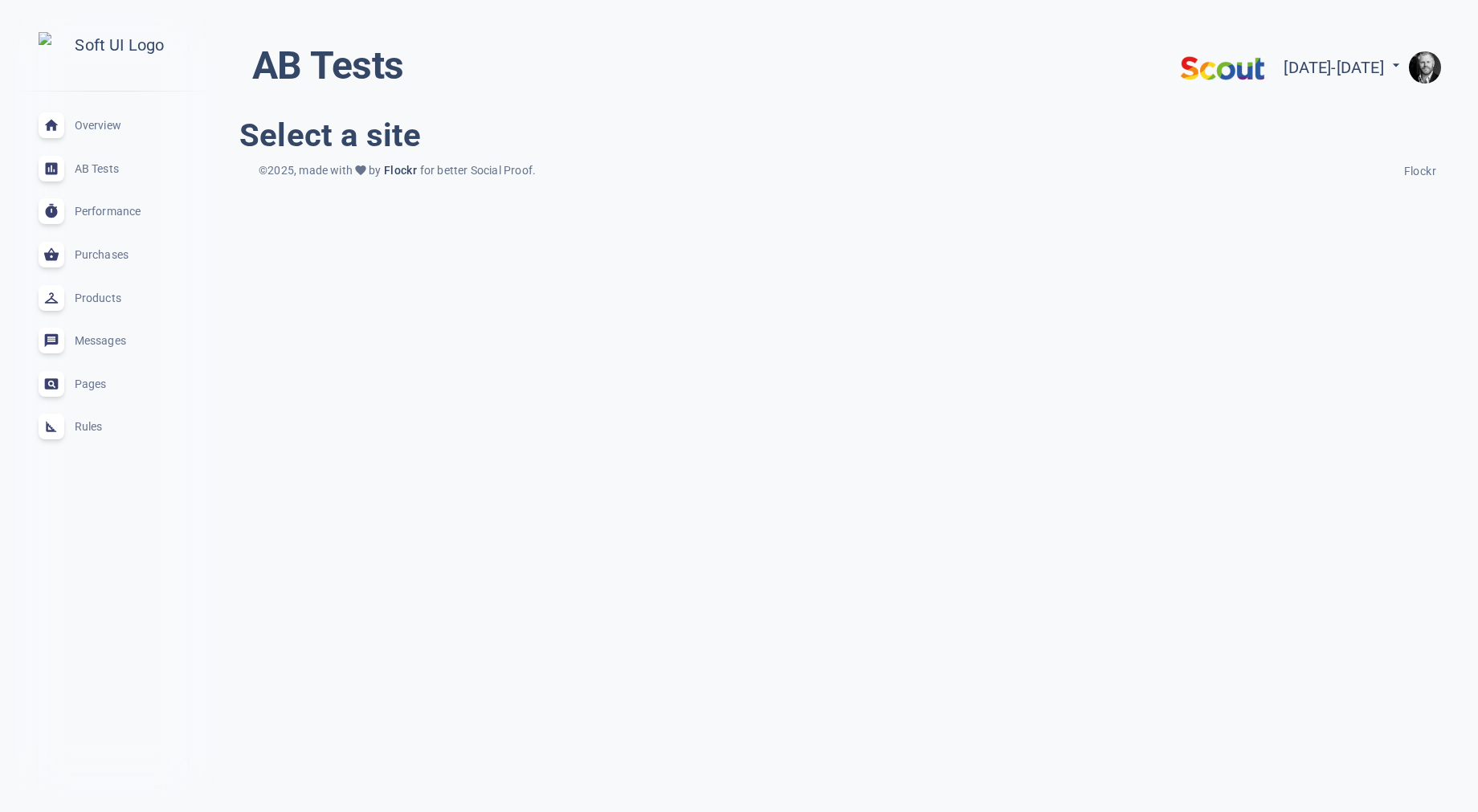
click at [100, 125] on span "Overview" at bounding box center [132, 125] width 116 height 0
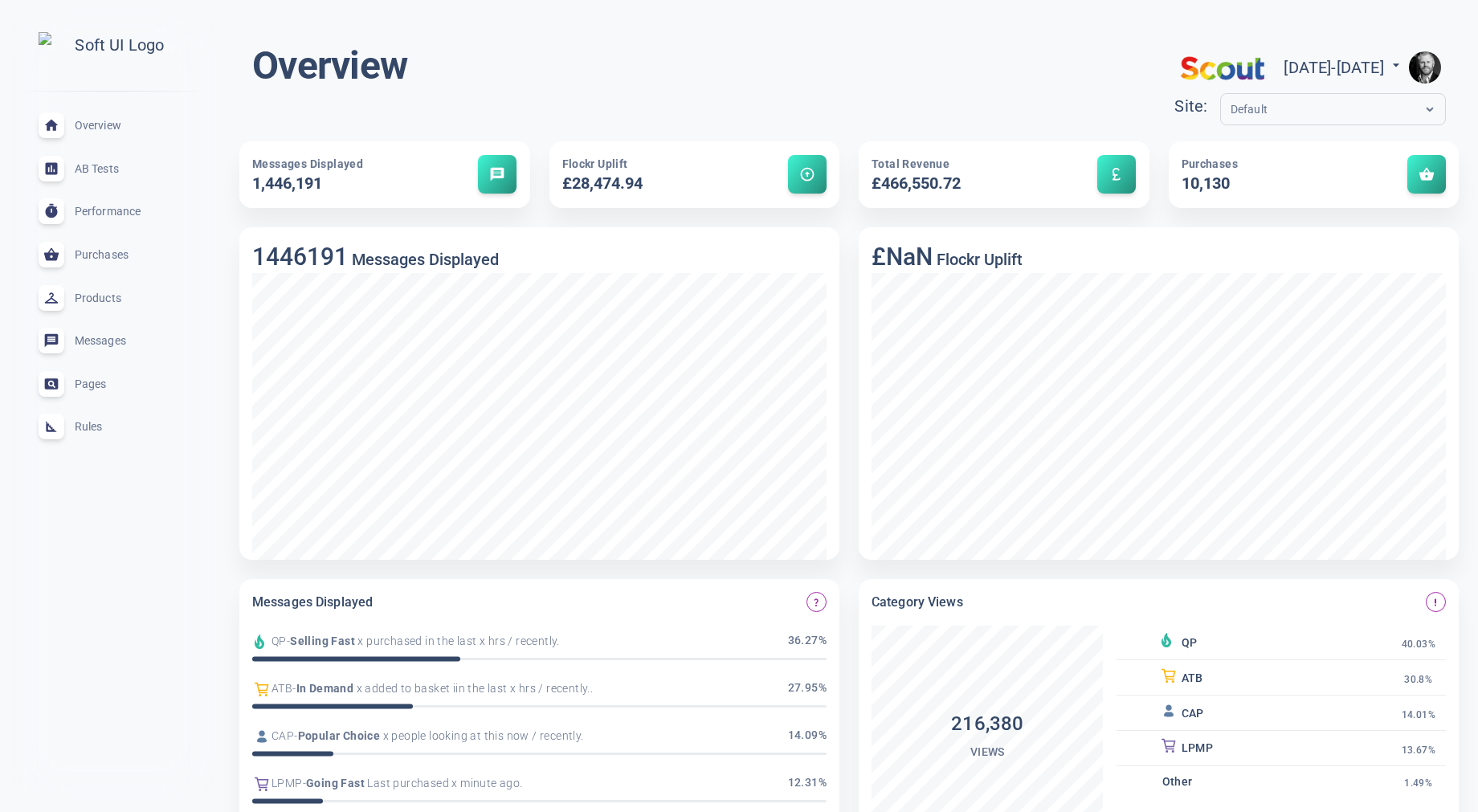
click at [78, 169] on span "AB Tests" at bounding box center [132, 169] width 116 height 0
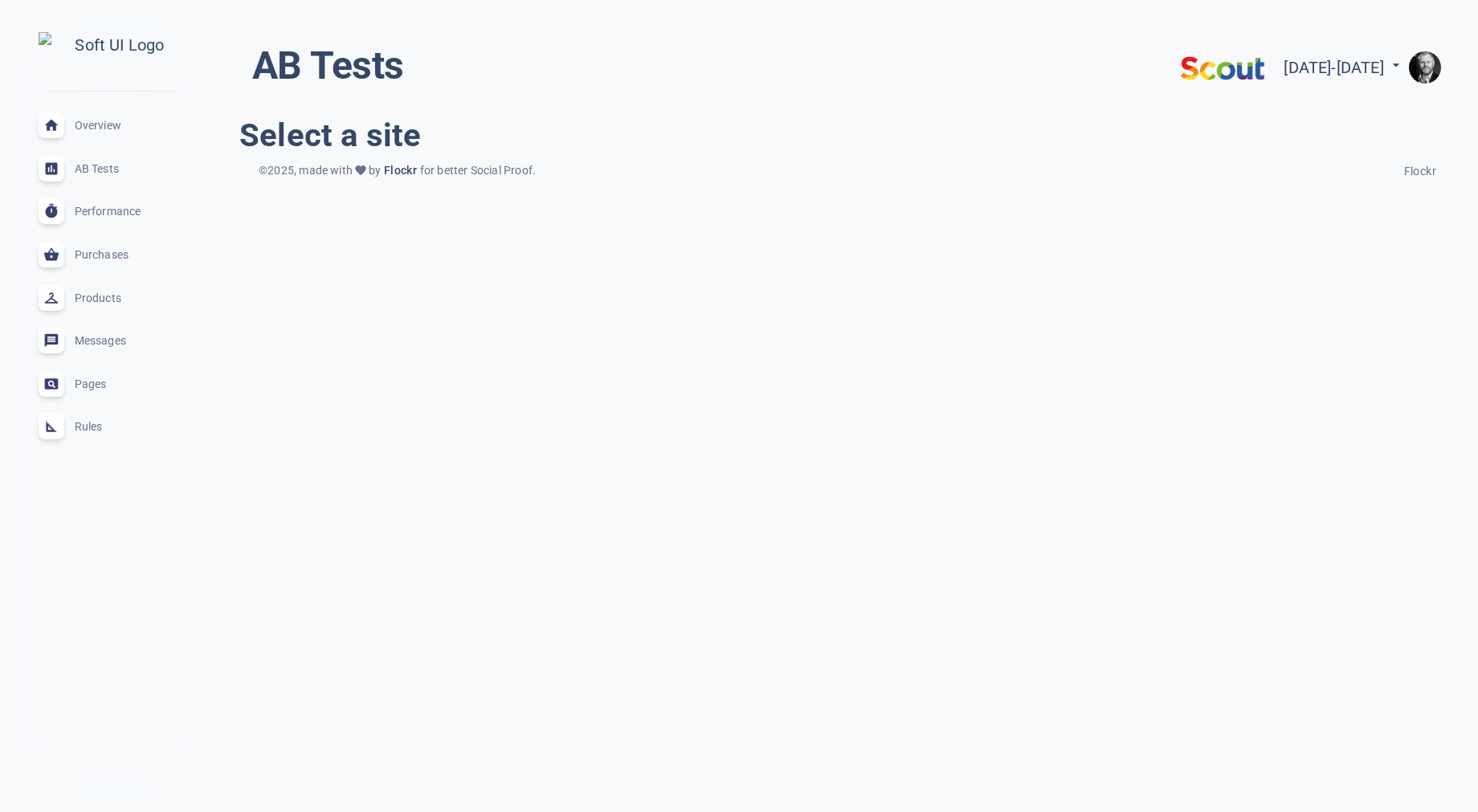
click at [113, 125] on span "Overview" at bounding box center [132, 125] width 116 height 0
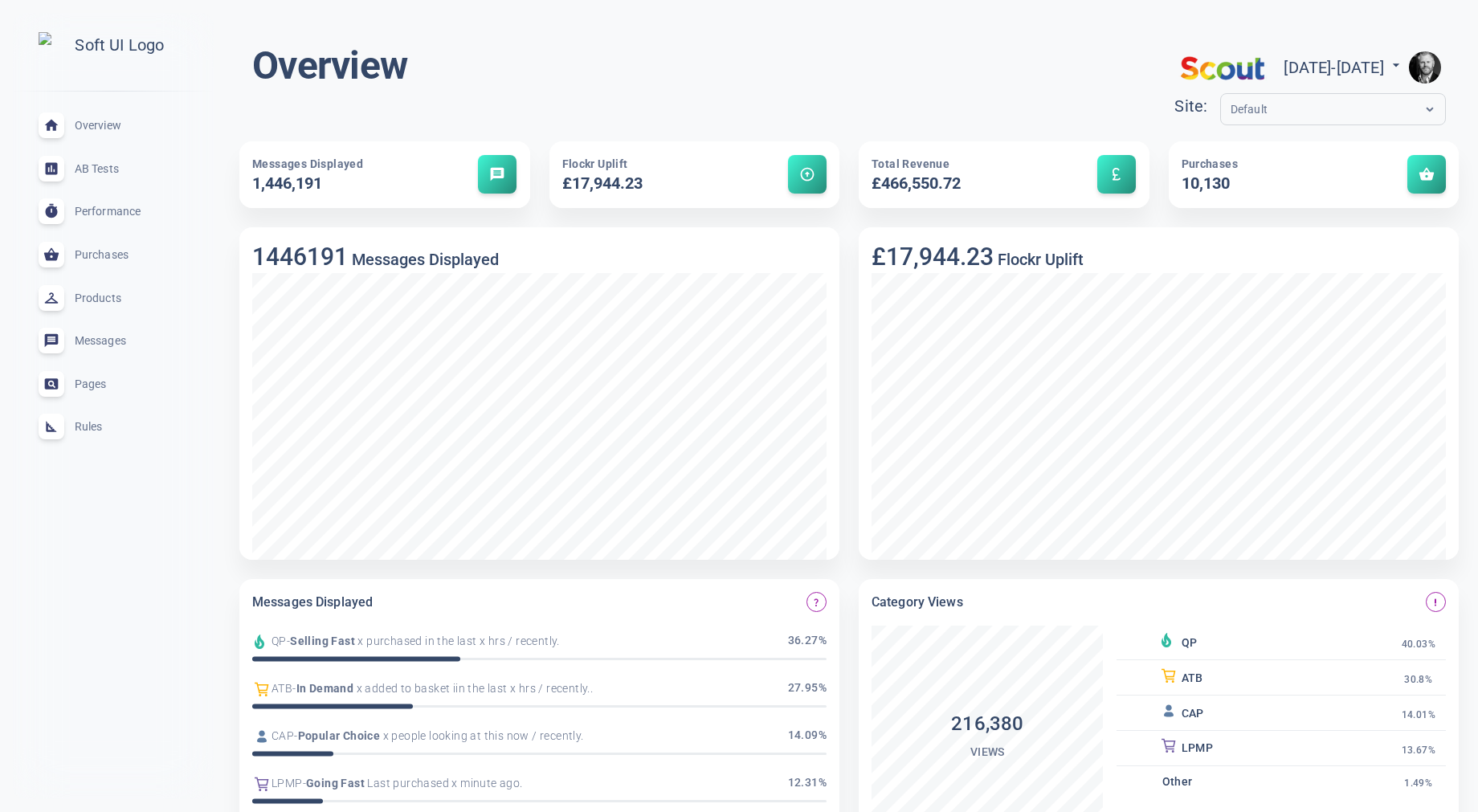
click at [1423, 62] on img "button" at bounding box center [1424, 67] width 32 height 32
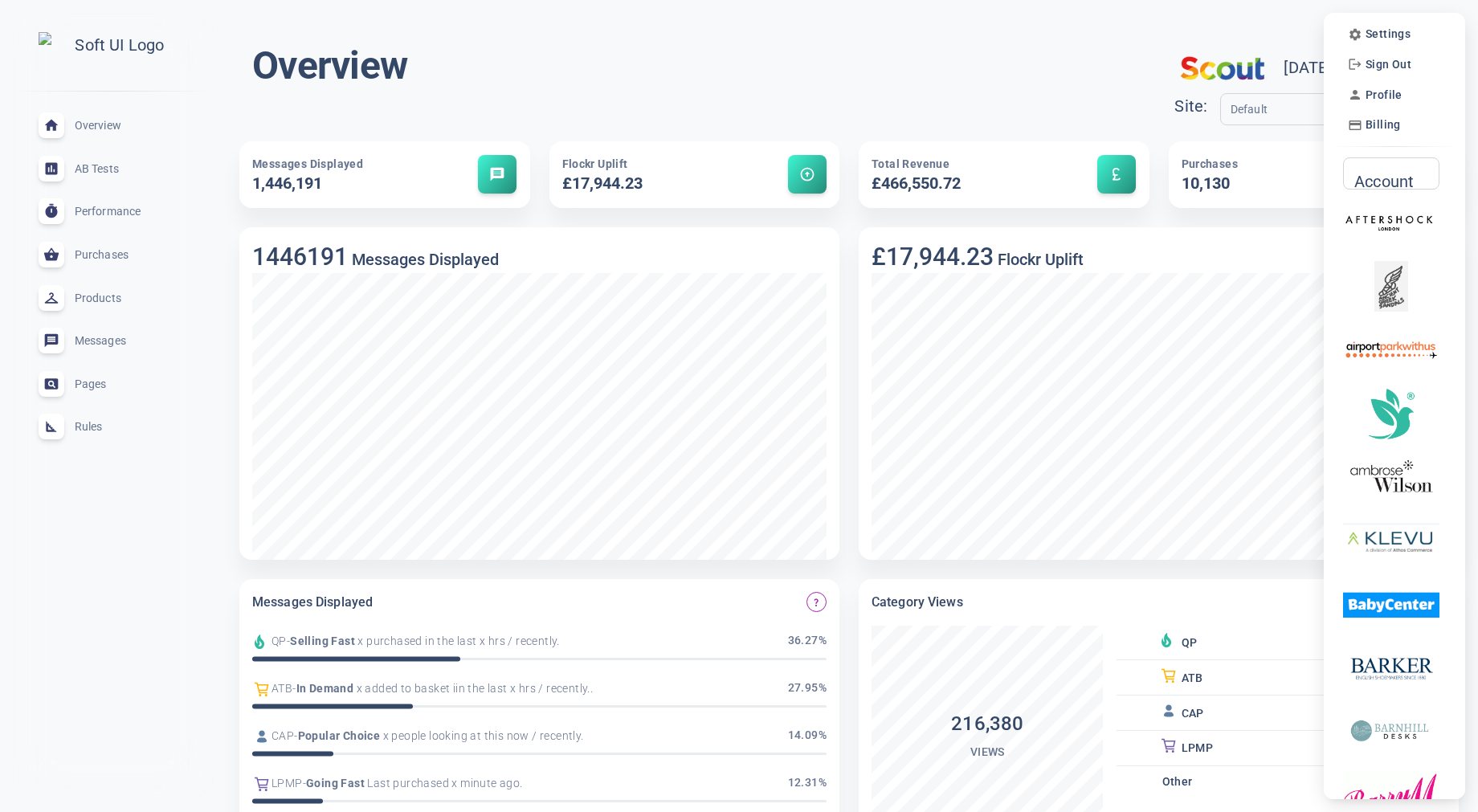
scroll to position [6, 0]
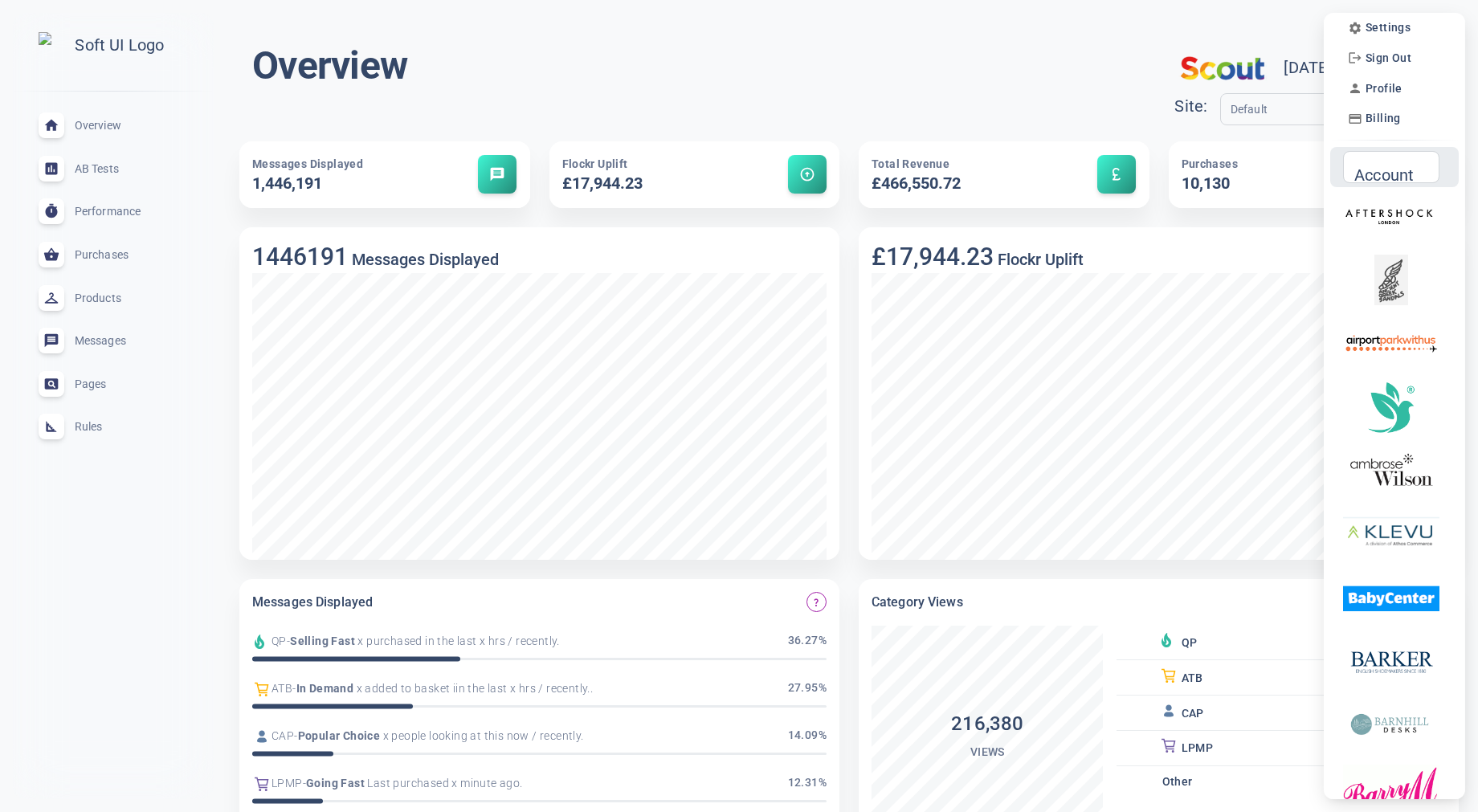
click at [1405, 176] on div "Account" at bounding box center [1392, 166] width 96 height 32
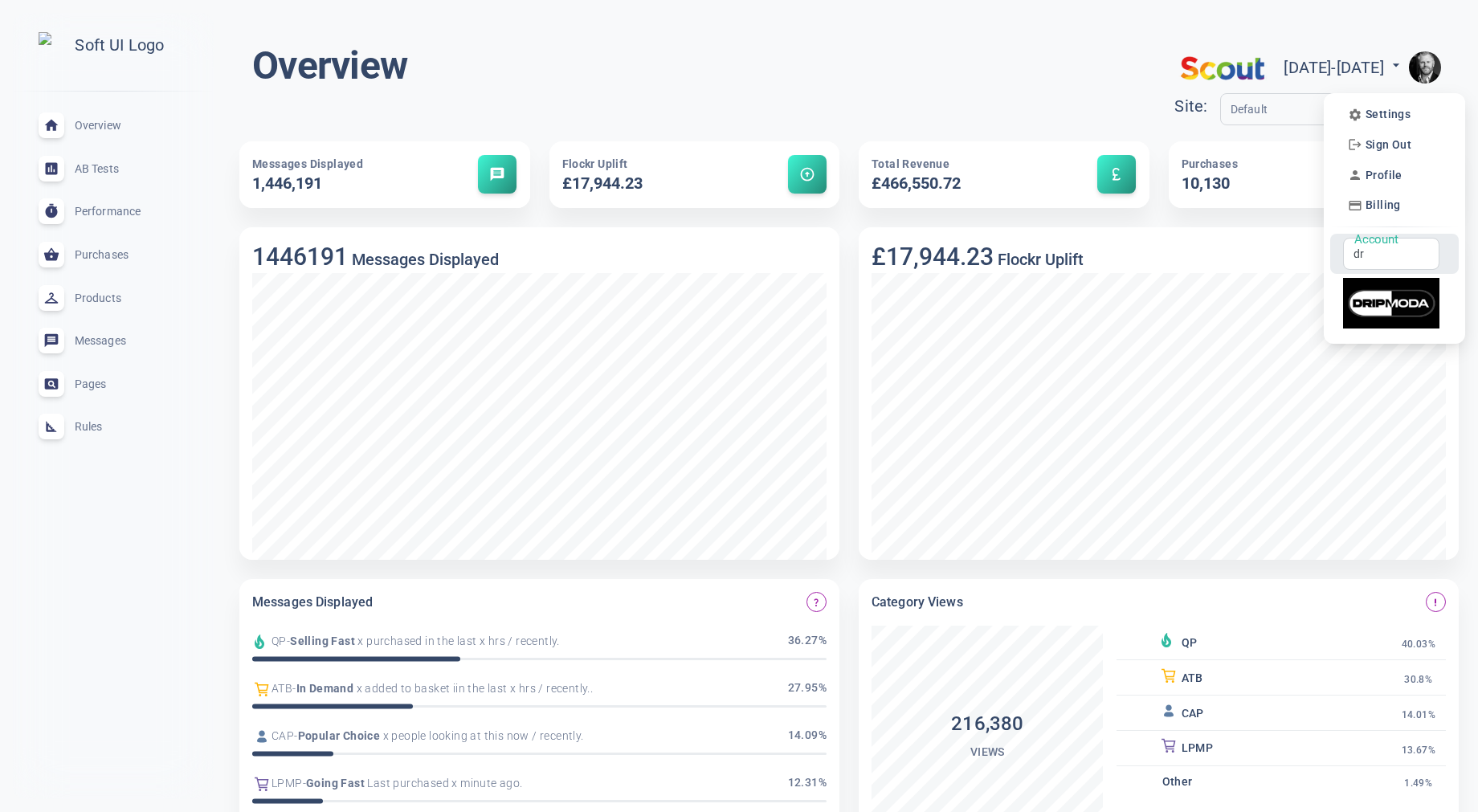
scroll to position [0, 0]
type input "dri"
click at [1406, 296] on img at bounding box center [1392, 304] width 96 height 51
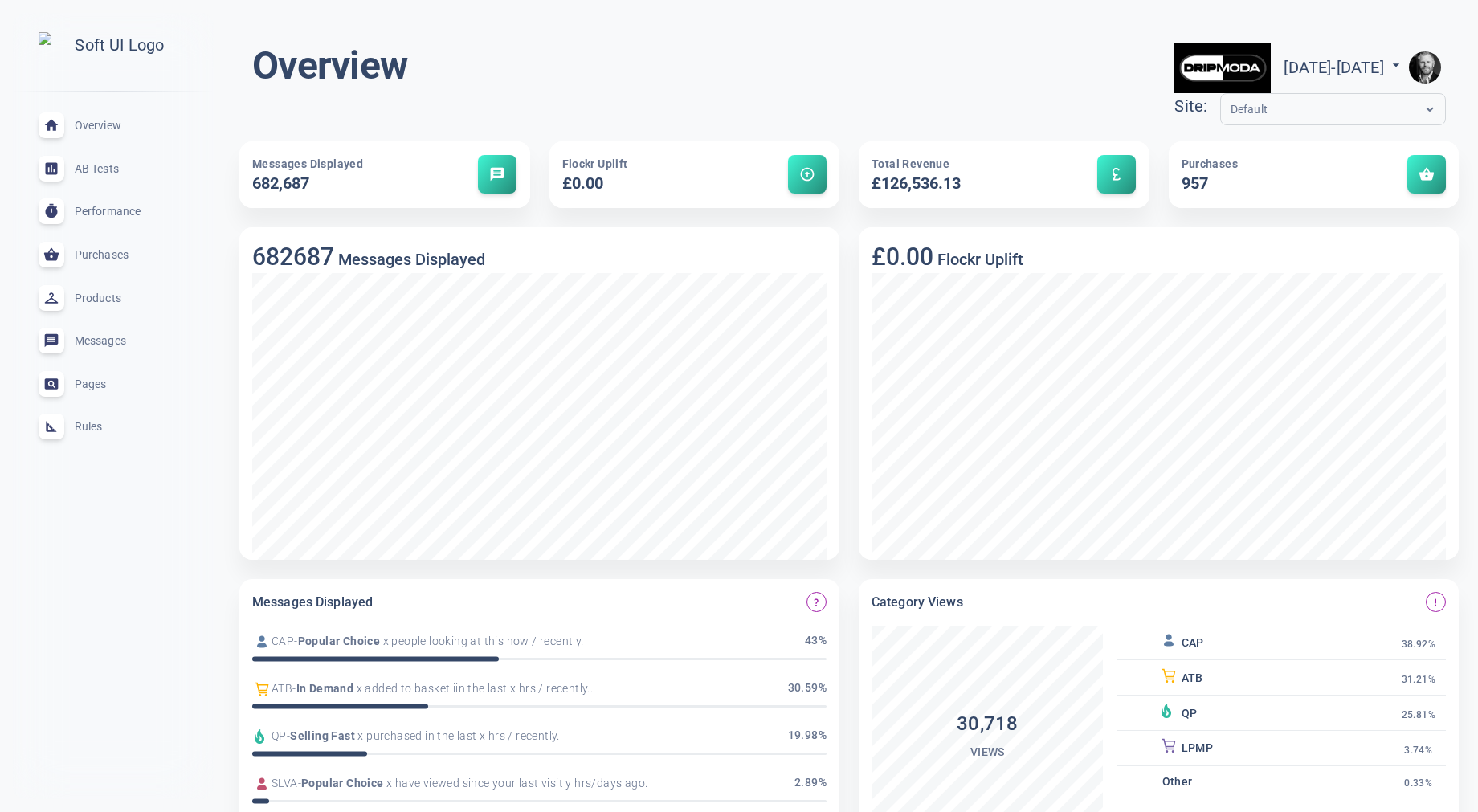
click at [101, 169] on span "AB Tests" at bounding box center [132, 169] width 116 height 0
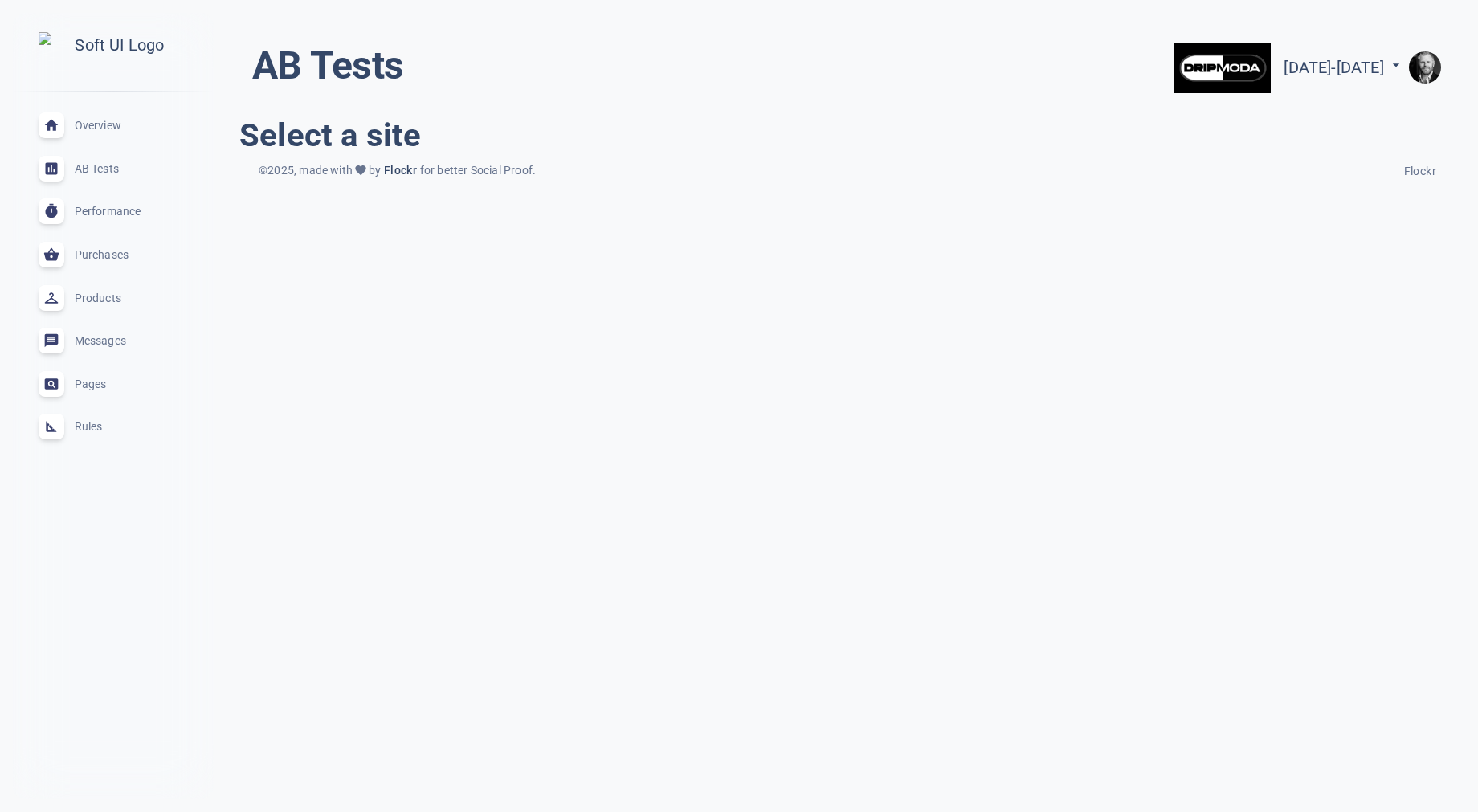
click at [105, 125] on span "Overview" at bounding box center [132, 125] width 116 height 0
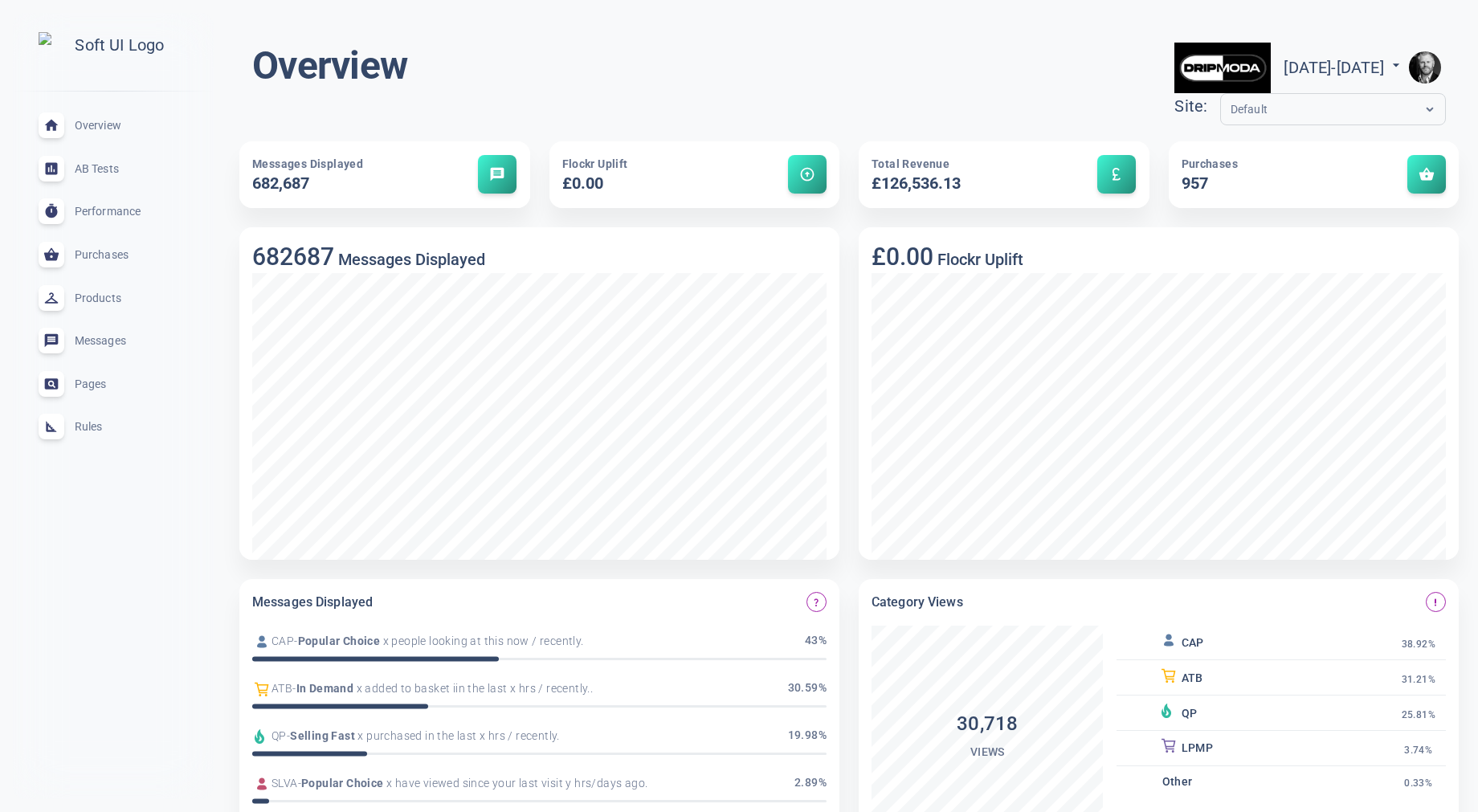
click at [111, 298] on span "Products" at bounding box center [132, 298] width 116 height 0
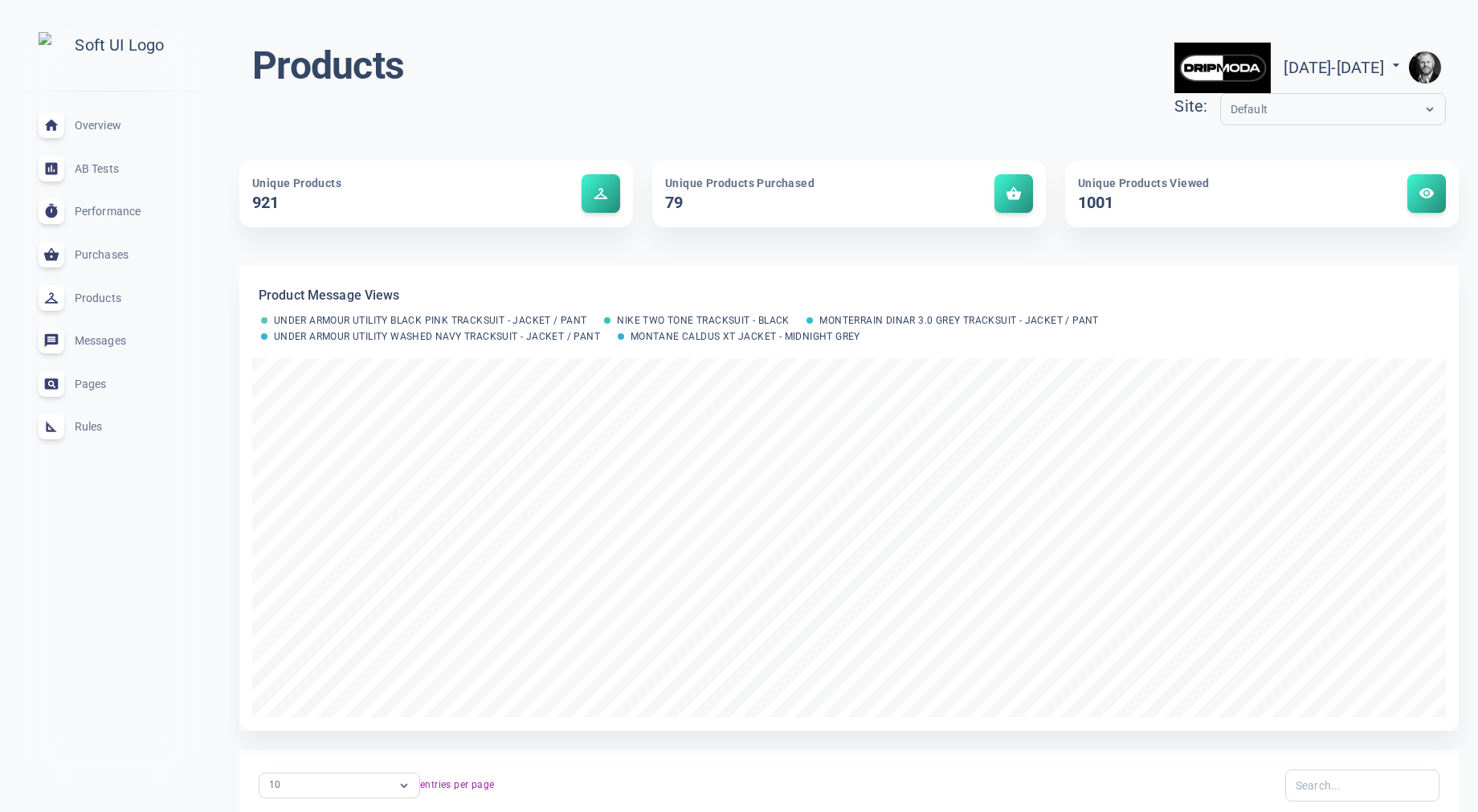
click at [1343, 65] on span "[DATE] - [DATE]" at bounding box center [1344, 67] width 121 height 19
select select "7"
select select "2025"
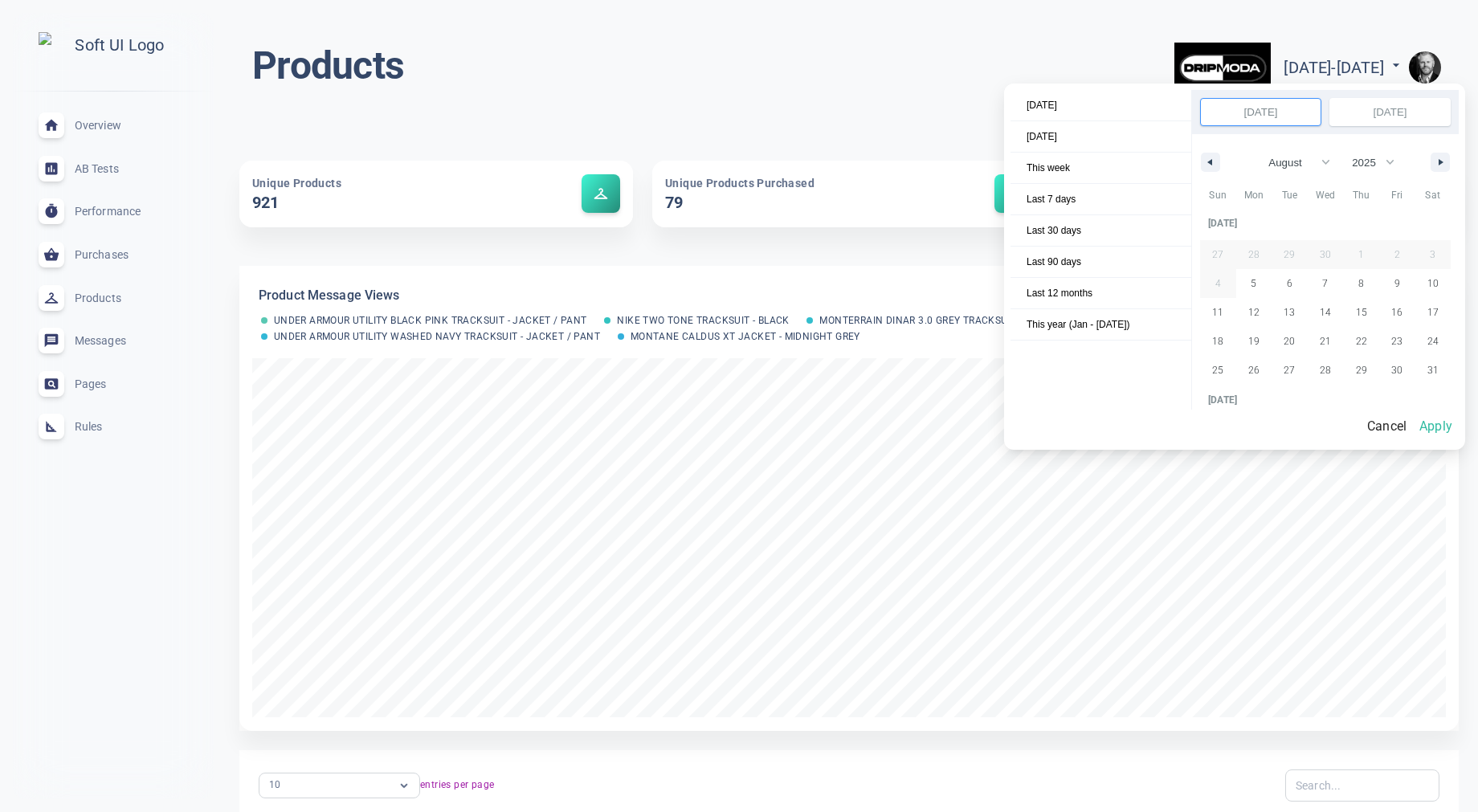
scroll to position [219896, 0]
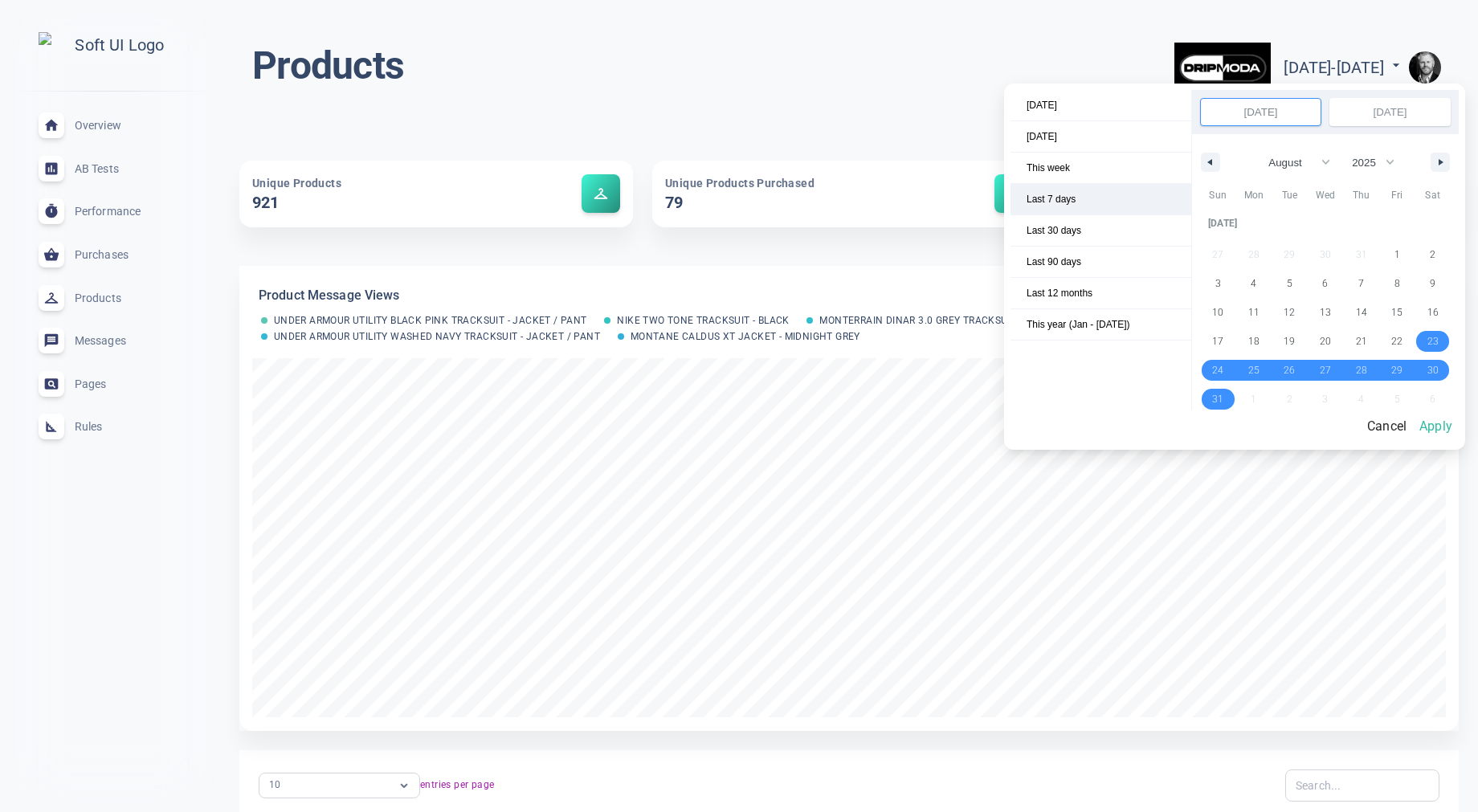
click at [1114, 204] on span "Last 7 days" at bounding box center [1101, 199] width 181 height 31
select select "8"
select select "2025"
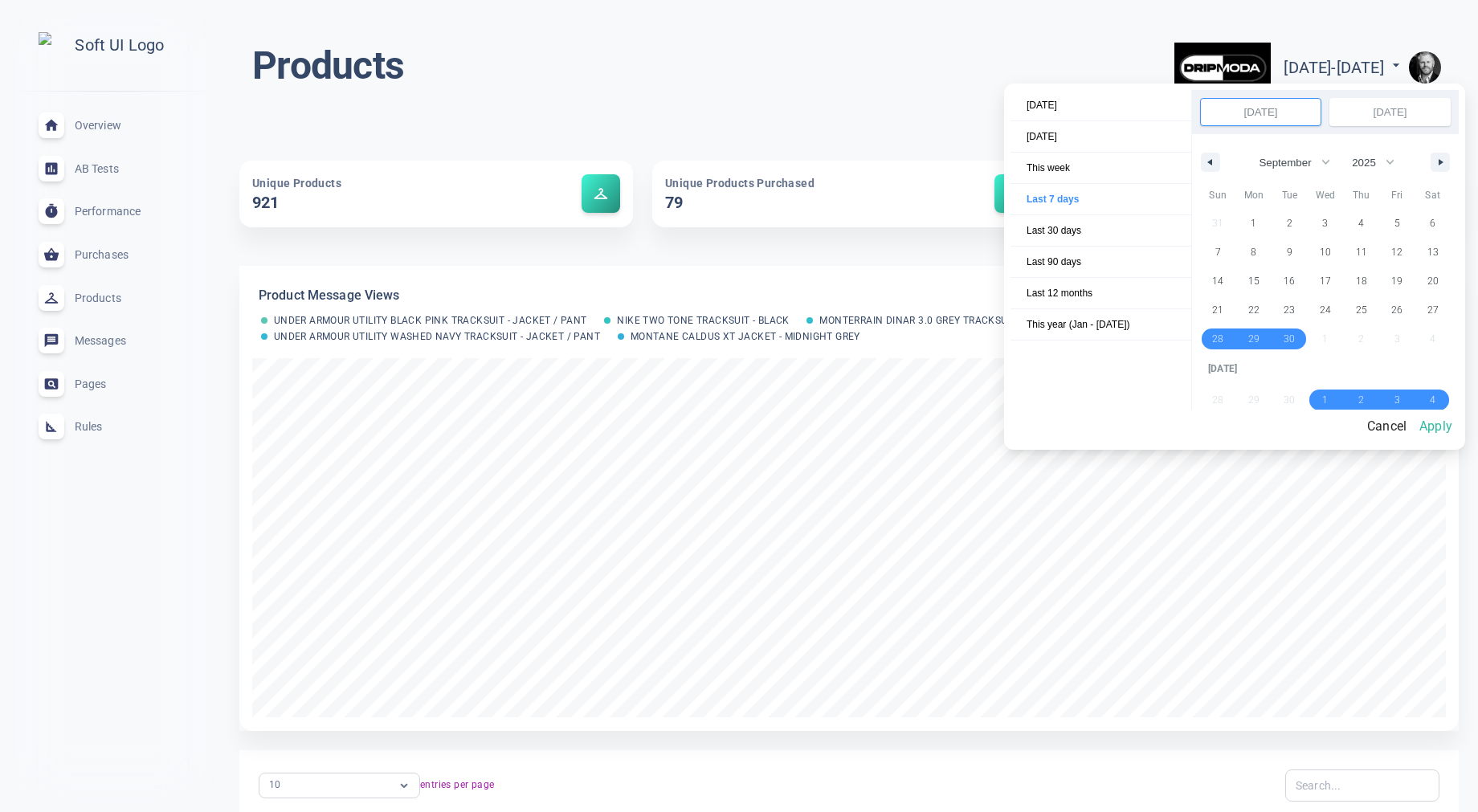
scroll to position [220200, 0]
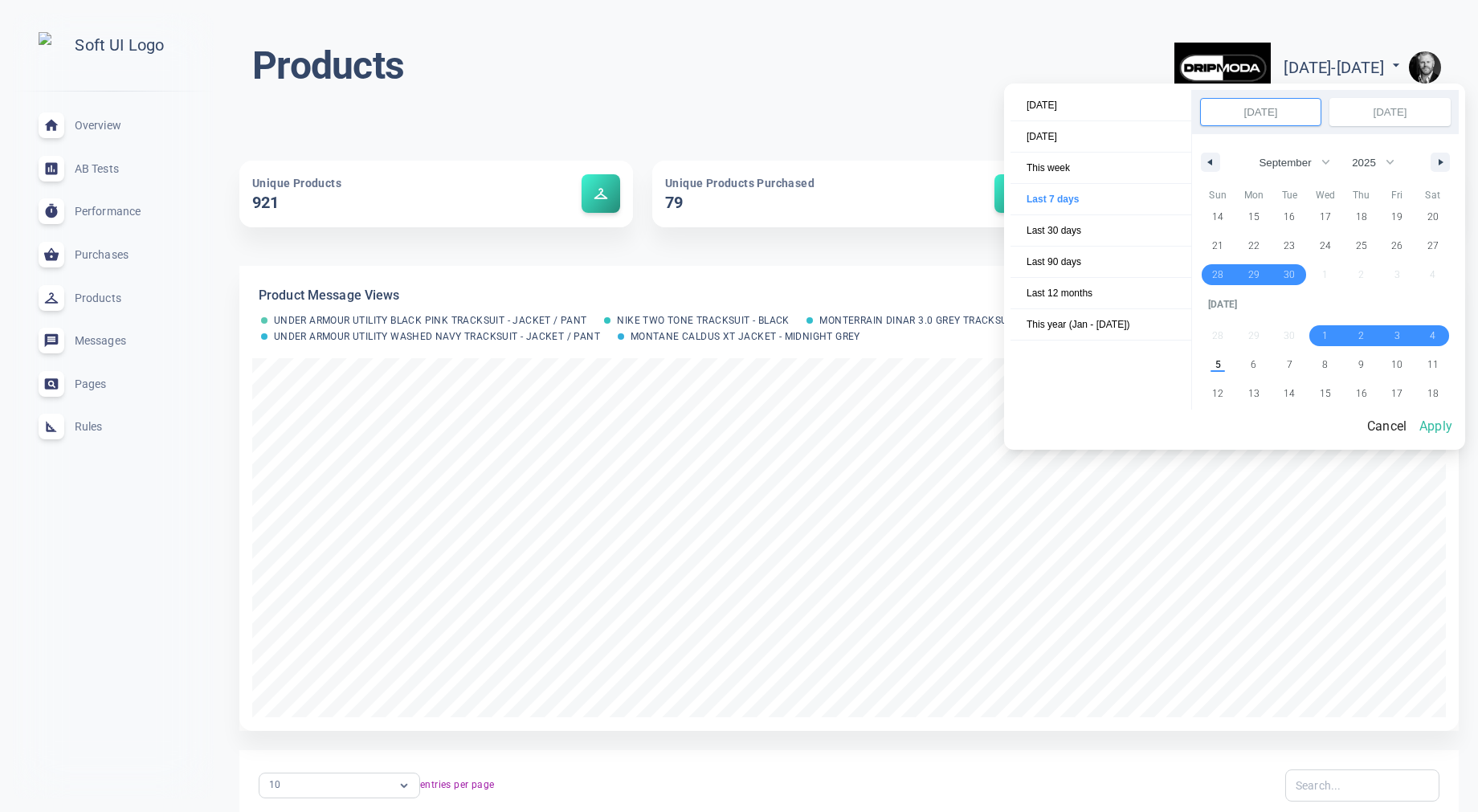
click at [1433, 426] on button "Apply" at bounding box center [1436, 426] width 45 height 34
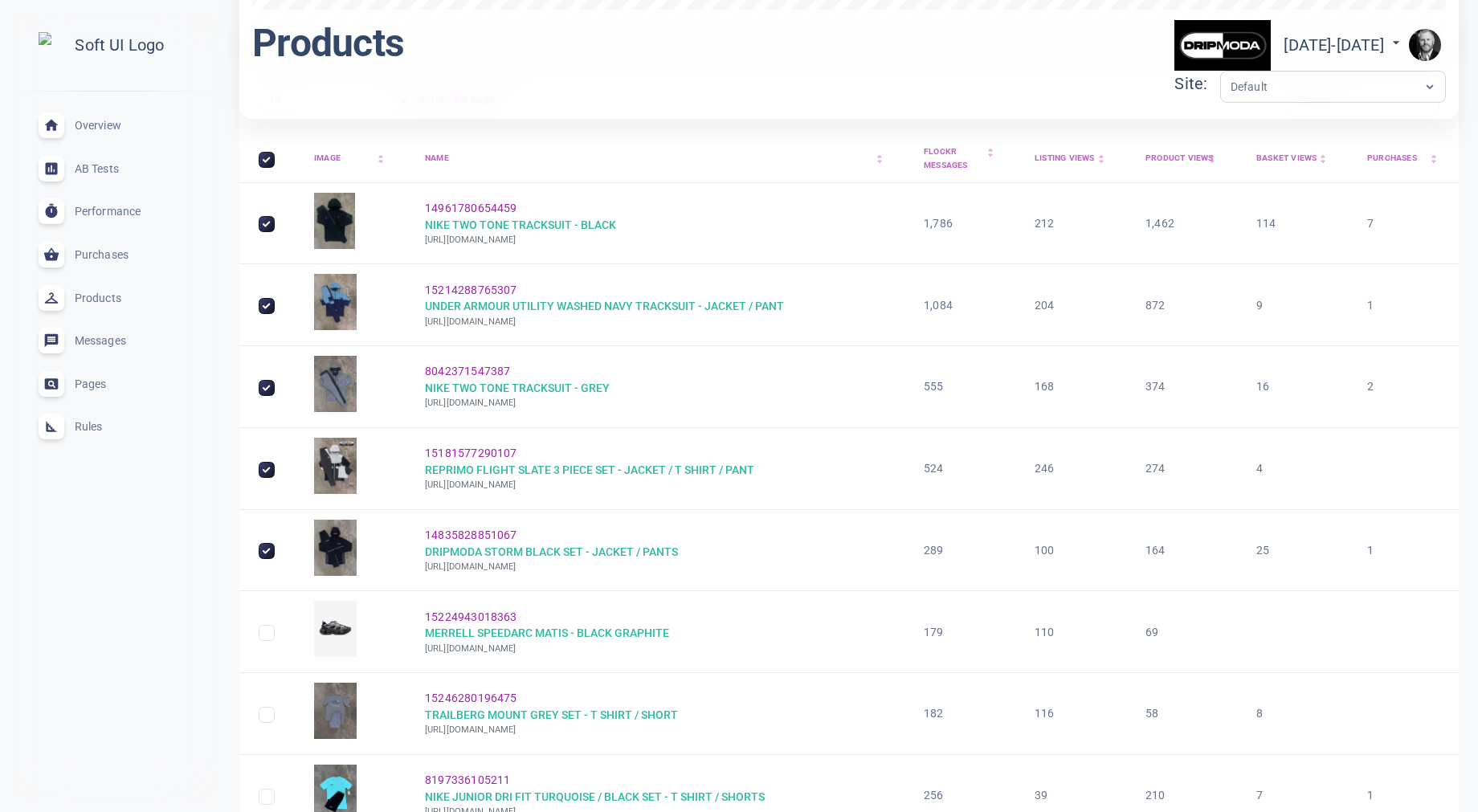
scroll to position [597, 0]
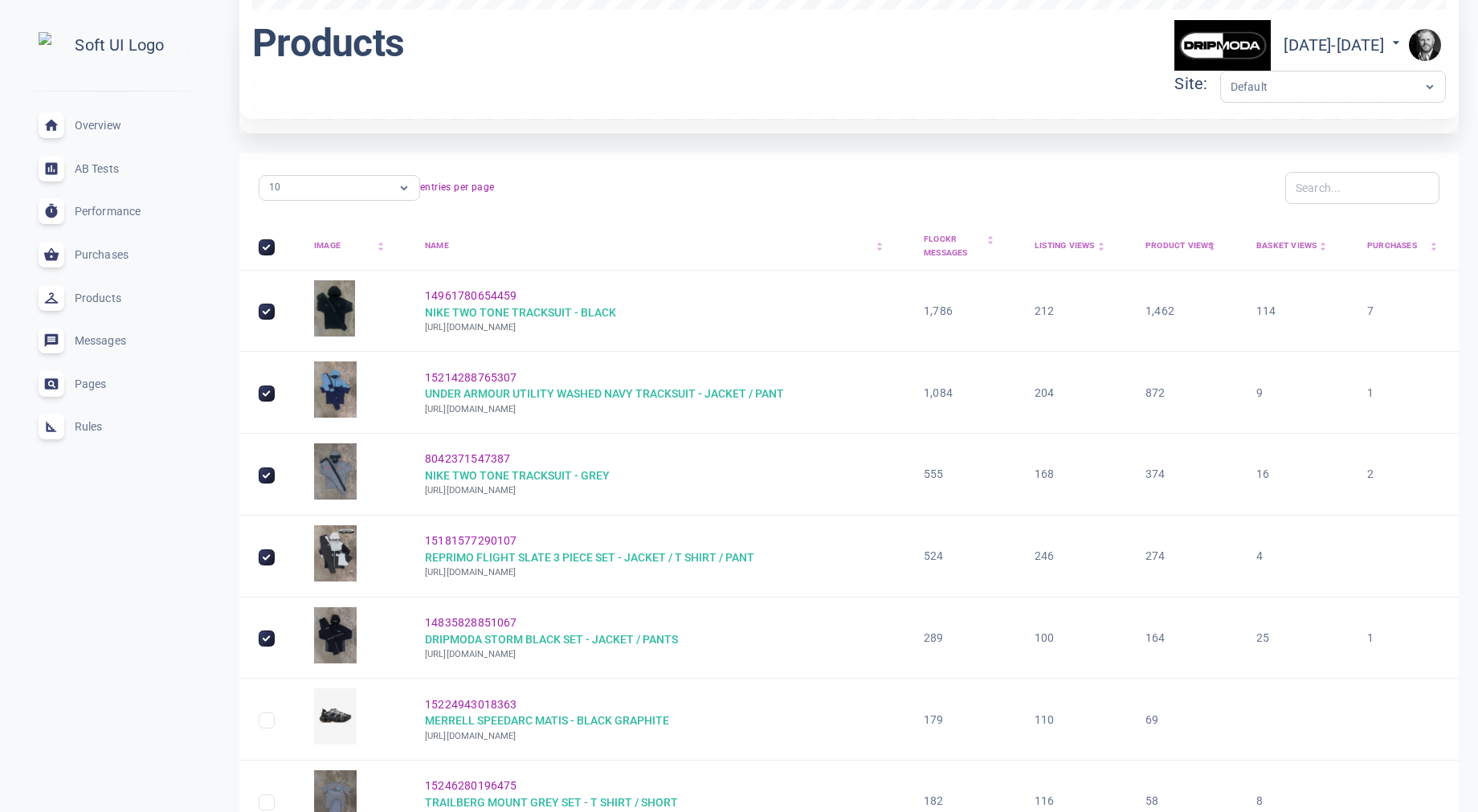
click at [1400, 249] on div "Purchases arrow_drop_up arrow_drop_down" at bounding box center [1403, 246] width 73 height 14
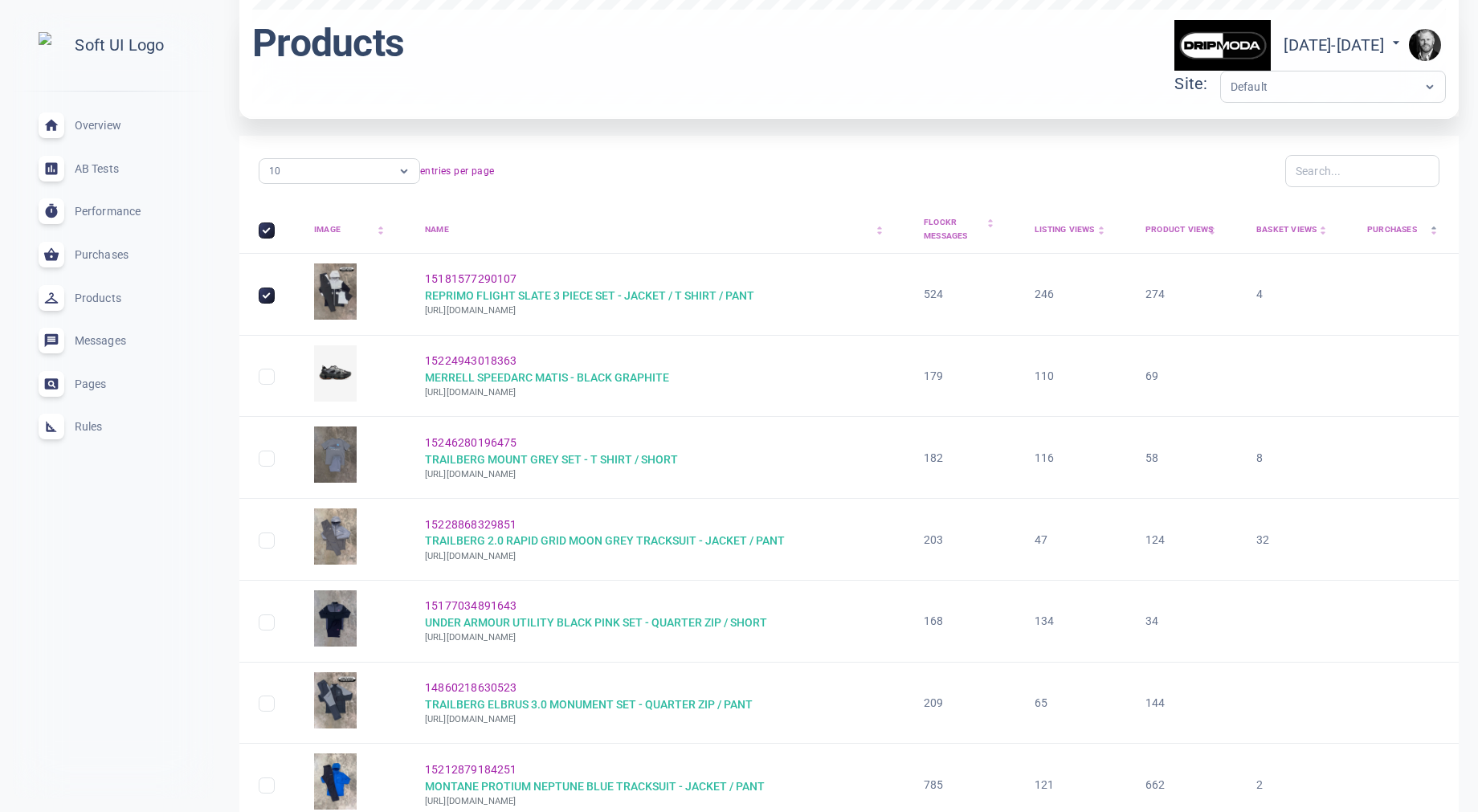
scroll to position [582, 0]
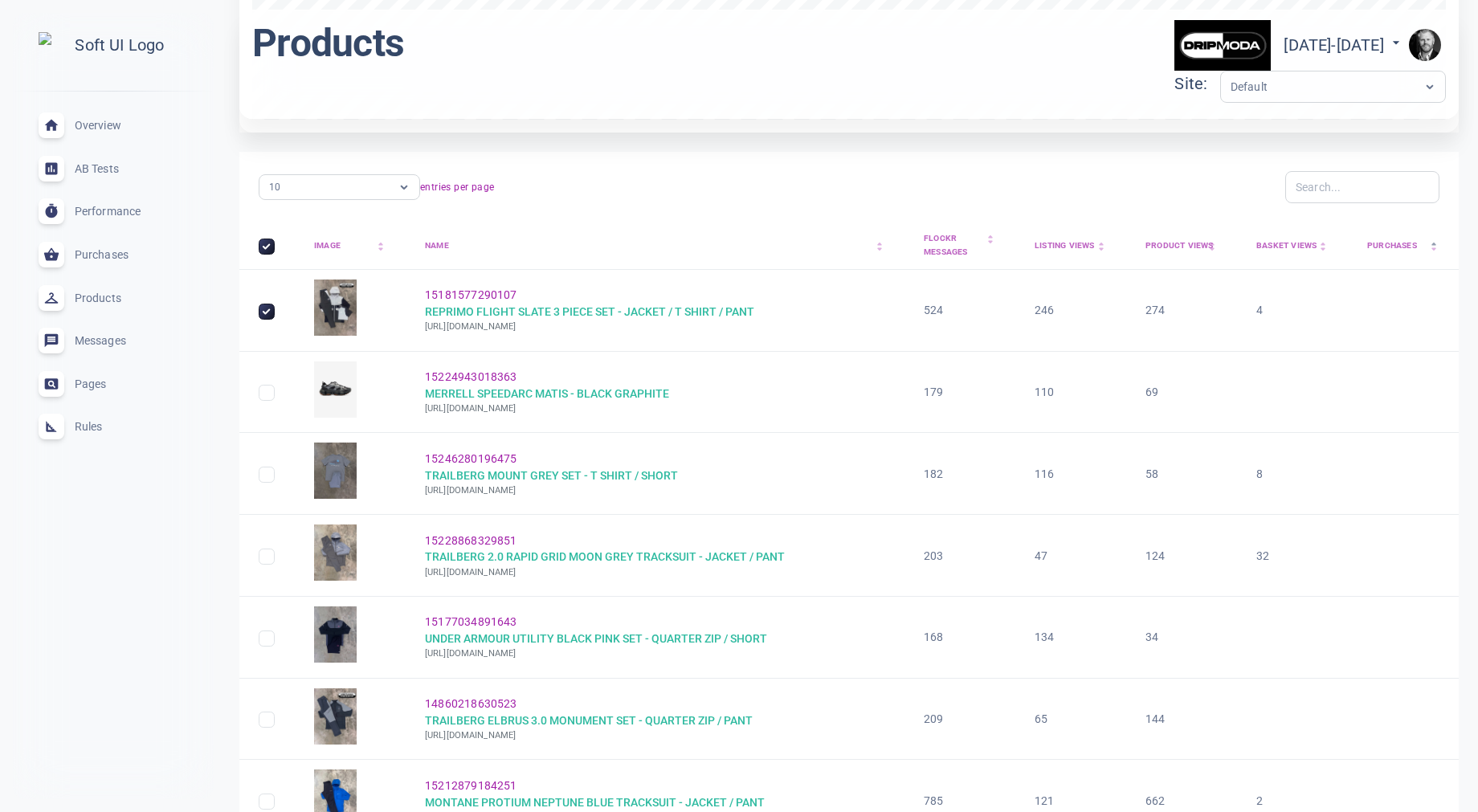
click at [1412, 247] on div "Purchases arrow_drop_up arrow_drop_down" at bounding box center [1403, 246] width 73 height 14
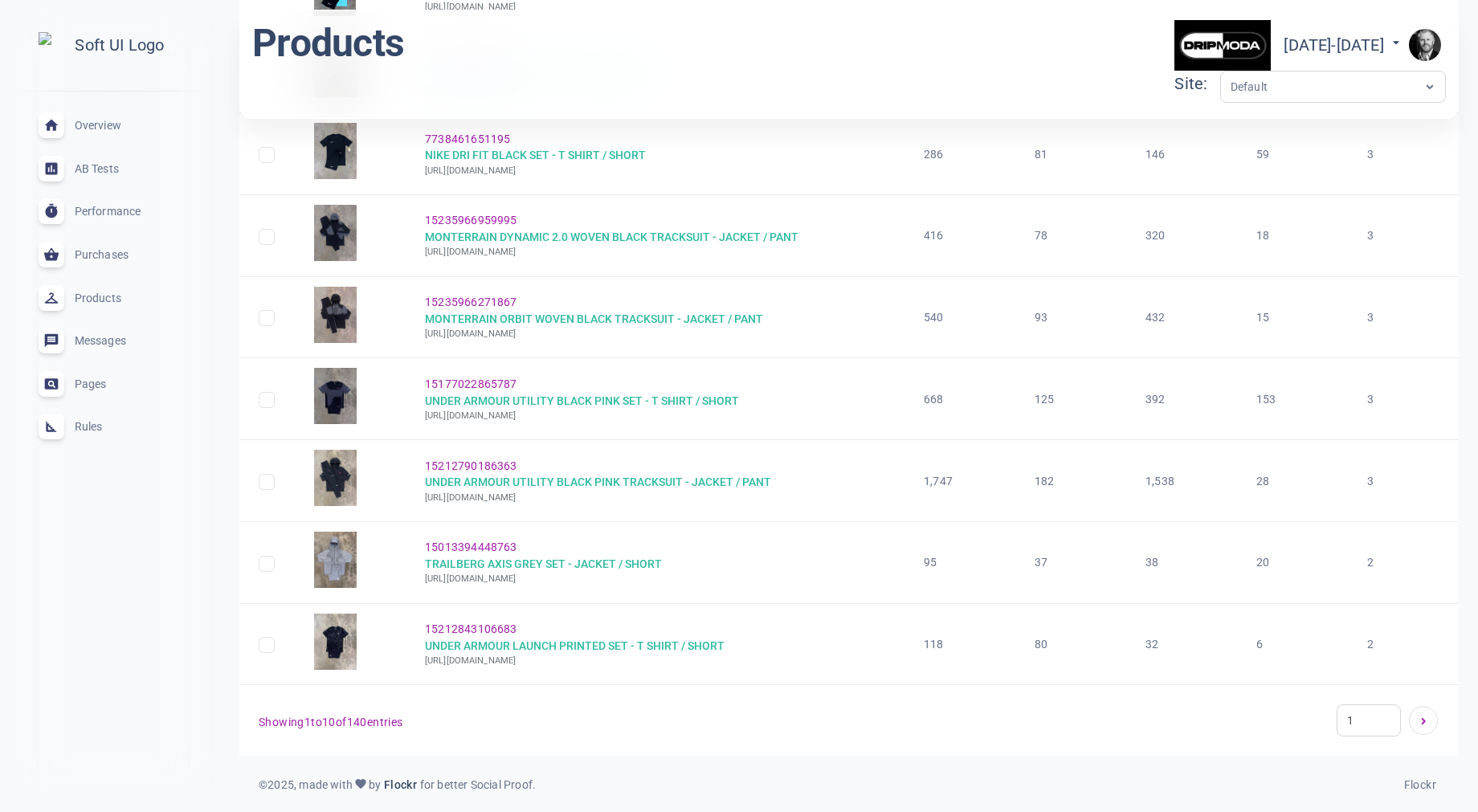
scroll to position [0, 0]
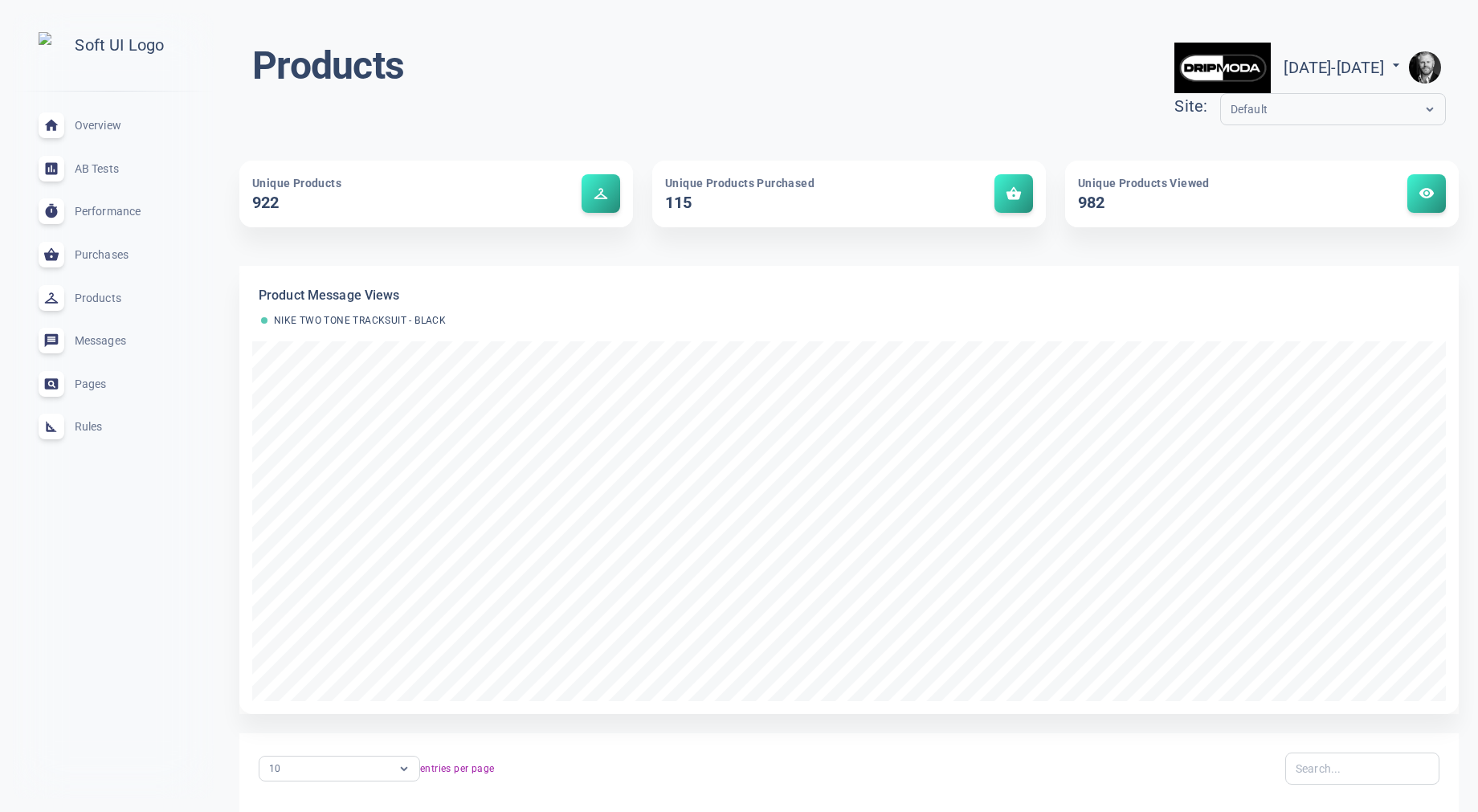
click at [1428, 65] on img "button" at bounding box center [1424, 67] width 32 height 32
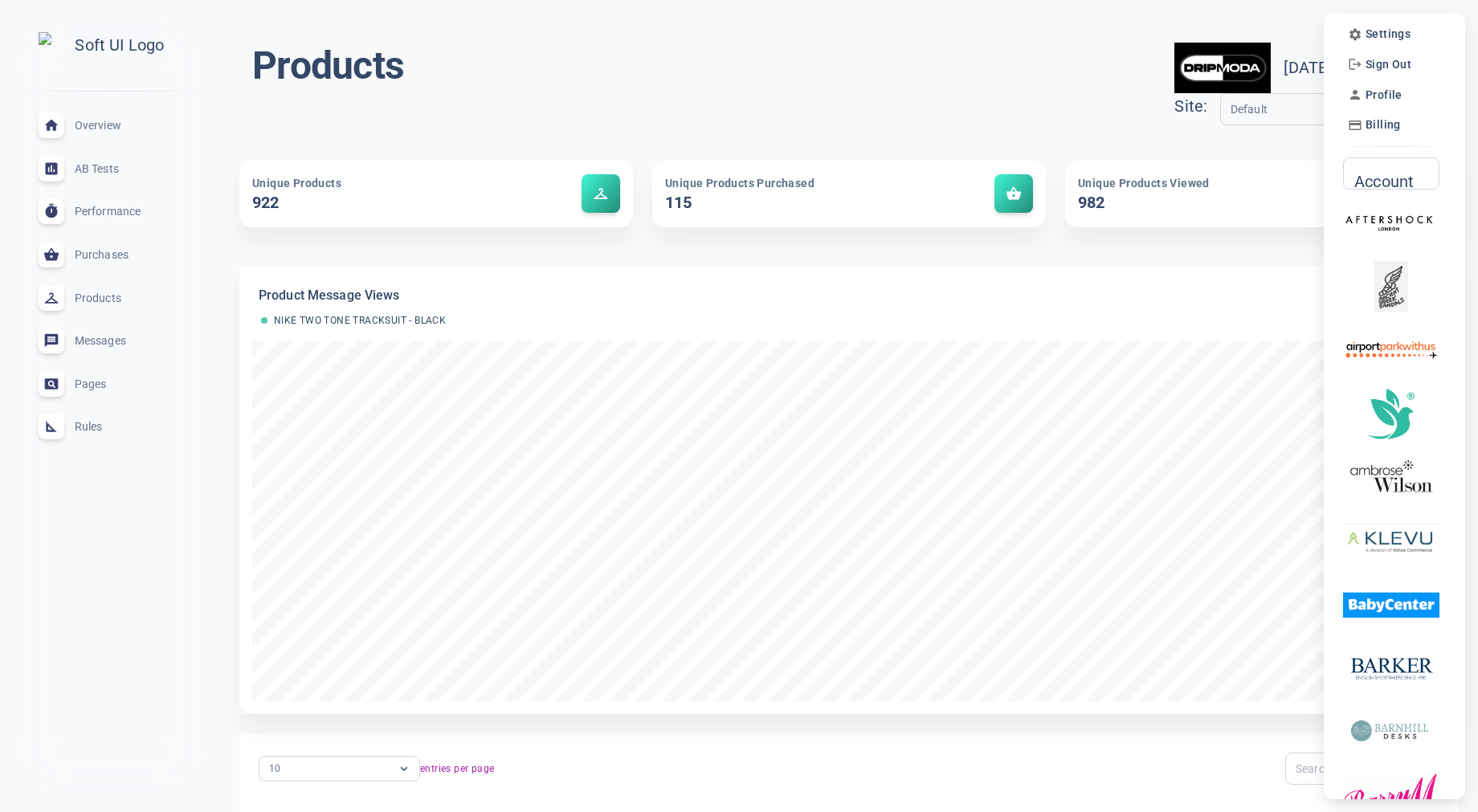
scroll to position [6, 0]
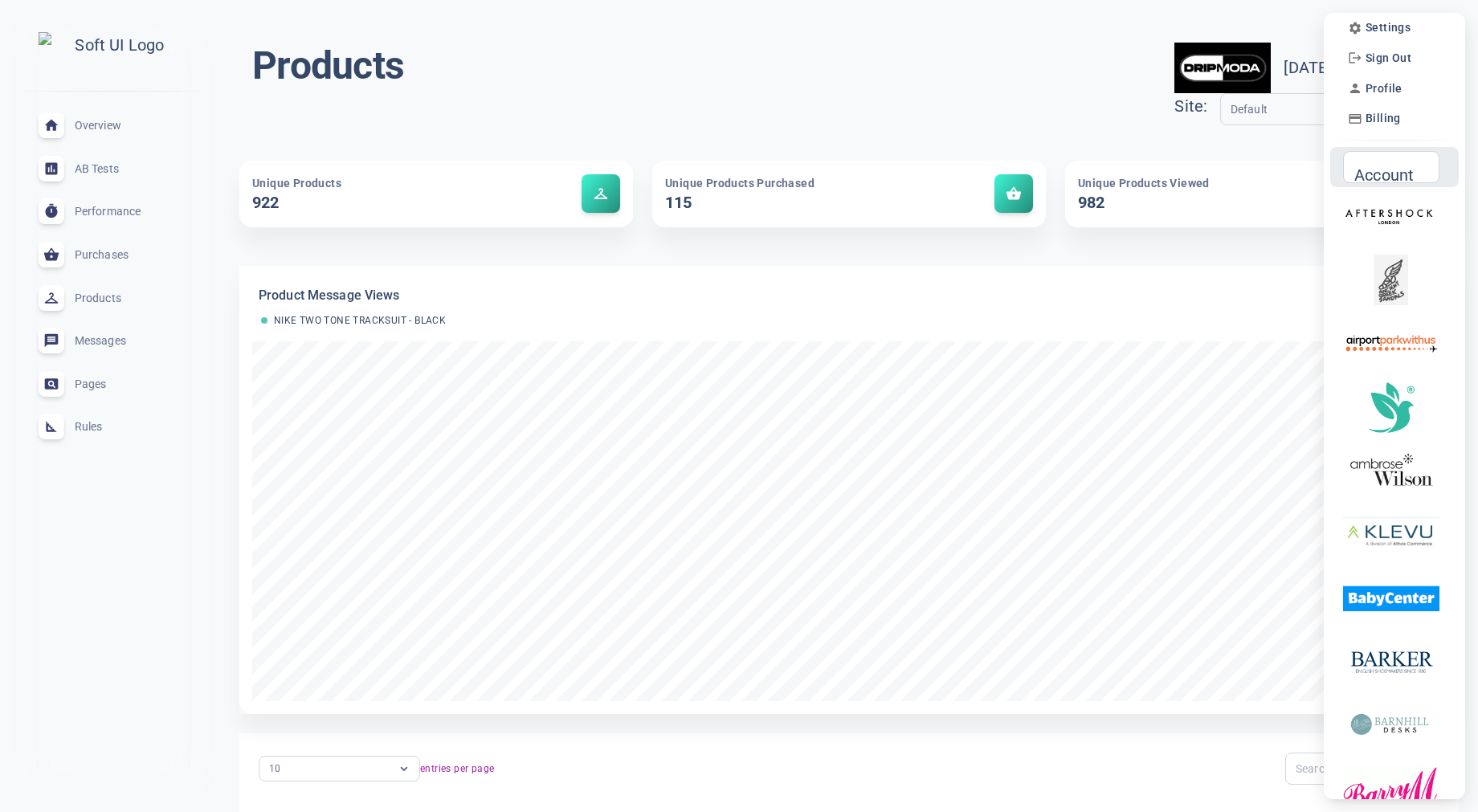
click at [1382, 171] on input "Account" at bounding box center [1384, 166] width 63 height 17
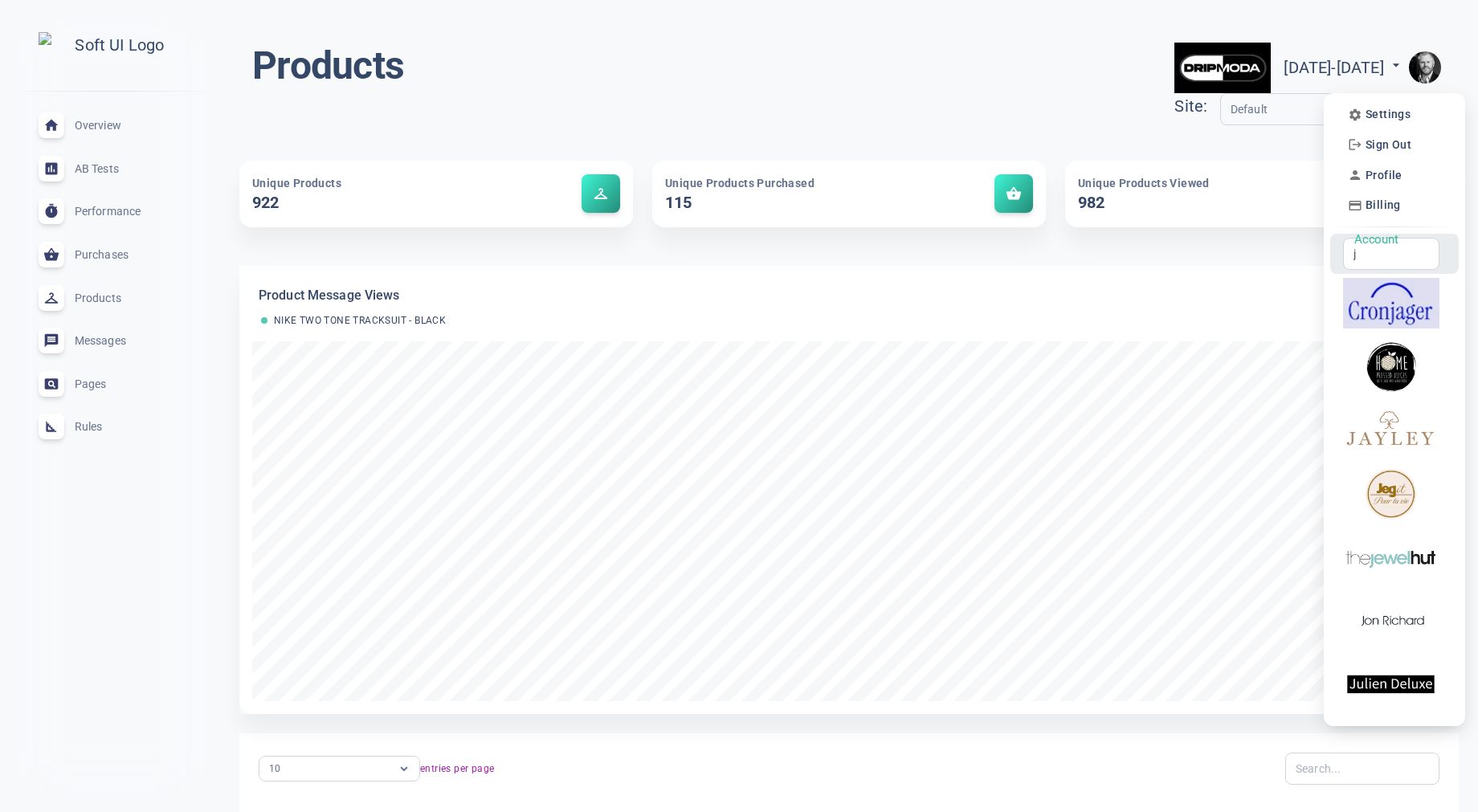
scroll to position [0, 0]
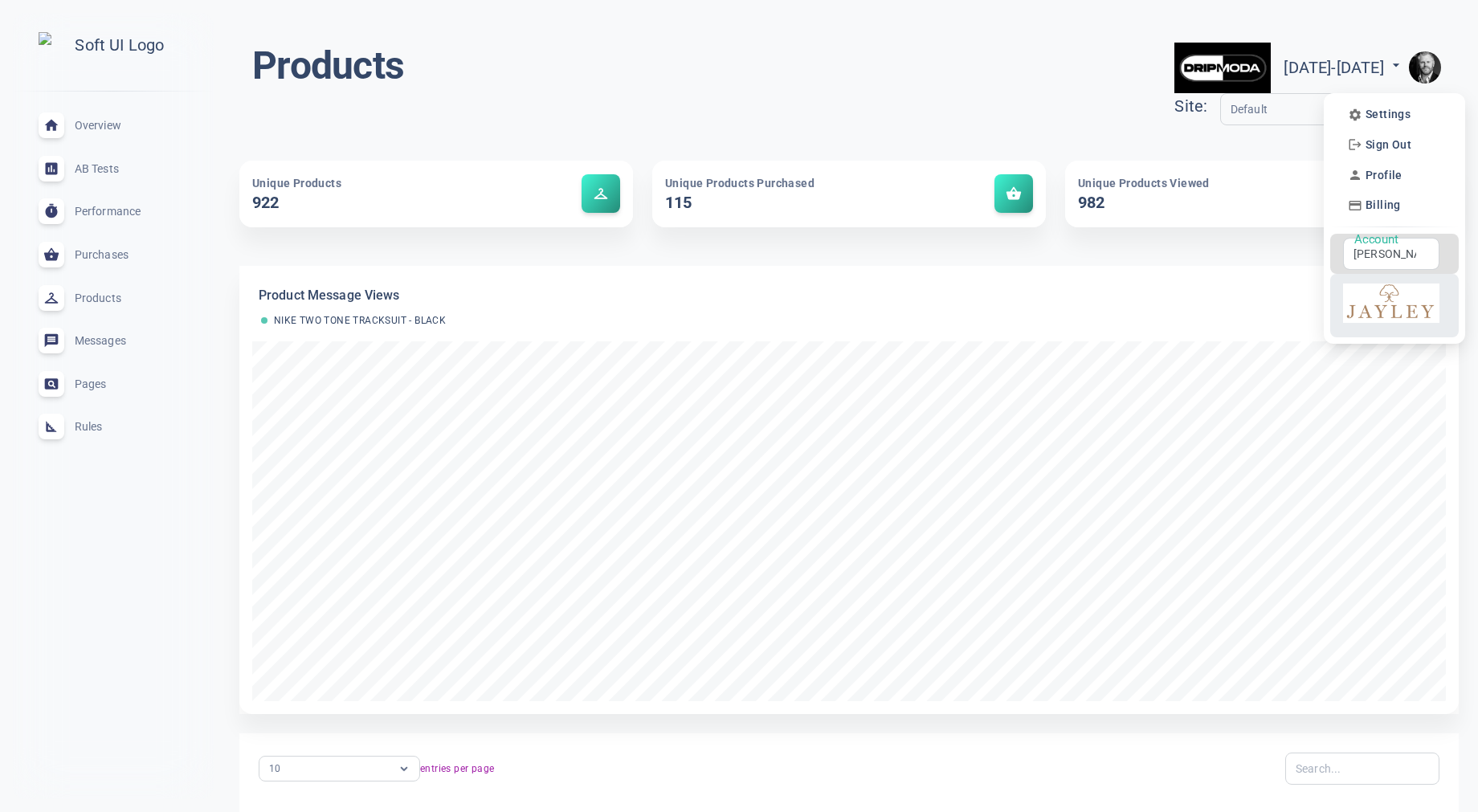
type input "[PERSON_NAME]"
click at [1393, 306] on img at bounding box center [1392, 304] width 96 height 51
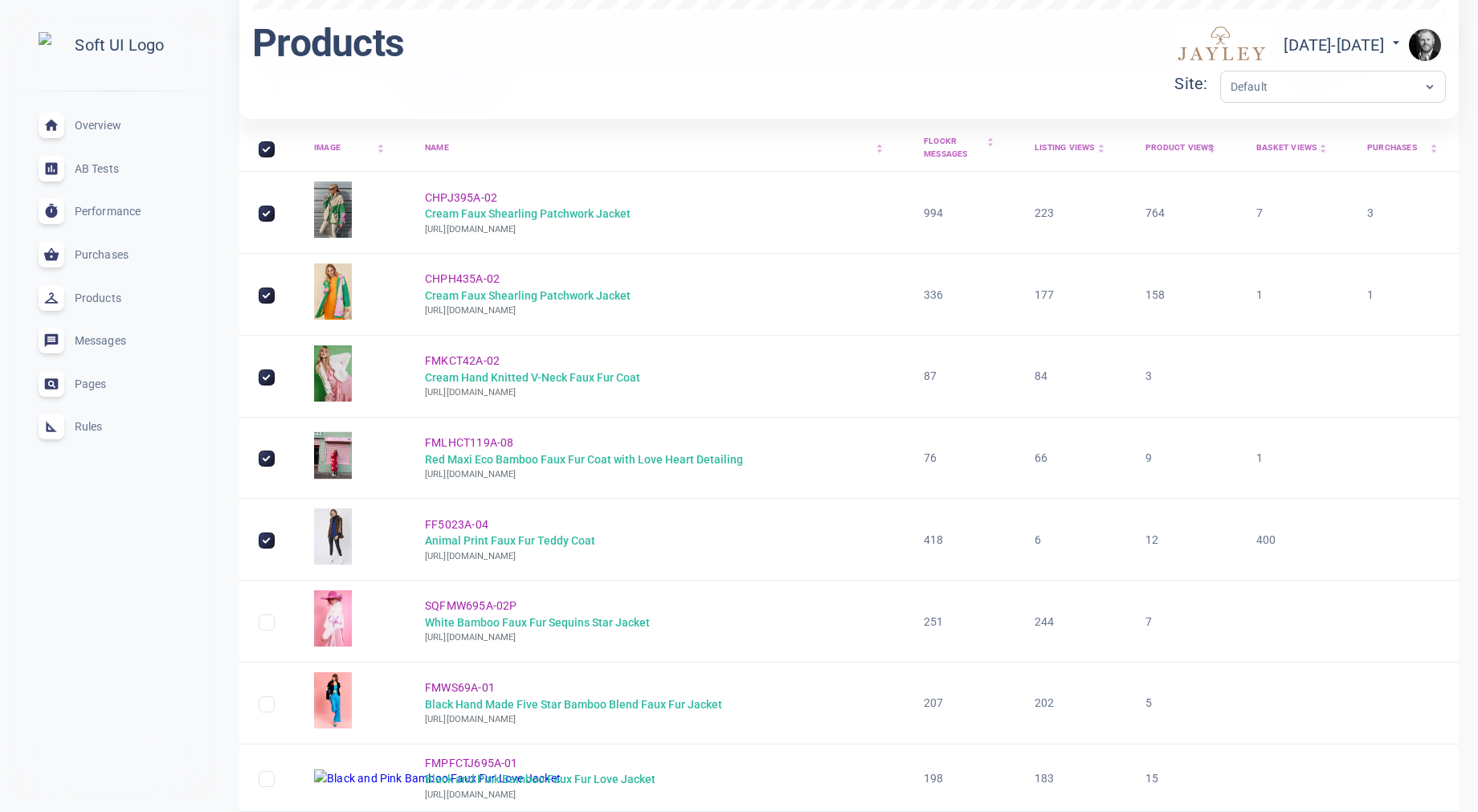
scroll to position [454, 0]
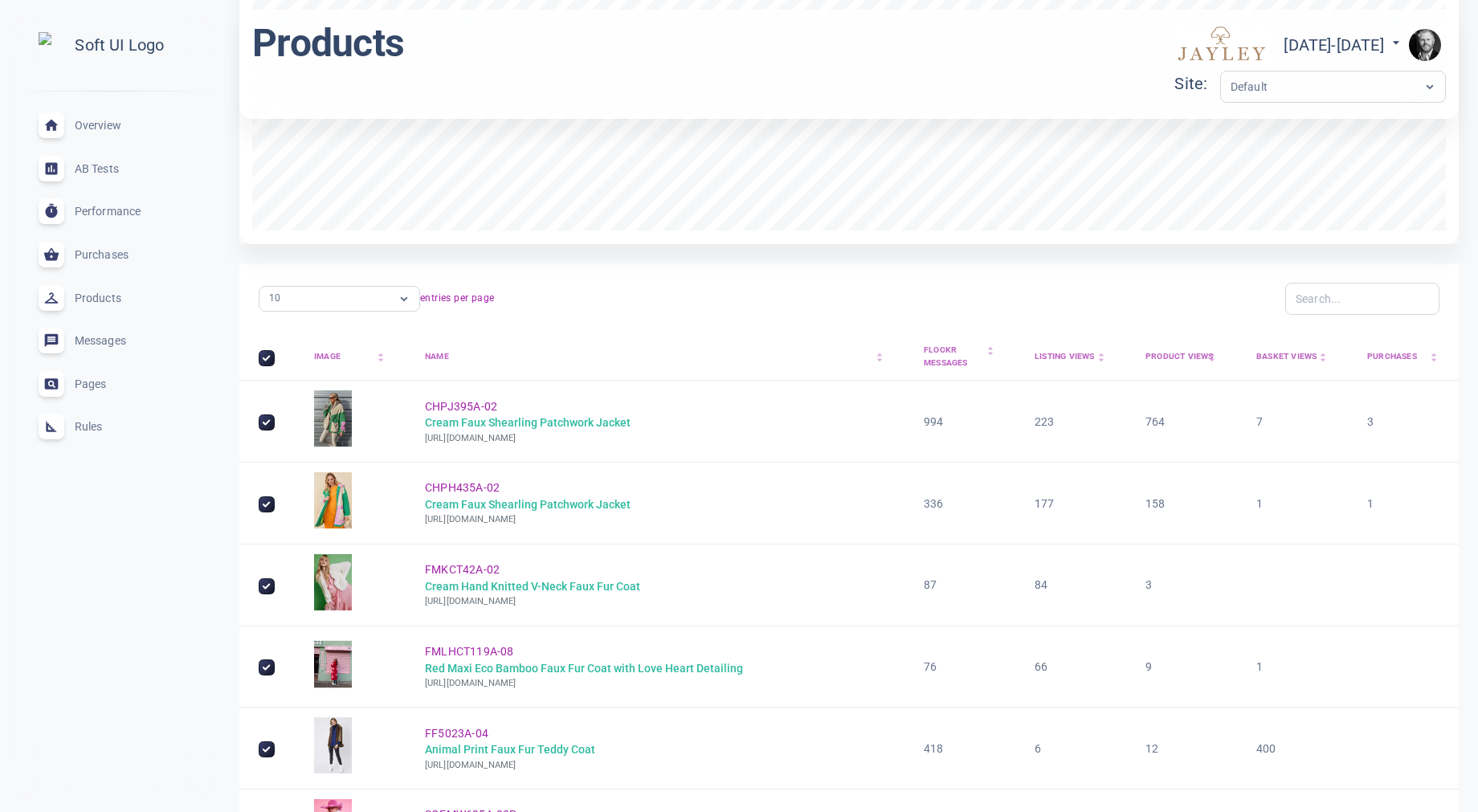
click at [1378, 361] on div "Purchases arrow_drop_up arrow_drop_down" at bounding box center [1403, 356] width 73 height 14
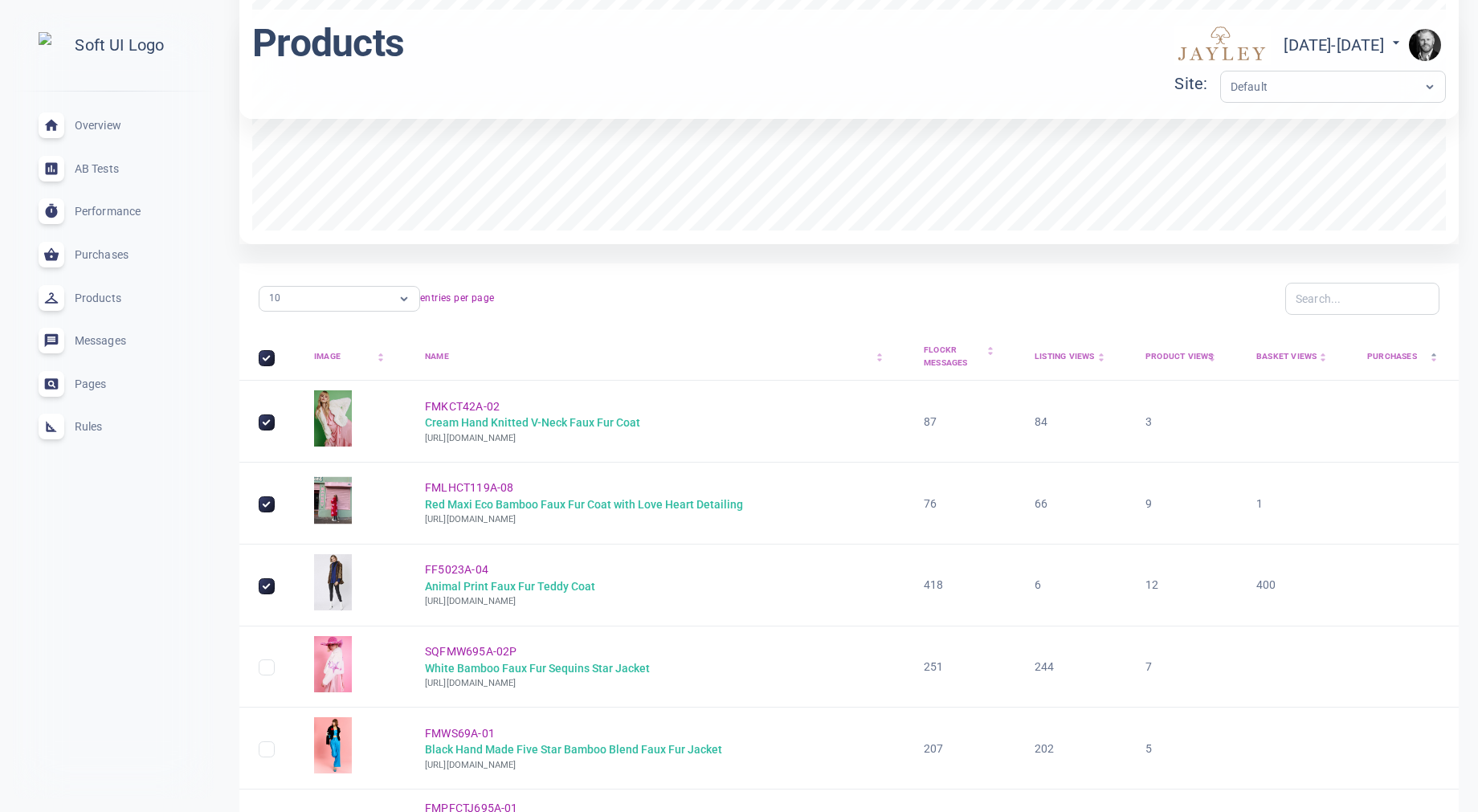
click at [1401, 361] on div "Purchases arrow_drop_up arrow_drop_down" at bounding box center [1403, 356] width 73 height 14
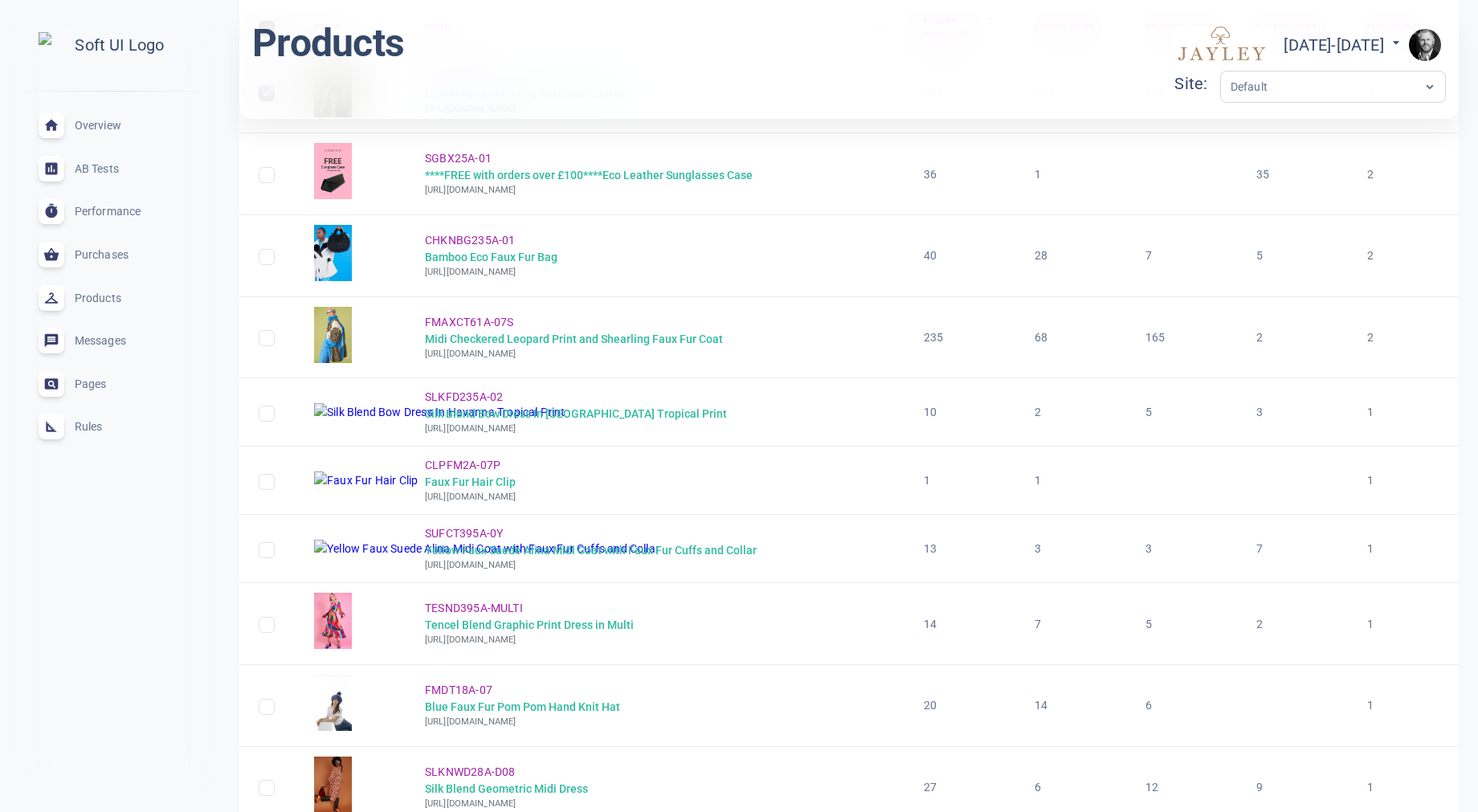
scroll to position [882, 0]
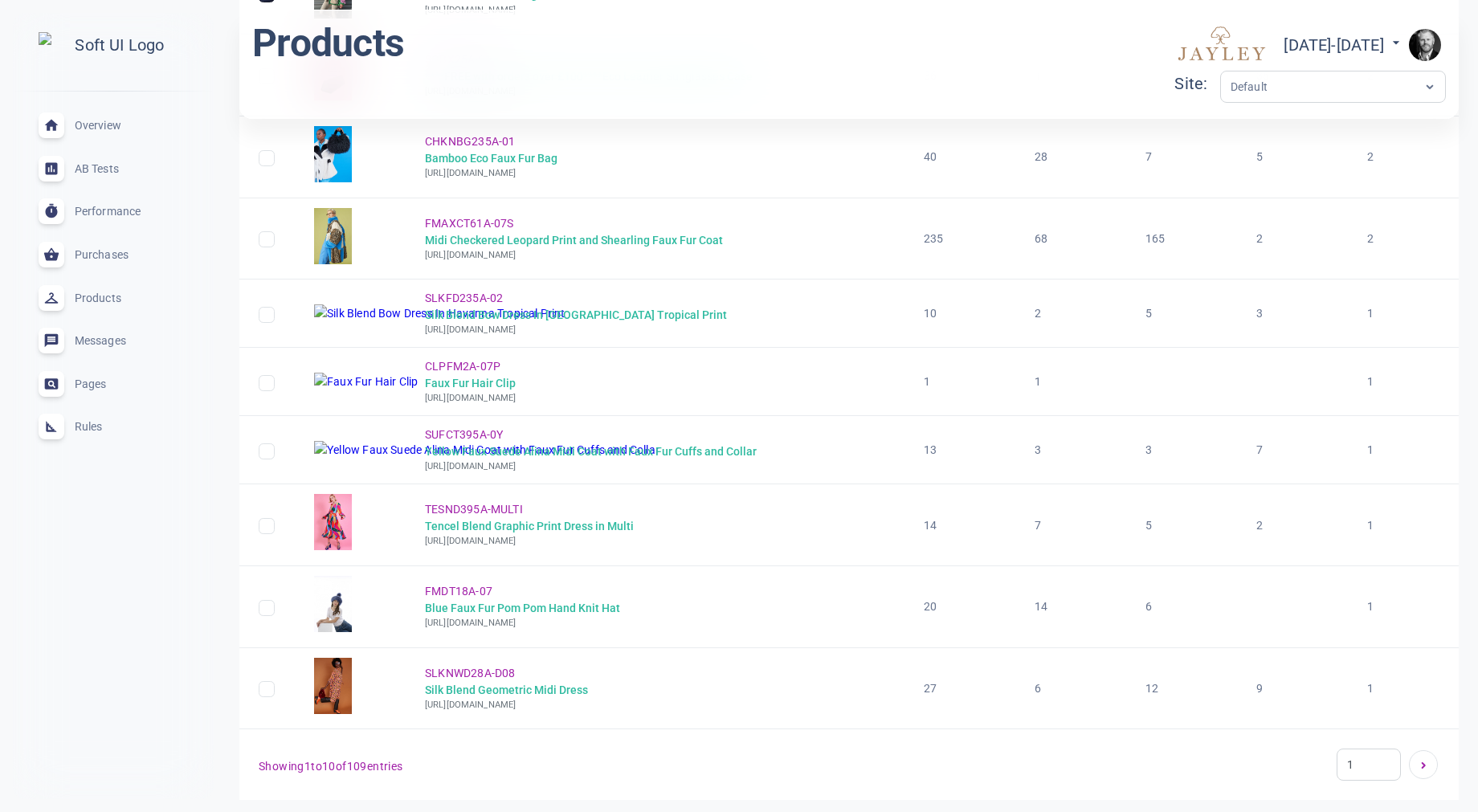
click at [614, 528] on h5 "Tencel Blend Graphic Print Dress in Multi" at bounding box center [529, 526] width 209 height 15
checkbox input "true"
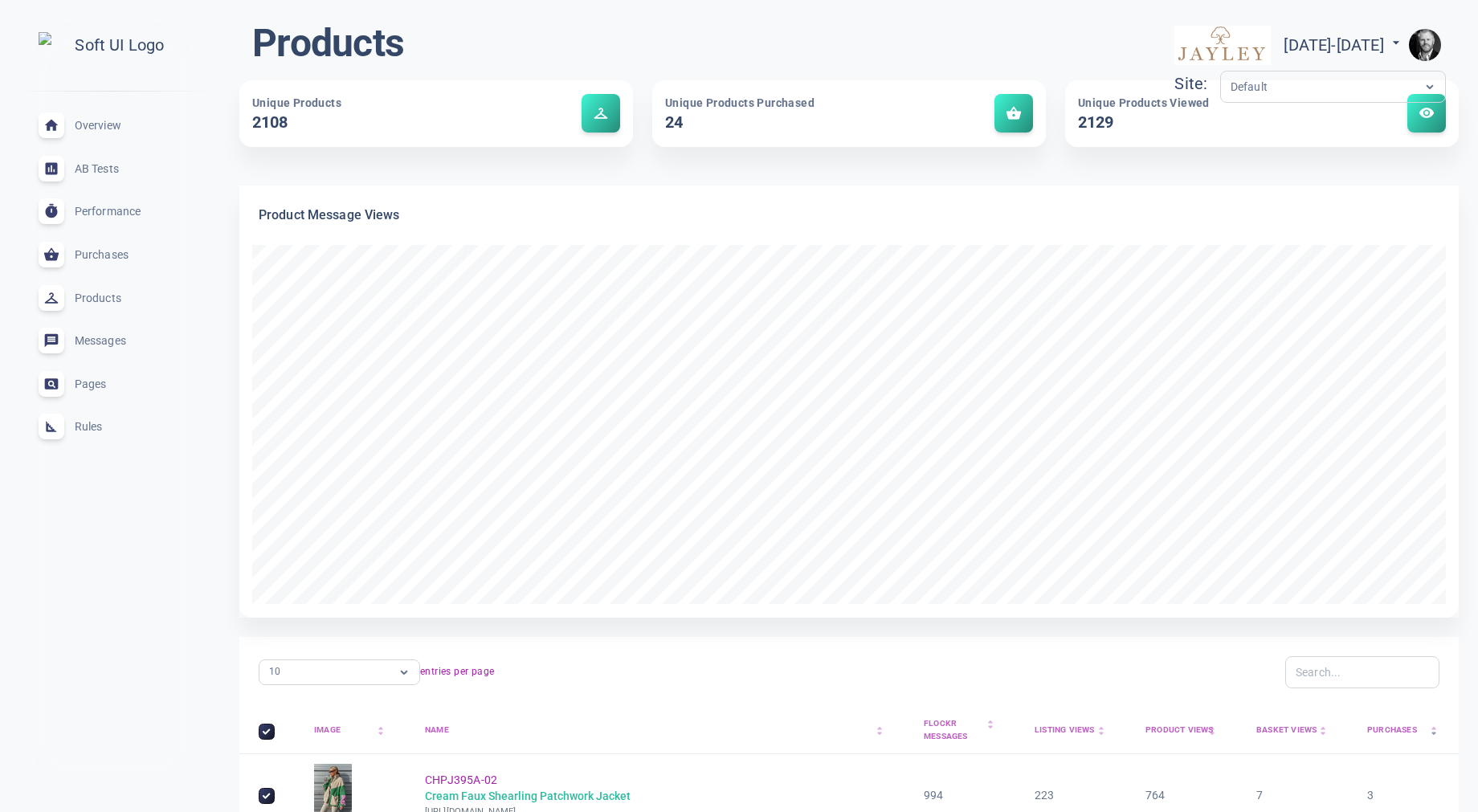
scroll to position [0, 0]
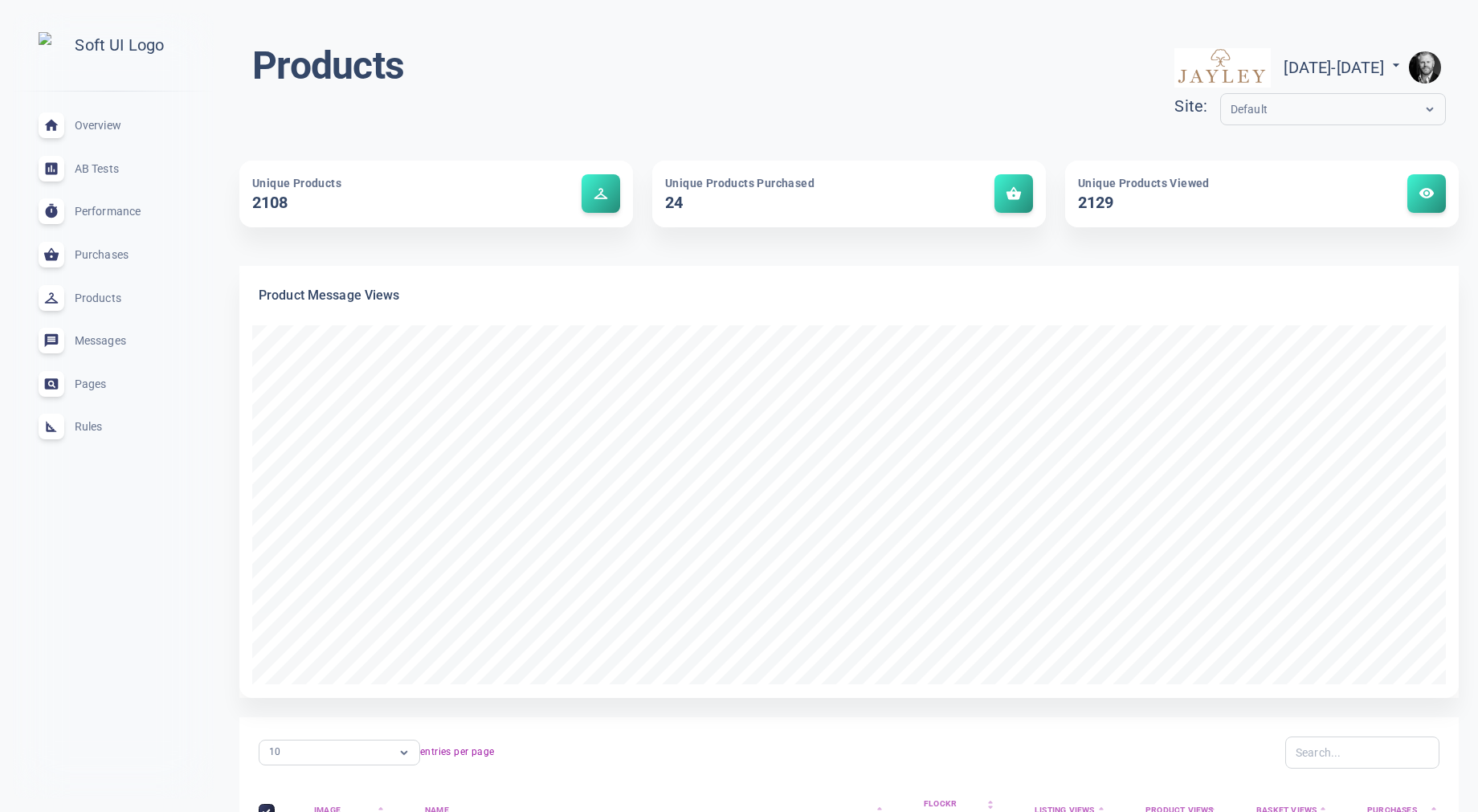
click at [106, 125] on span "Overview" at bounding box center [132, 125] width 116 height 0
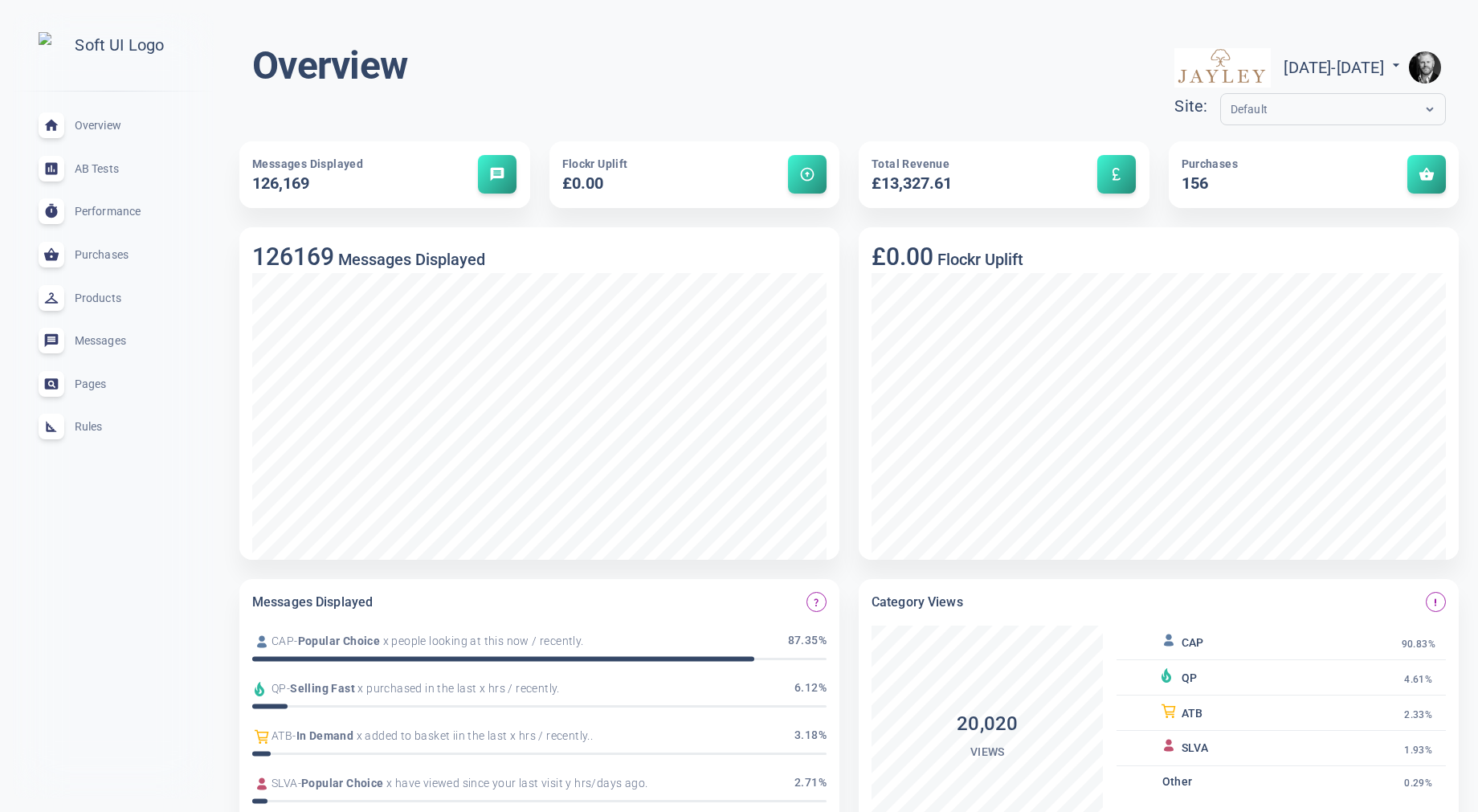
click at [112, 298] on span "Products" at bounding box center [132, 298] width 116 height 0
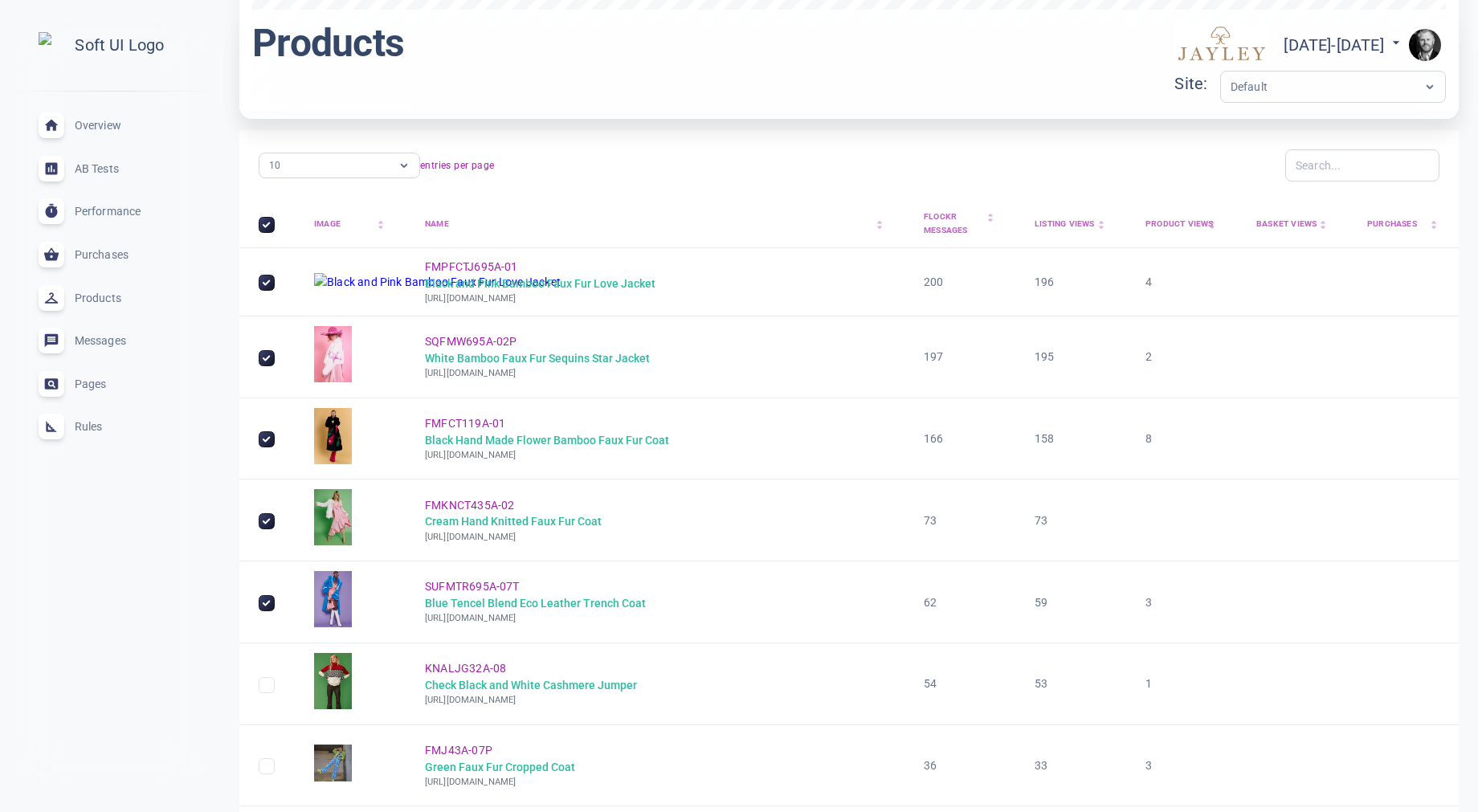
scroll to position [575, 0]
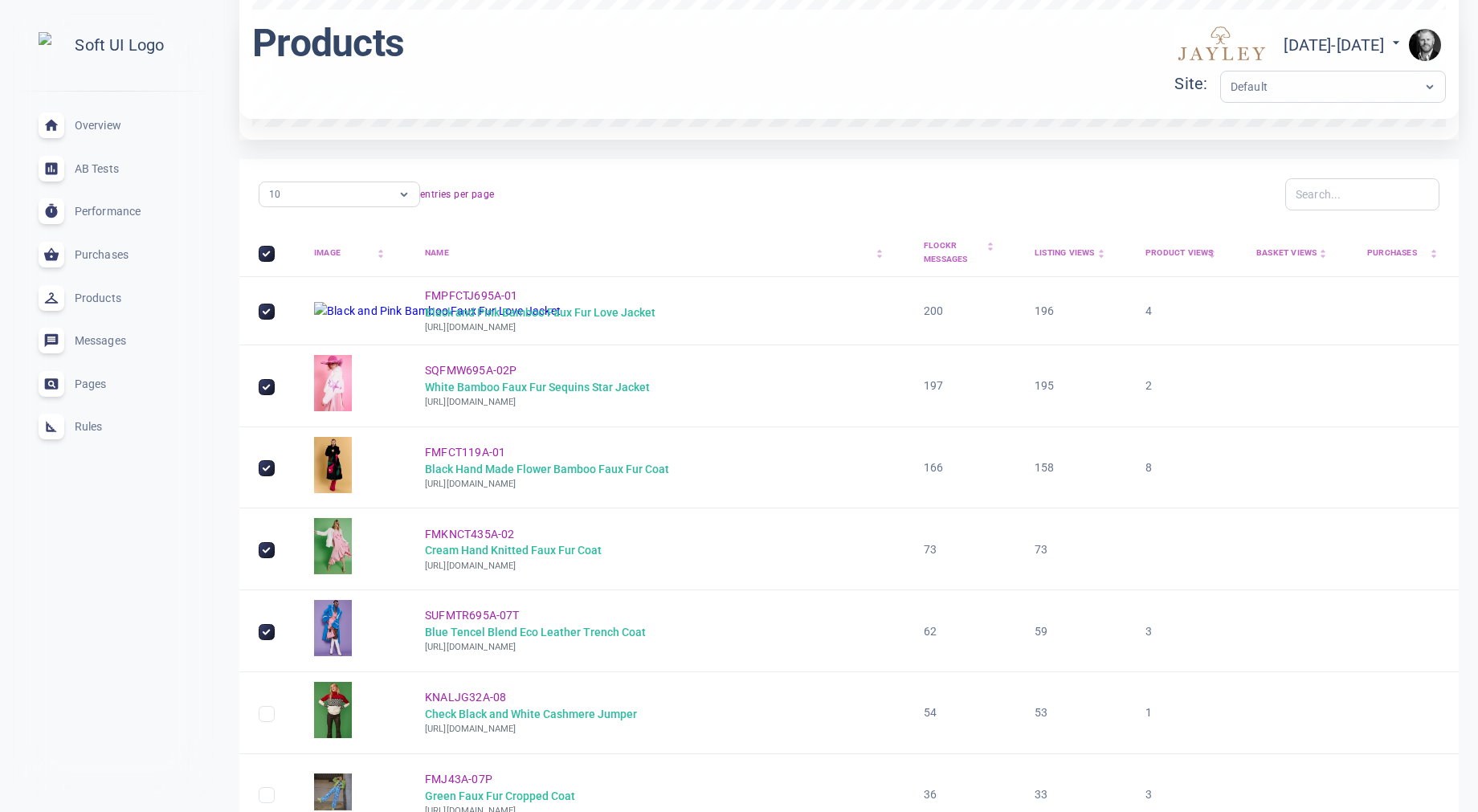
click at [482, 294] on span "FMPFCTJ695A-01" at bounding box center [471, 296] width 93 height 13
checkbox input "false"
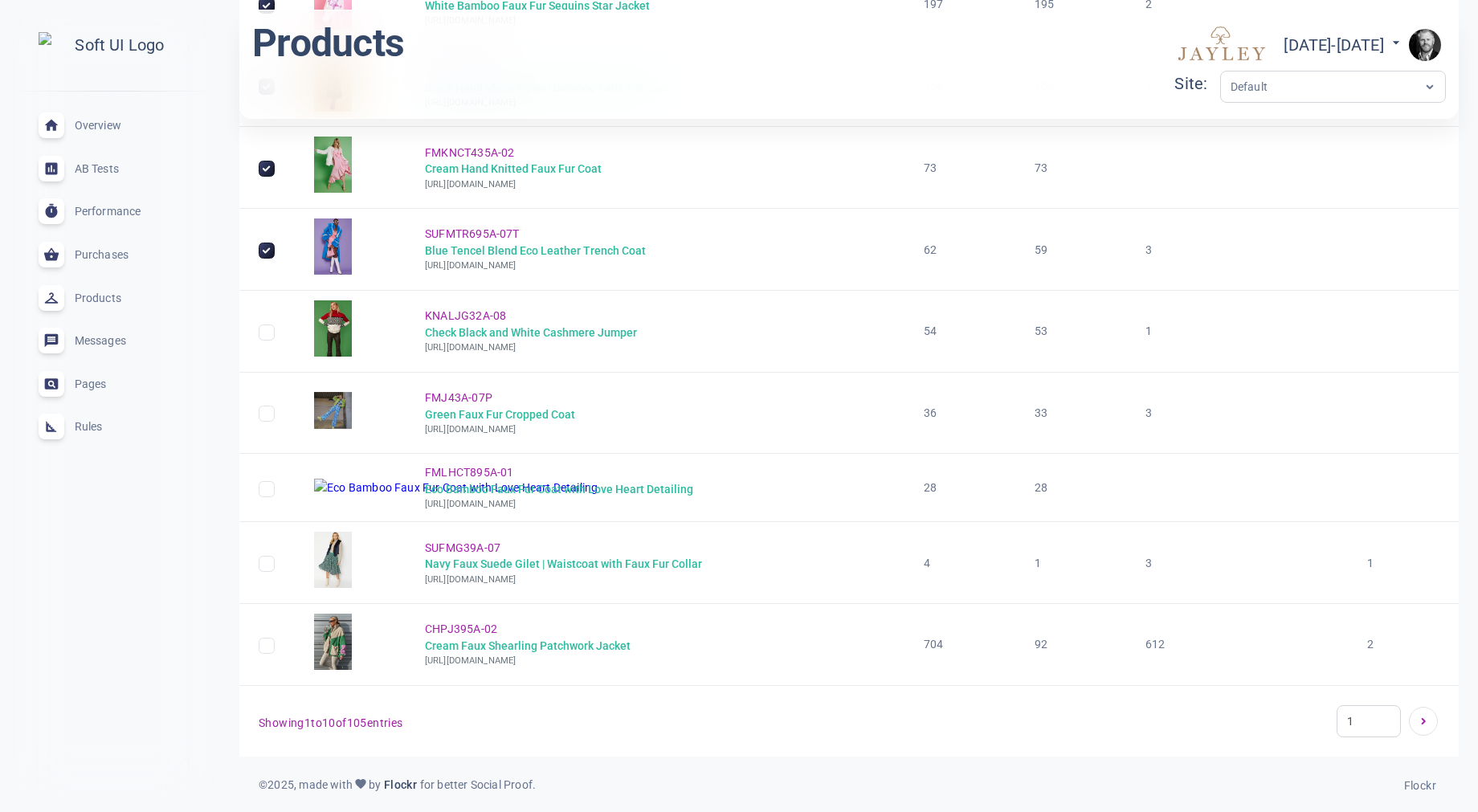
click at [460, 472] on span "FMLHCT895A-01" at bounding box center [468, 472] width 88 height 13
checkbox input "true"
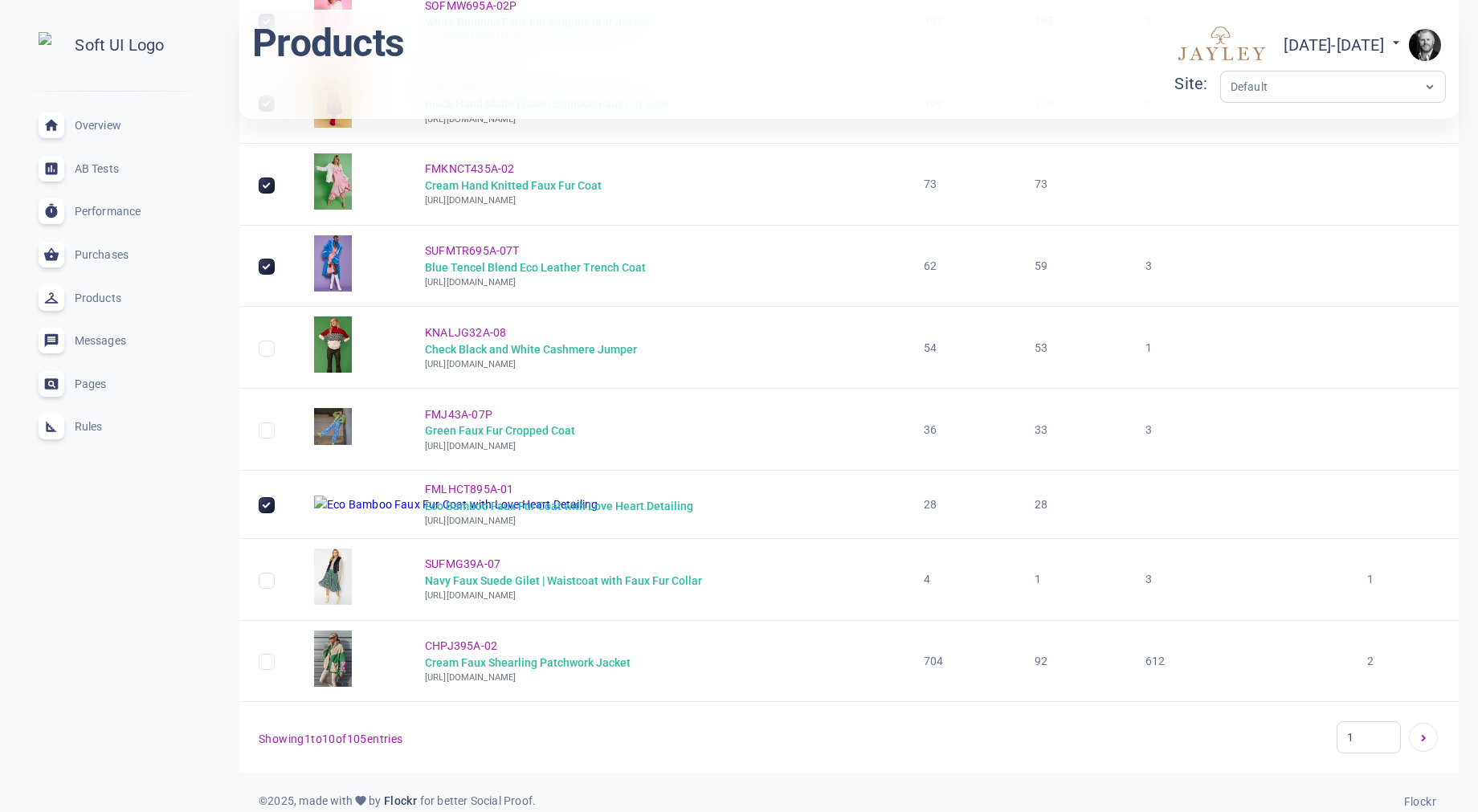
click at [91, 118] on div "Overview expand_less" at bounding box center [113, 126] width 176 height 44
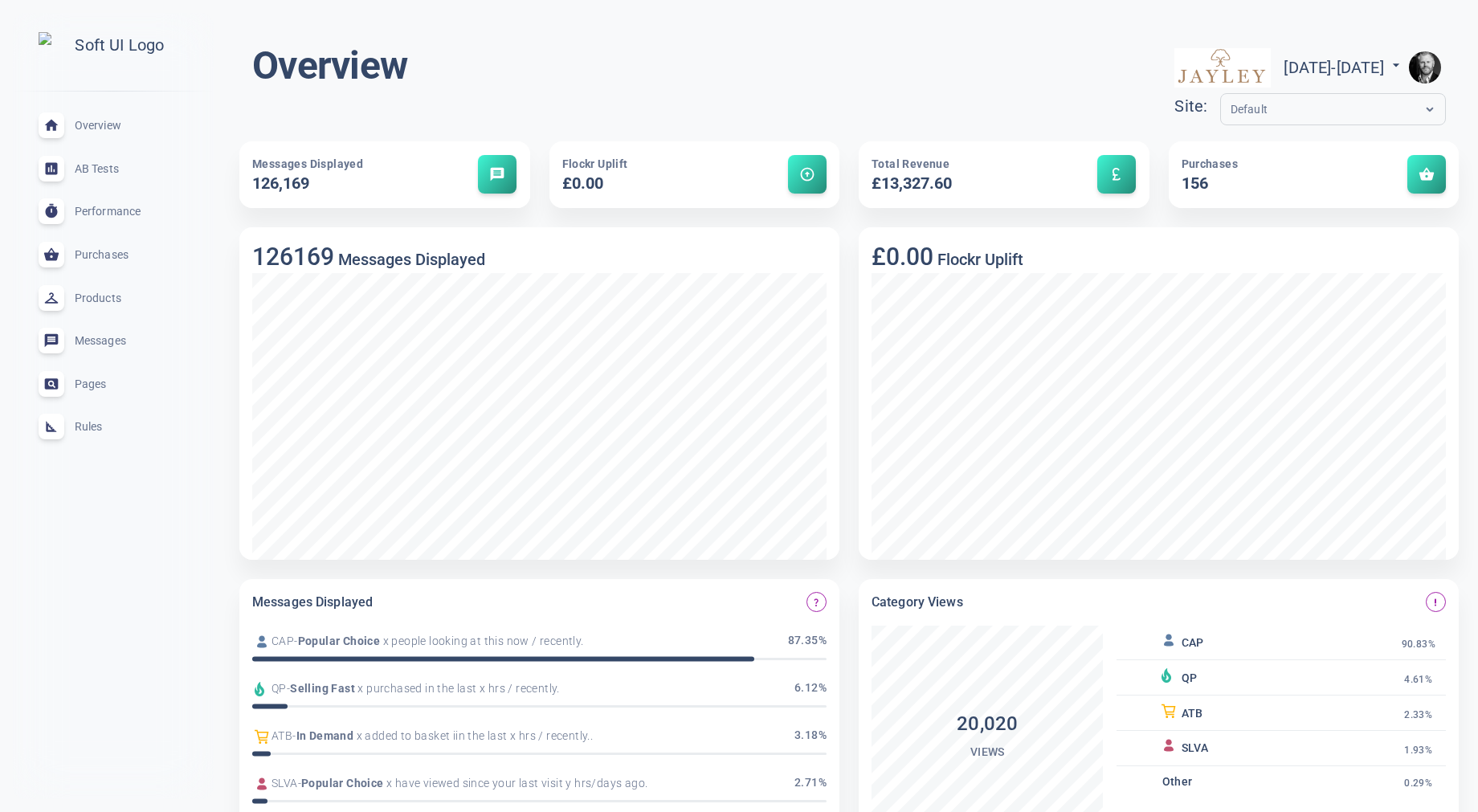
click at [110, 298] on span "Products" at bounding box center [132, 298] width 116 height 0
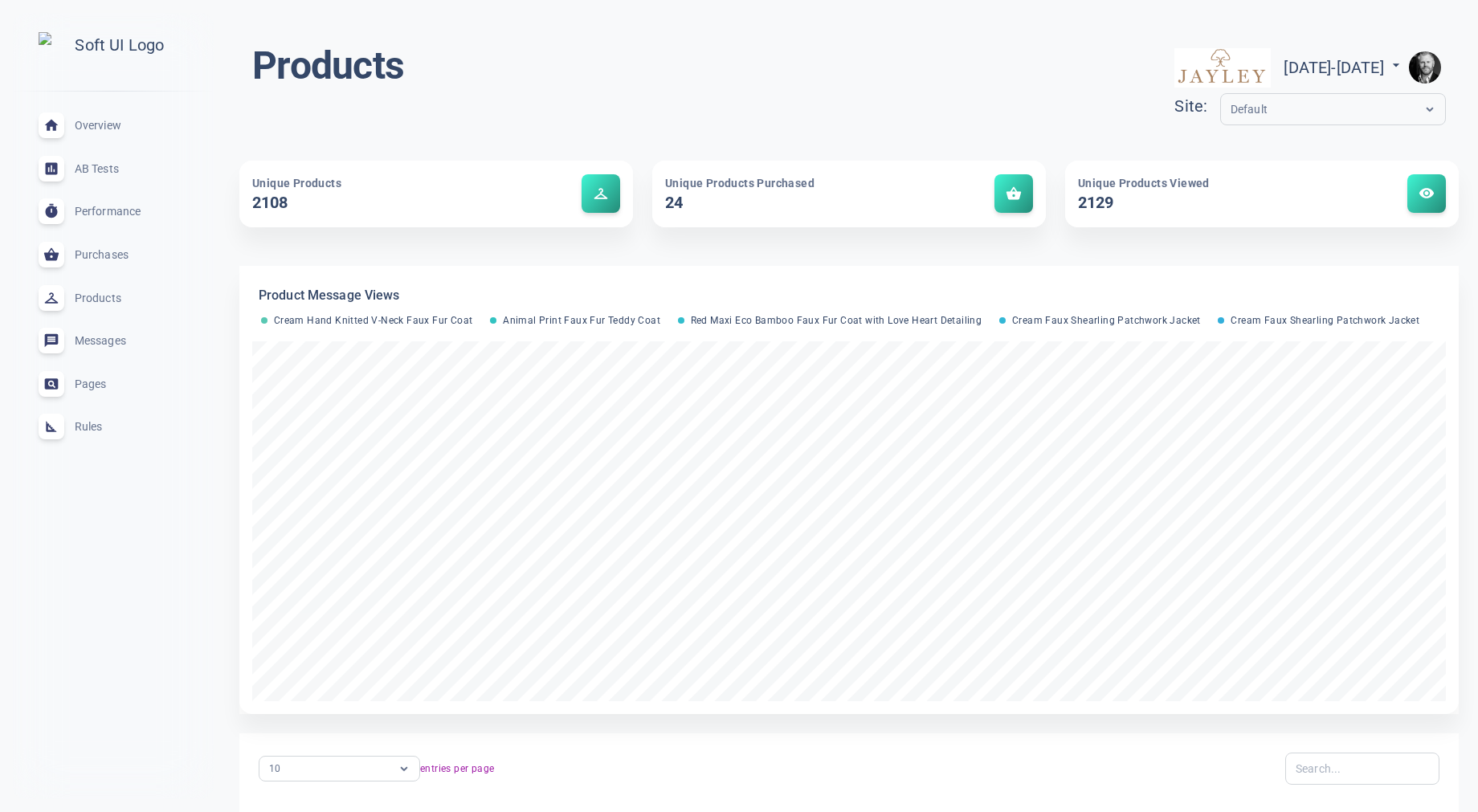
click at [93, 426] on span "Rules" at bounding box center [132, 426] width 116 height 0
